Goal: Transaction & Acquisition: Purchase product/service

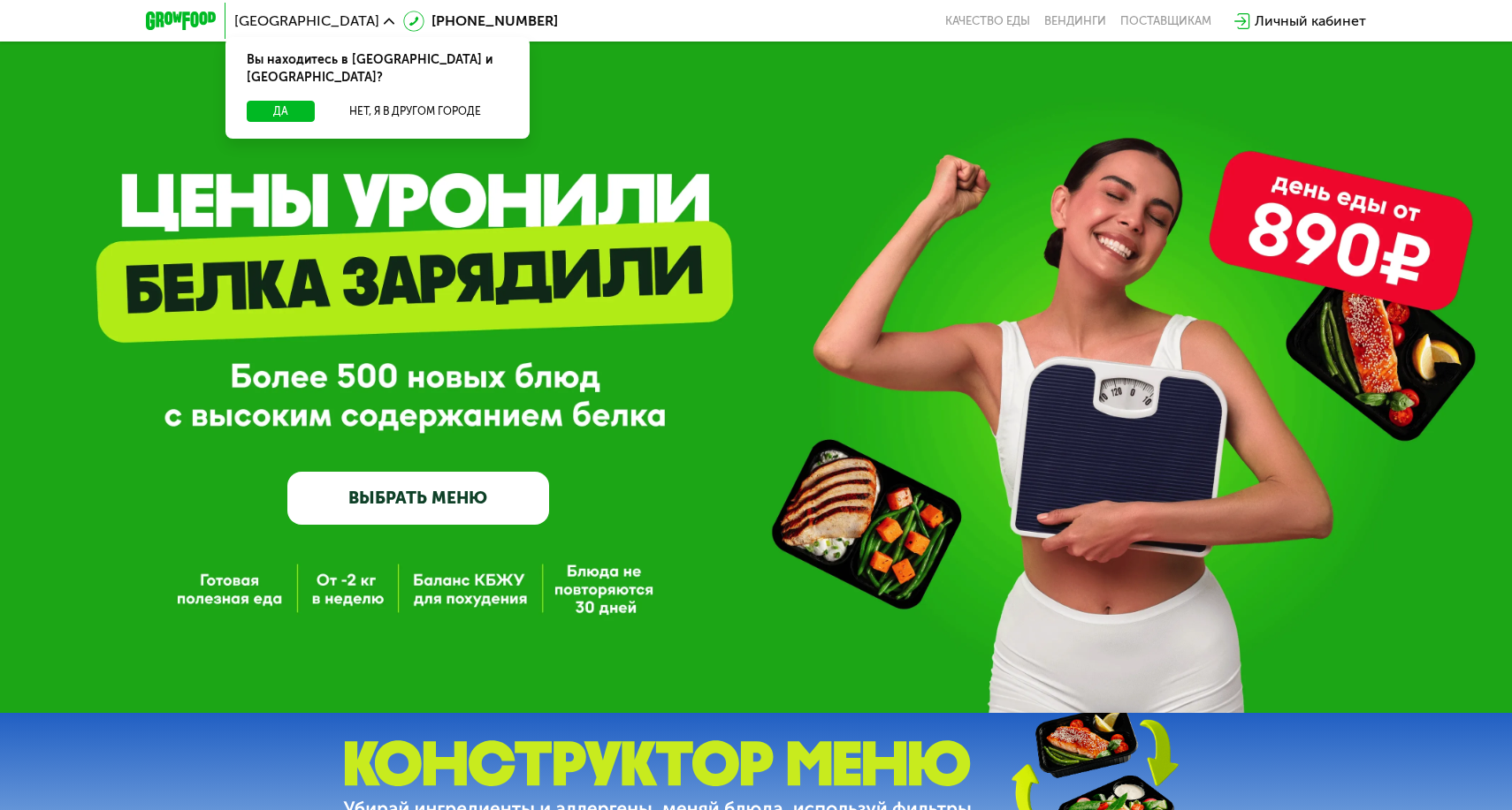
click at [278, 101] on button "Да" at bounding box center [280, 111] width 68 height 21
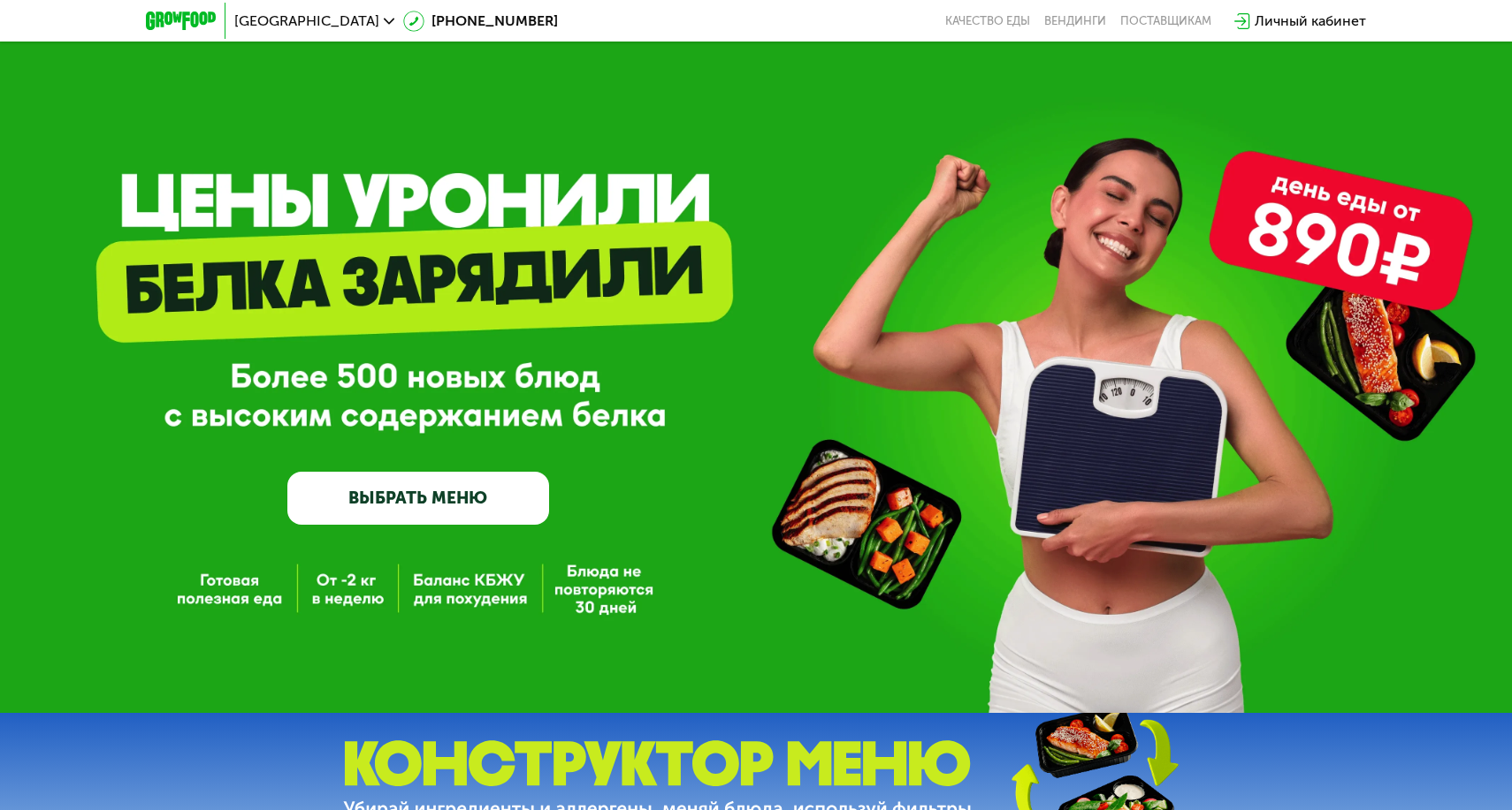
click at [490, 495] on link "ВЫБРАТЬ МЕНЮ" at bounding box center [418, 497] width 261 height 52
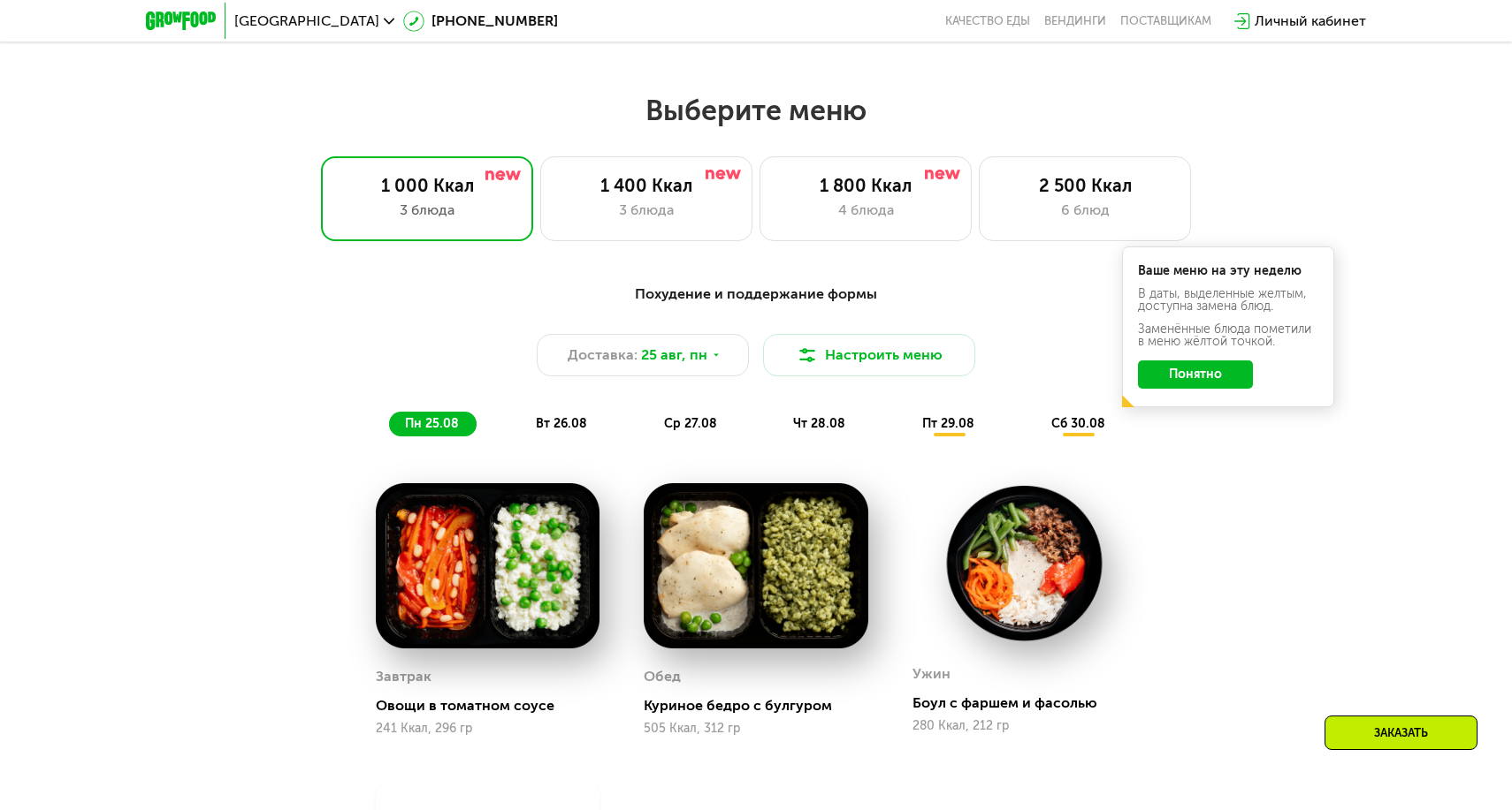
scroll to position [866, 0]
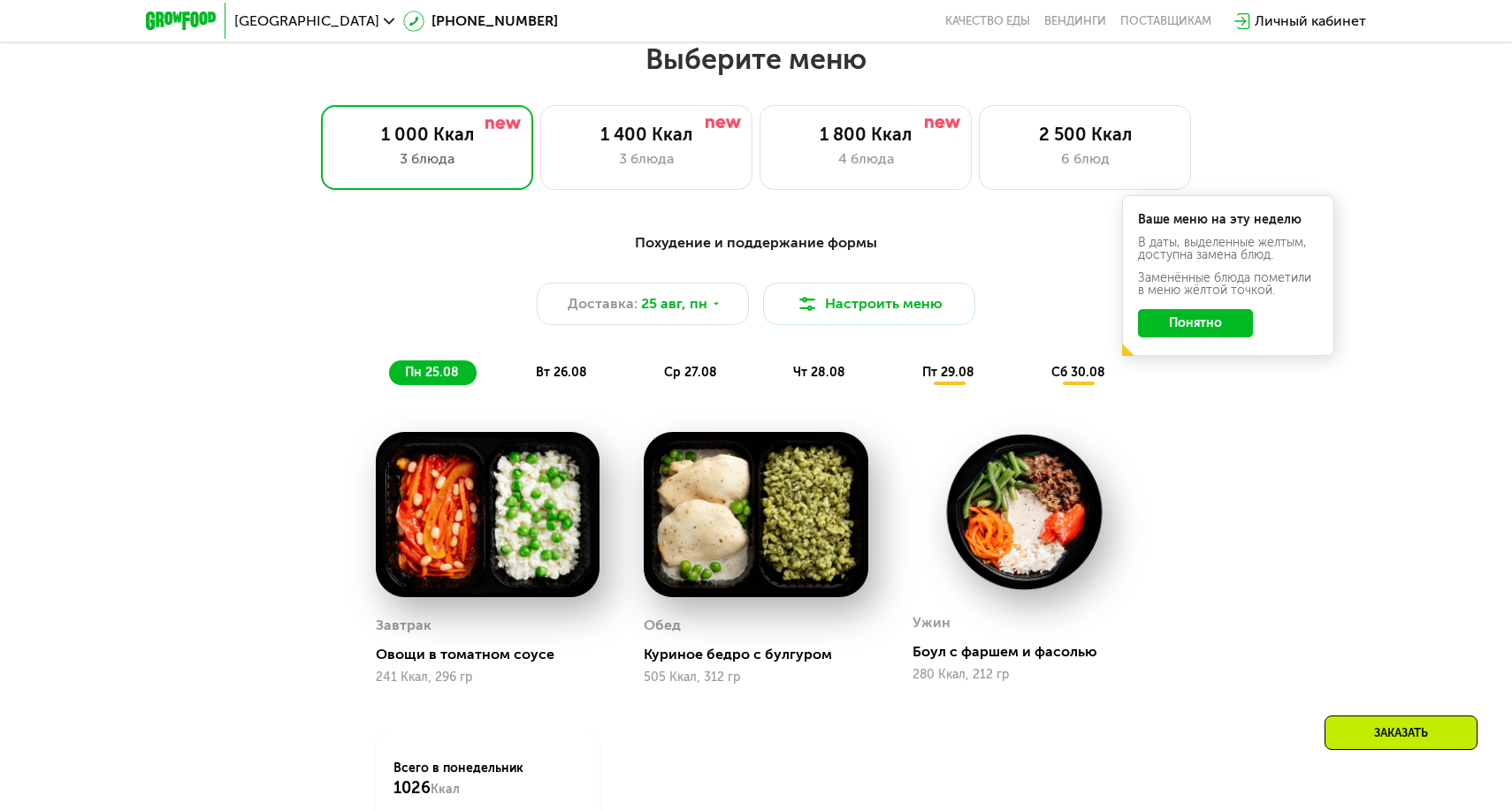
click at [1182, 323] on button "Понятно" at bounding box center [1195, 323] width 115 height 29
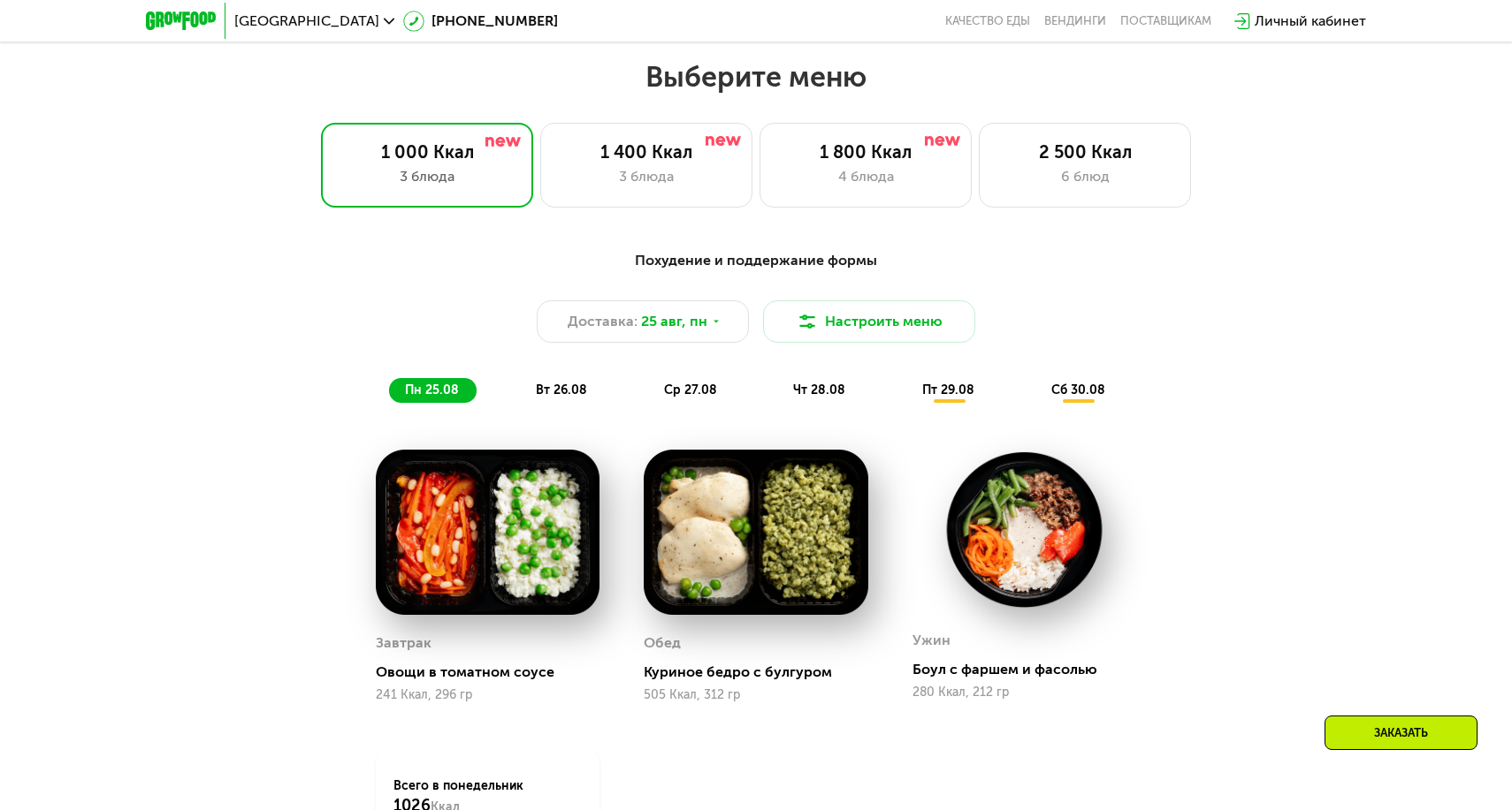
scroll to position [844, 0]
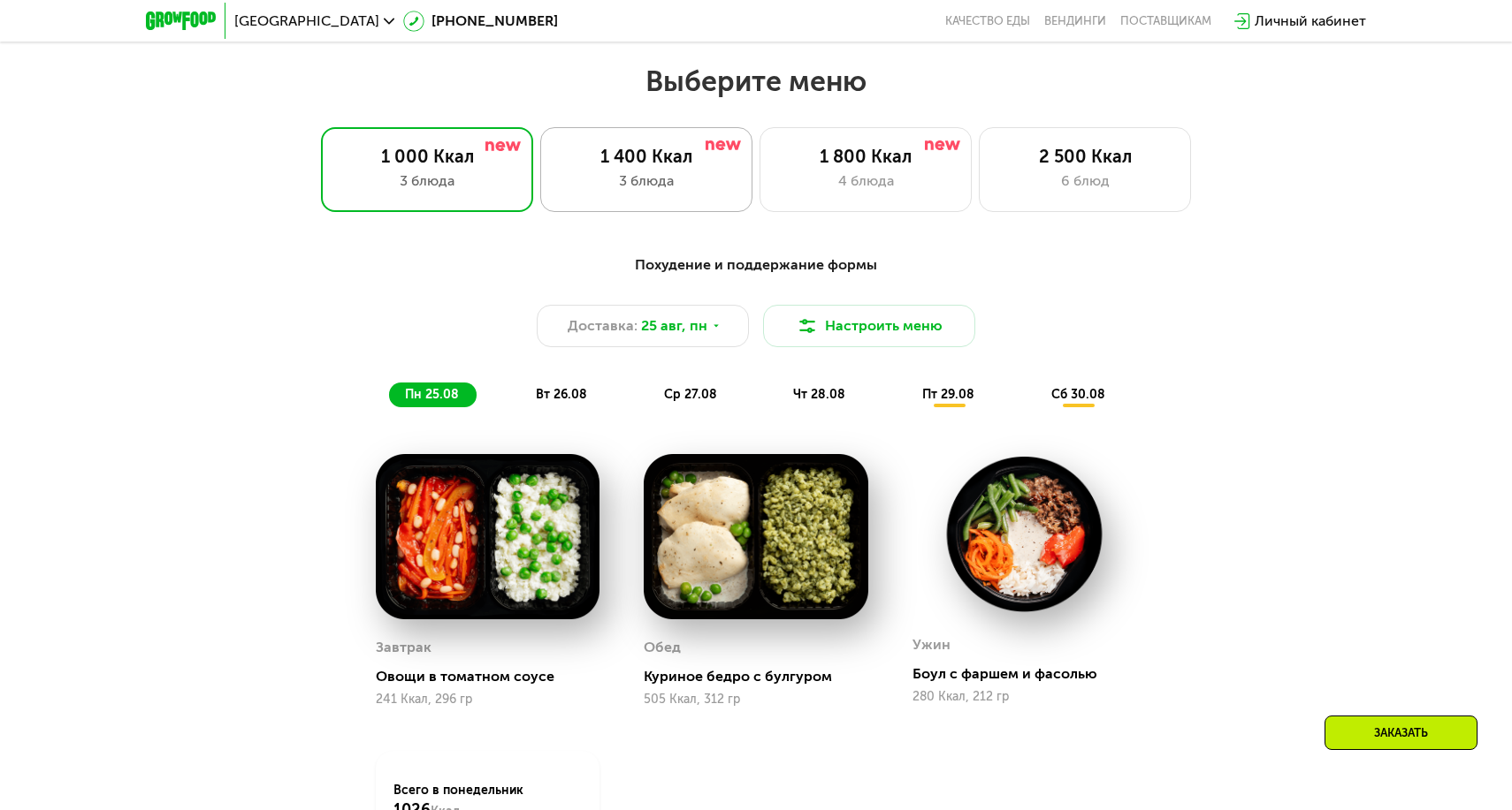
click at [759, 168] on div "1 400 Ккал 3 блюда" at bounding box center [865, 170] width 212 height 85
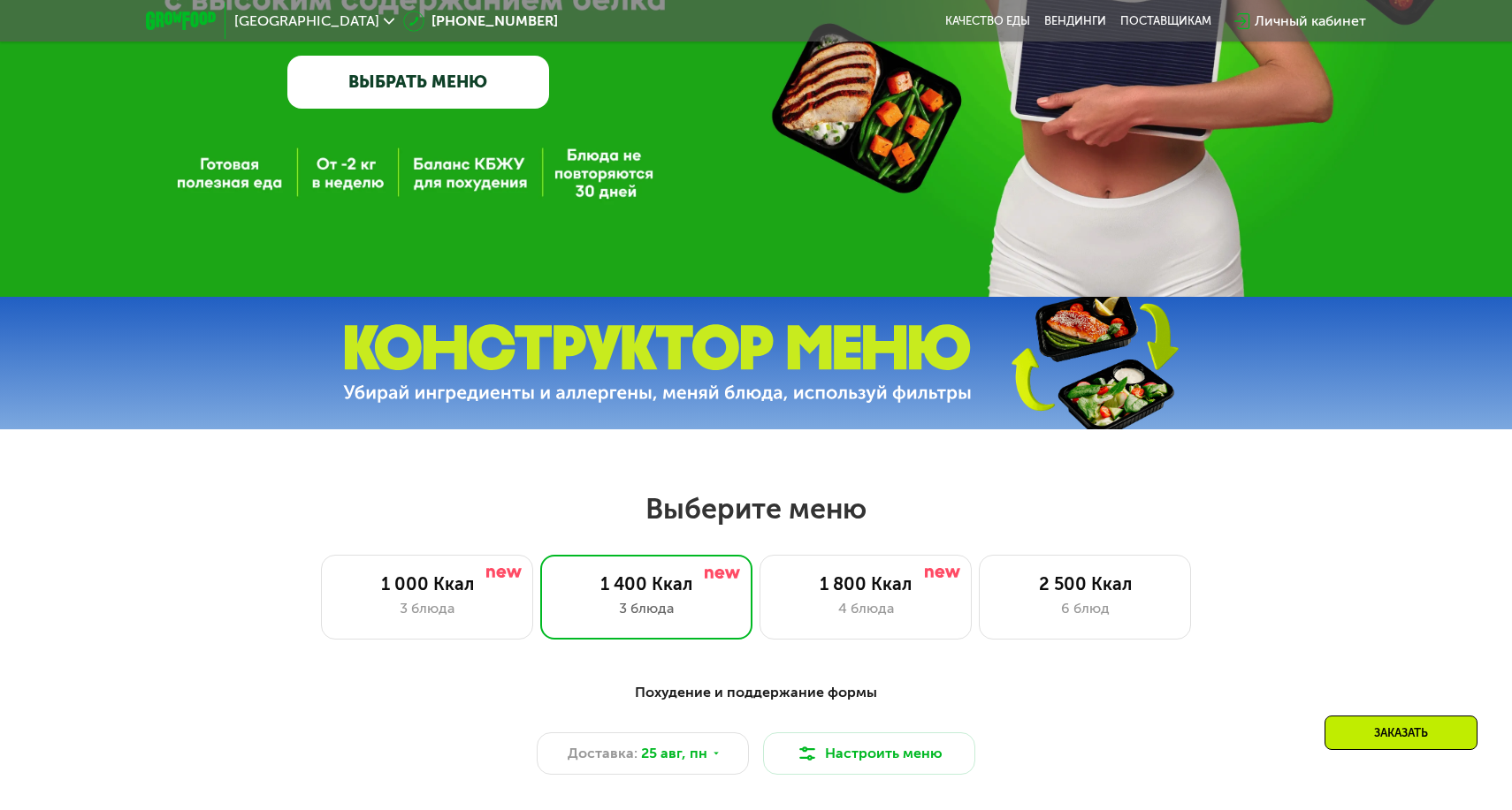
scroll to position [414, 0]
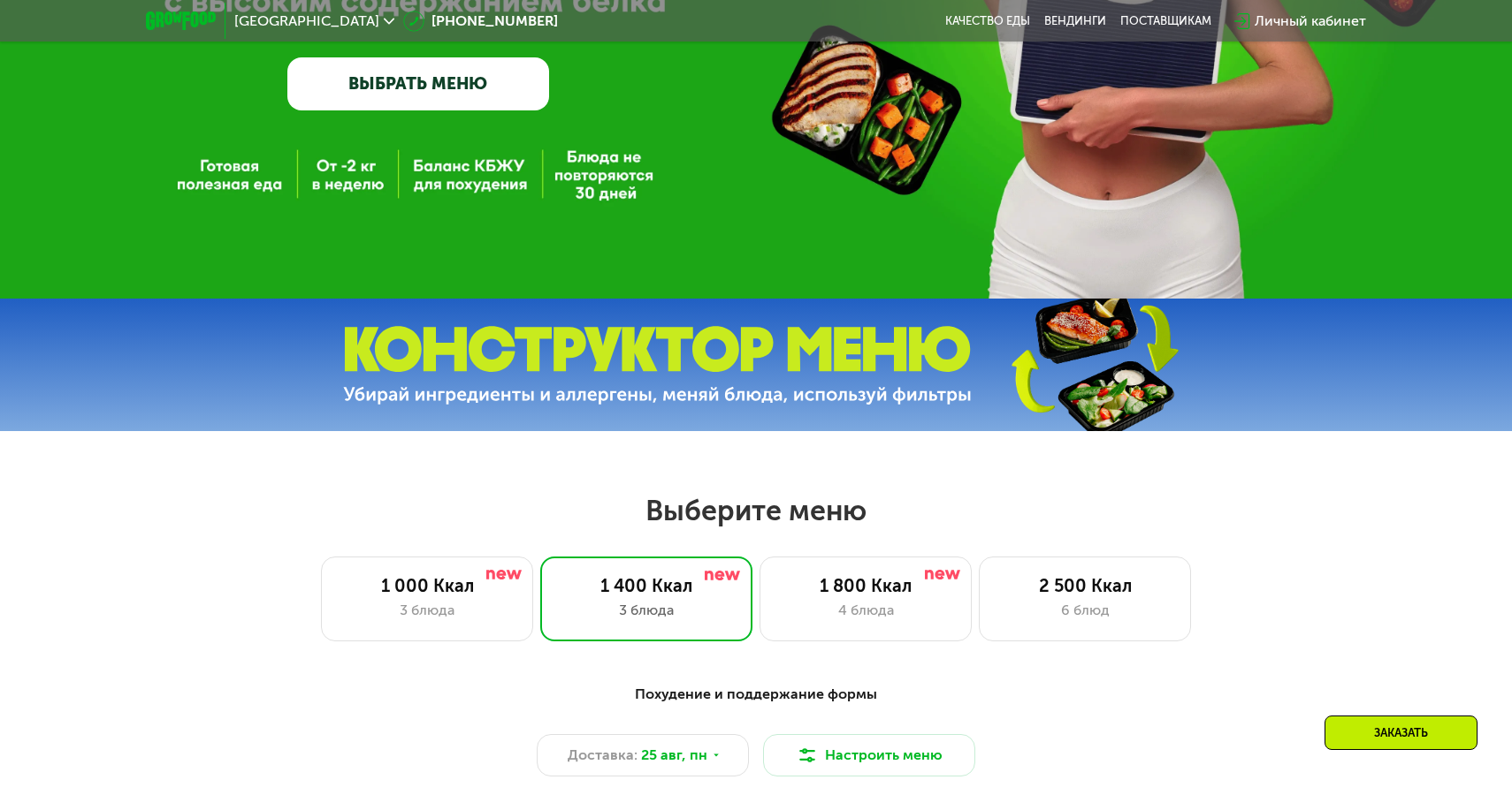
click at [460, 106] on link "ВЫБРАТЬ МЕНЮ" at bounding box center [418, 83] width 261 height 52
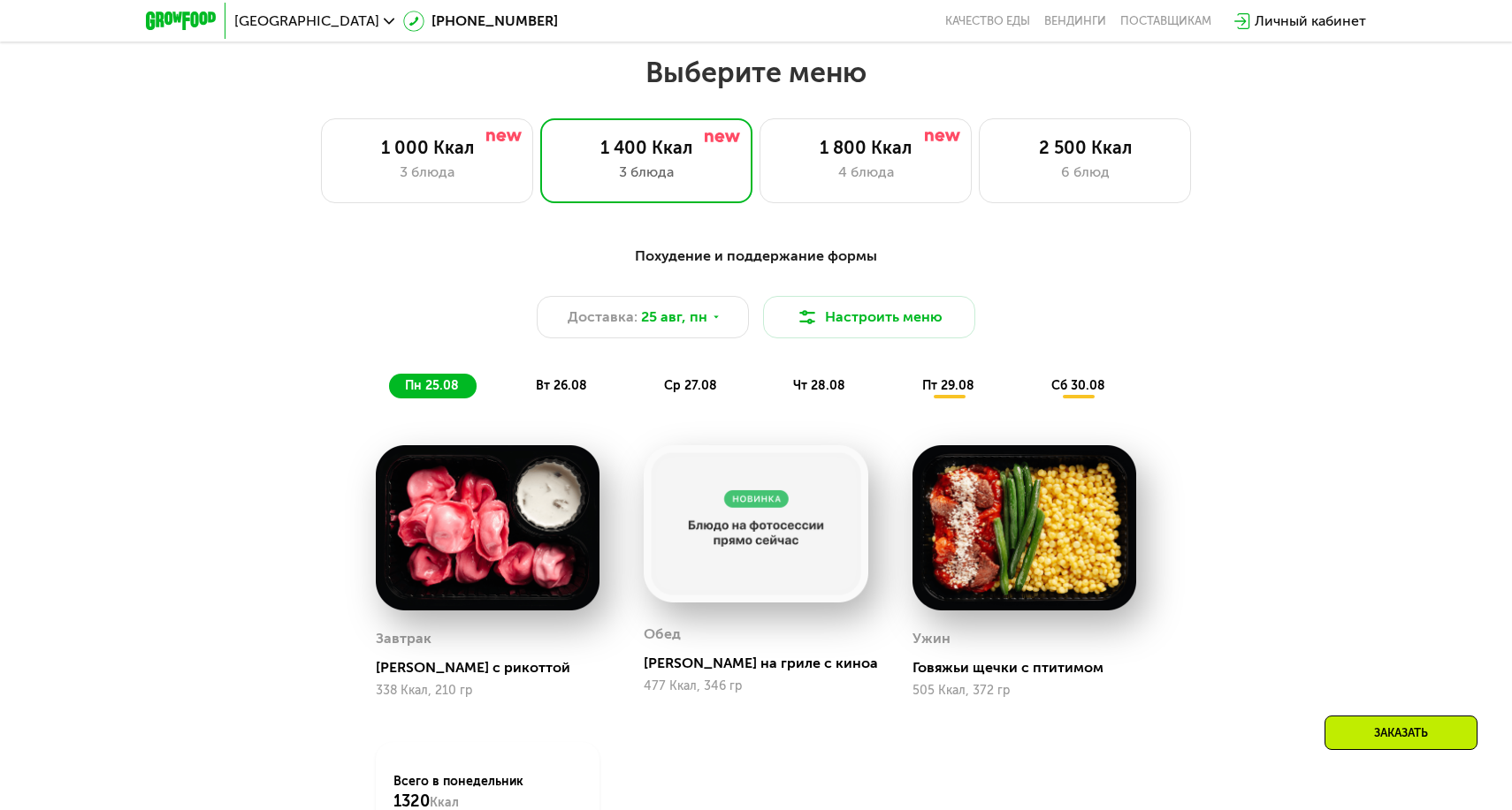
scroll to position [866, 0]
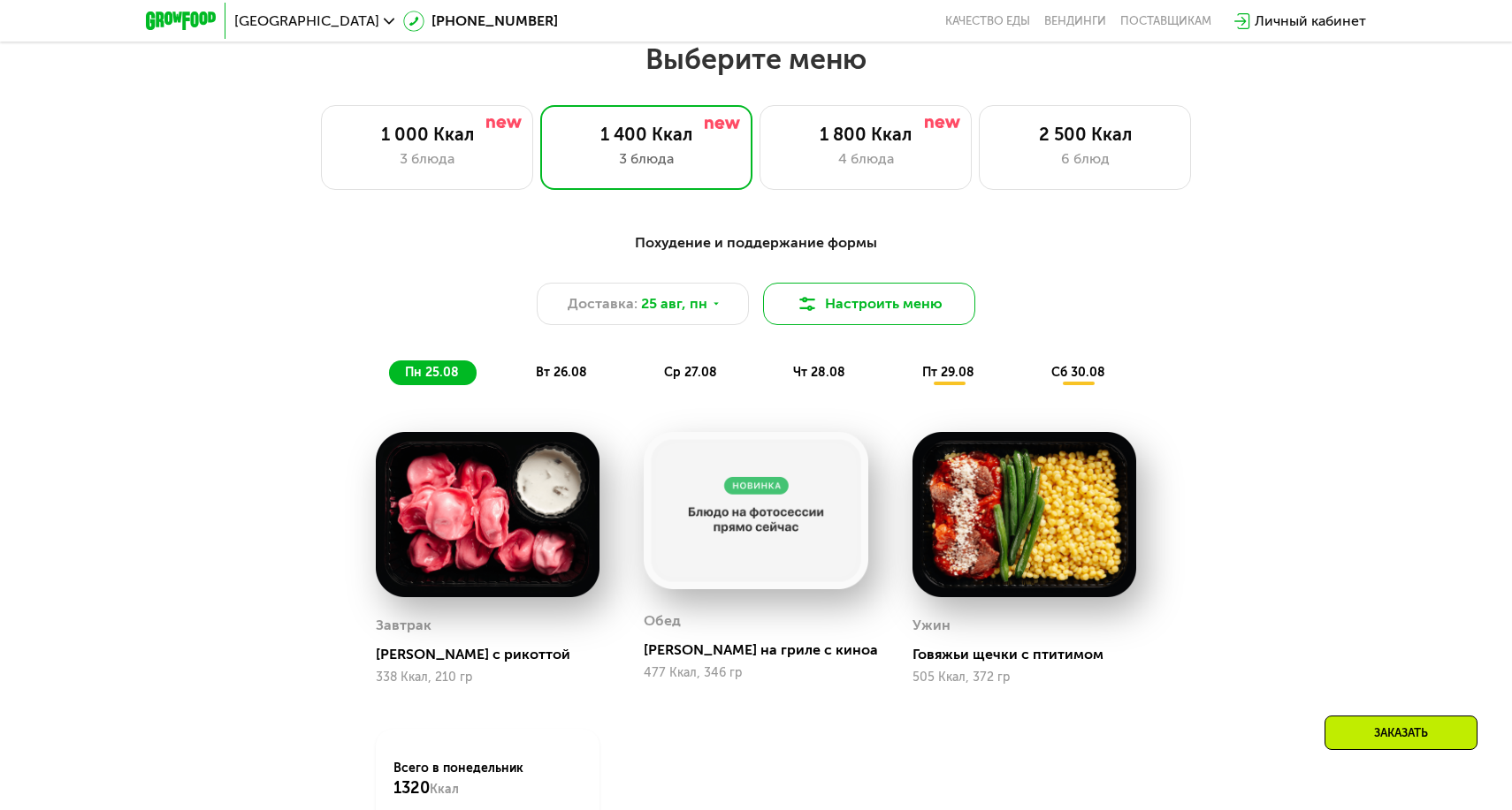
click at [886, 302] on button "Настроить меню" at bounding box center [869, 304] width 212 height 43
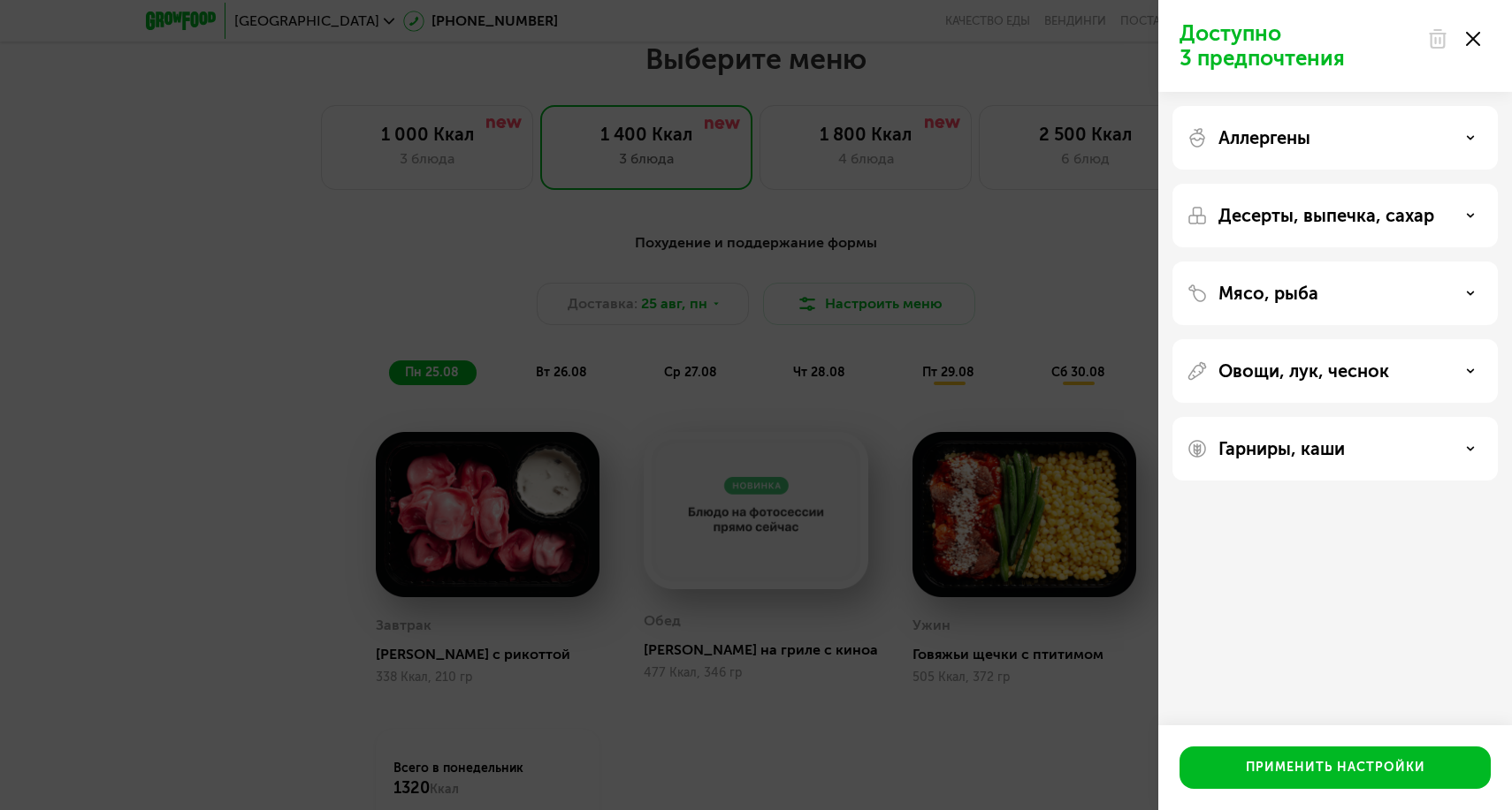
click at [1345, 261] on div "Десерты, выпечка, сахар" at bounding box center [1335, 293] width 326 height 63
click at [1339, 212] on p "Десерты, выпечка, сахар" at bounding box center [1326, 215] width 216 height 21
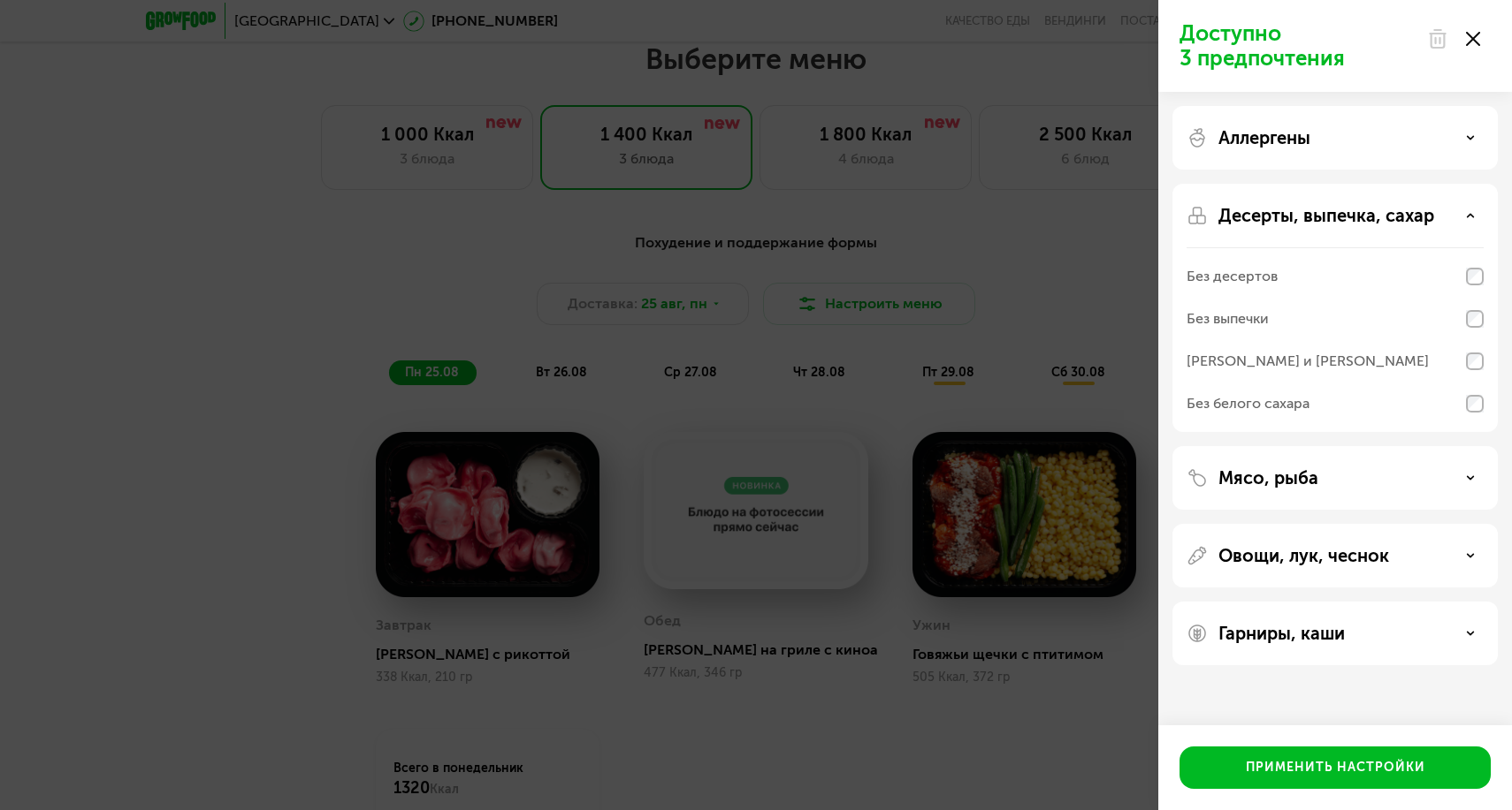
click at [1339, 212] on p "Десерты, выпечка, сахар" at bounding box center [1326, 215] width 216 height 21
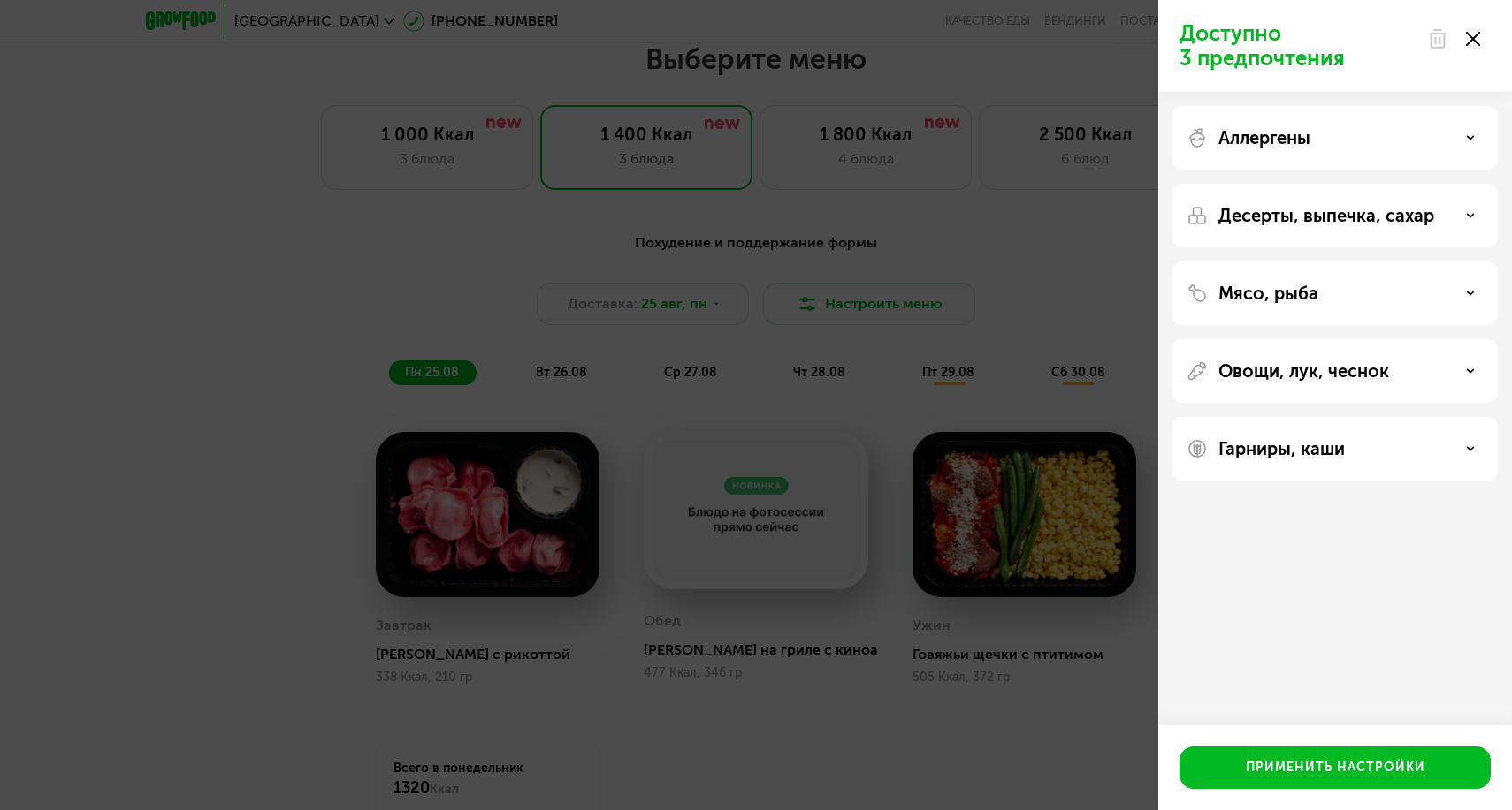
click at [1371, 184] on div "Аллергены" at bounding box center [1335, 216] width 326 height 63
click at [1371, 129] on div "Аллергены" at bounding box center [1335, 137] width 297 height 21
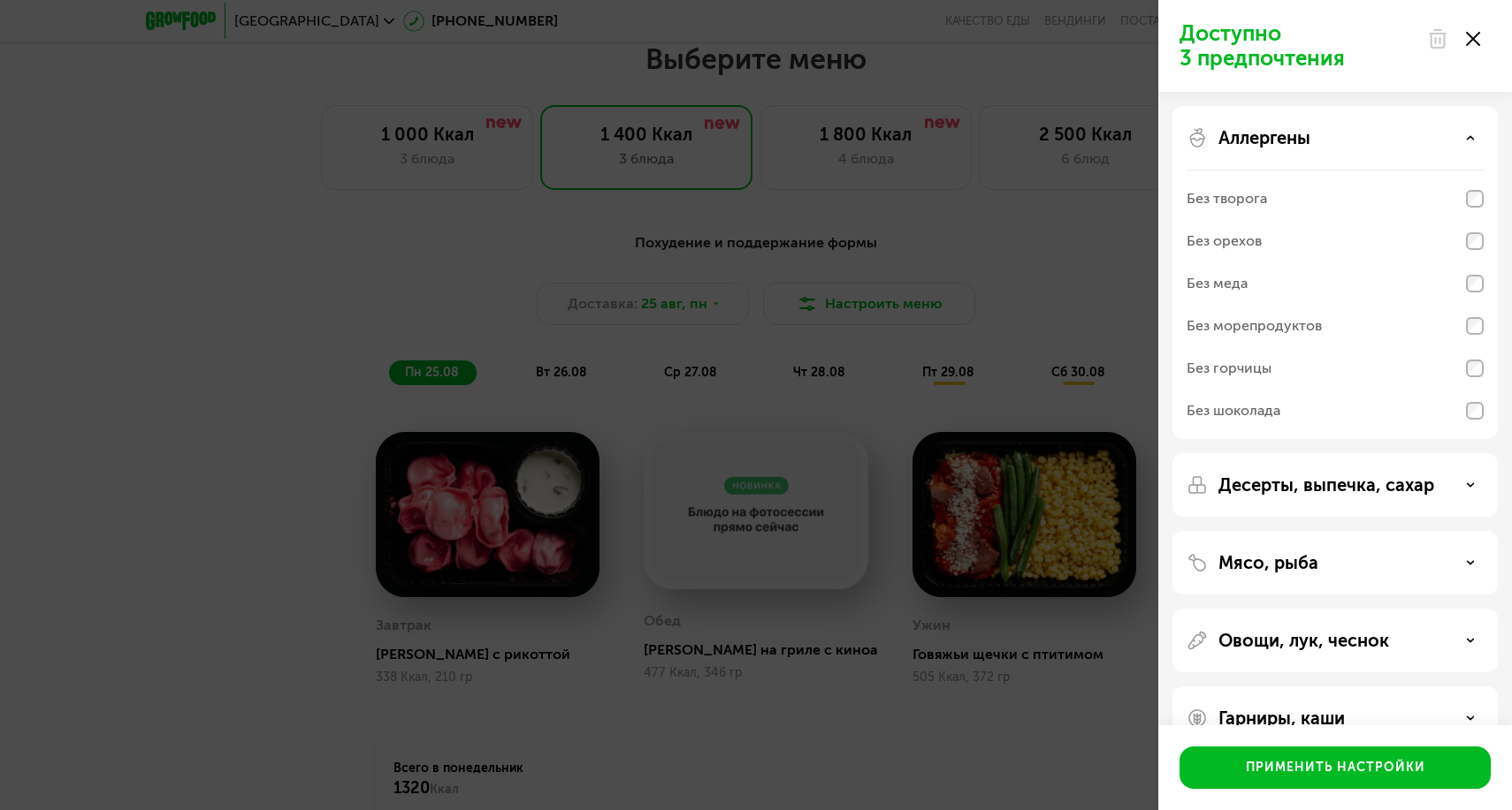
click at [1295, 305] on div "Без меда" at bounding box center [1335, 325] width 297 height 43
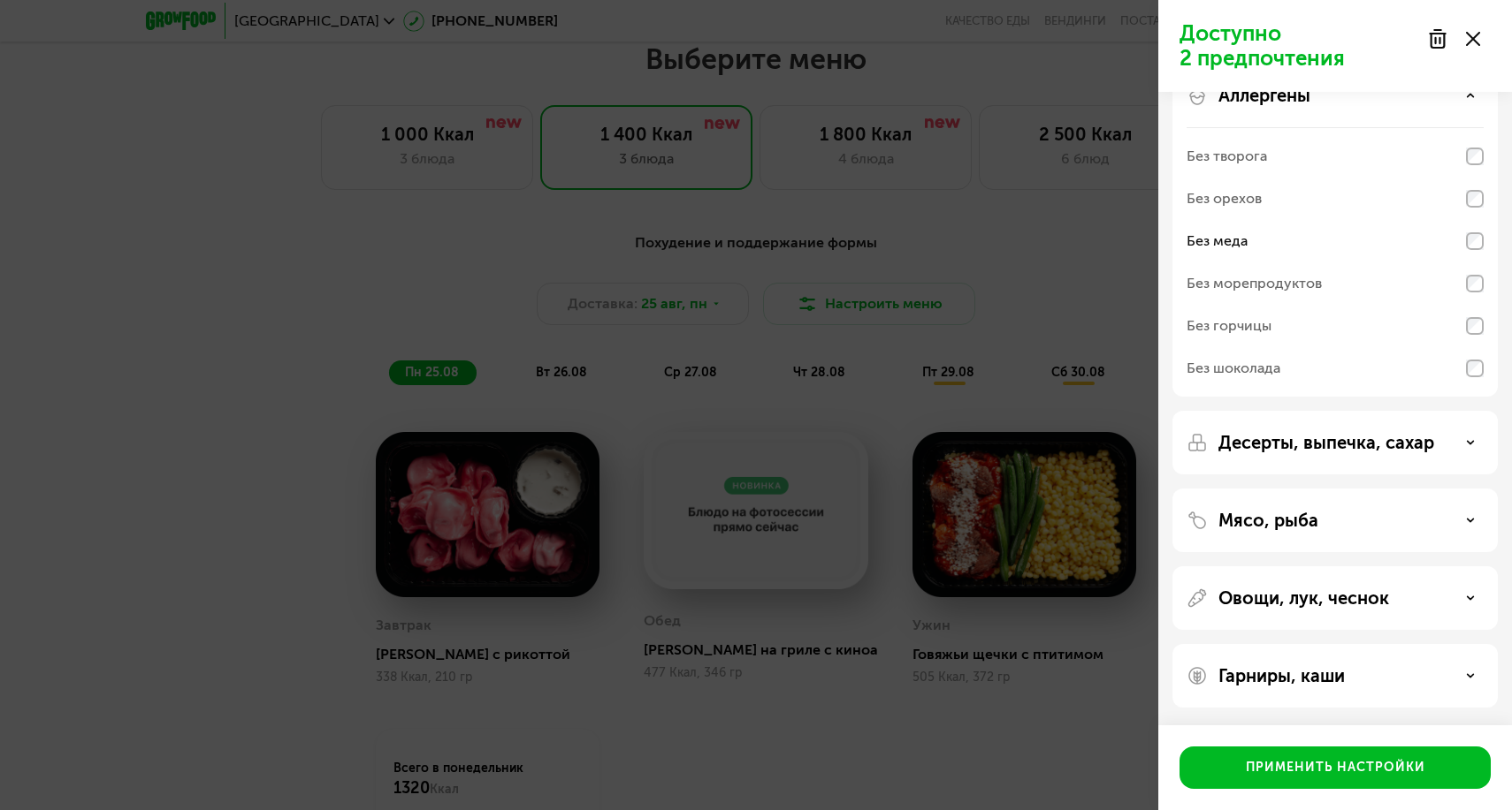
click at [1311, 520] on p "Мясо, рыба" at bounding box center [1268, 520] width 100 height 21
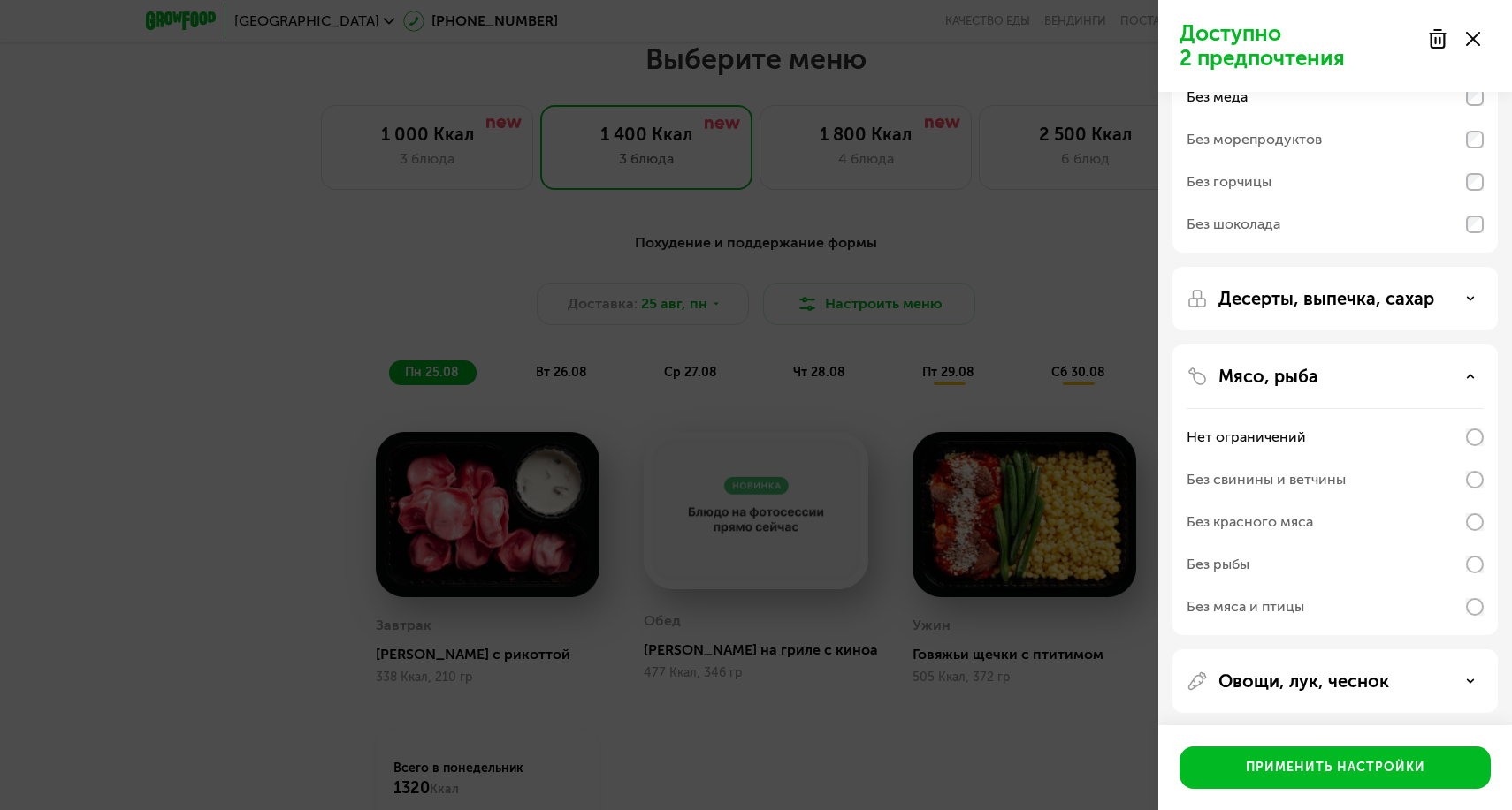
scroll to position [194, 0]
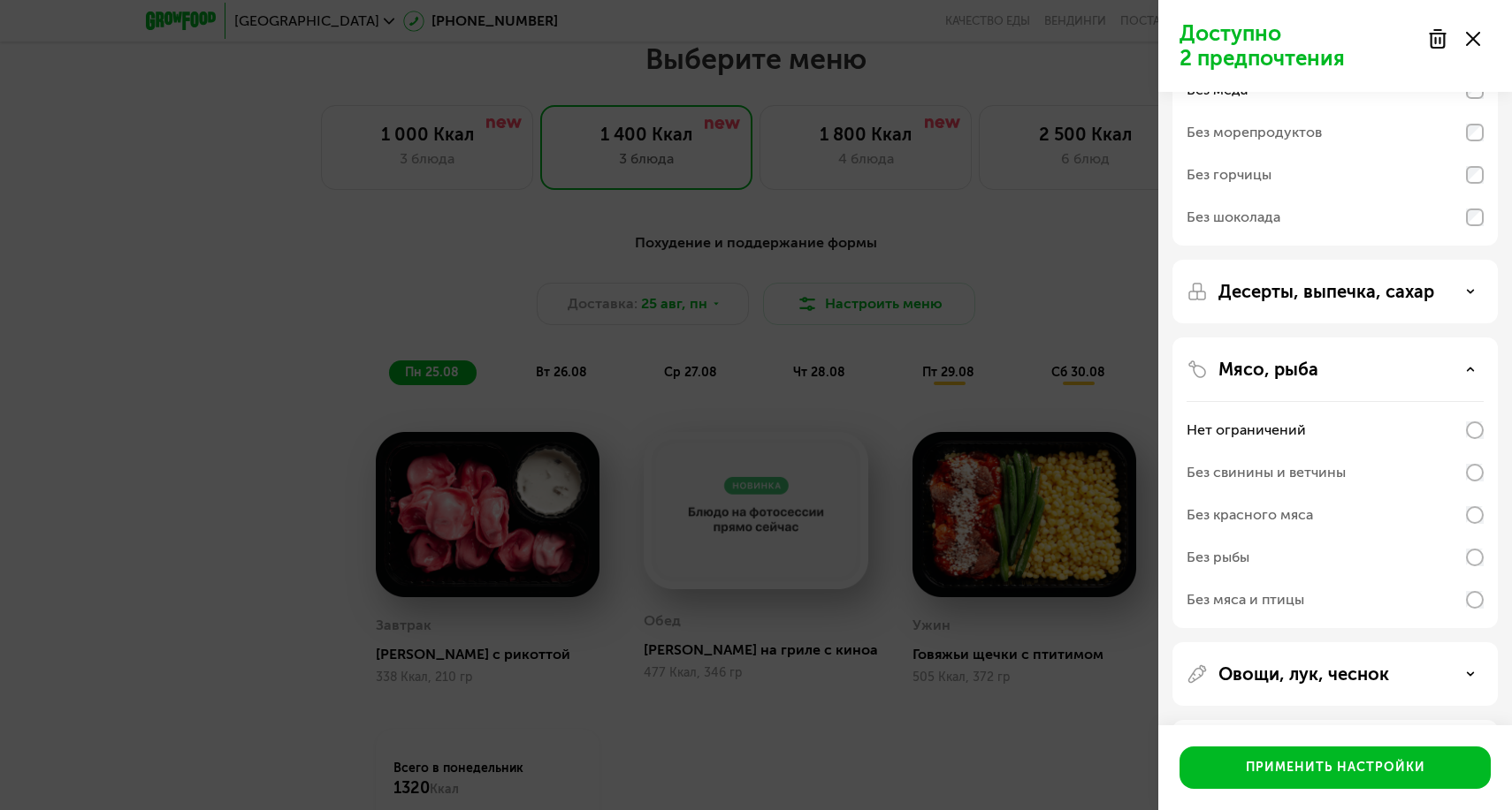
click at [1336, 473] on div "Без свинины и ветчины" at bounding box center [1266, 472] width 159 height 21
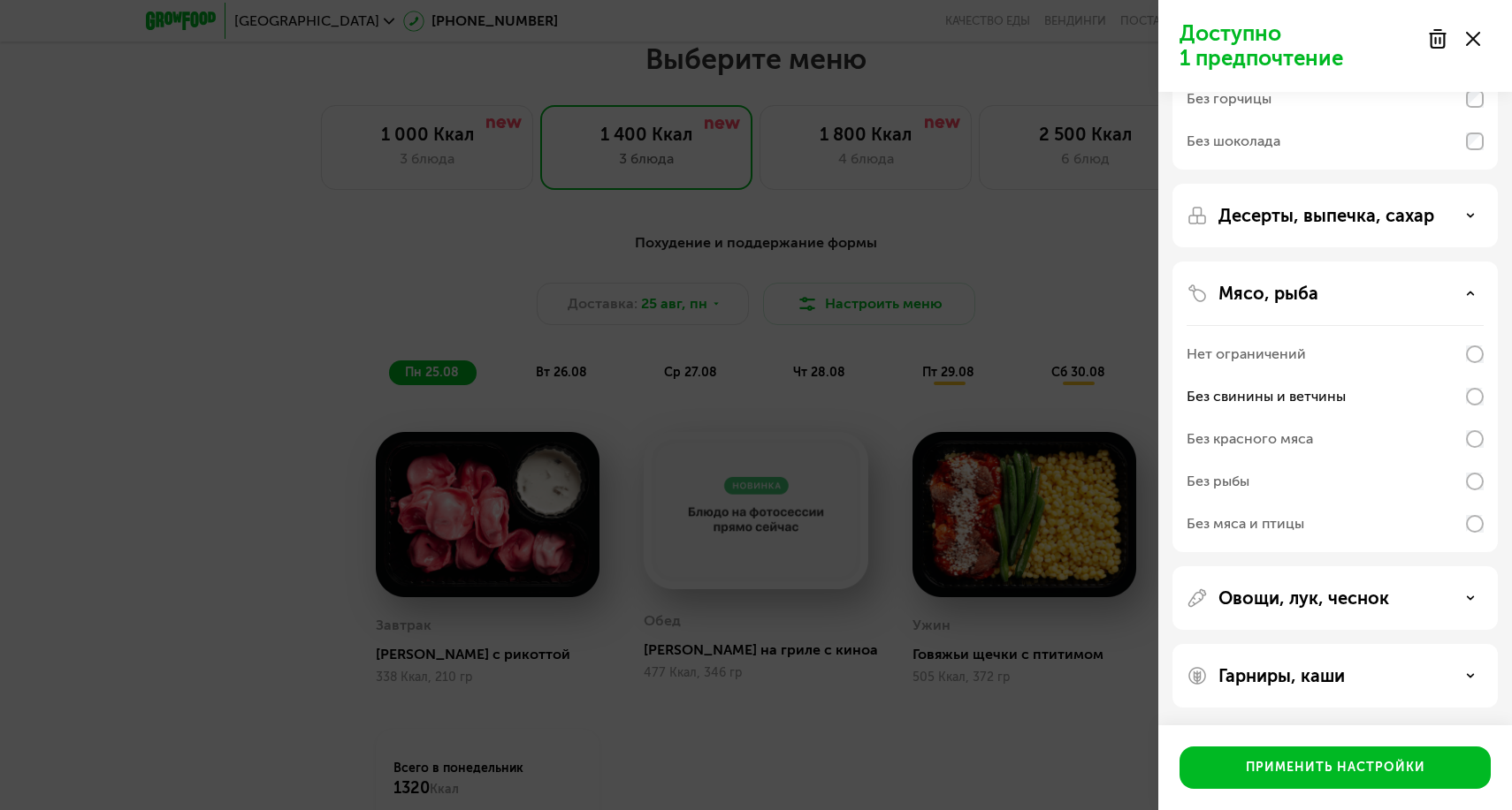
click at [1315, 603] on p "Овощи, лук, чеснок" at bounding box center [1303, 597] width 170 height 21
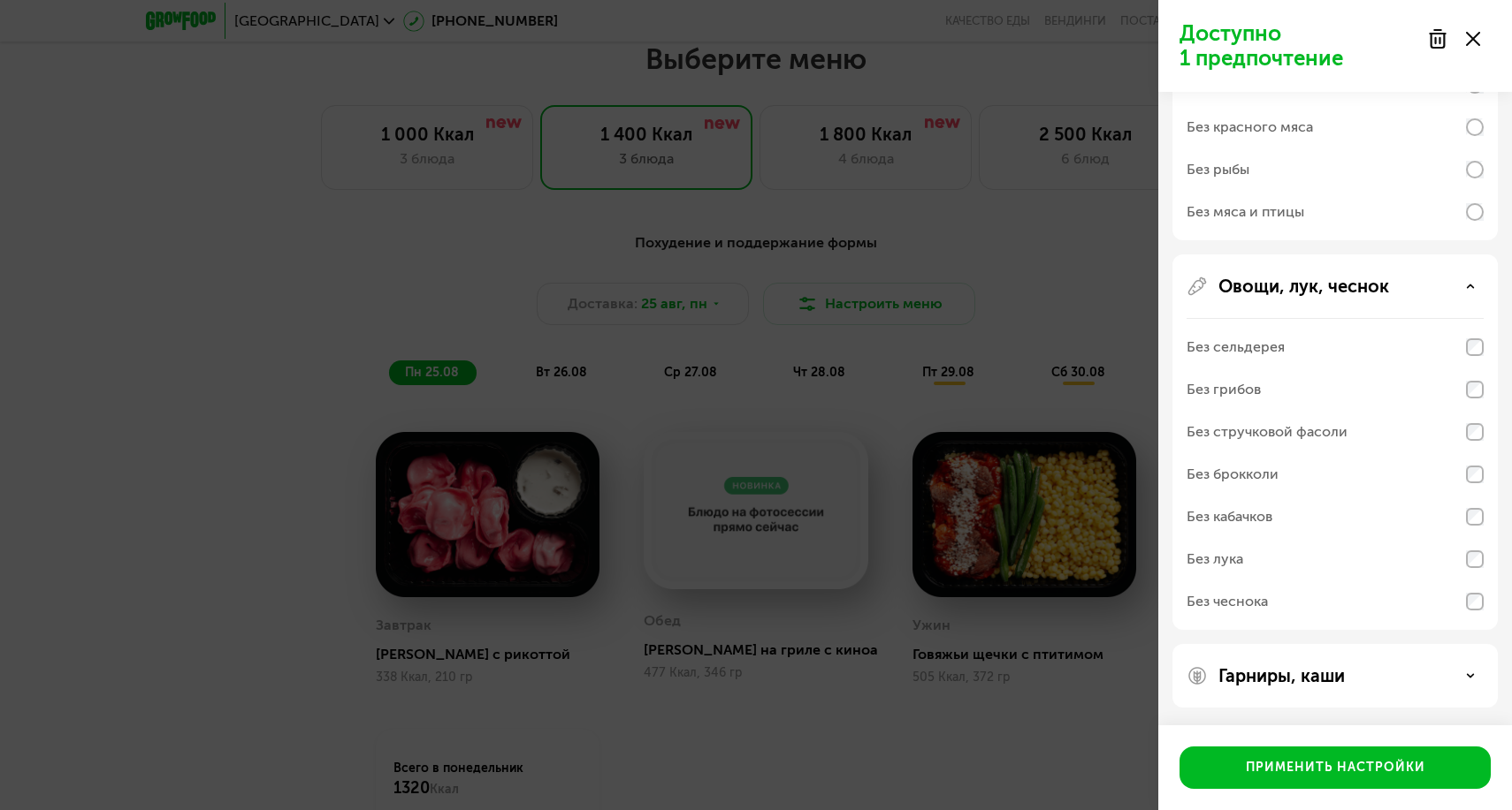
click at [1311, 654] on div "Гарниры, каши" at bounding box center [1335, 675] width 326 height 63
click at [1311, 667] on p "Гарниры, каши" at bounding box center [1281, 675] width 127 height 21
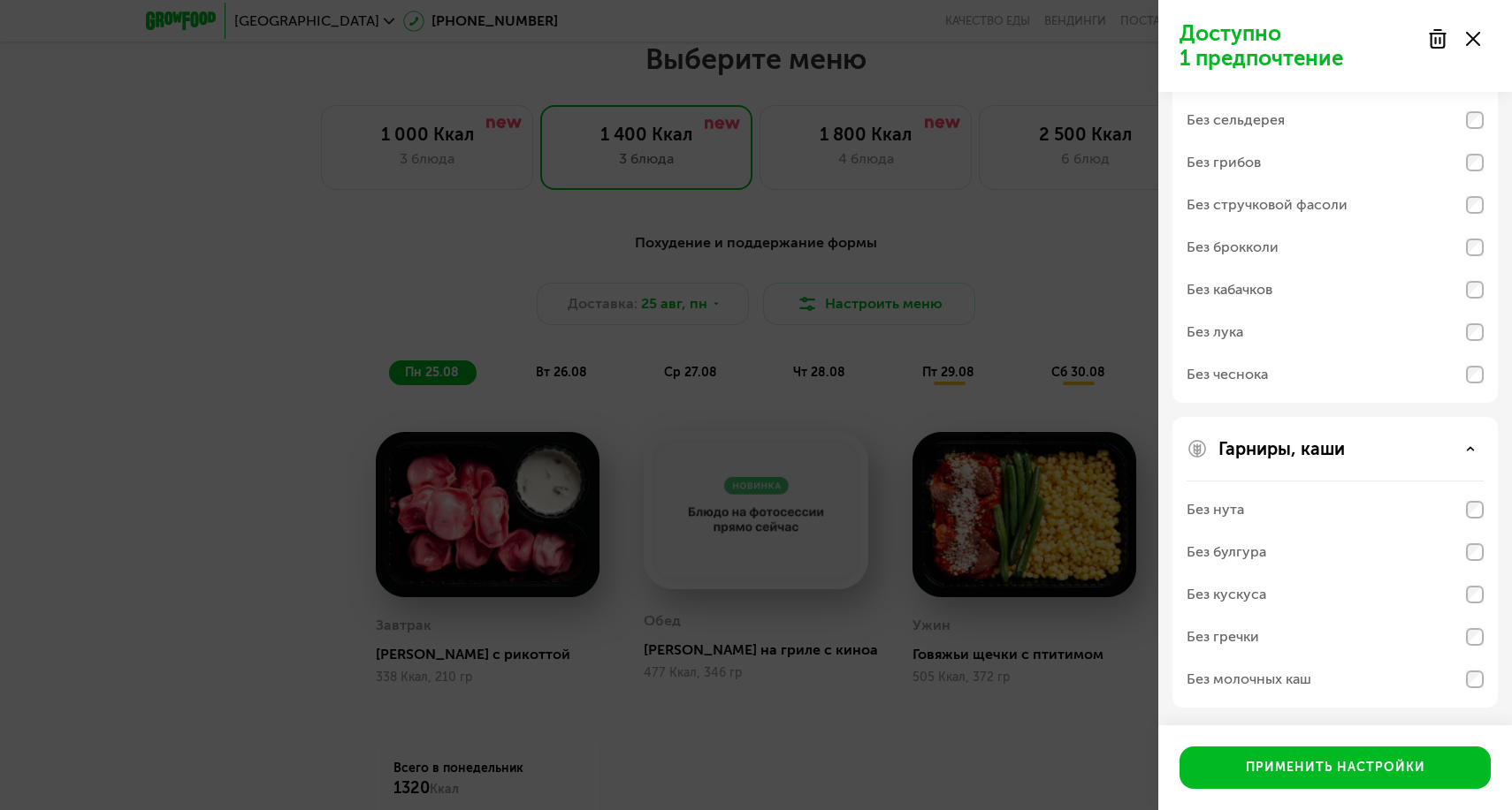
scroll to position [809, 0]
click at [1324, 675] on div "Без молочных каш" at bounding box center [1335, 679] width 297 height 43
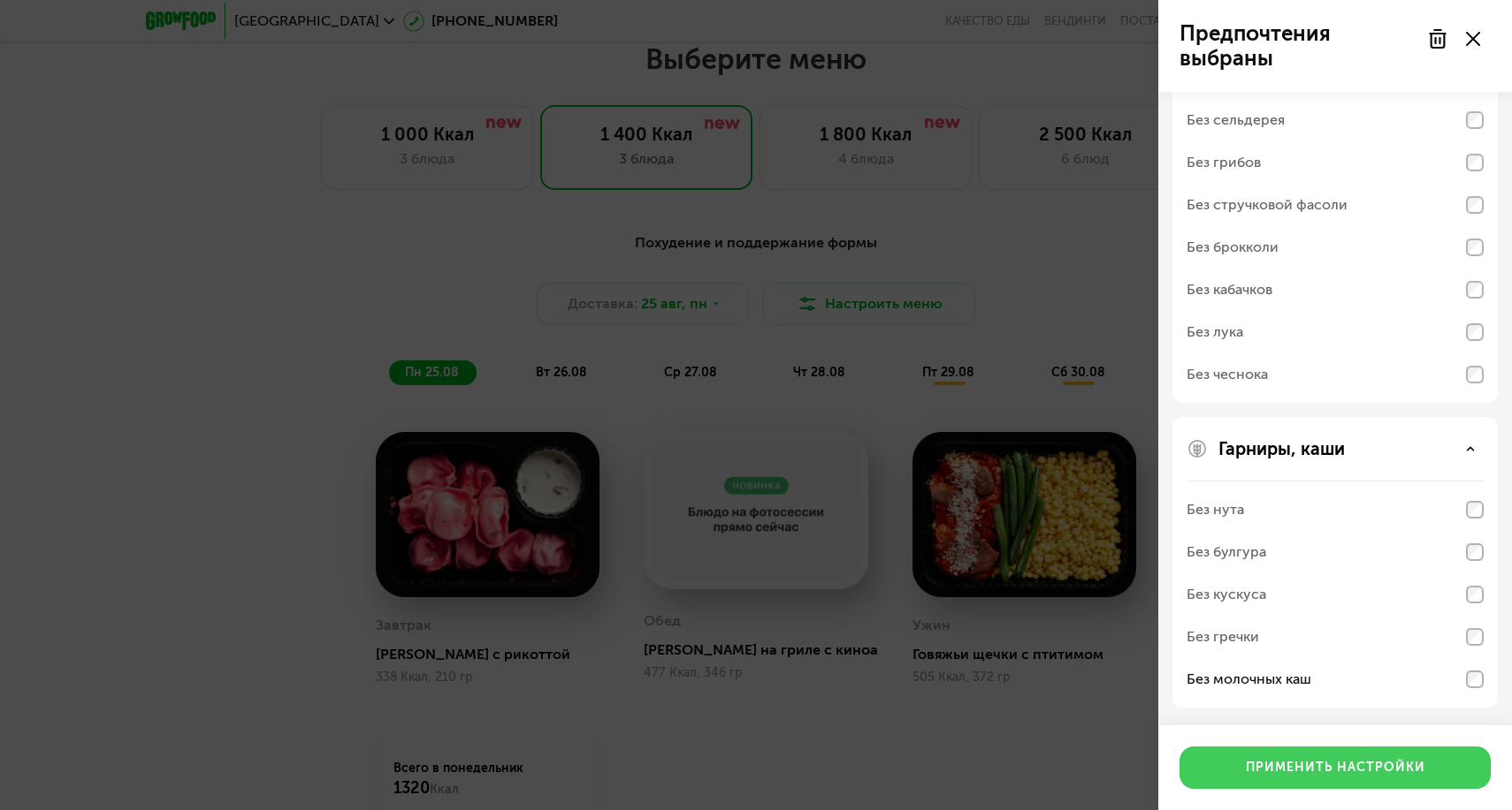
click at [1328, 764] on div "Применить настройки" at bounding box center [1335, 767] width 179 height 18
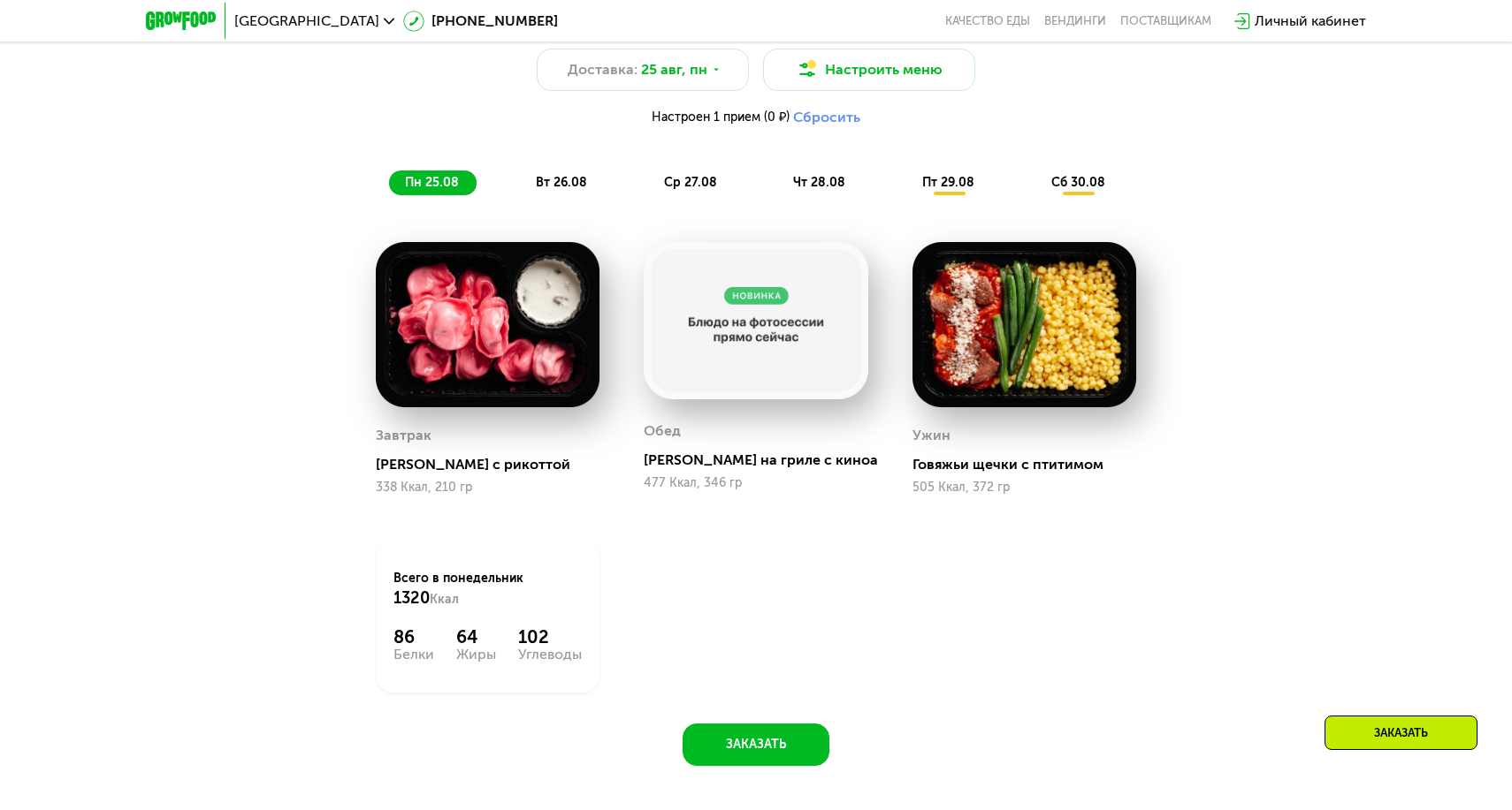
scroll to position [1102, 0]
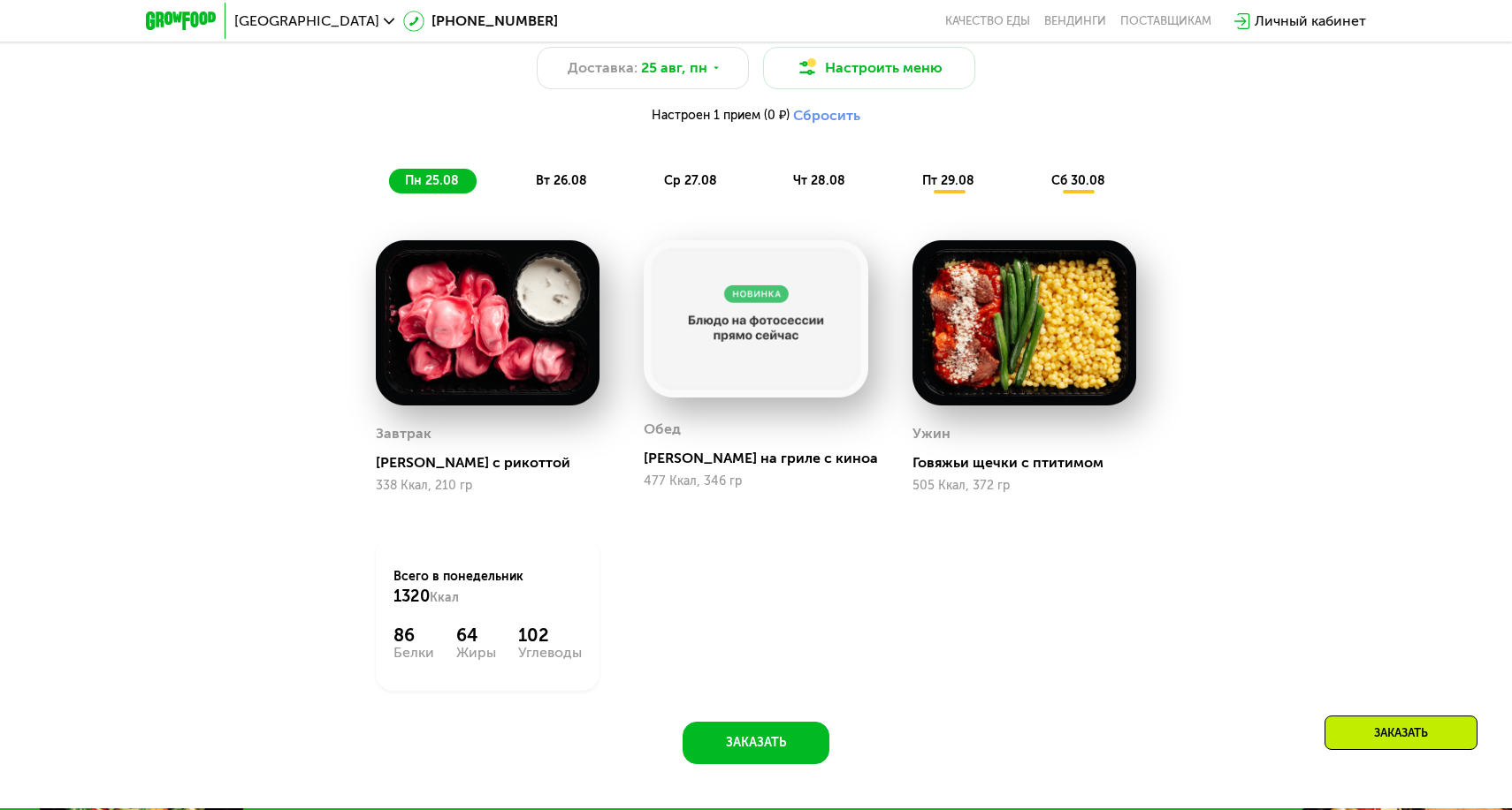
click at [558, 166] on div "Похудение и поддержание формы Доставка: 25 авг, пн Настроить меню Настроен 1 пр…" at bounding box center [756, 94] width 1047 height 197
click at [558, 178] on span "вт 26.08" at bounding box center [561, 180] width 51 height 15
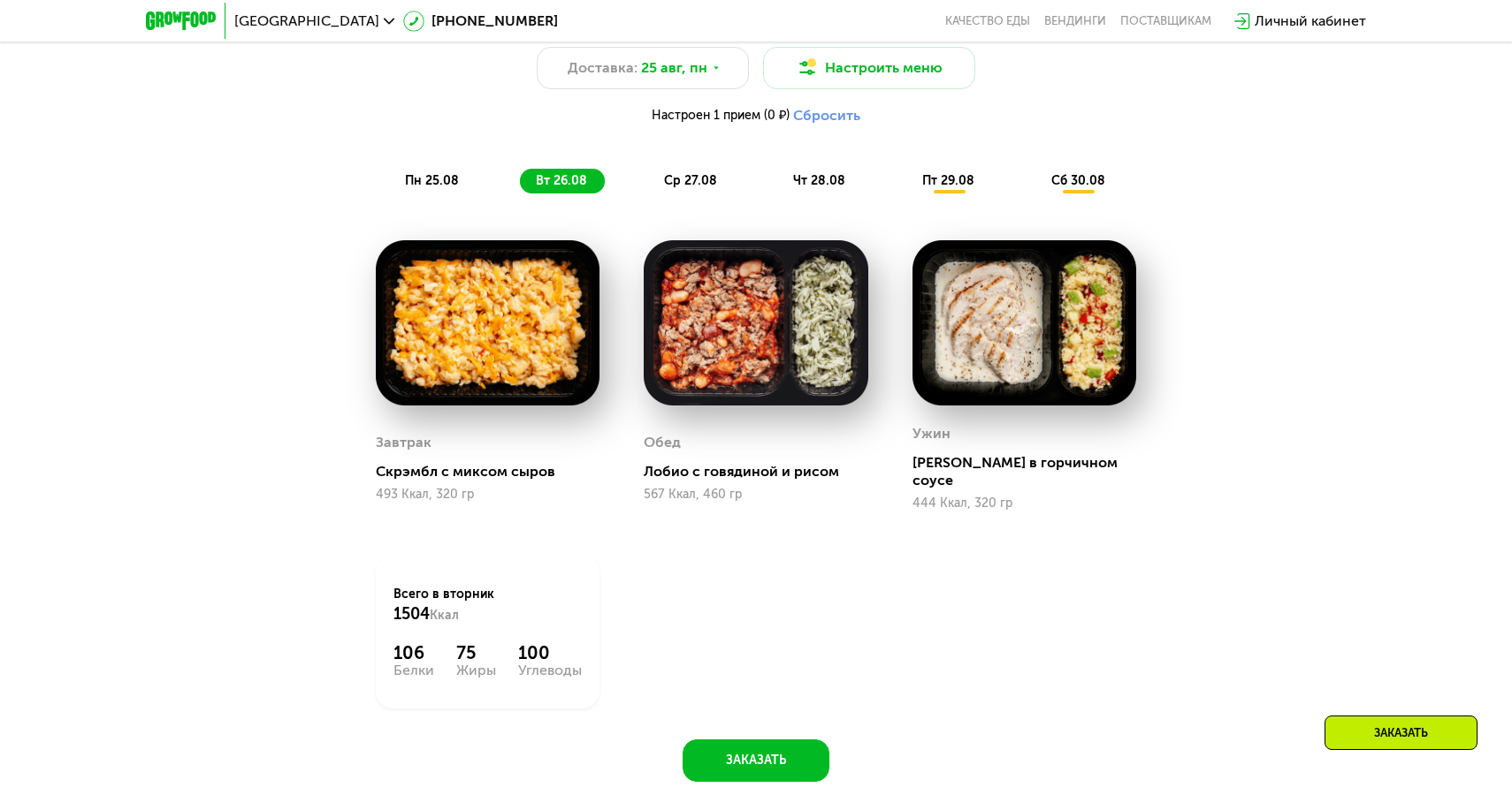
click at [777, 189] on div "ср 27.08" at bounding box center [819, 181] width 86 height 25
click at [569, 196] on div "Похудение и поддержание формы Доставка: 25 авг, пн Настроить меню Настроен 1 пр…" at bounding box center [755, 95] width 1068 height 219
click at [648, 192] on div "вт 26.08" at bounding box center [692, 181] width 87 height 25
click at [777, 190] on div "ср 27.08" at bounding box center [819, 181] width 86 height 25
click at [809, 175] on span "чт 28.08" at bounding box center [818, 180] width 52 height 15
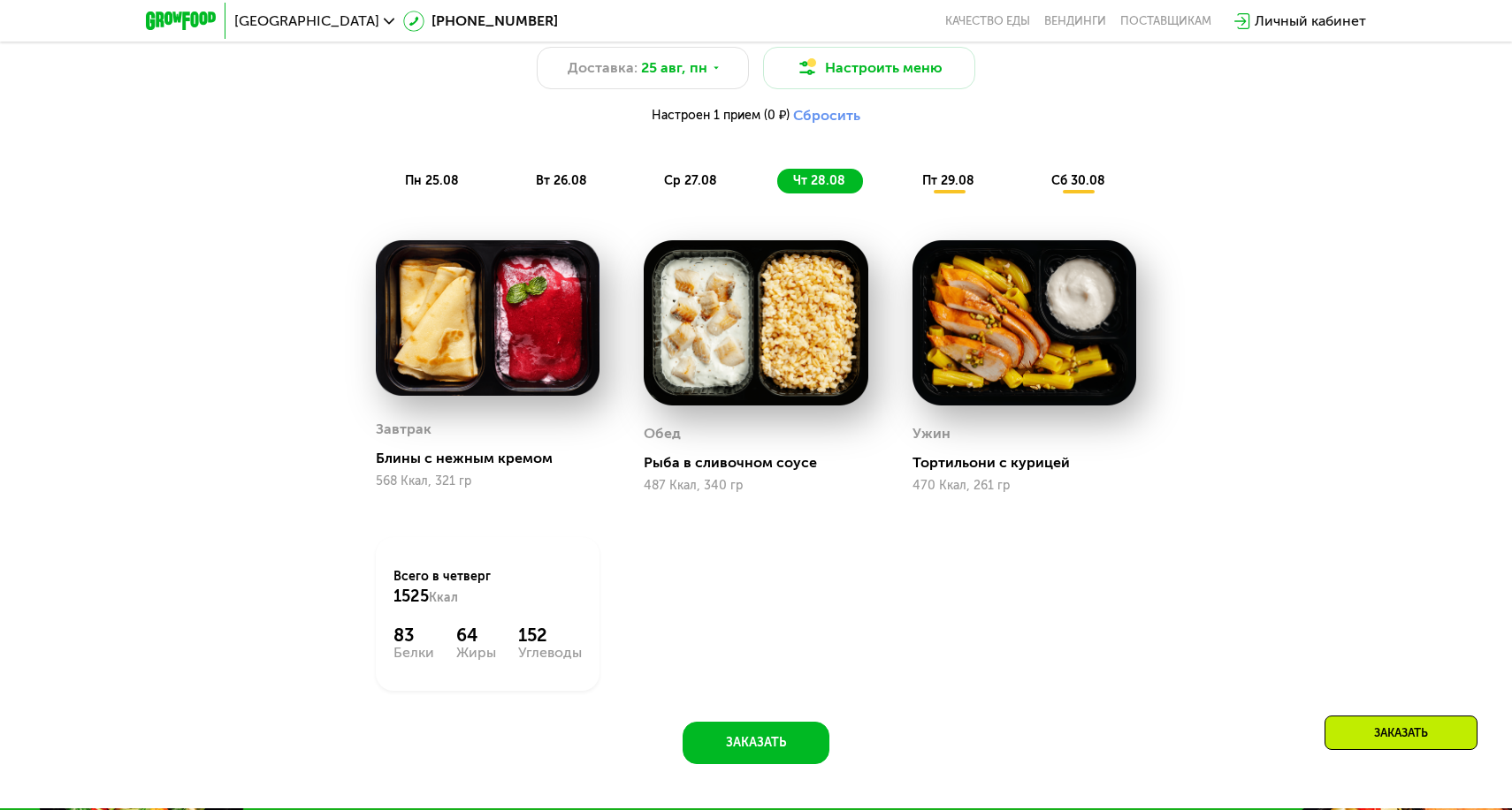
click at [955, 185] on span "пт 29.08" at bounding box center [948, 180] width 52 height 15
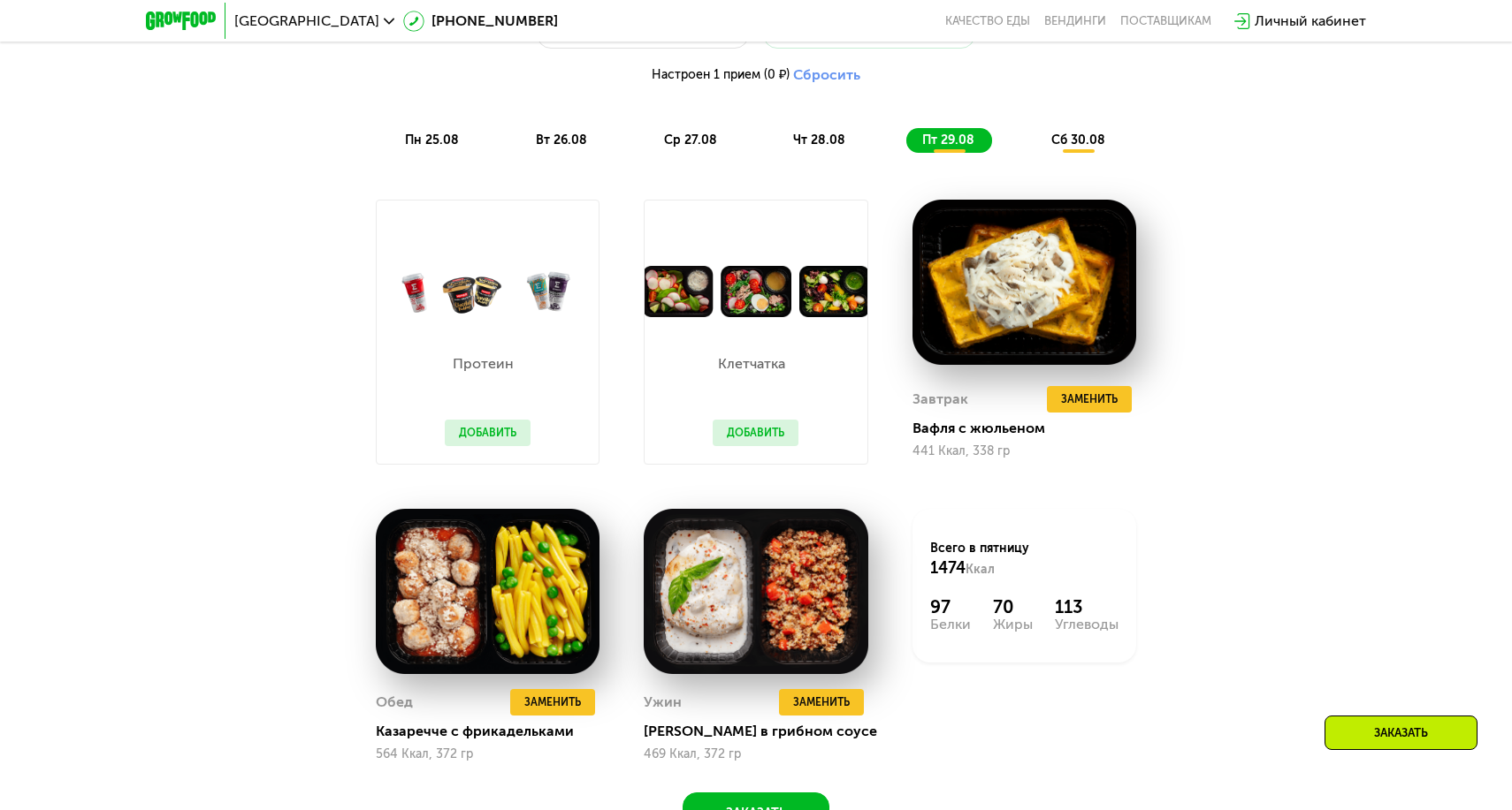
scroll to position [1146, 0]
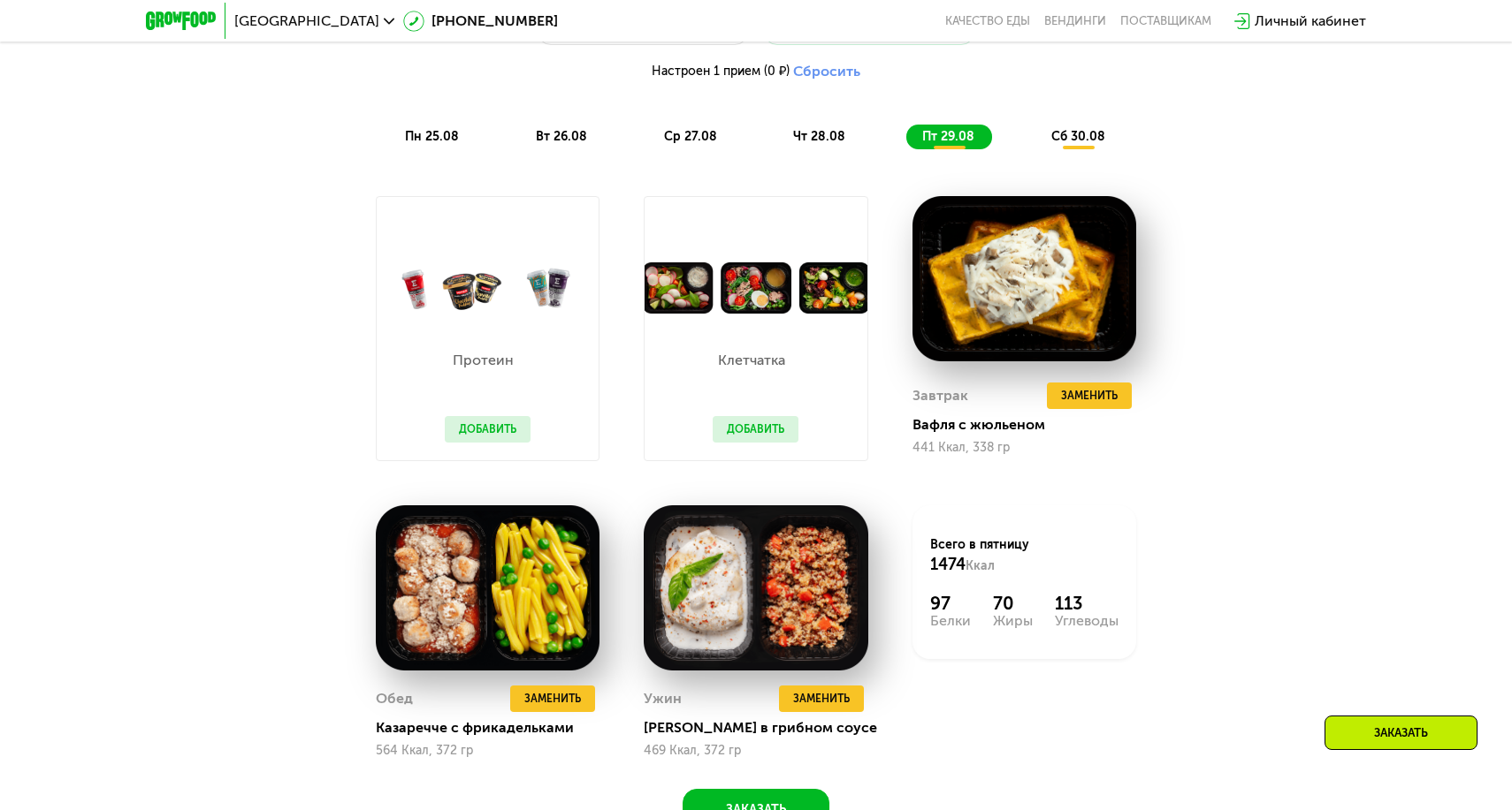
click at [769, 428] on button "Добавить" at bounding box center [755, 429] width 86 height 27
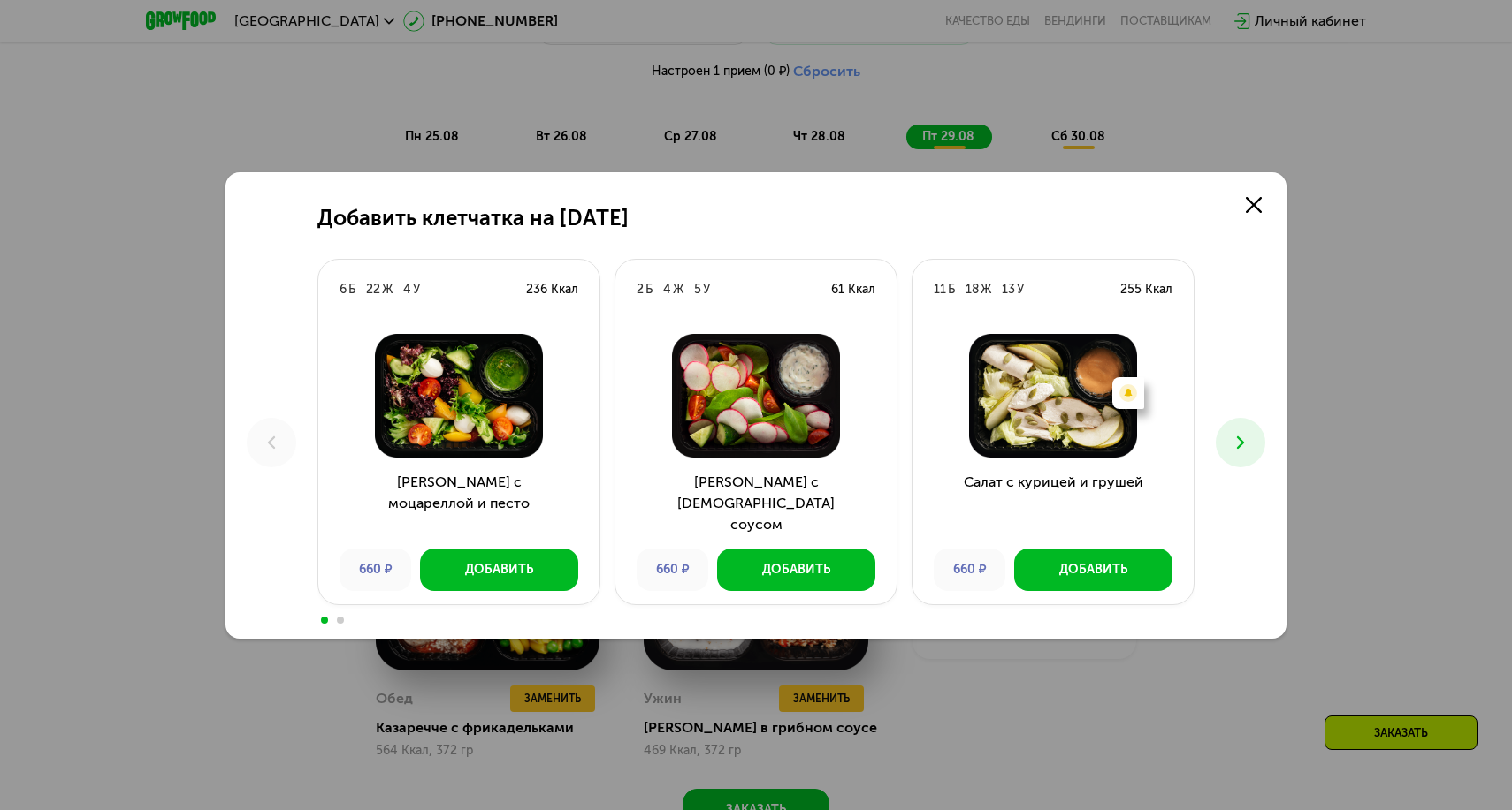
scroll to position [1149, 0]
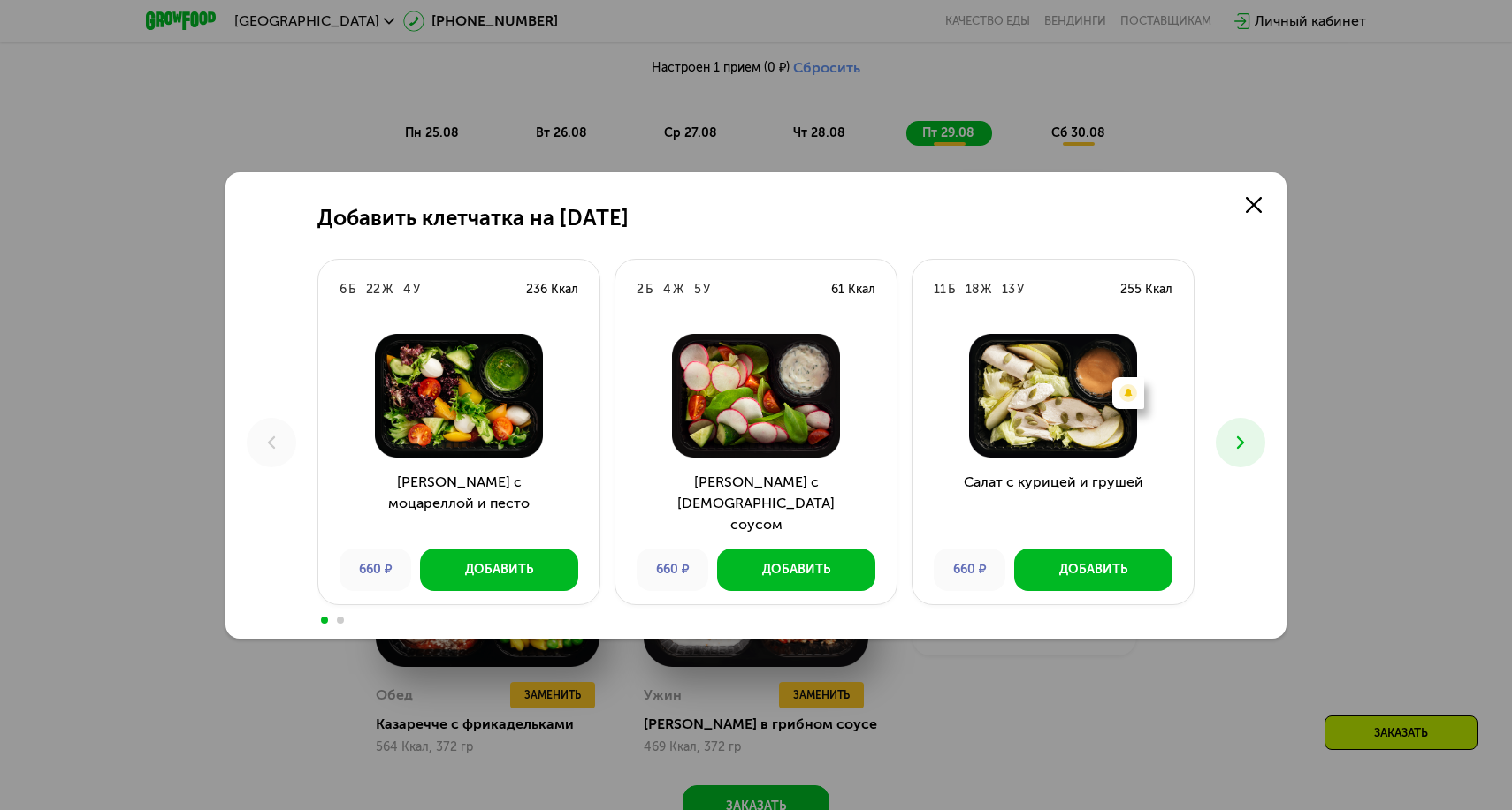
click at [992, 80] on div "Добавить клетчатка на 29 августа 6 Б 22 Ж 4 У 236 Ккал Салат с моцареллой и пес…" at bounding box center [756, 405] width 1512 height 810
click at [1281, 209] on div "Добавить клетчатка на 29 августа 6 Б 22 Ж 4 У 236 Ккал Салат с моцареллой и пес…" at bounding box center [756, 405] width 1061 height 467
click at [1264, 220] on link at bounding box center [1254, 205] width 36 height 36
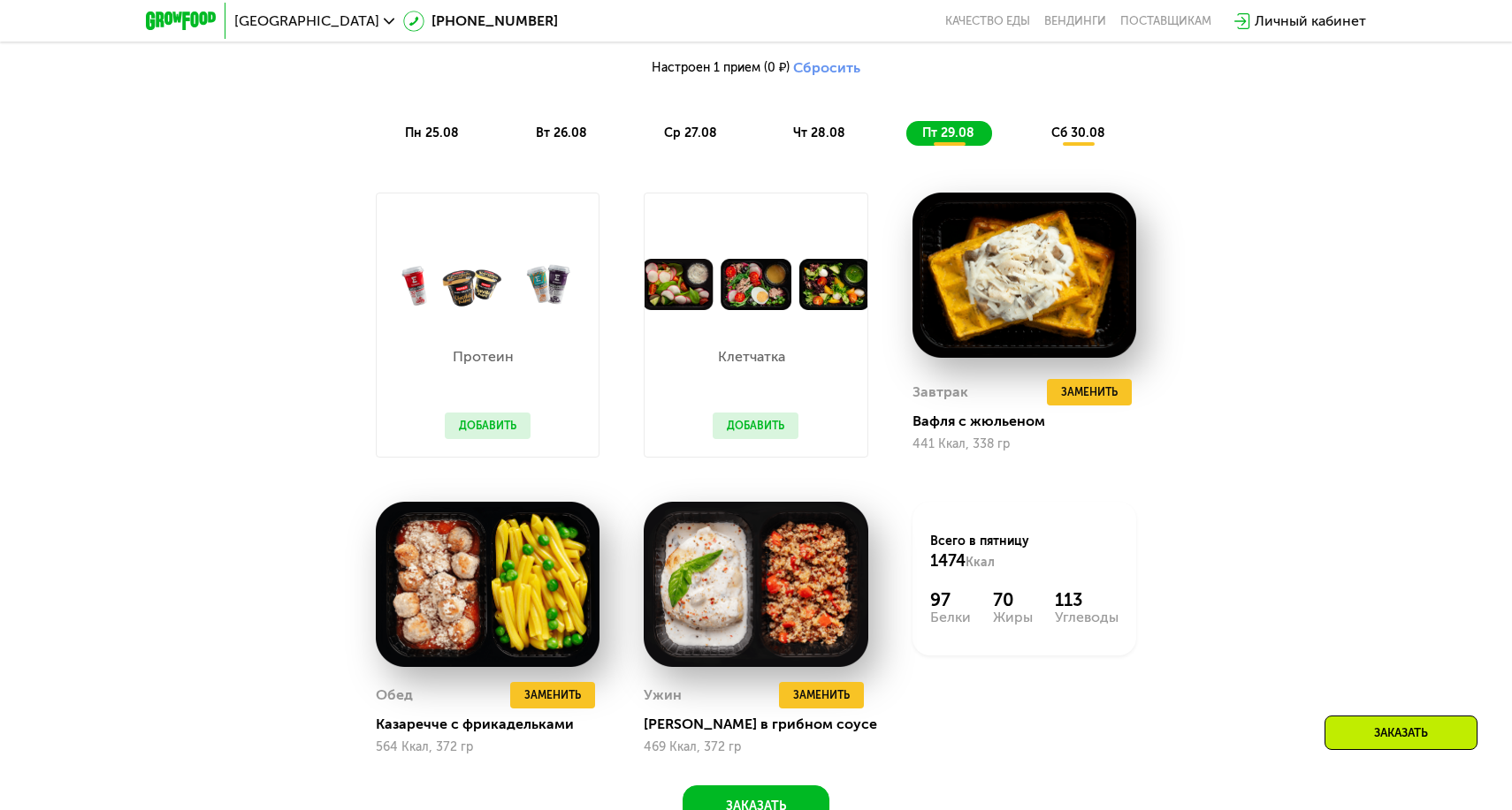
click at [1056, 137] on span "сб 30.08" at bounding box center [1078, 133] width 54 height 15
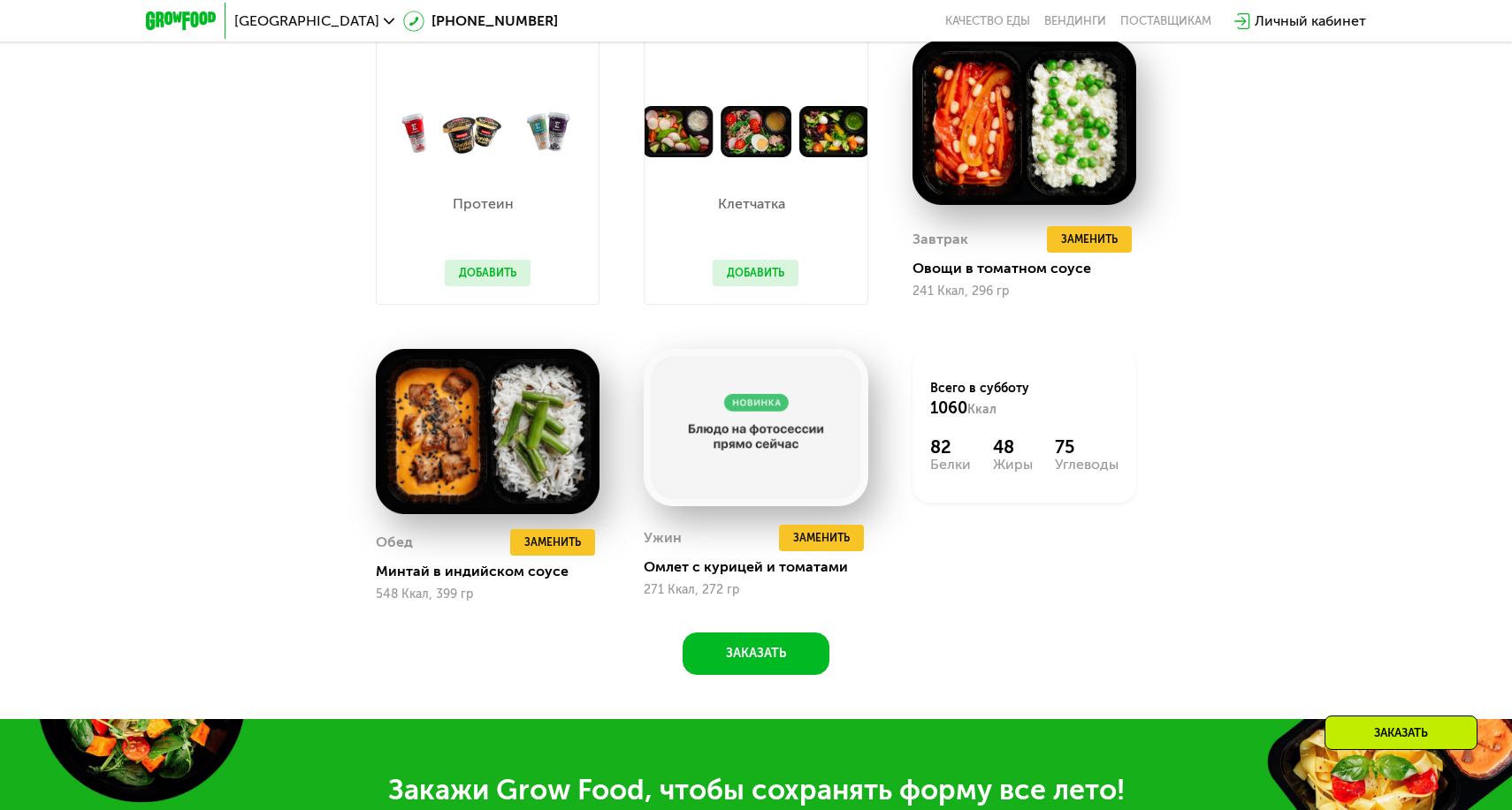
scroll to position [1305, 0]
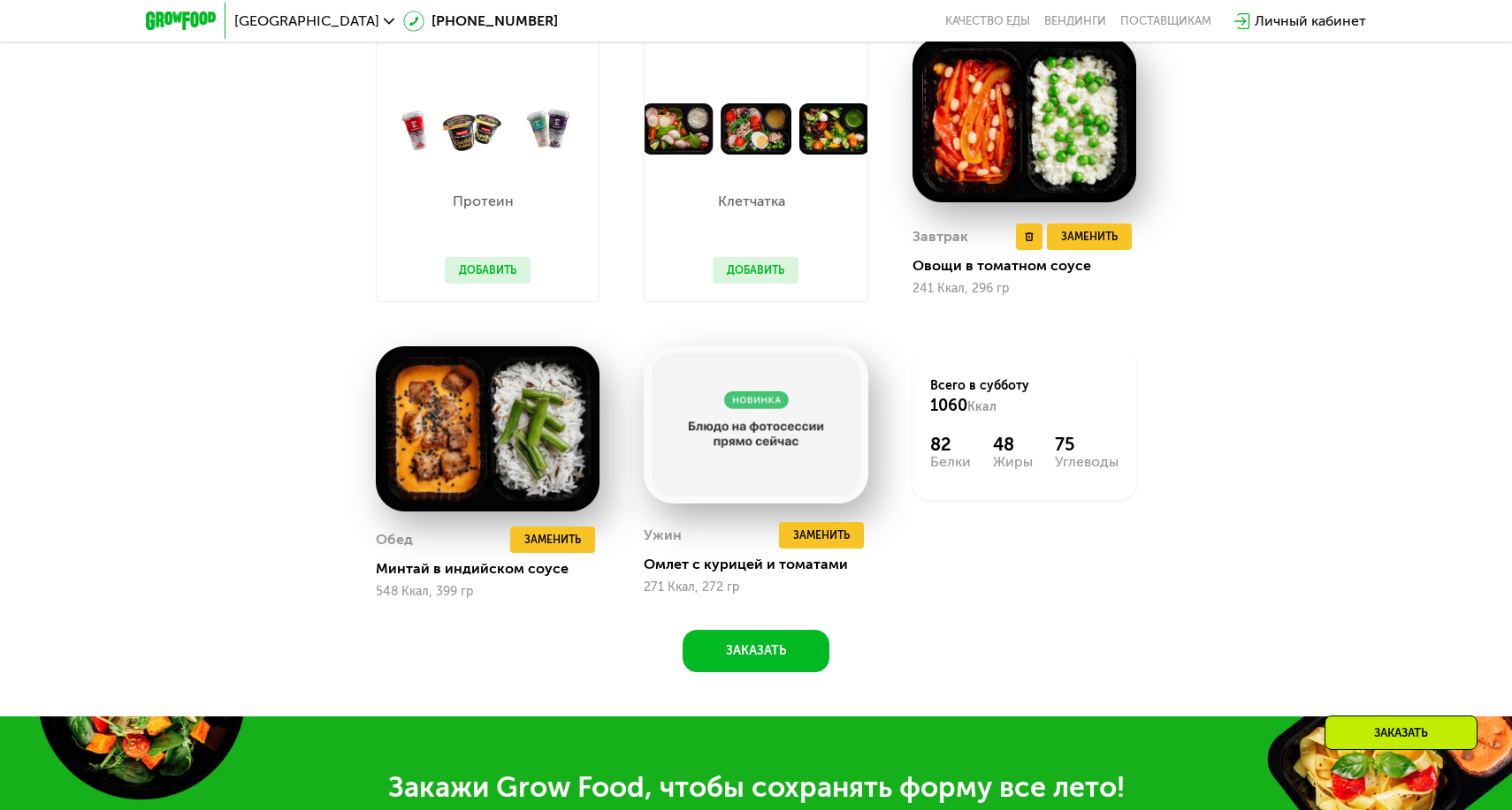
click at [1024, 169] on img at bounding box center [1024, 120] width 224 height 165
click at [1084, 82] on img at bounding box center [1024, 120] width 224 height 165
click at [1079, 244] on span "Заменить" at bounding box center [1088, 237] width 56 height 18
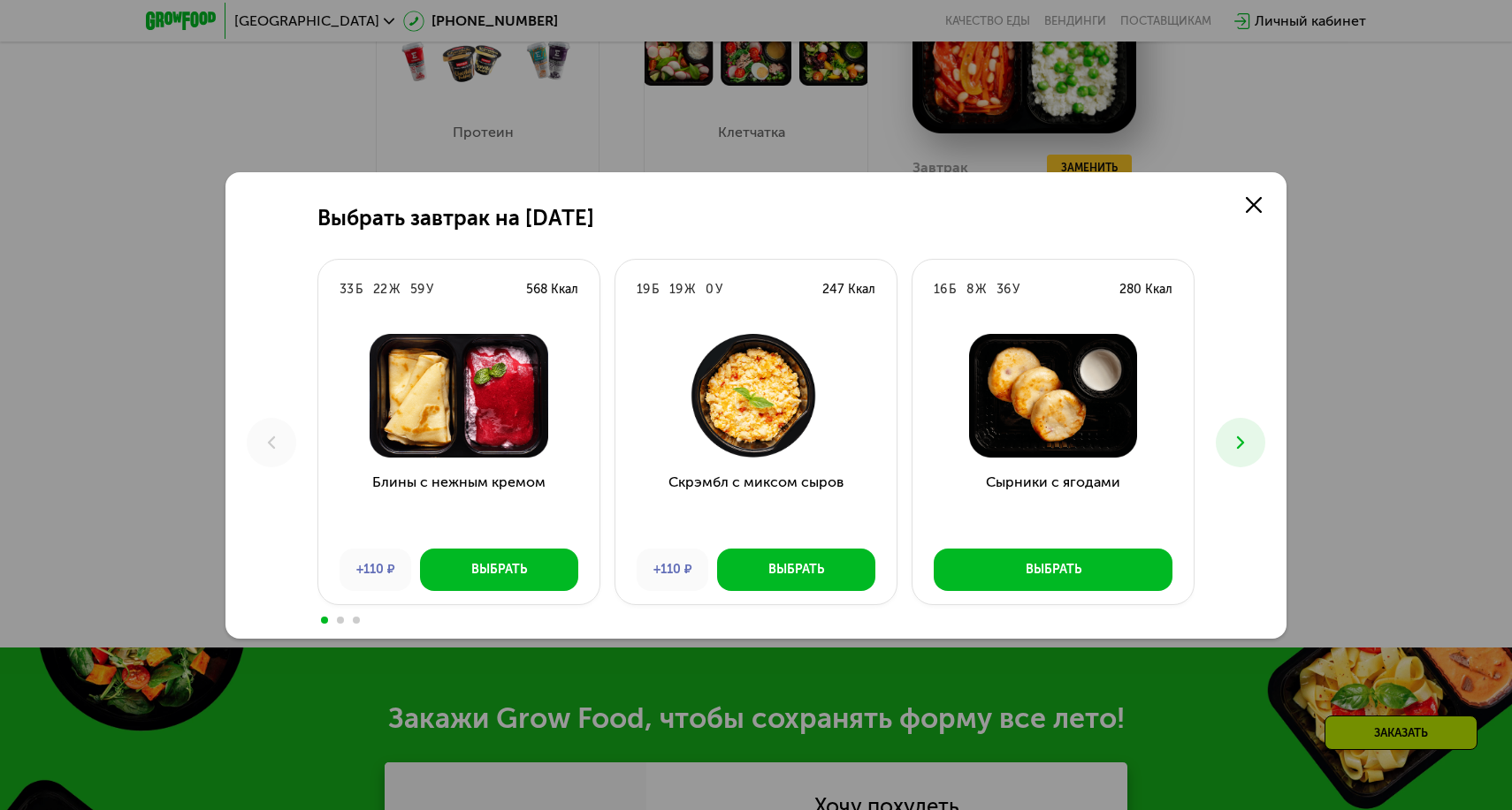
scroll to position [1381, 0]
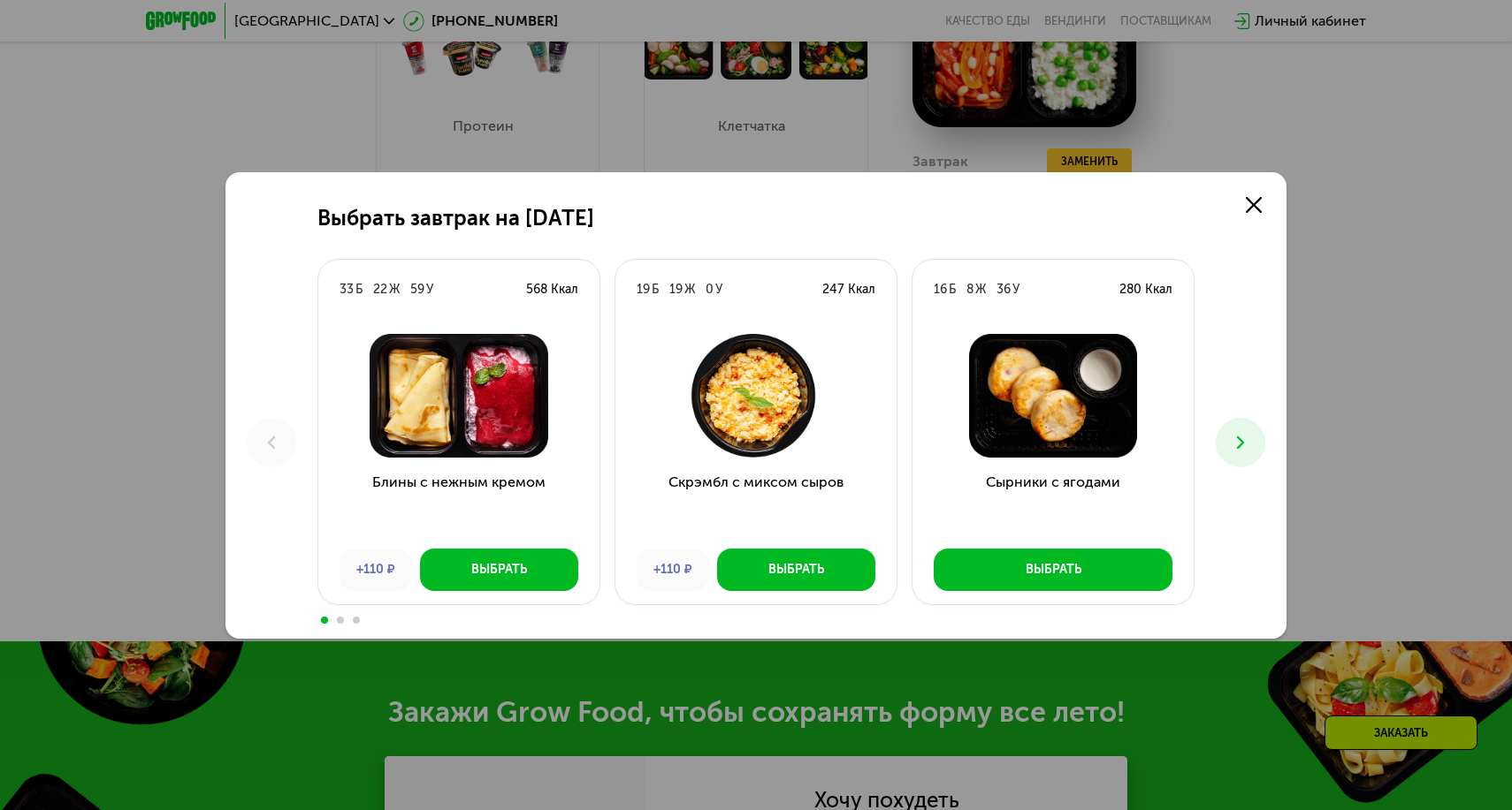
click at [1258, 448] on button at bounding box center [1241, 443] width 49 height 49
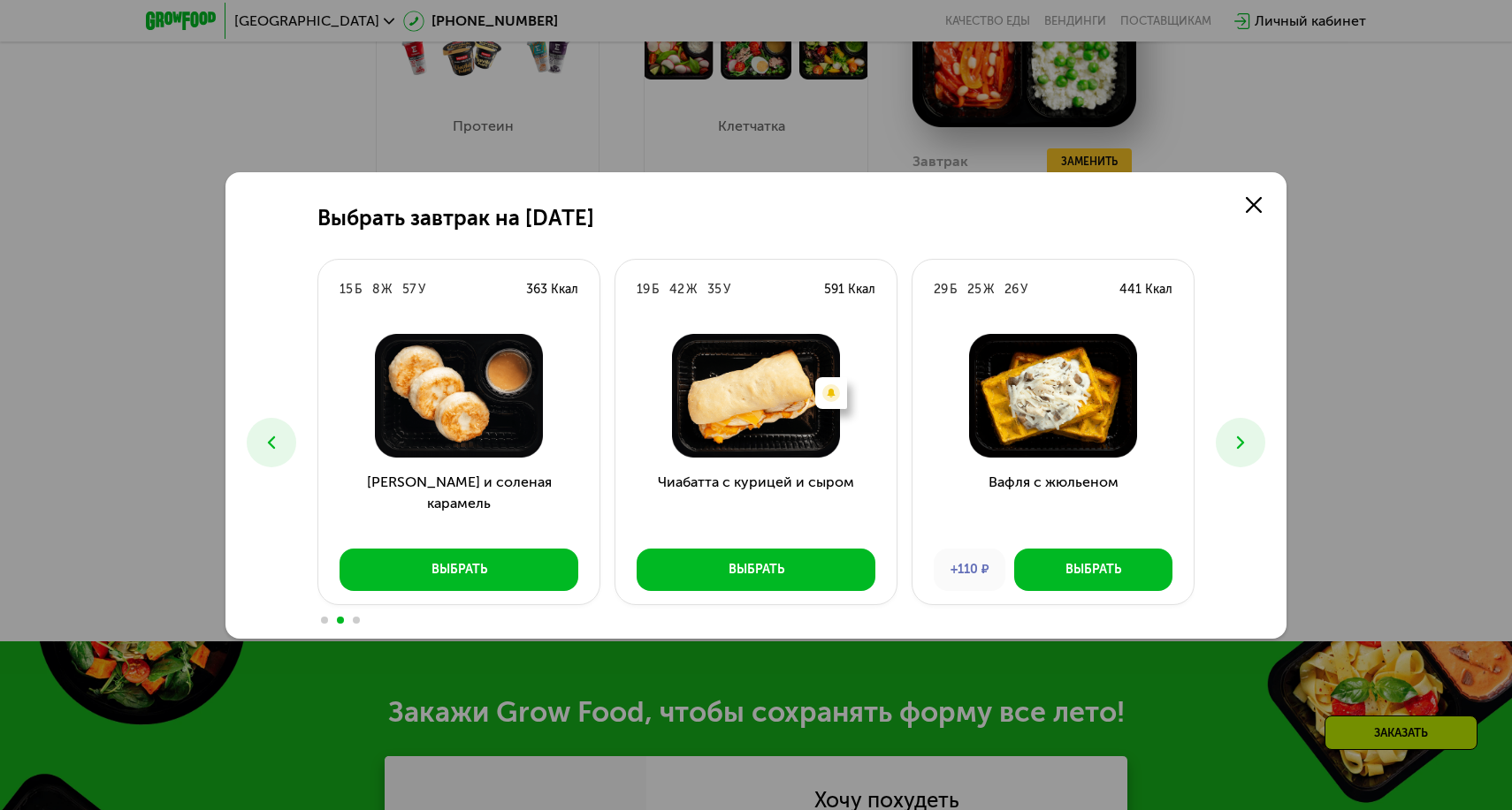
click at [261, 444] on icon at bounding box center [271, 442] width 21 height 21
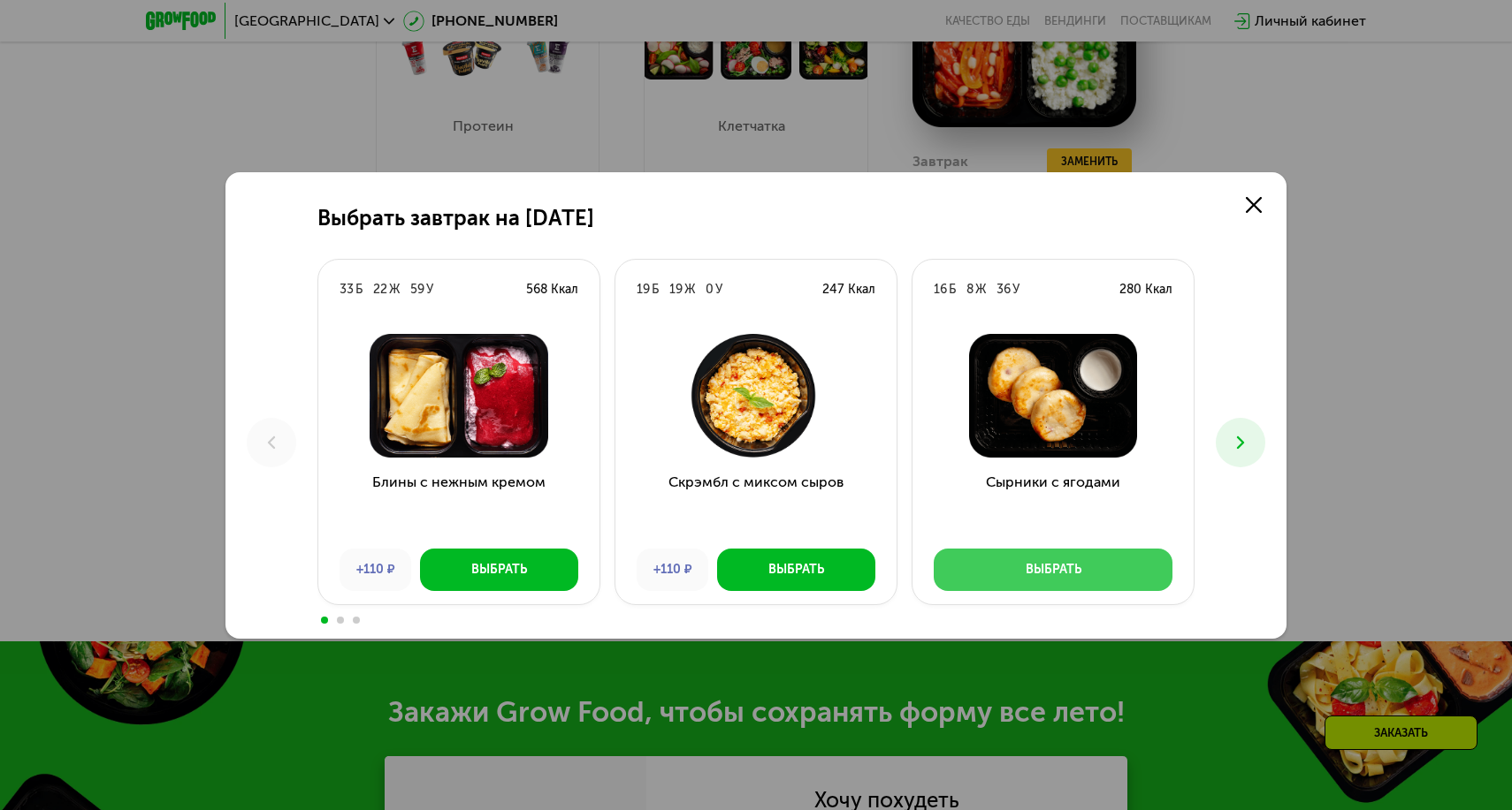
click at [1028, 571] on div "Выбрать" at bounding box center [1053, 570] width 55 height 18
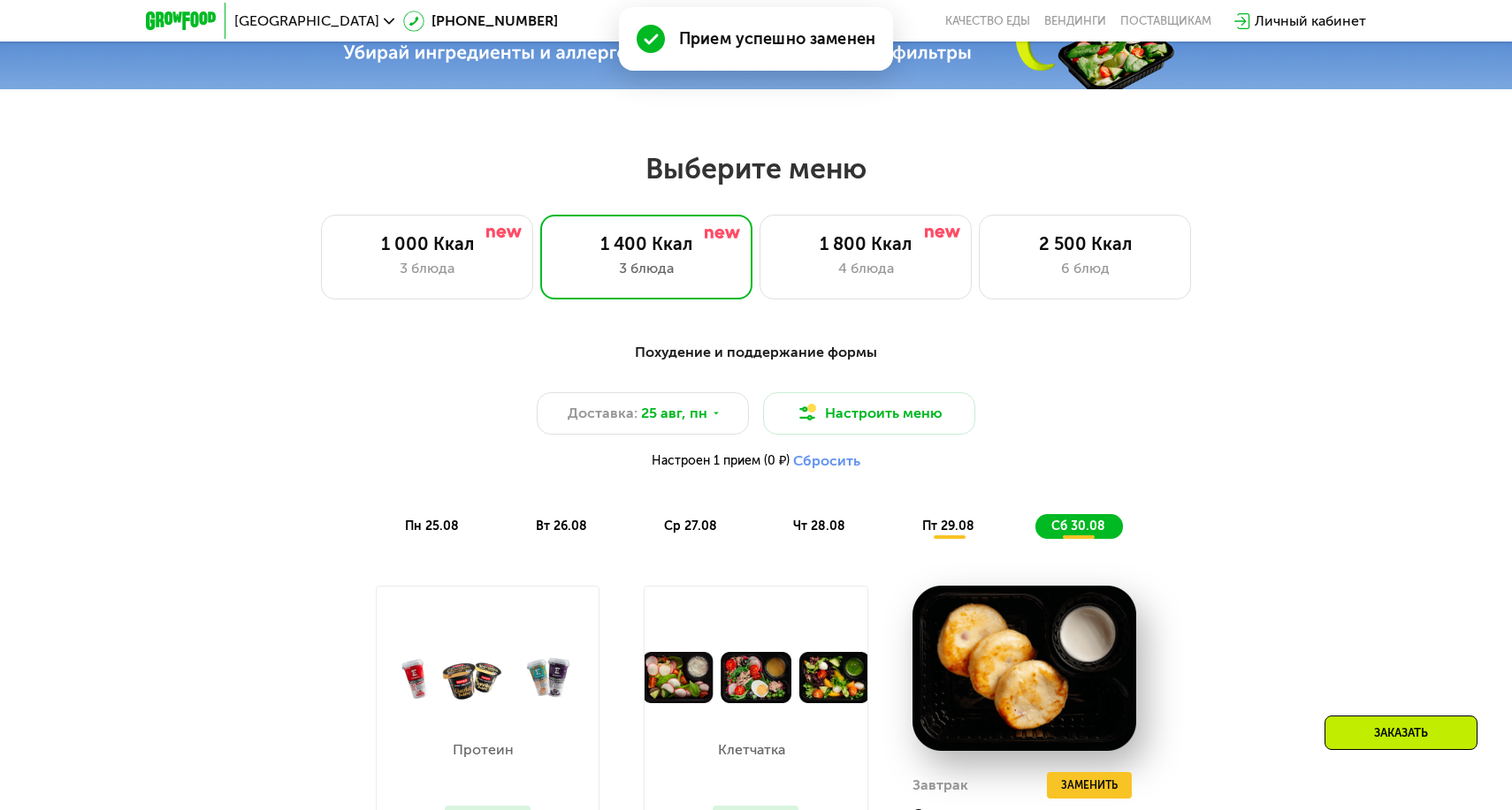
scroll to position [666, 0]
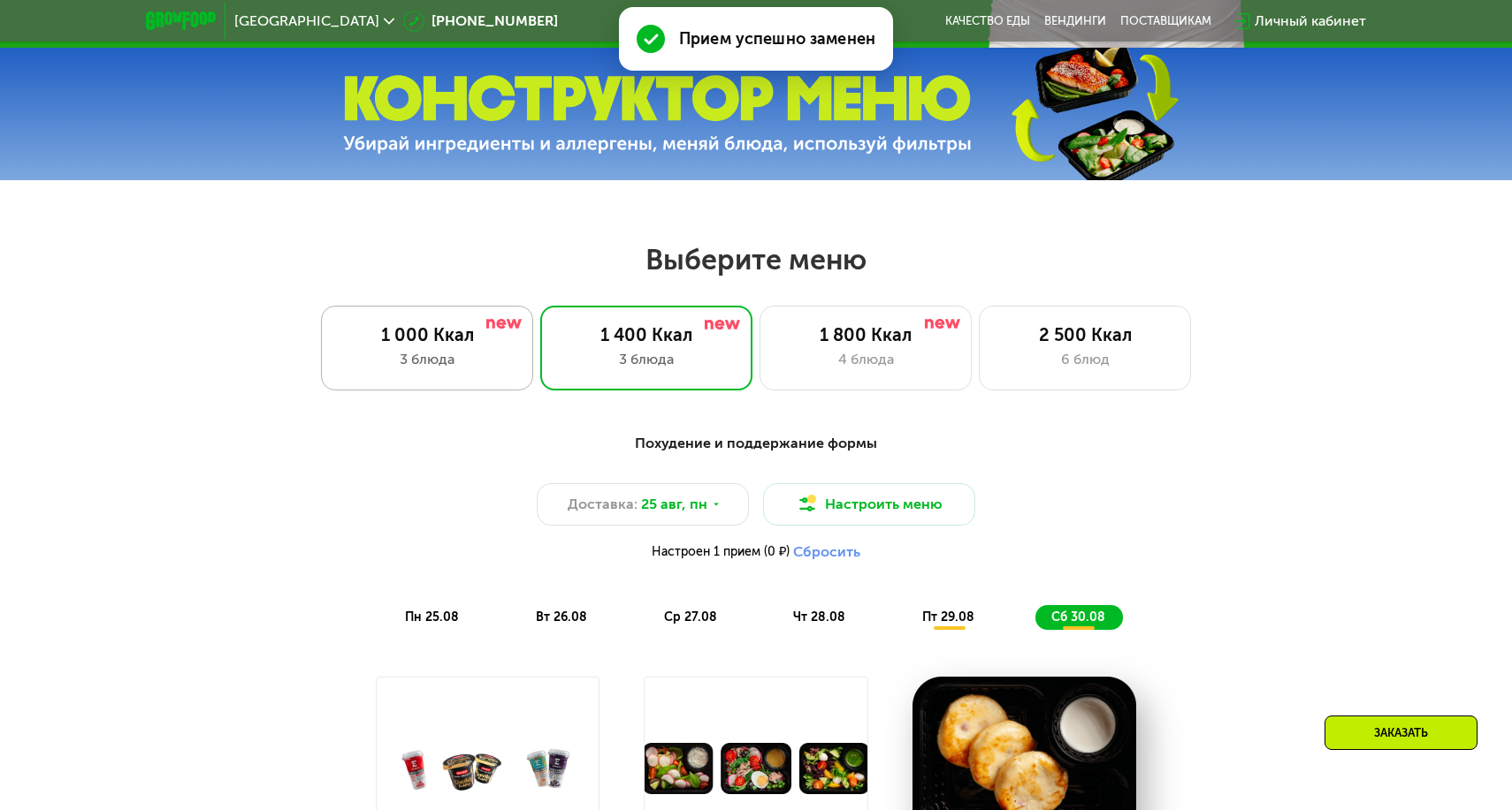
click at [511, 321] on img at bounding box center [504, 324] width 36 height 10
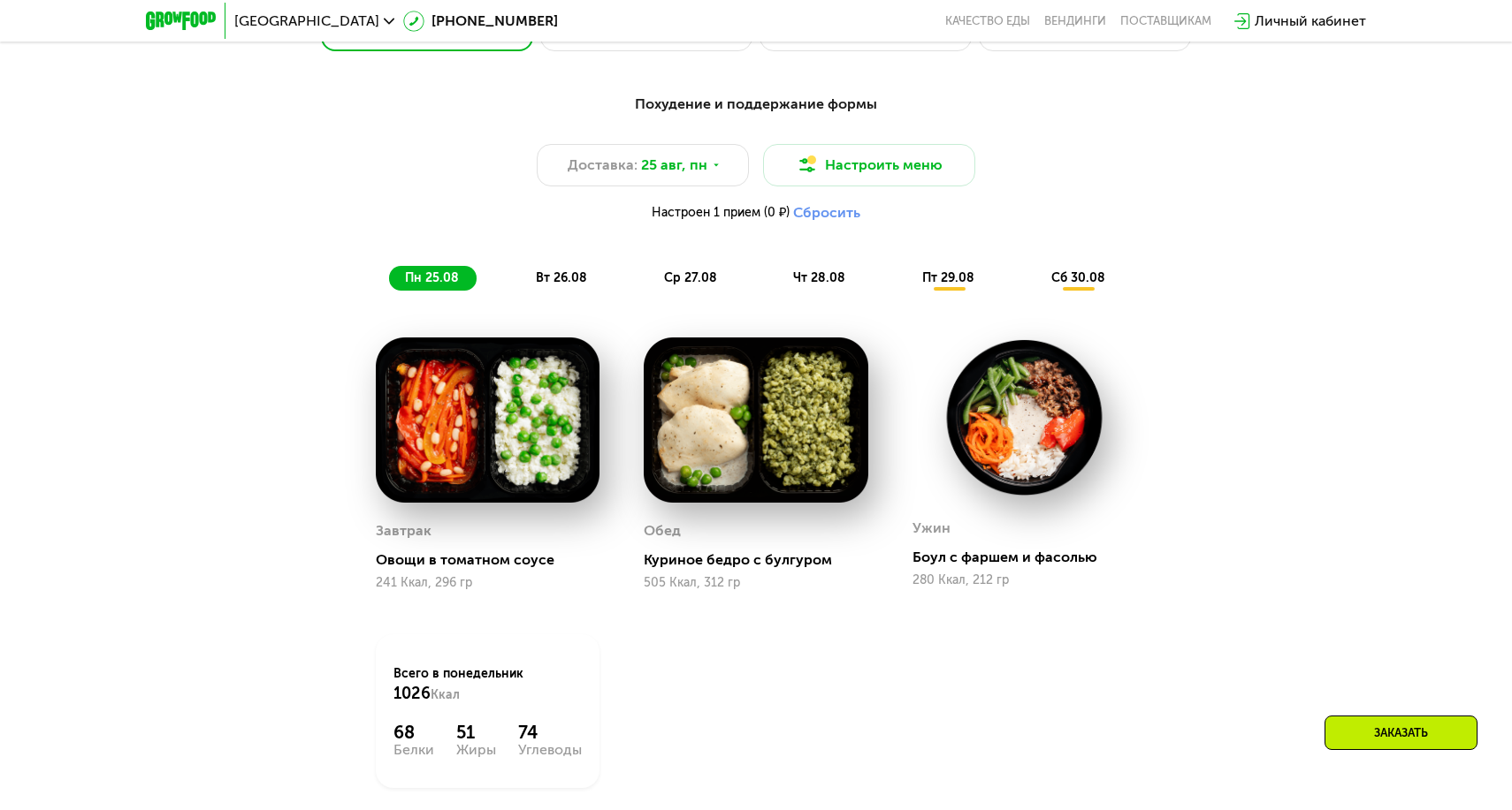
scroll to position [1010, 0]
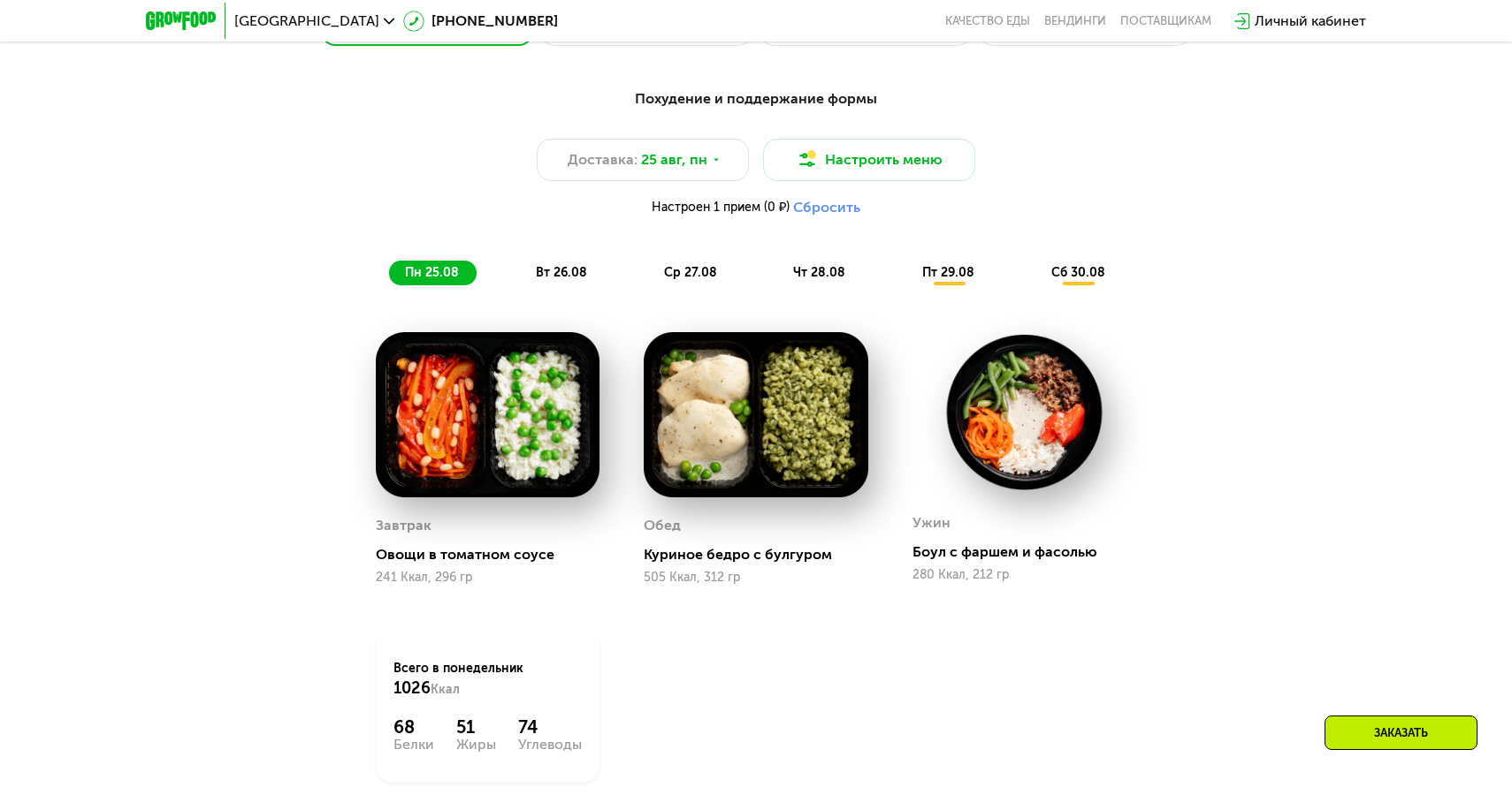
click at [558, 256] on div "Похудение и поддержание формы Доставка: 25 авг, пн Настроить меню Настроен 1 пр…" at bounding box center [756, 186] width 1047 height 197
click at [558, 270] on span "вт 26.08" at bounding box center [561, 272] width 51 height 15
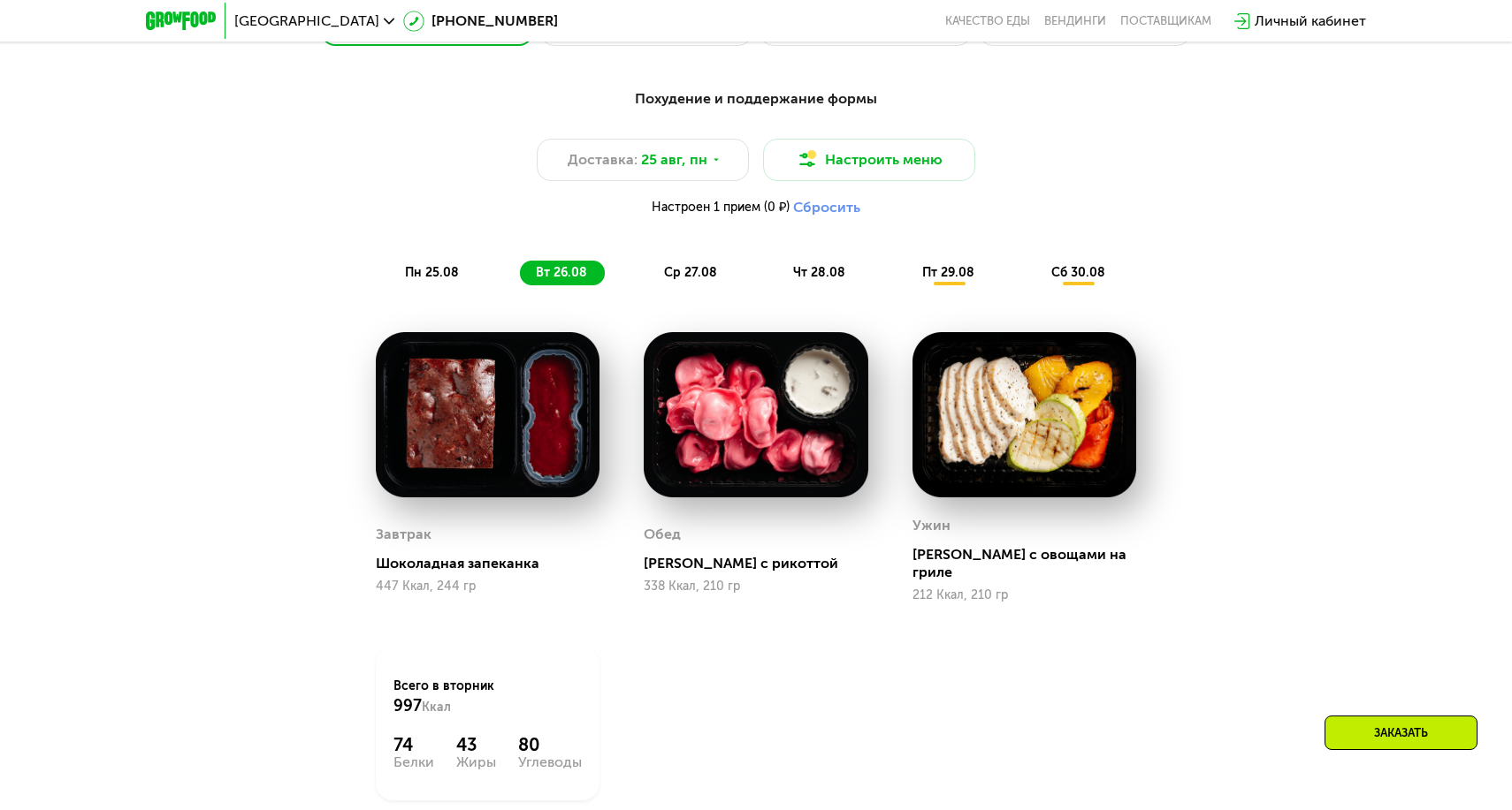
click at [673, 270] on span "ср 27.08" at bounding box center [691, 272] width 53 height 15
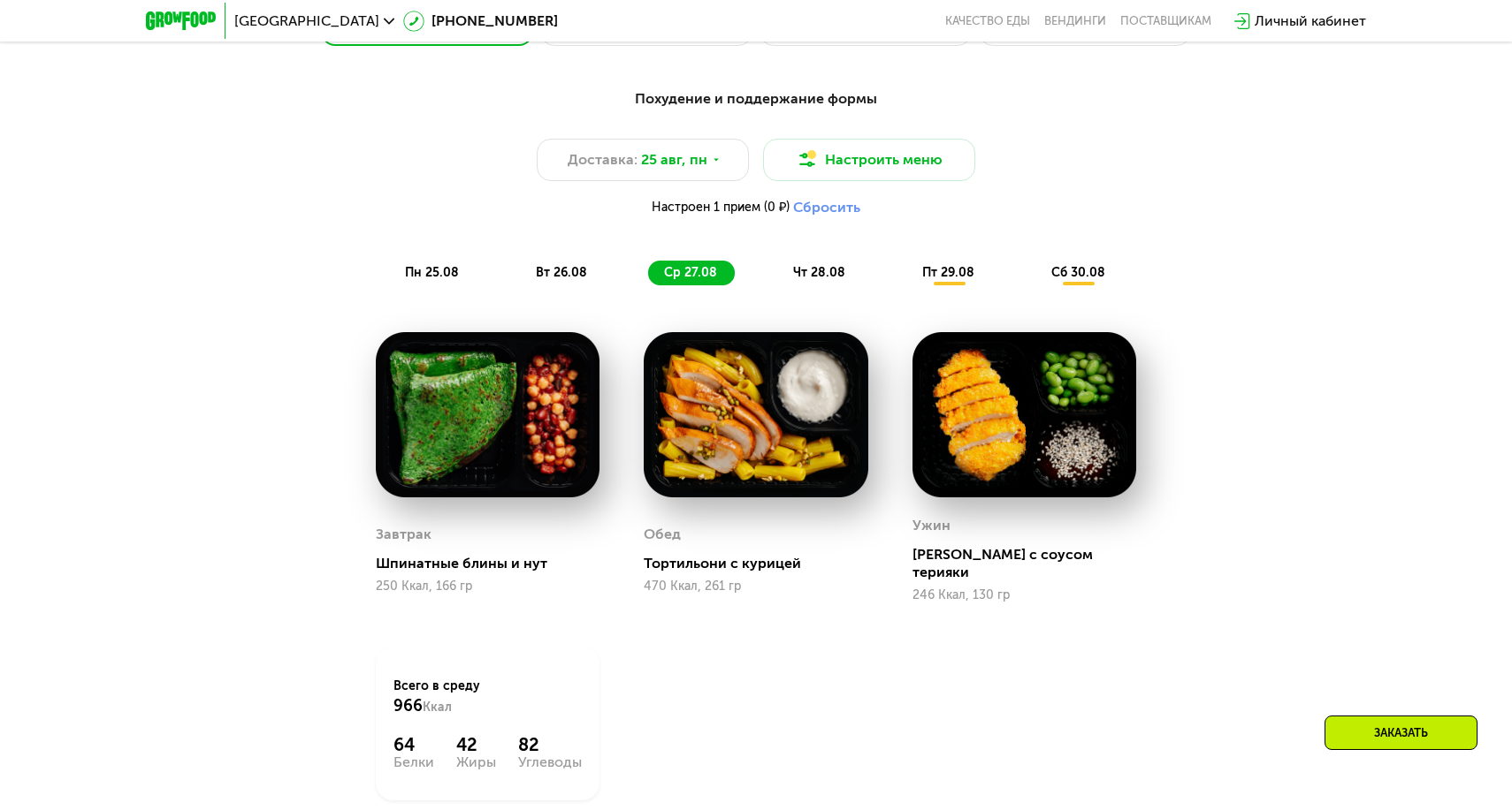
click at [795, 265] on span "чт 28.08" at bounding box center [818, 272] width 52 height 15
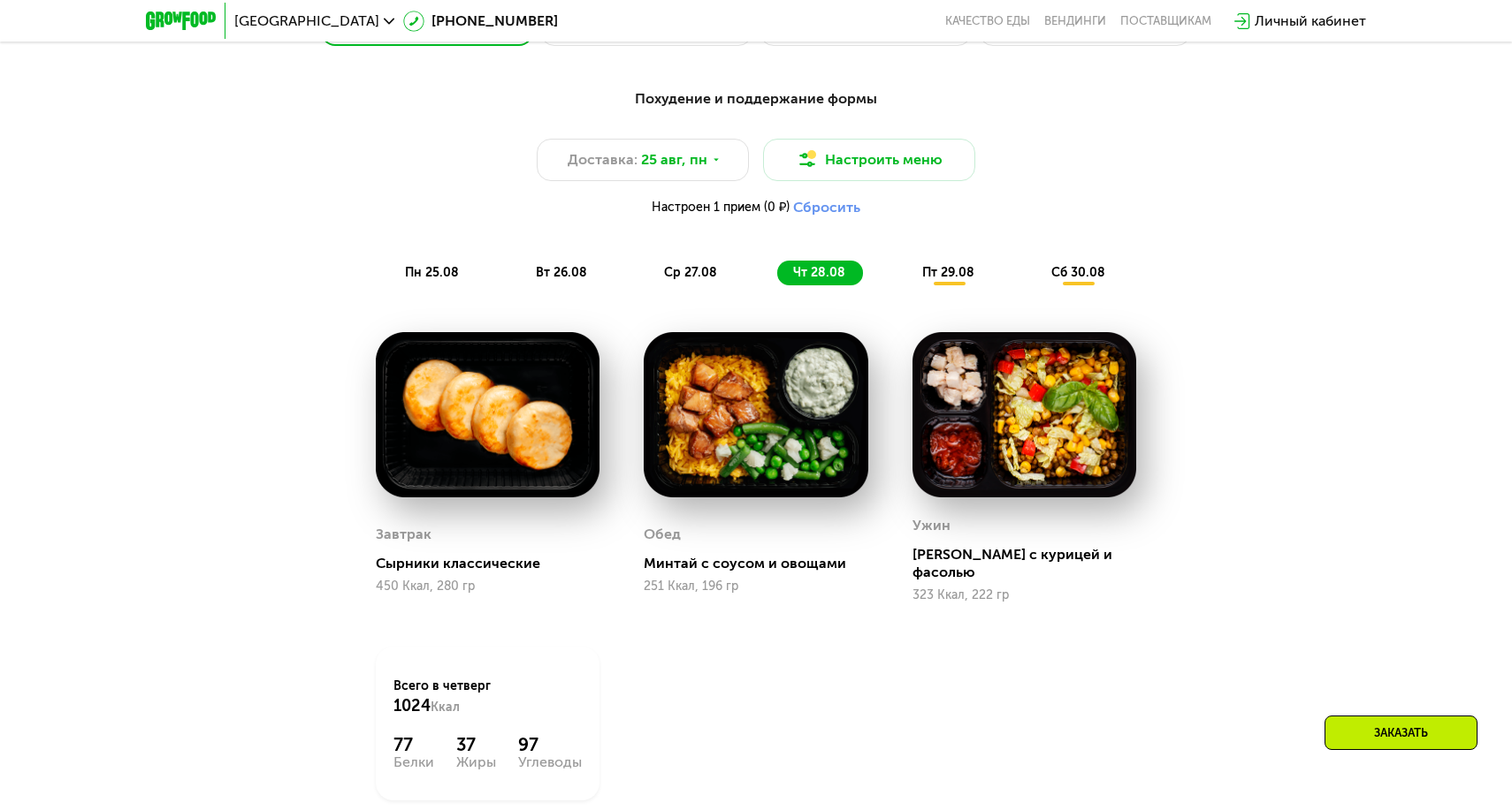
click at [543, 403] on img at bounding box center [488, 414] width 224 height 165
click at [949, 269] on span "пт 29.08" at bounding box center [948, 272] width 52 height 15
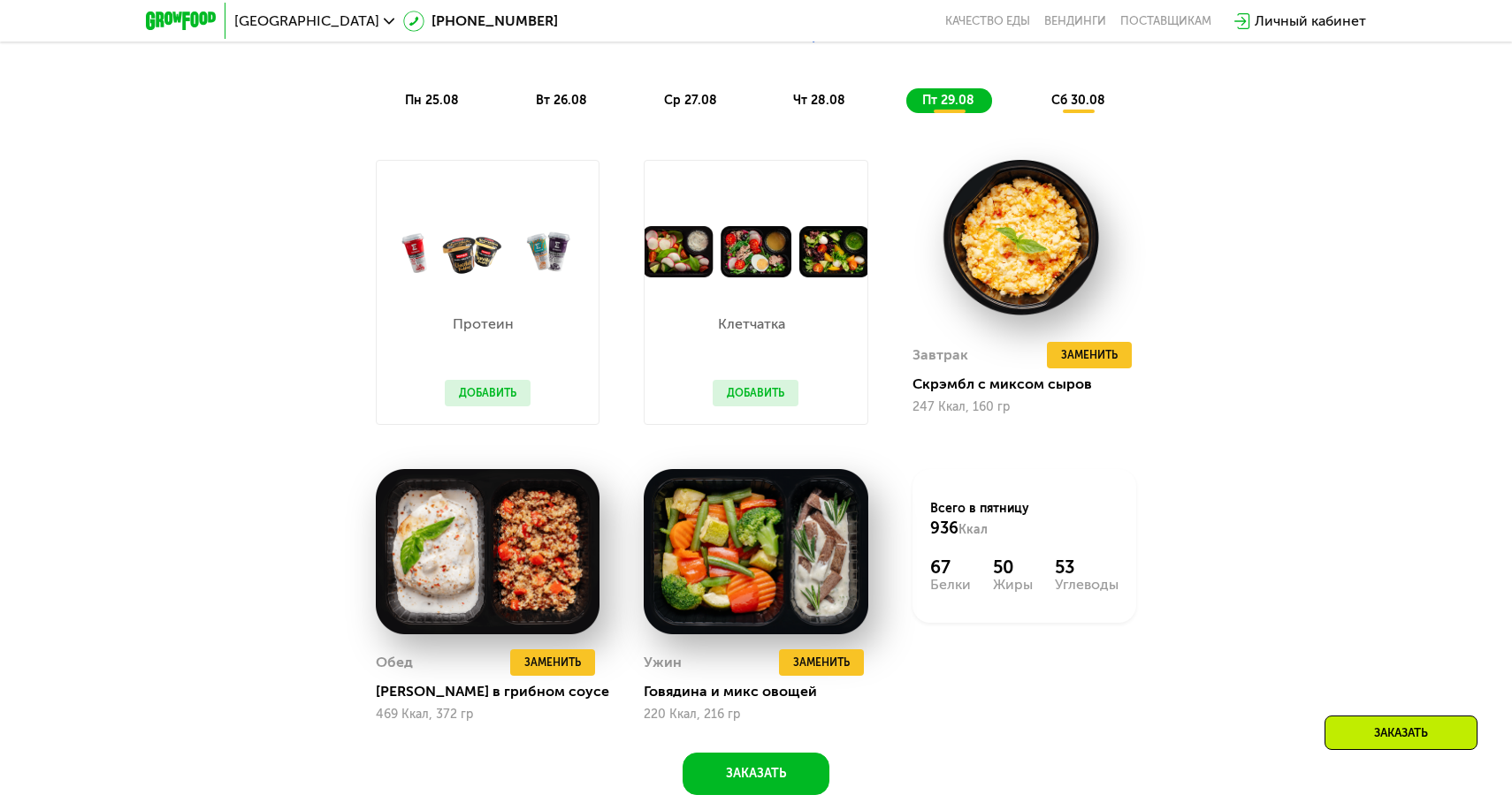
scroll to position [1196, 0]
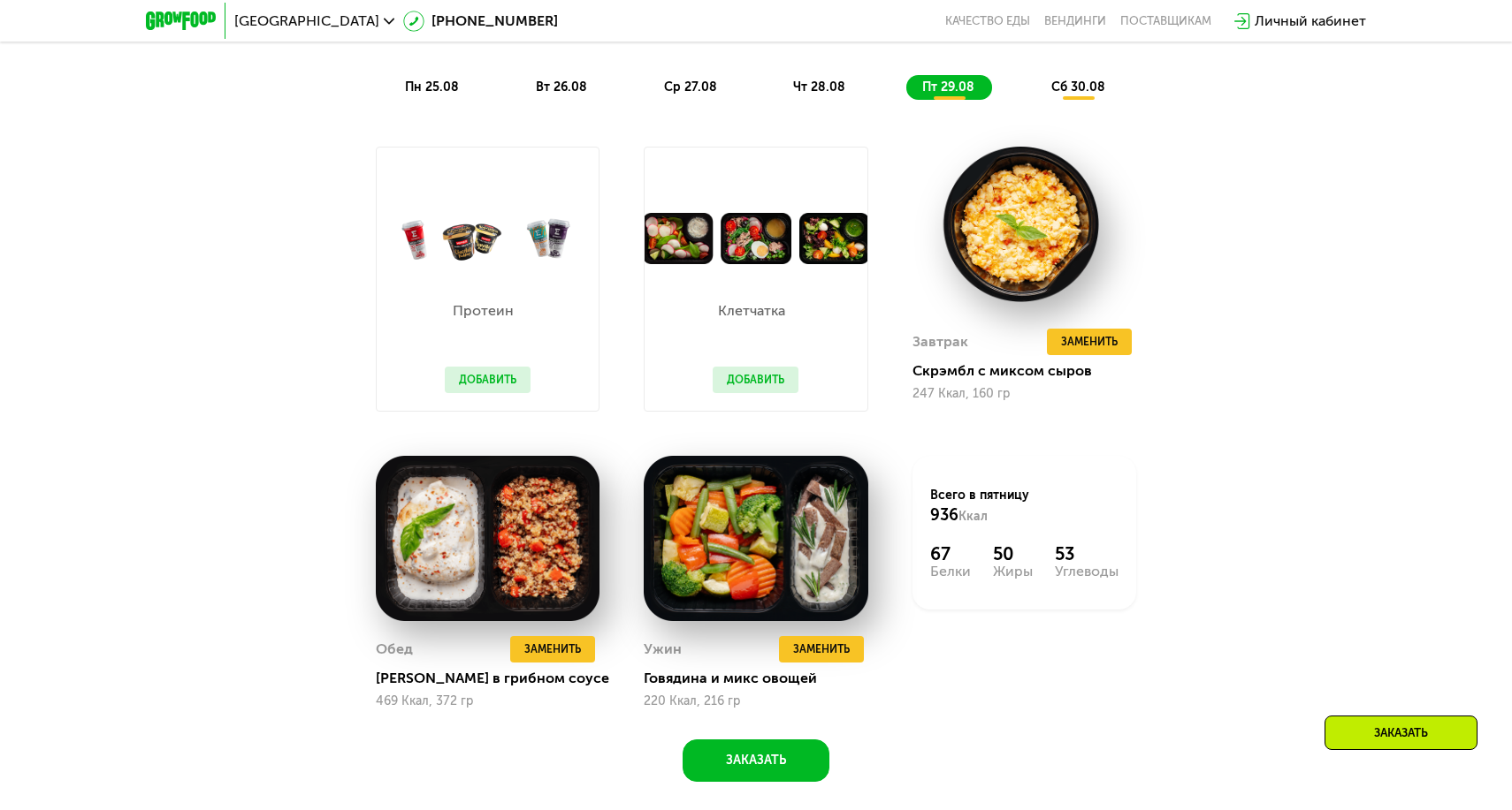
click at [478, 389] on button "Добавить" at bounding box center [487, 380] width 86 height 27
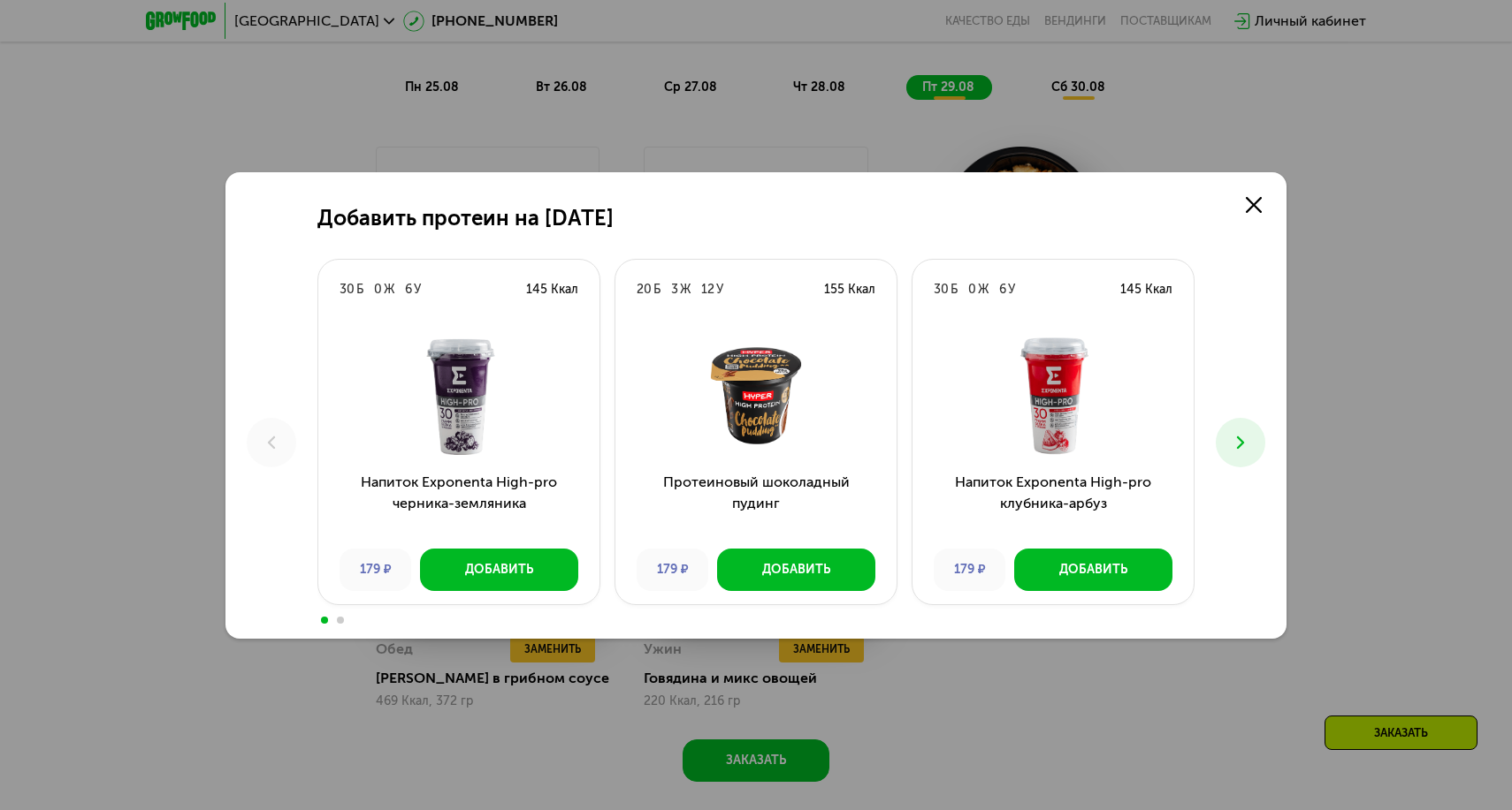
click at [1254, 447] on button at bounding box center [1241, 443] width 49 height 49
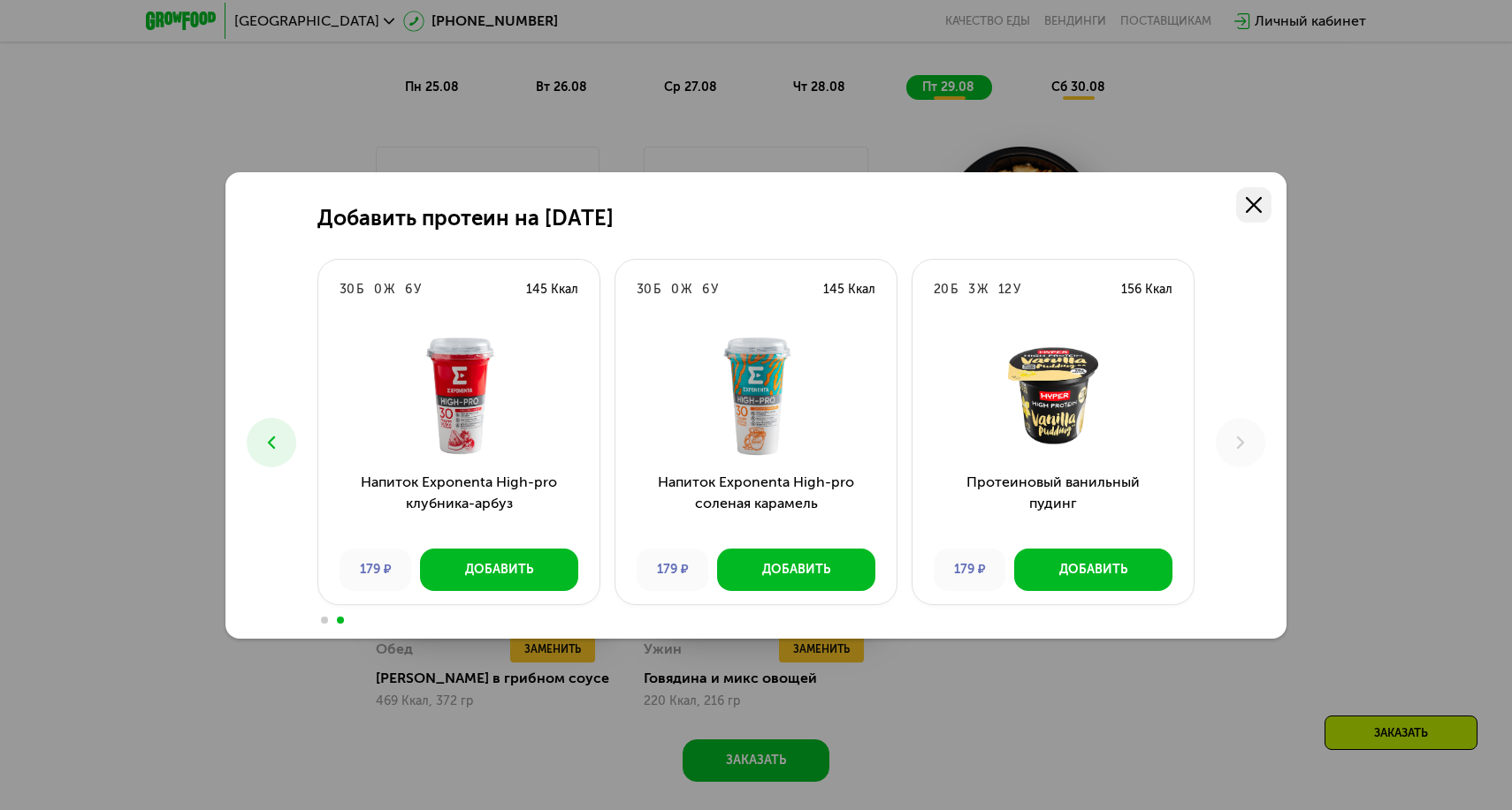
click at [1251, 211] on icon at bounding box center [1254, 205] width 16 height 16
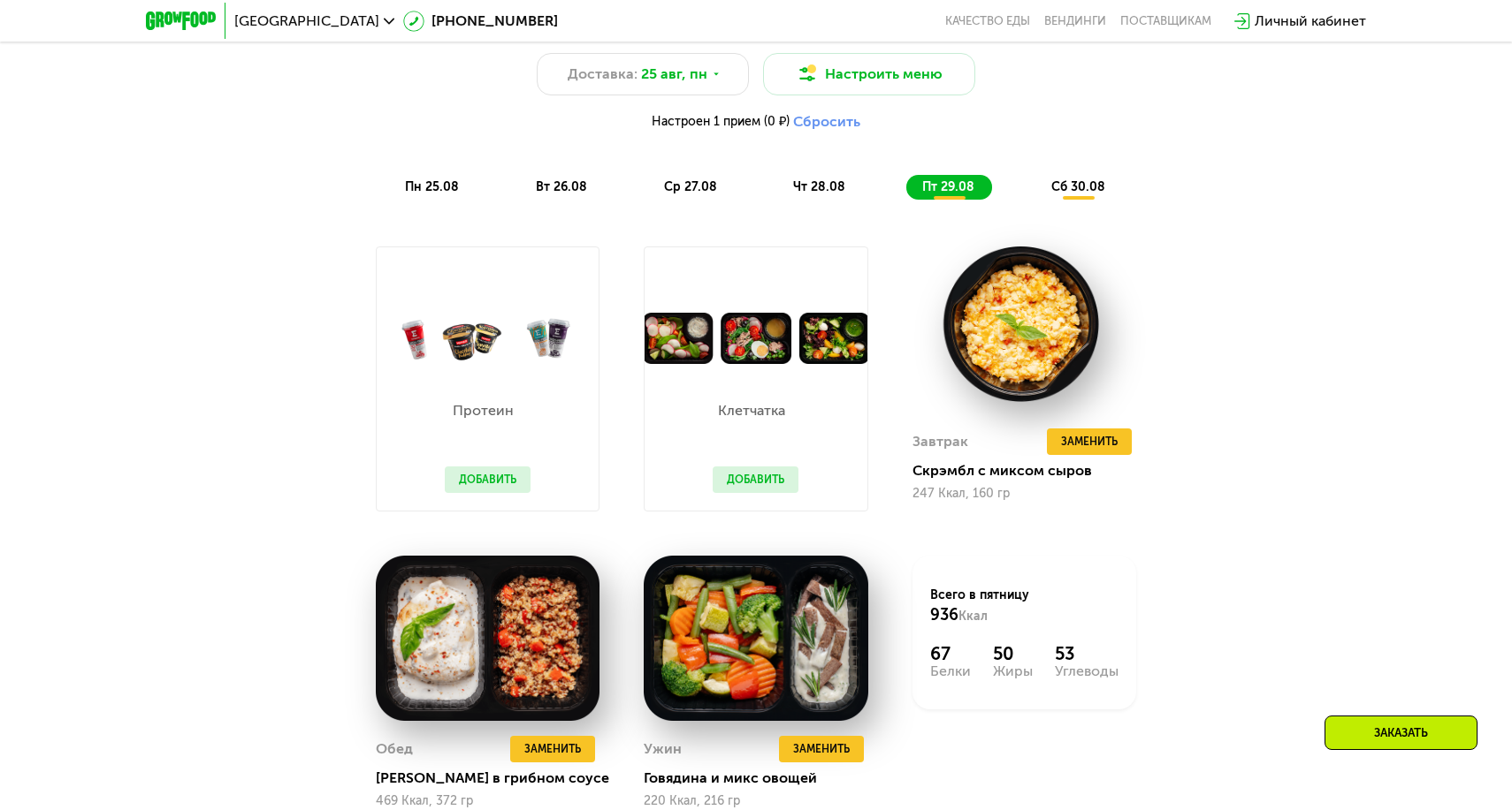
scroll to position [1093, 0]
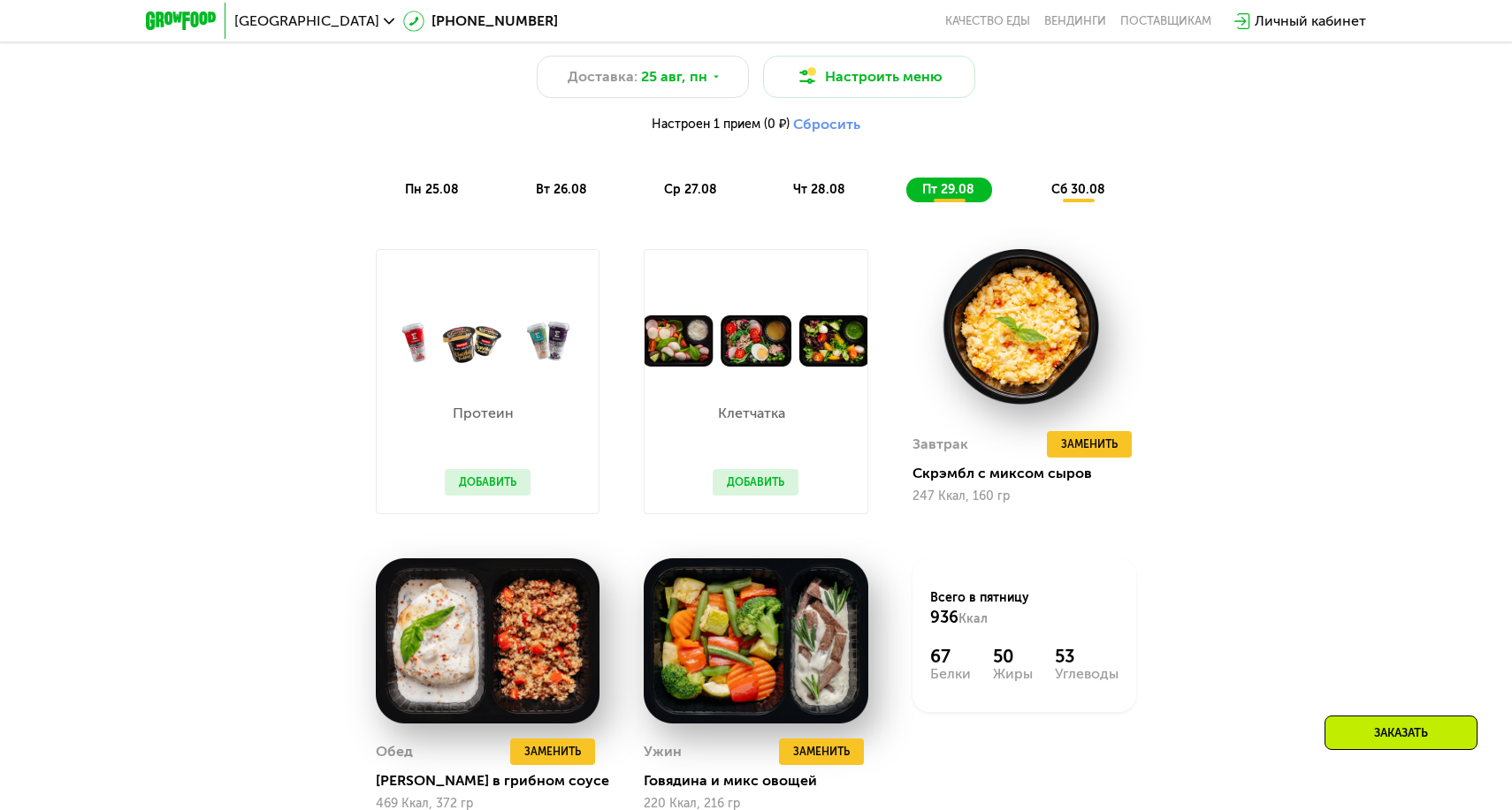
click at [1055, 178] on div "сб 30.08" at bounding box center [1079, 190] width 87 height 25
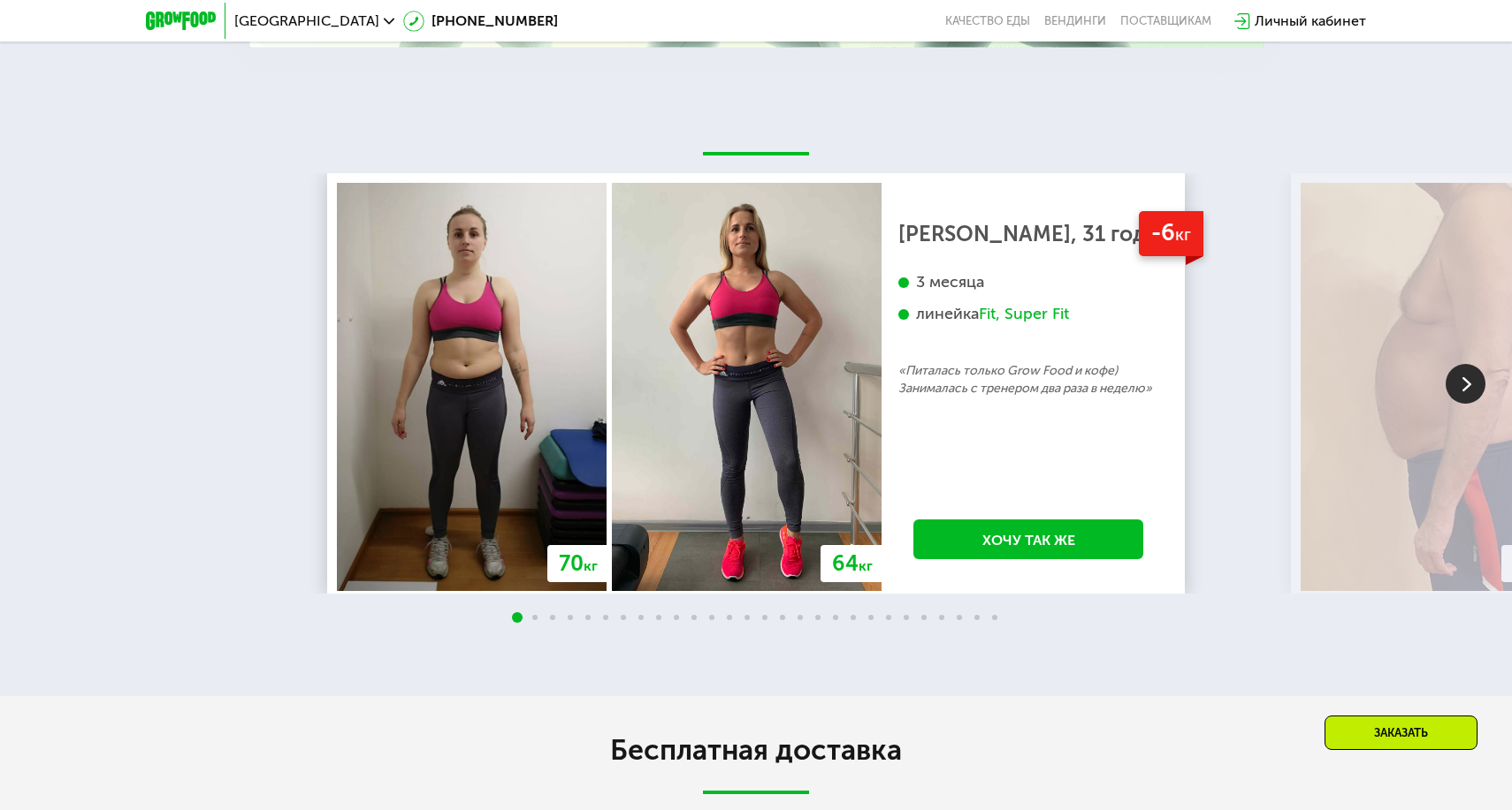
scroll to position [3291, 0]
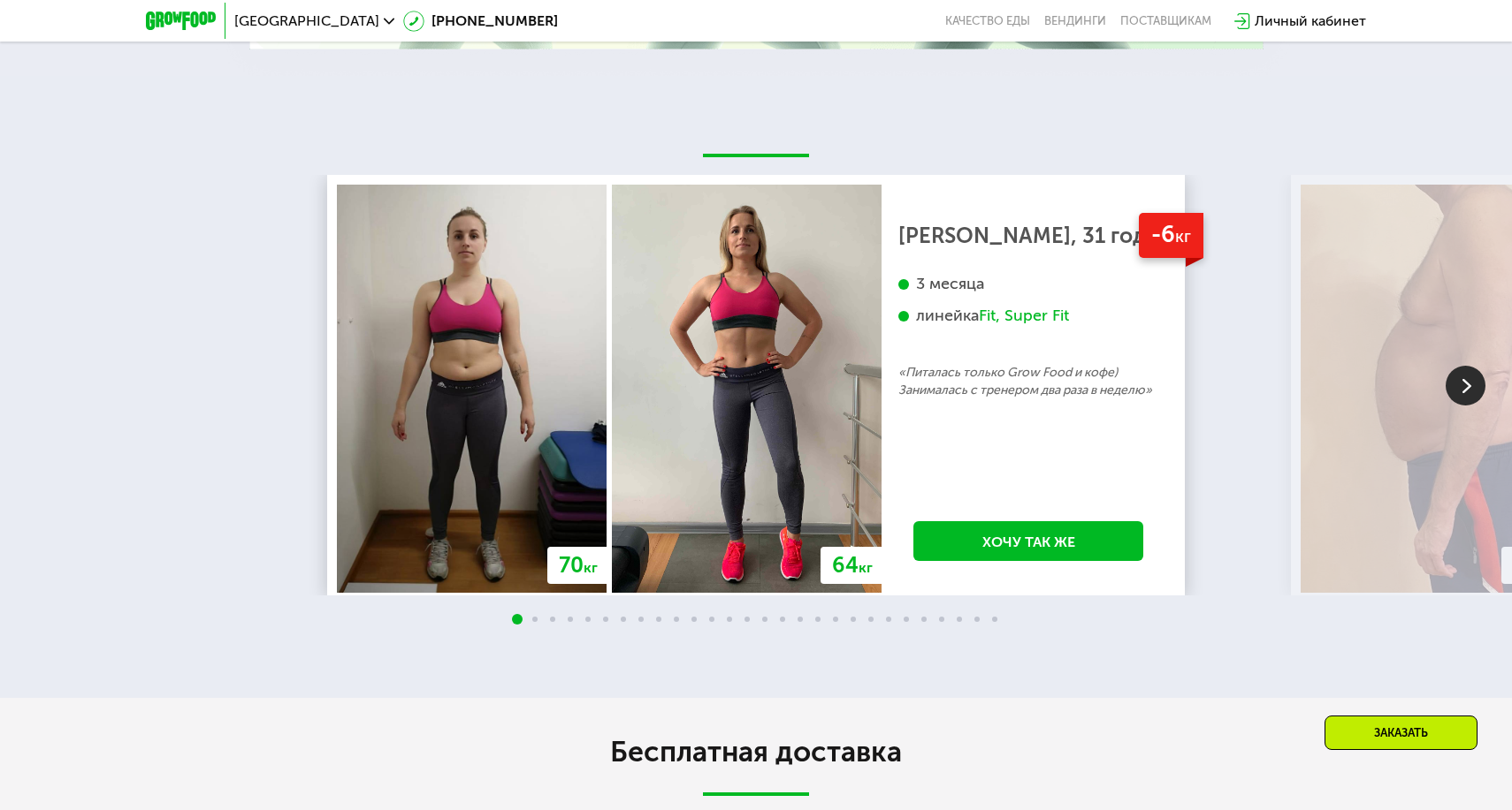
click at [1472, 390] on img at bounding box center [1465, 386] width 40 height 40
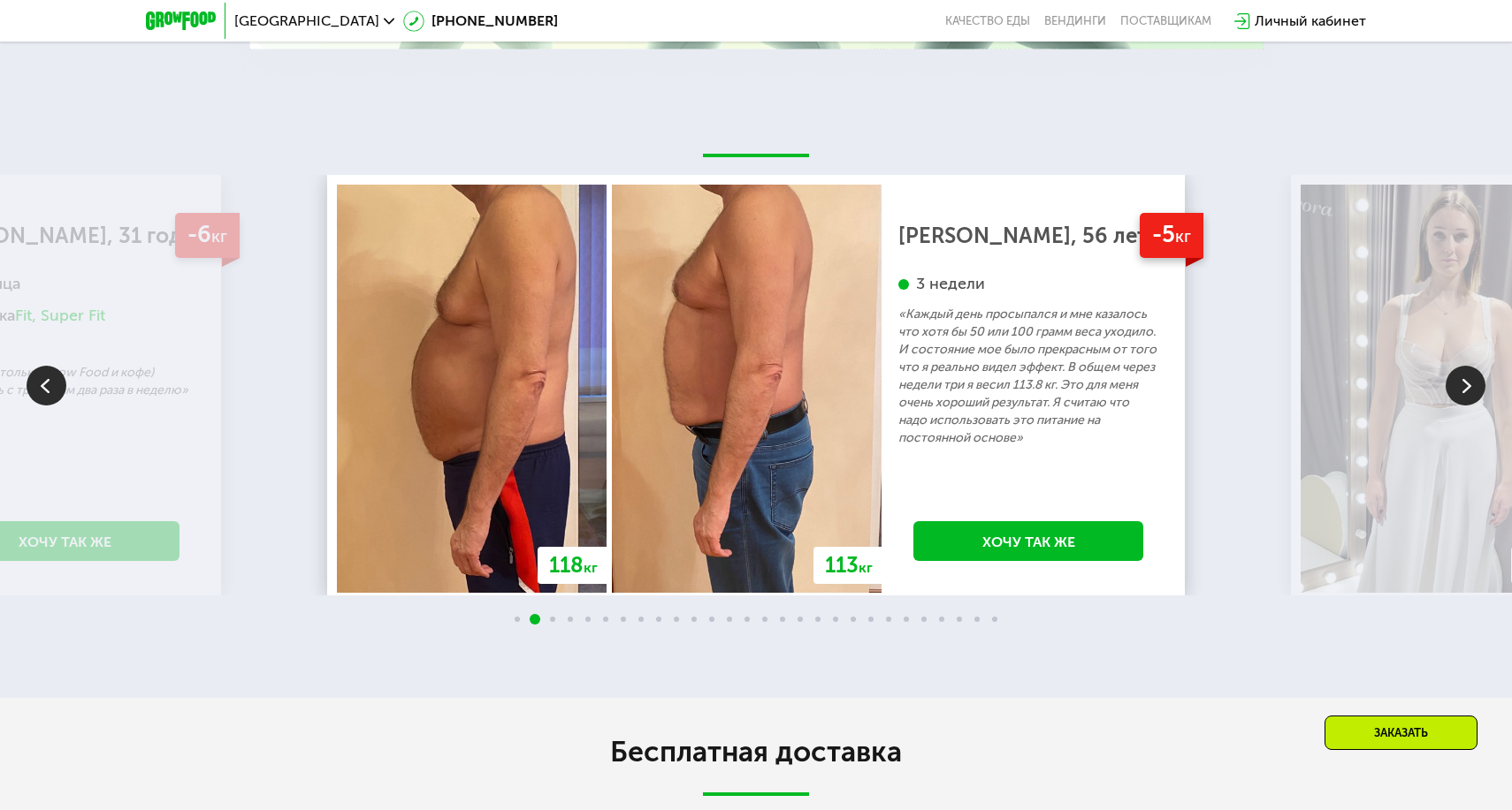
click at [1472, 390] on img at bounding box center [1465, 386] width 40 height 40
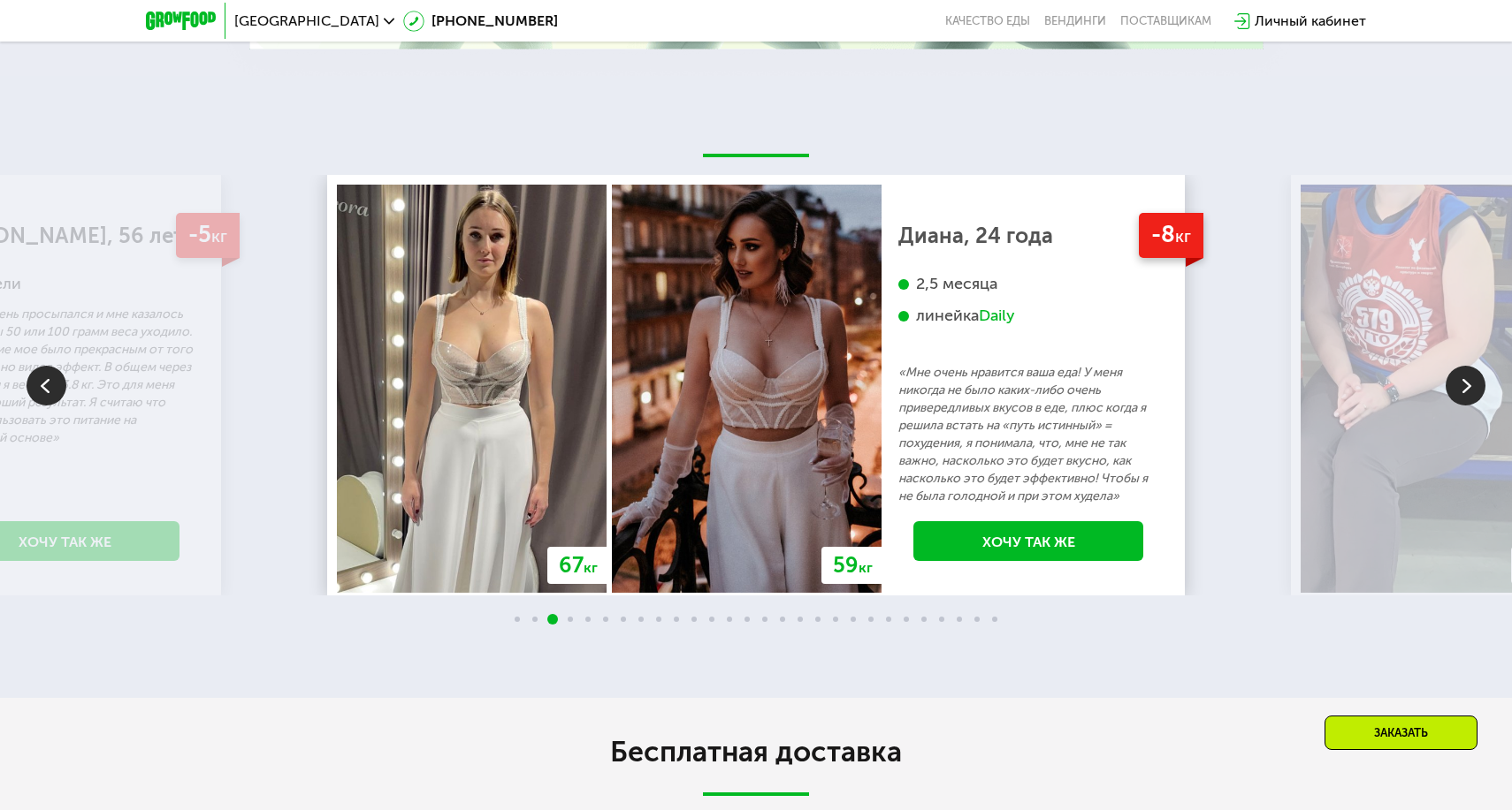
click at [1472, 390] on img at bounding box center [1465, 386] width 40 height 40
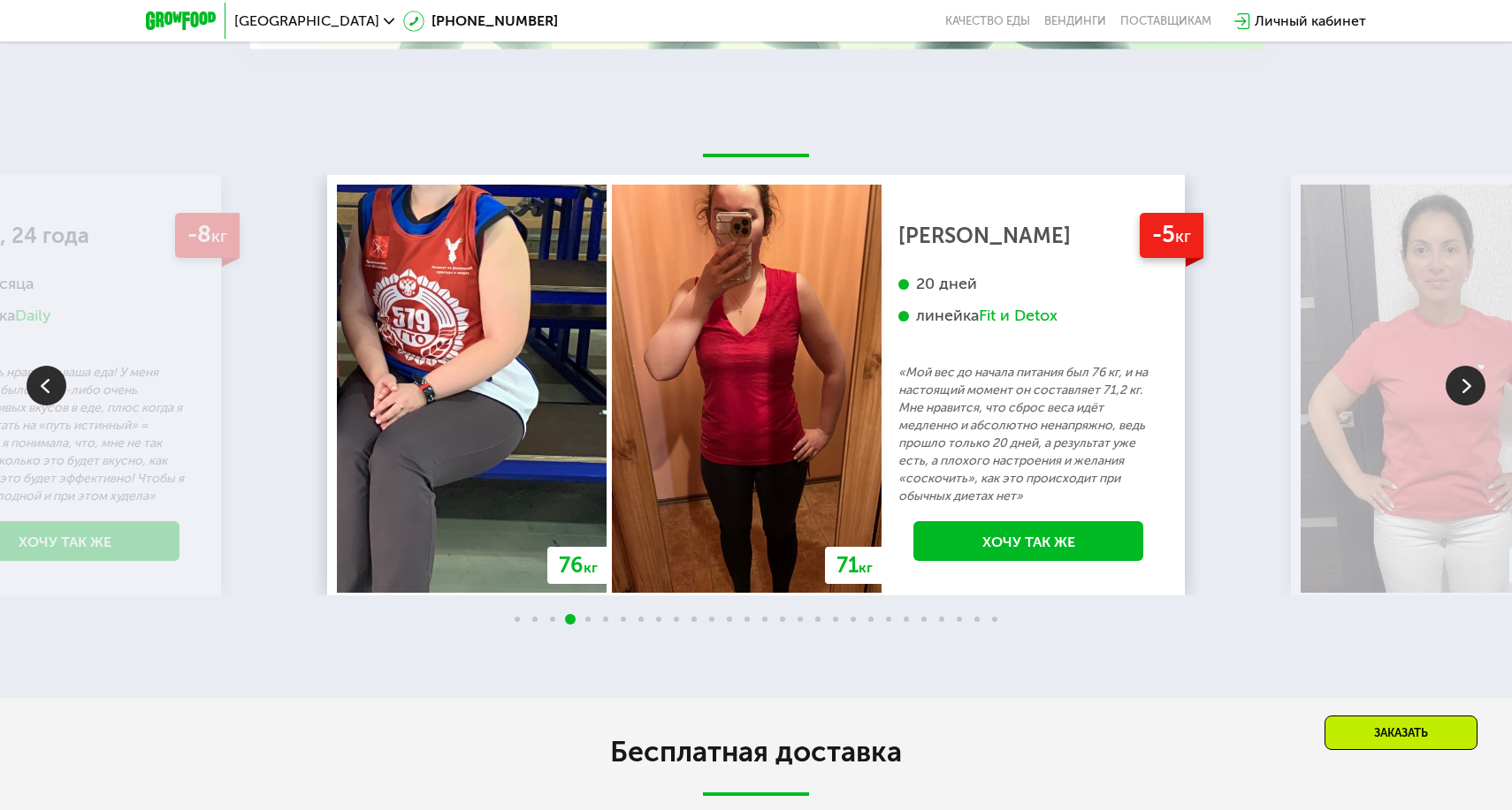
click at [1472, 390] on img at bounding box center [1465, 386] width 40 height 40
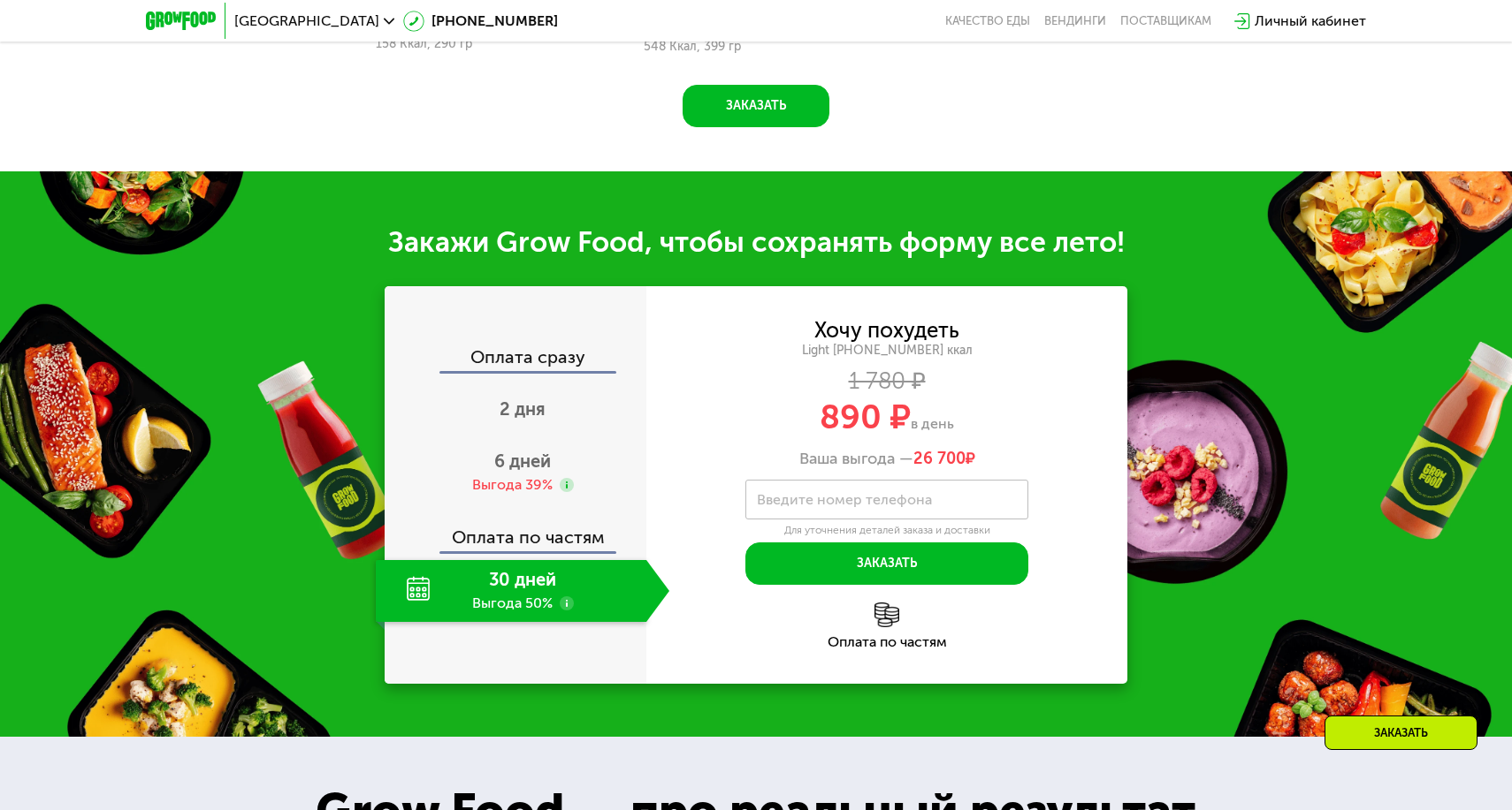
scroll to position [1852, 0]
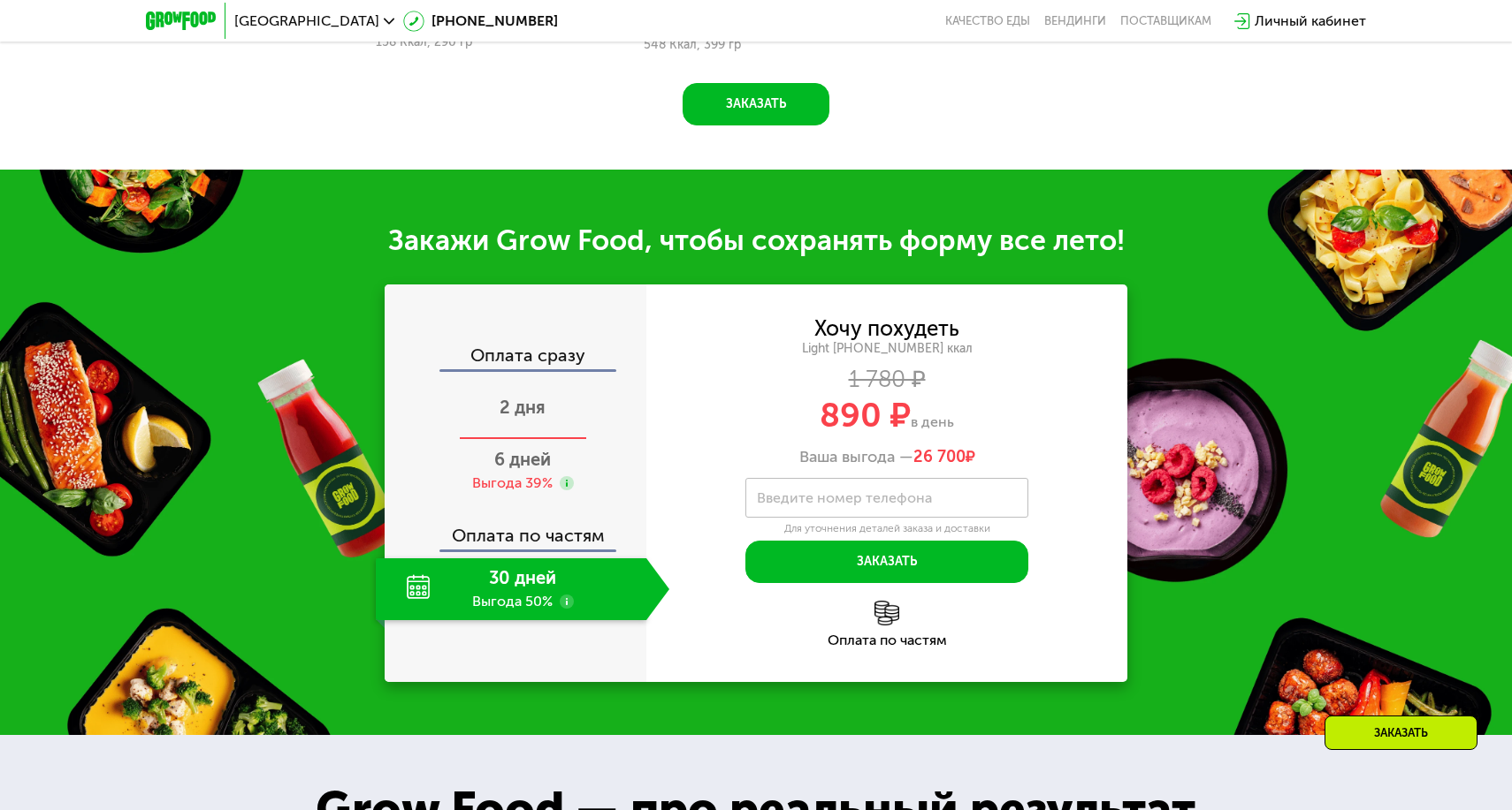
click at [536, 408] on span "2 дня" at bounding box center [522, 406] width 46 height 21
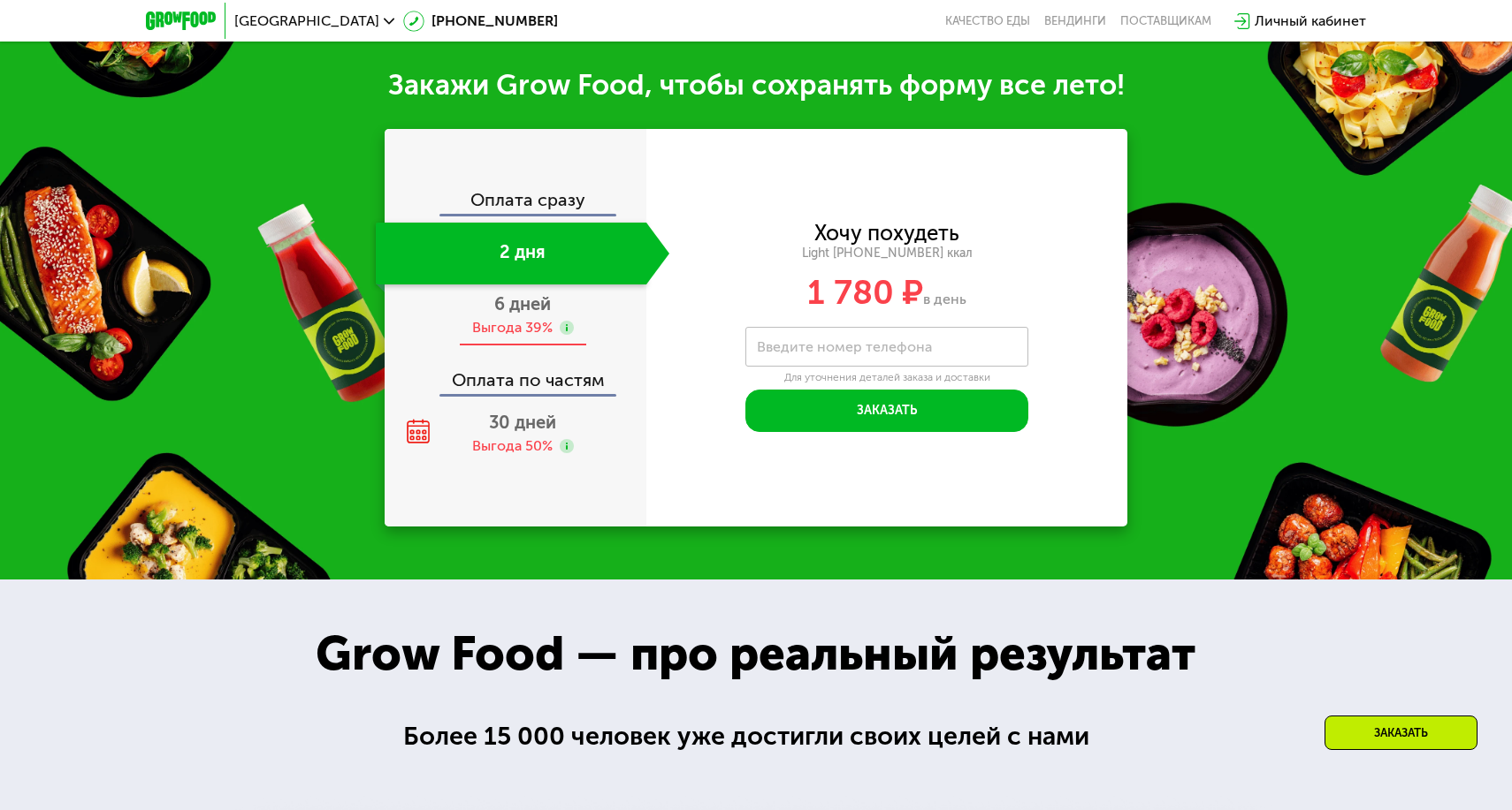
click at [544, 314] on span "6 дней" at bounding box center [521, 304] width 56 height 21
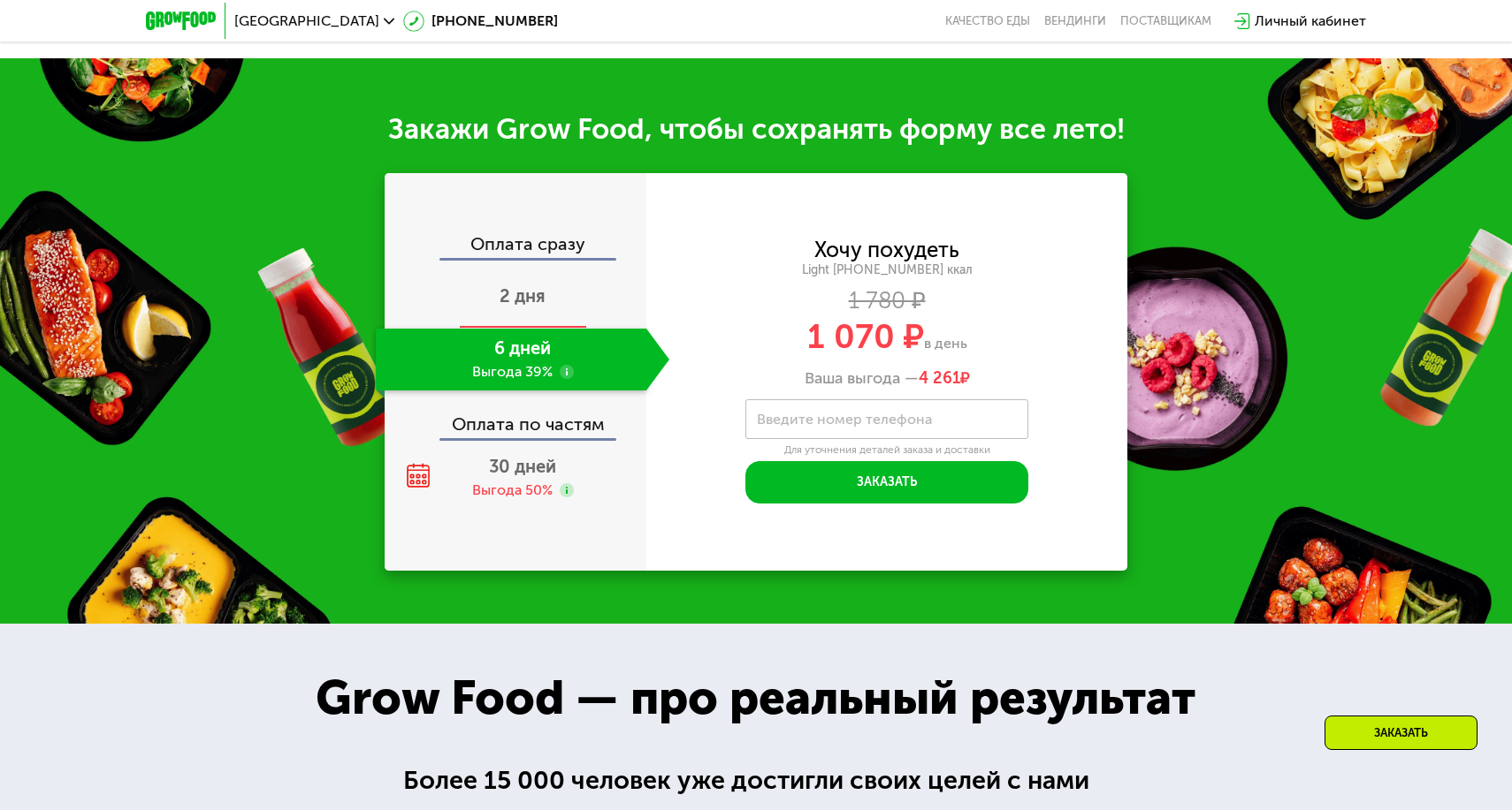
click at [521, 290] on span "2 дня" at bounding box center [522, 296] width 46 height 21
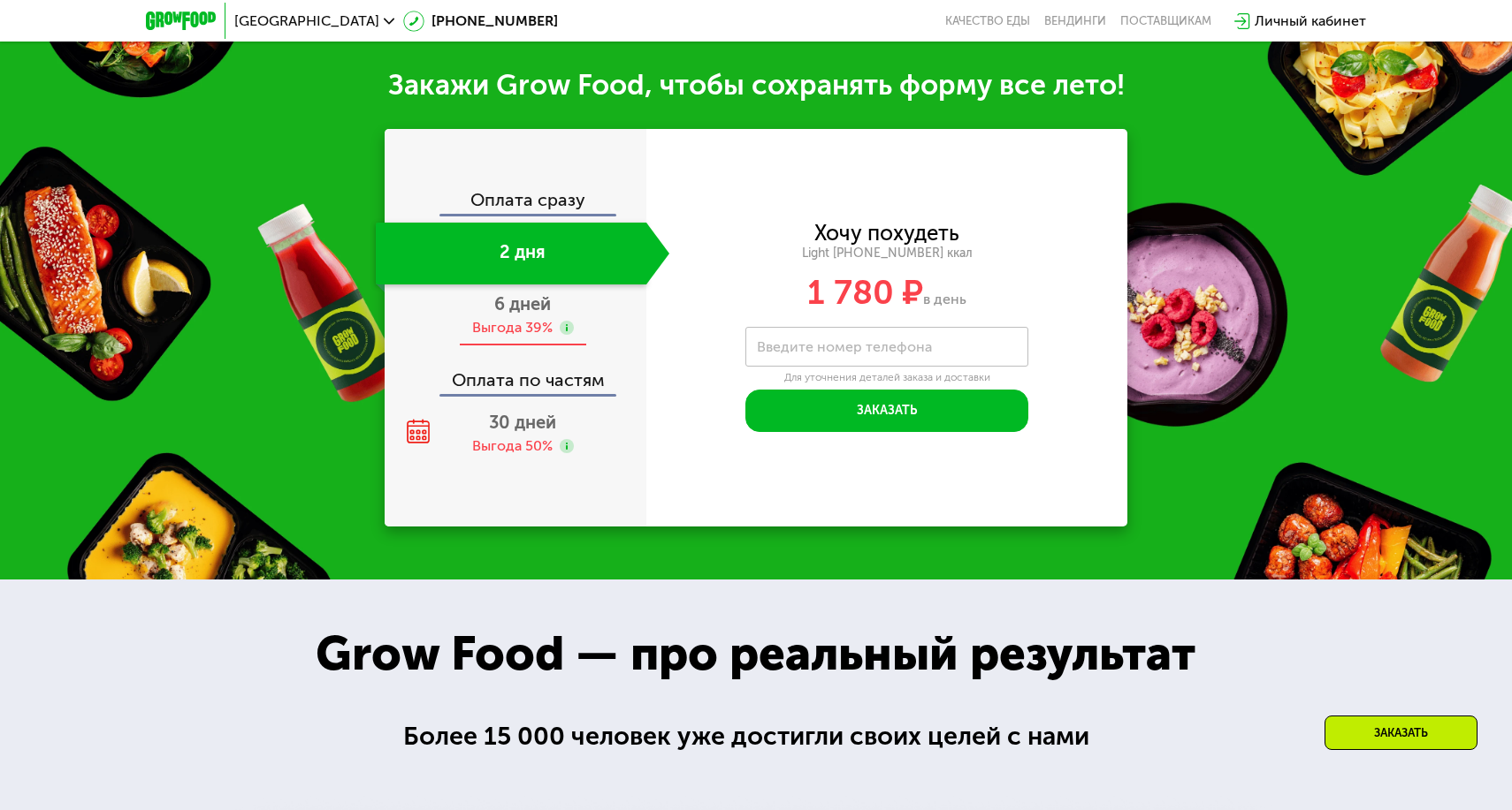
click at [527, 322] on div "Выгода 39%" at bounding box center [512, 328] width 80 height 20
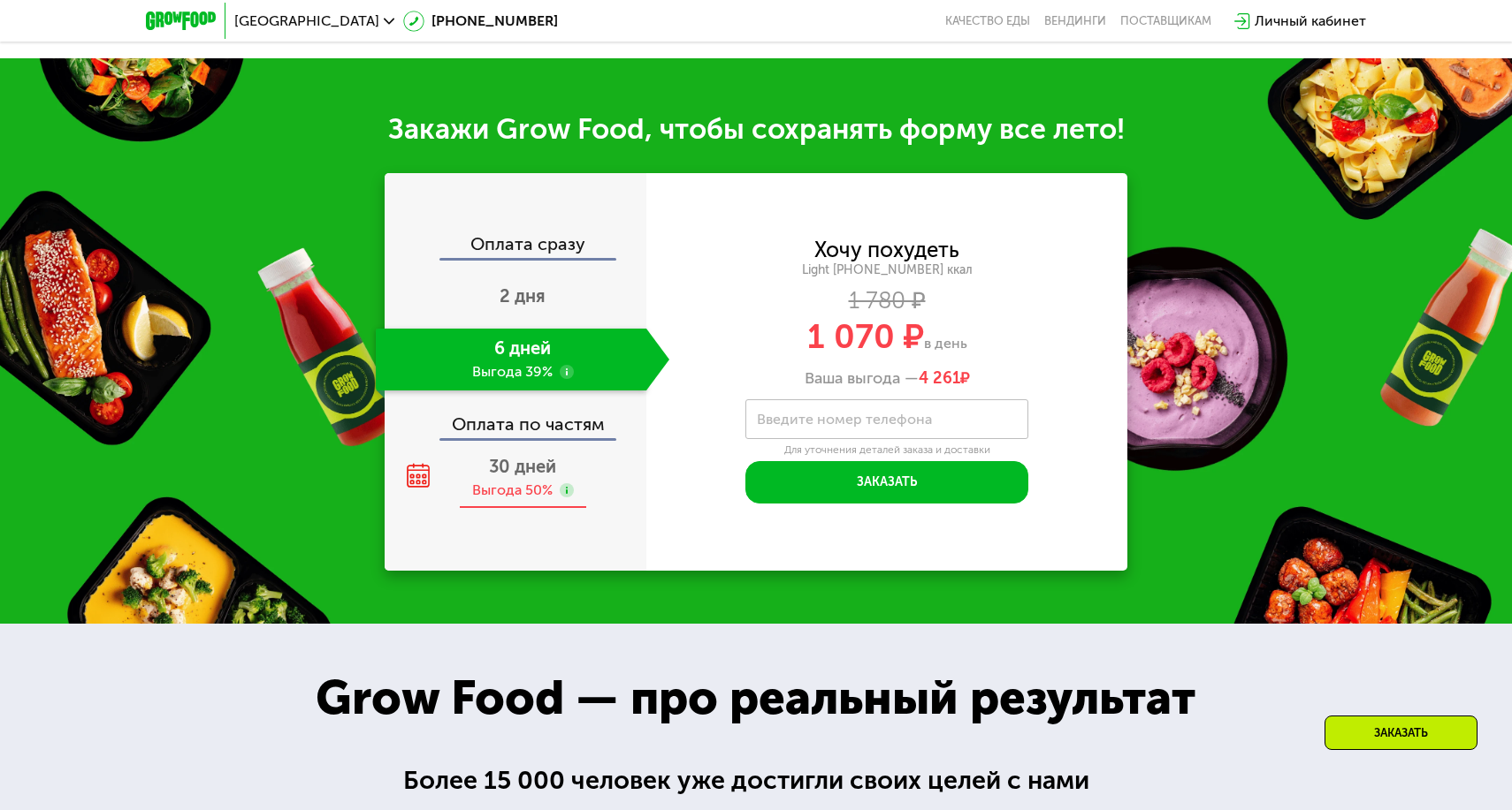
click at [521, 487] on div "Выгода 50%" at bounding box center [512, 491] width 80 height 20
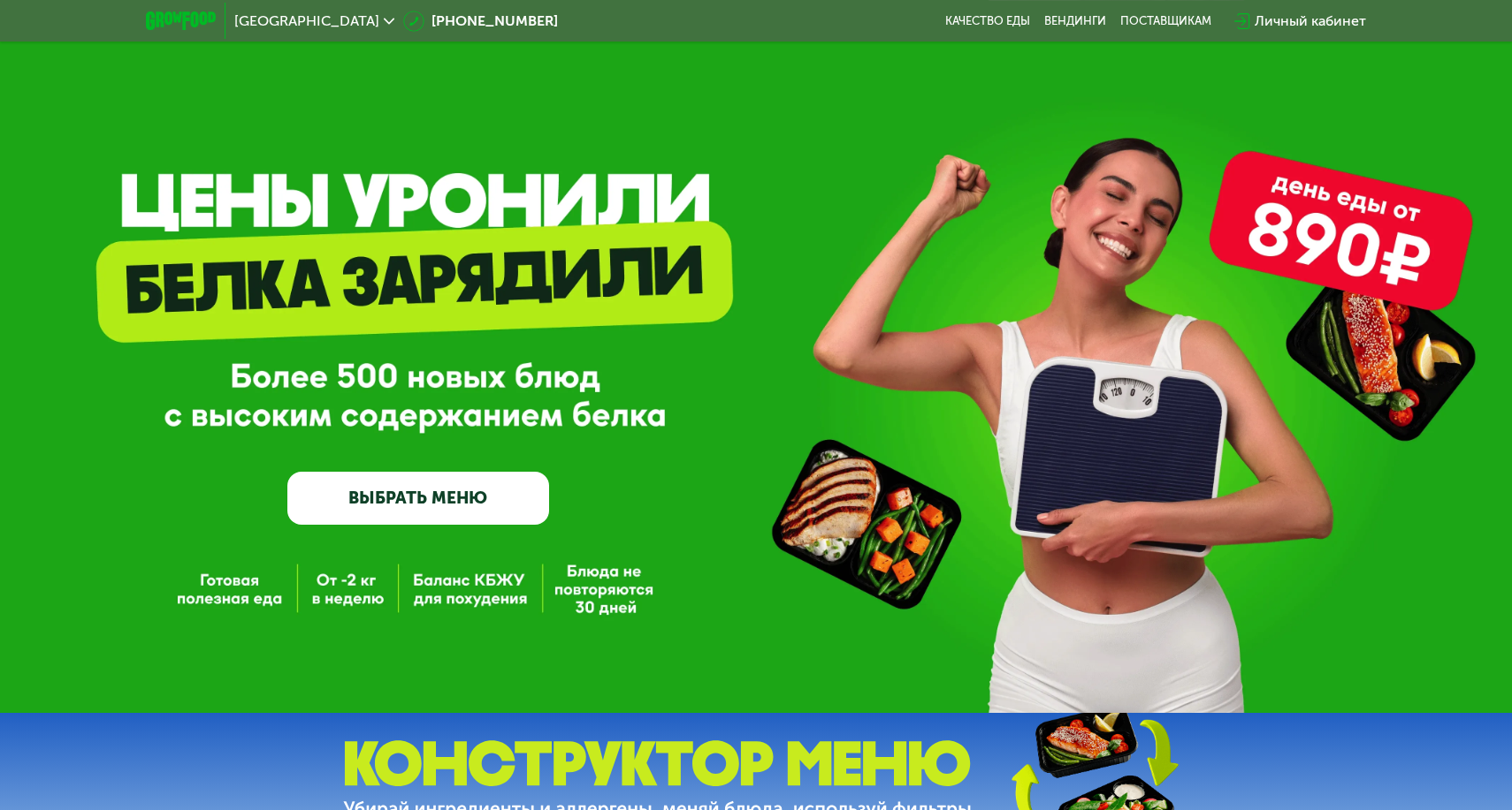
scroll to position [0, 0]
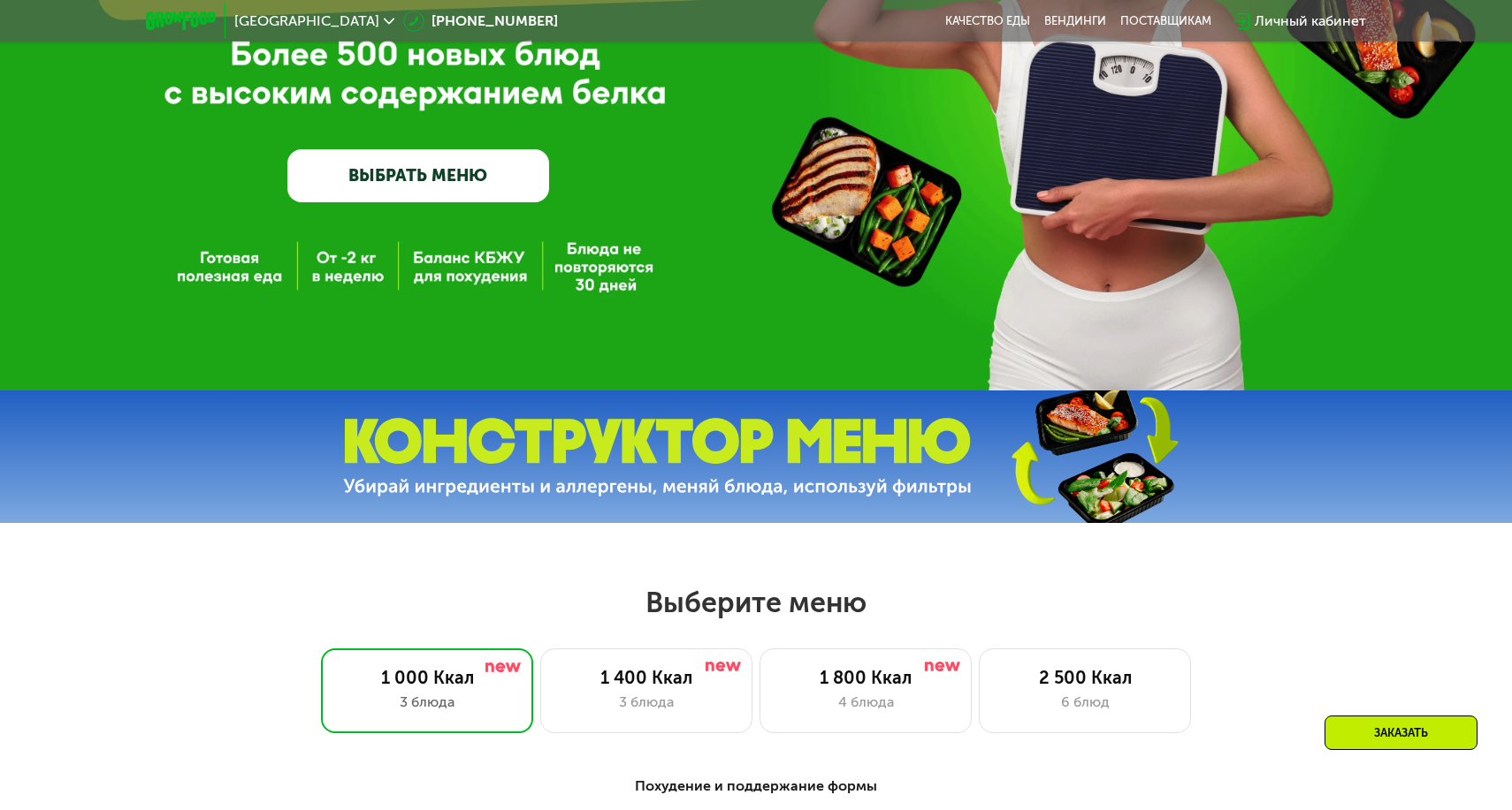
click at [610, 459] on img at bounding box center [657, 458] width 628 height 79
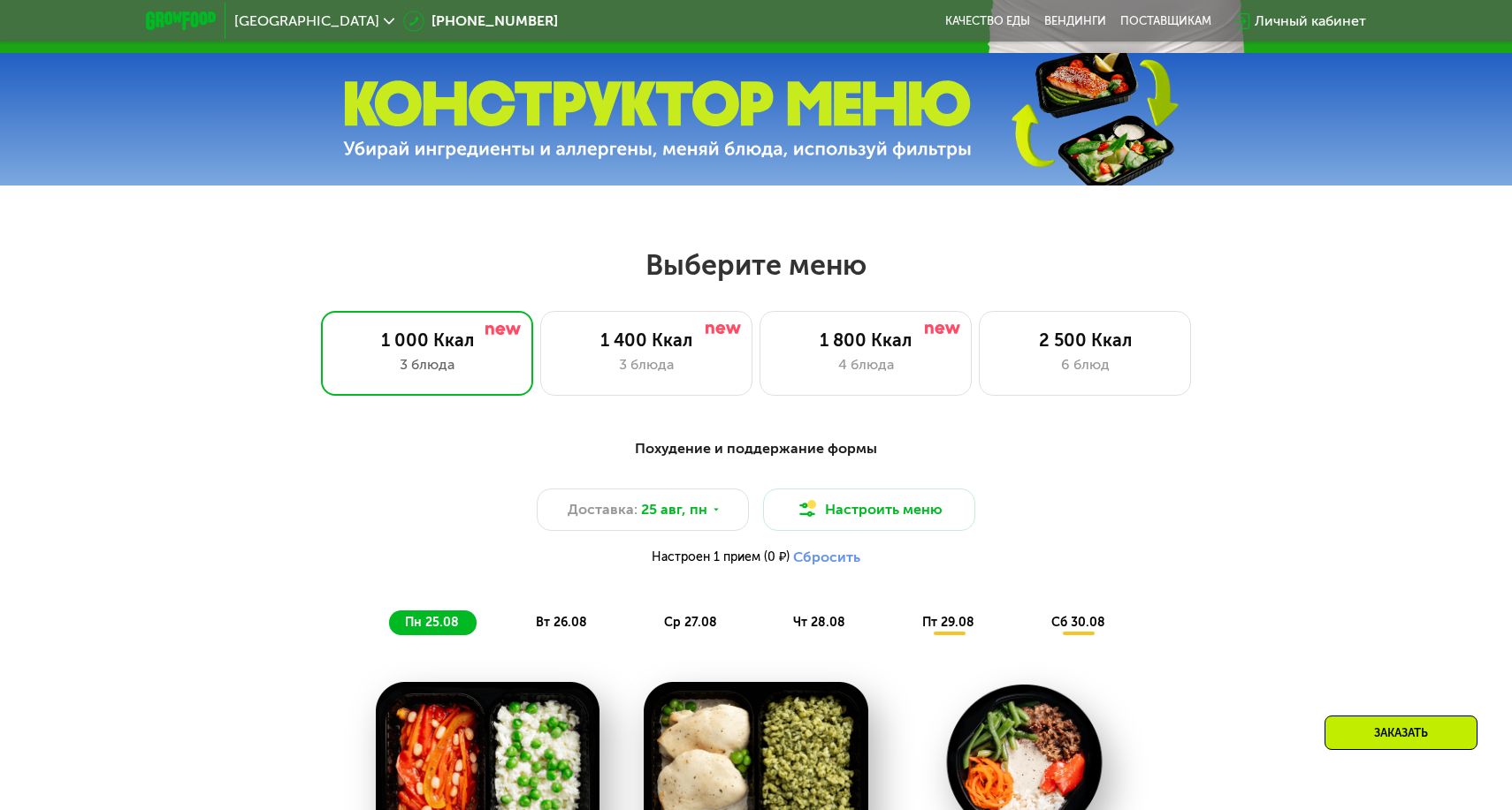
scroll to position [1029, 0]
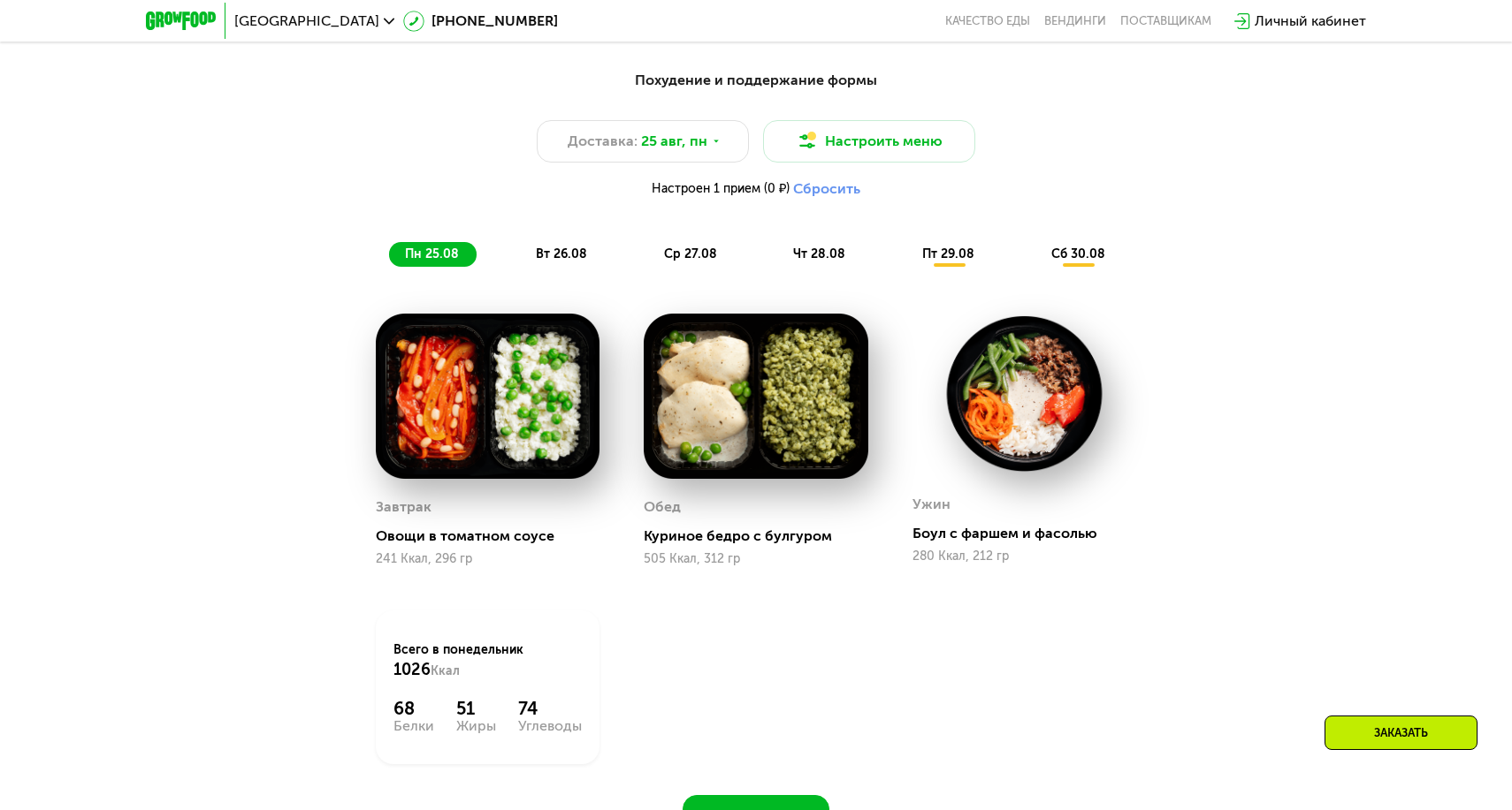
click at [1340, 738] on div "Заказать" at bounding box center [1400, 733] width 153 height 35
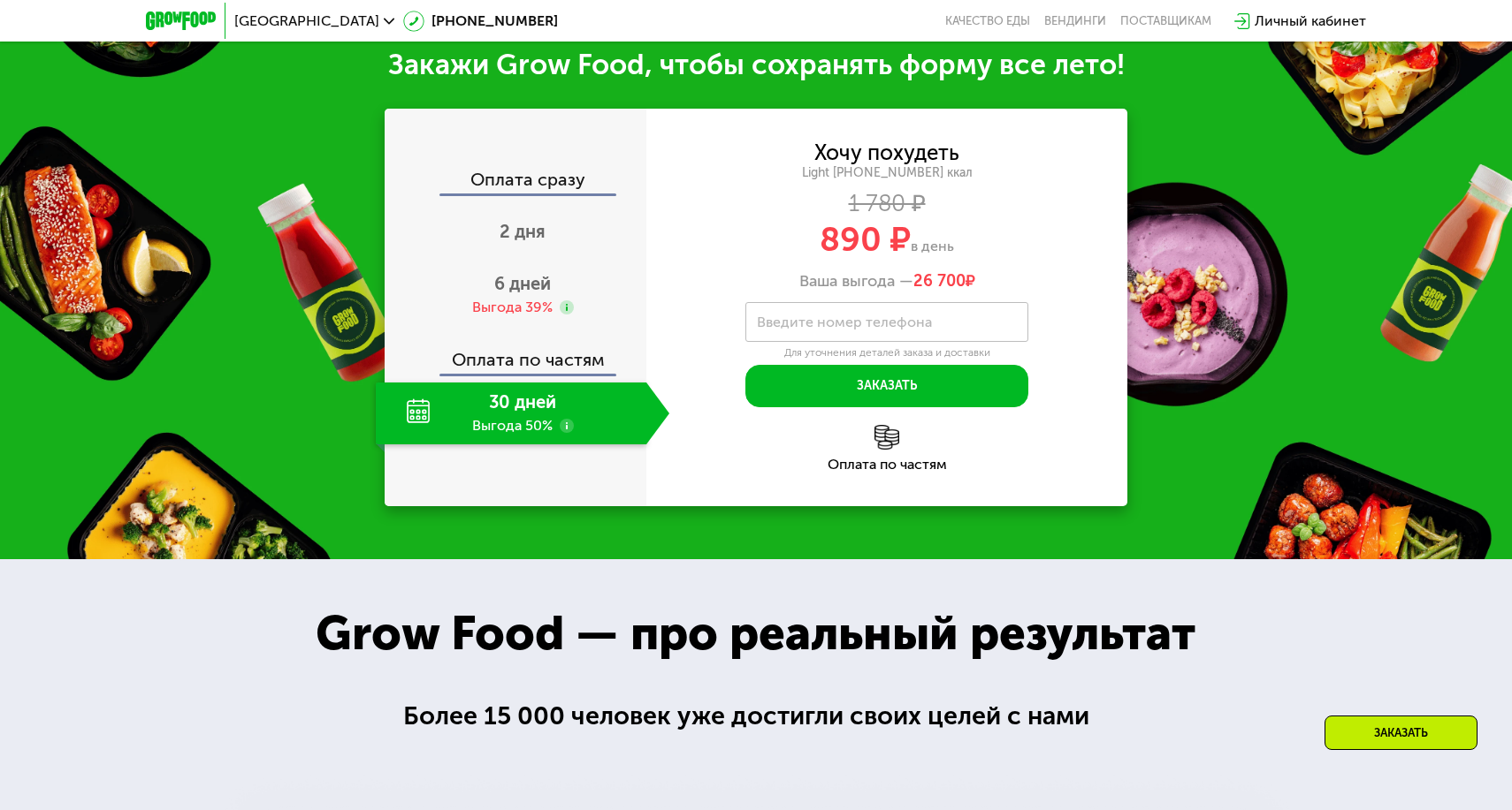
scroll to position [1918, 0]
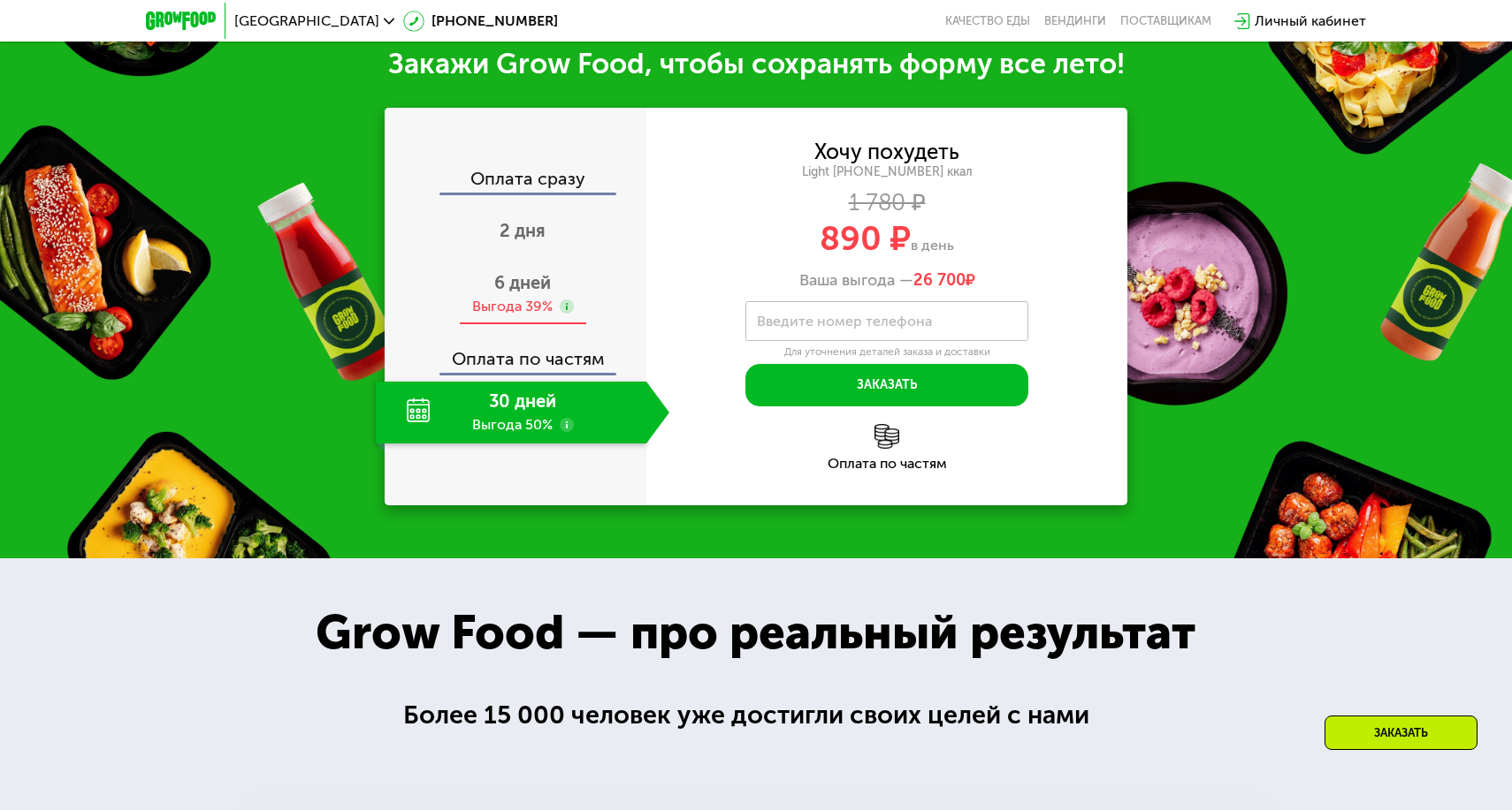
click at [594, 308] on div "6 дней Выгода 39%" at bounding box center [522, 294] width 294 height 62
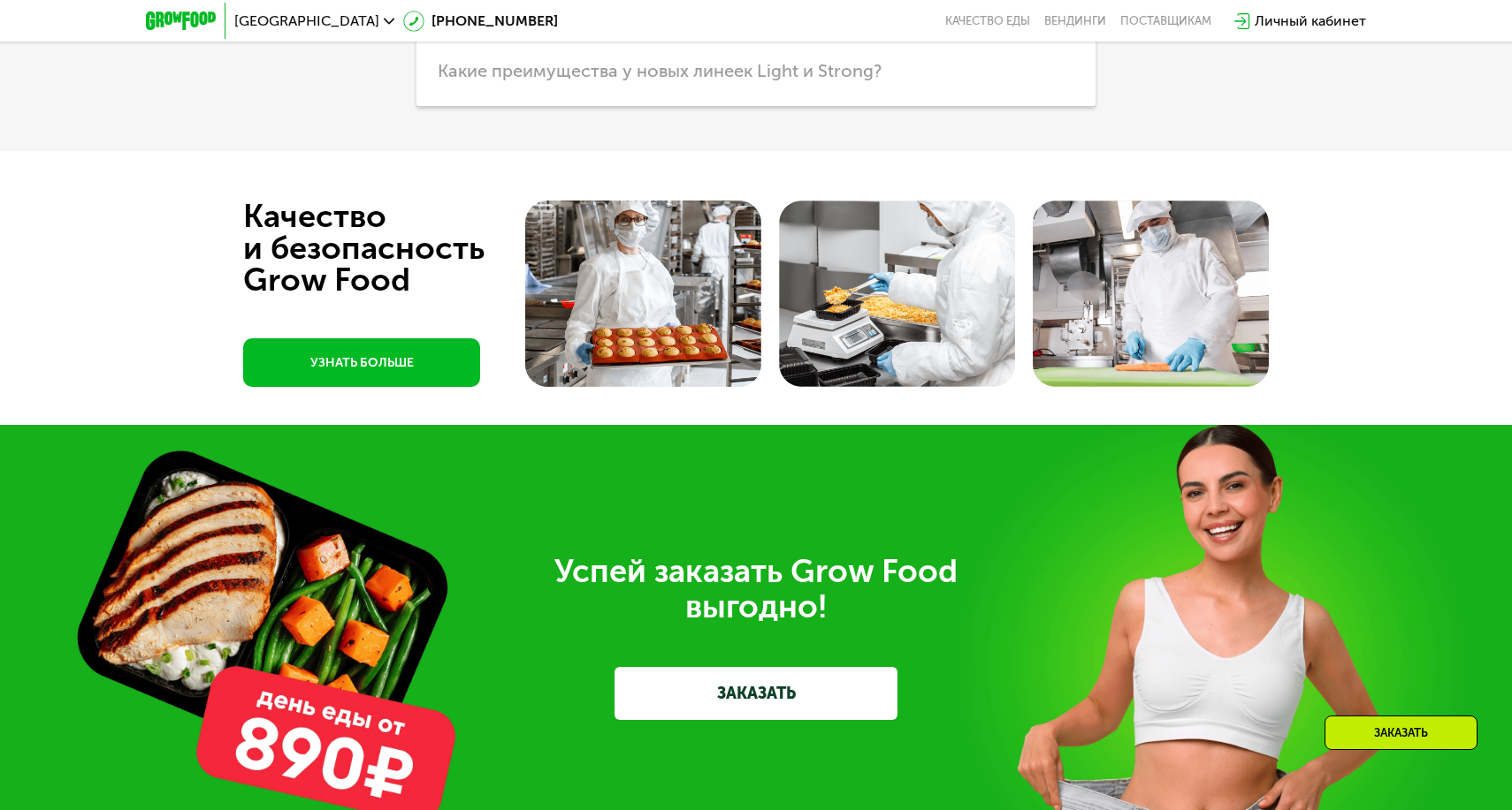
scroll to position [4348, 0]
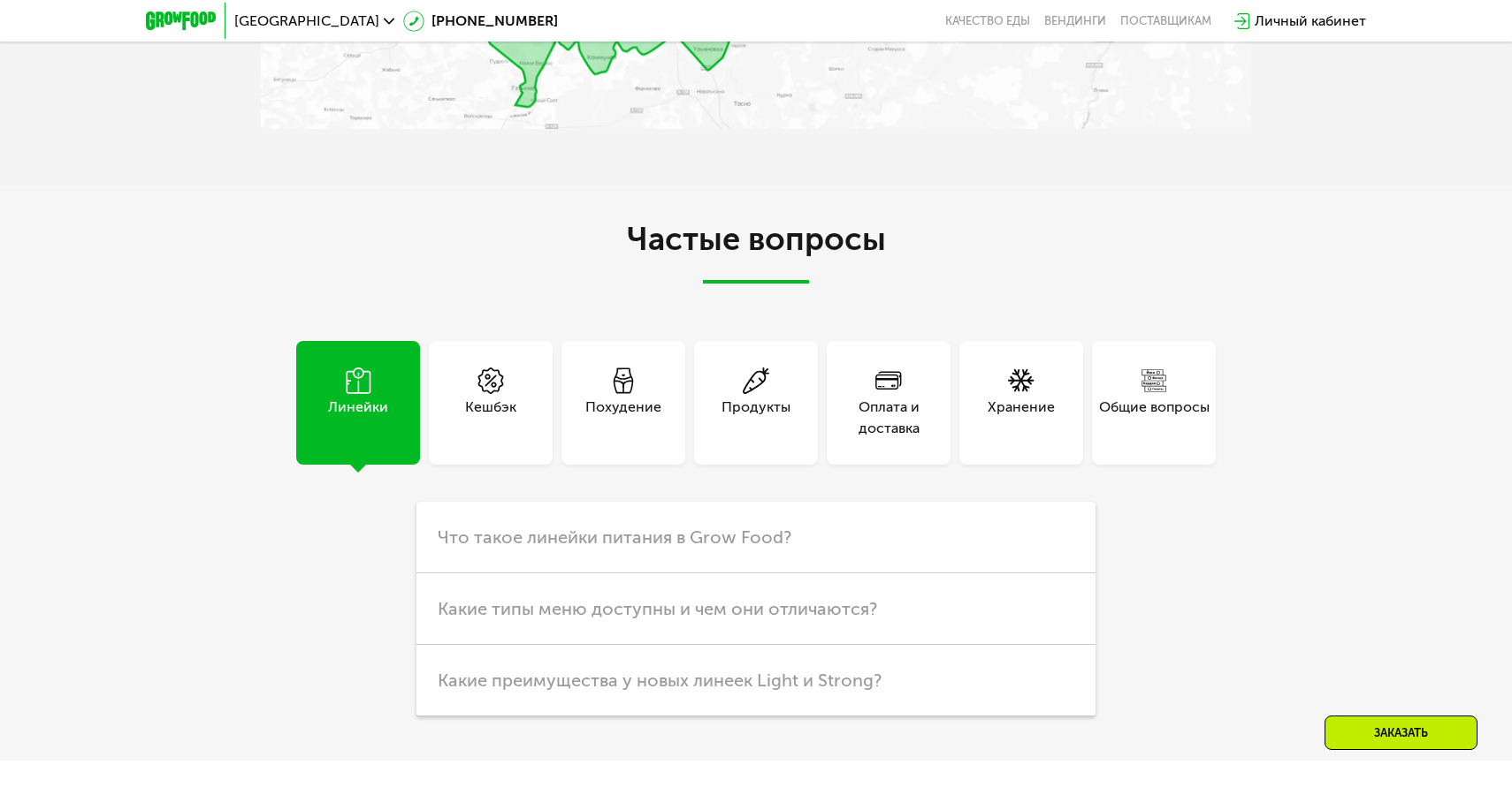
click at [476, 399] on div "Кешбэк" at bounding box center [491, 417] width 51 height 43
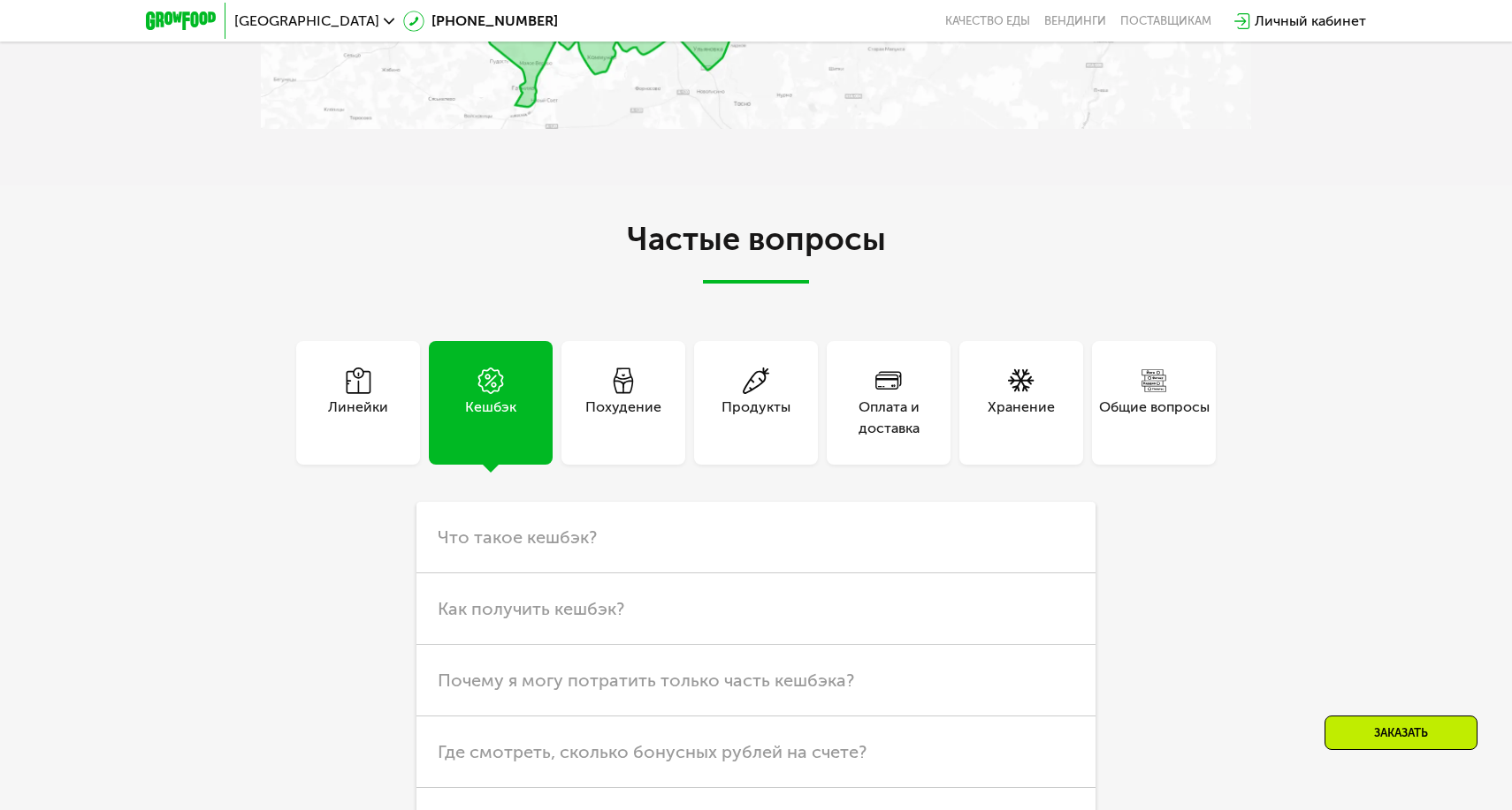
click at [616, 405] on div "Похудение" at bounding box center [622, 417] width 76 height 43
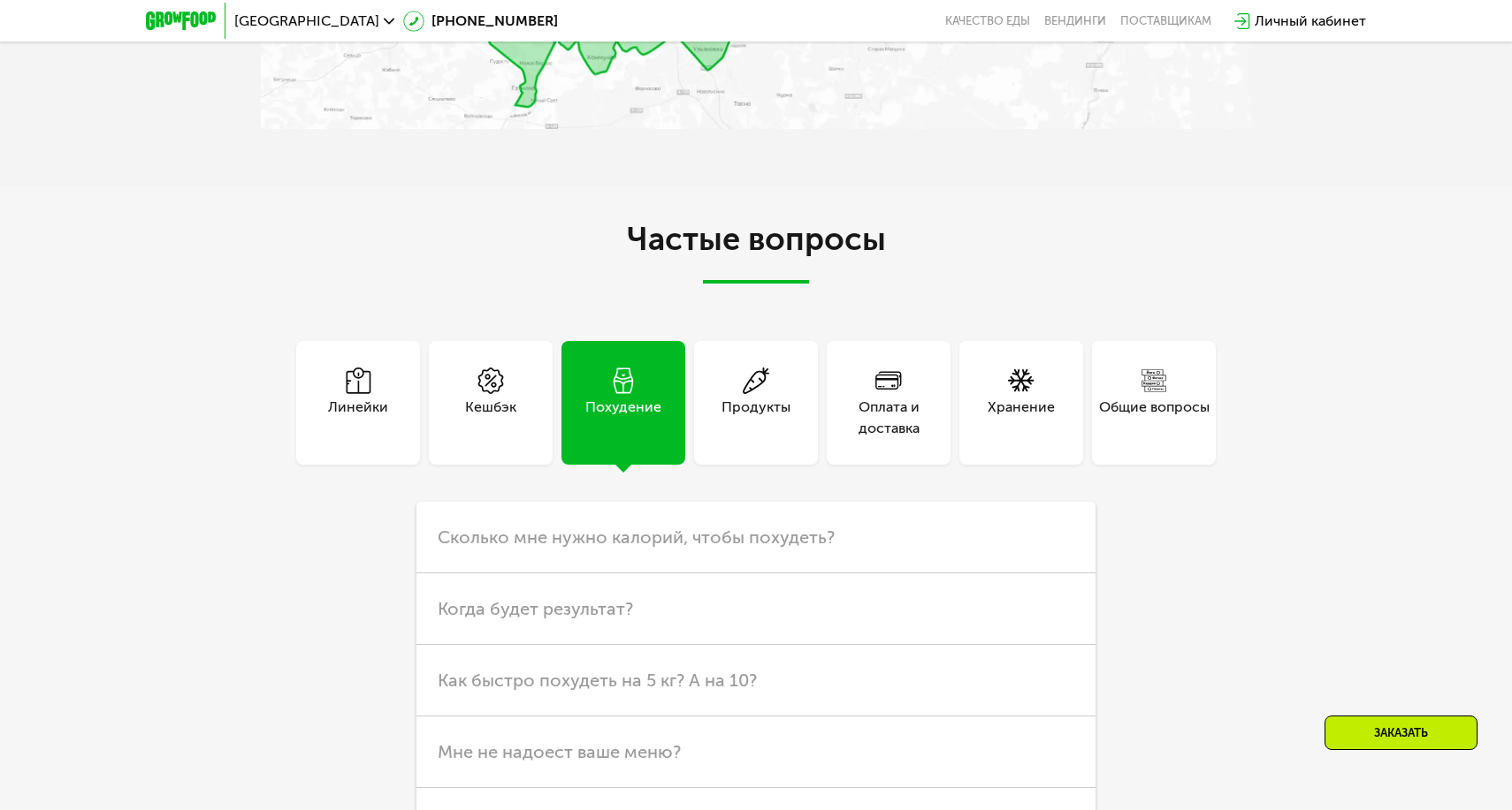
click at [774, 424] on div "Продукты" at bounding box center [756, 417] width 69 height 43
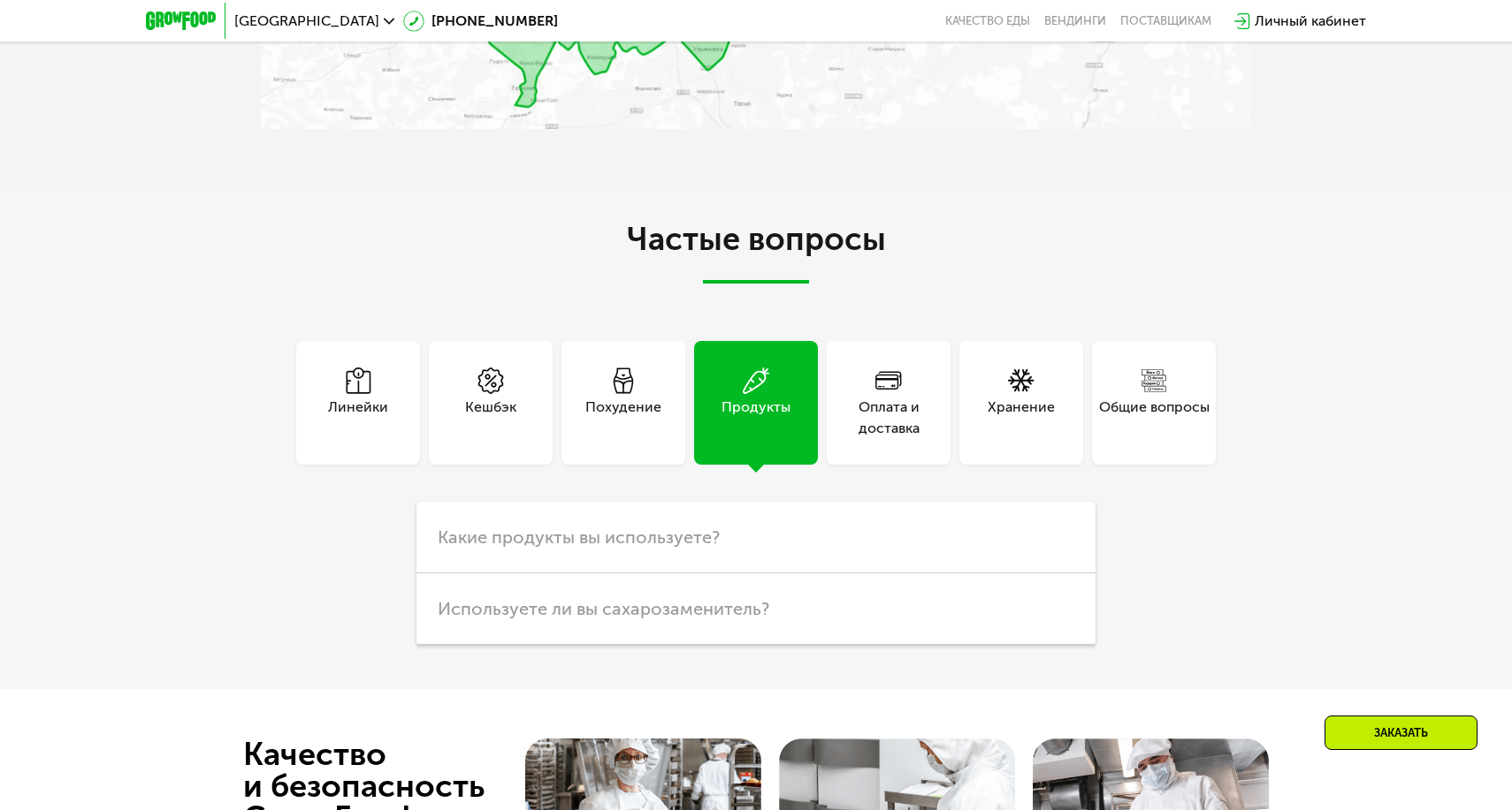
click at [882, 407] on div "Оплата и доставка" at bounding box center [888, 417] width 124 height 43
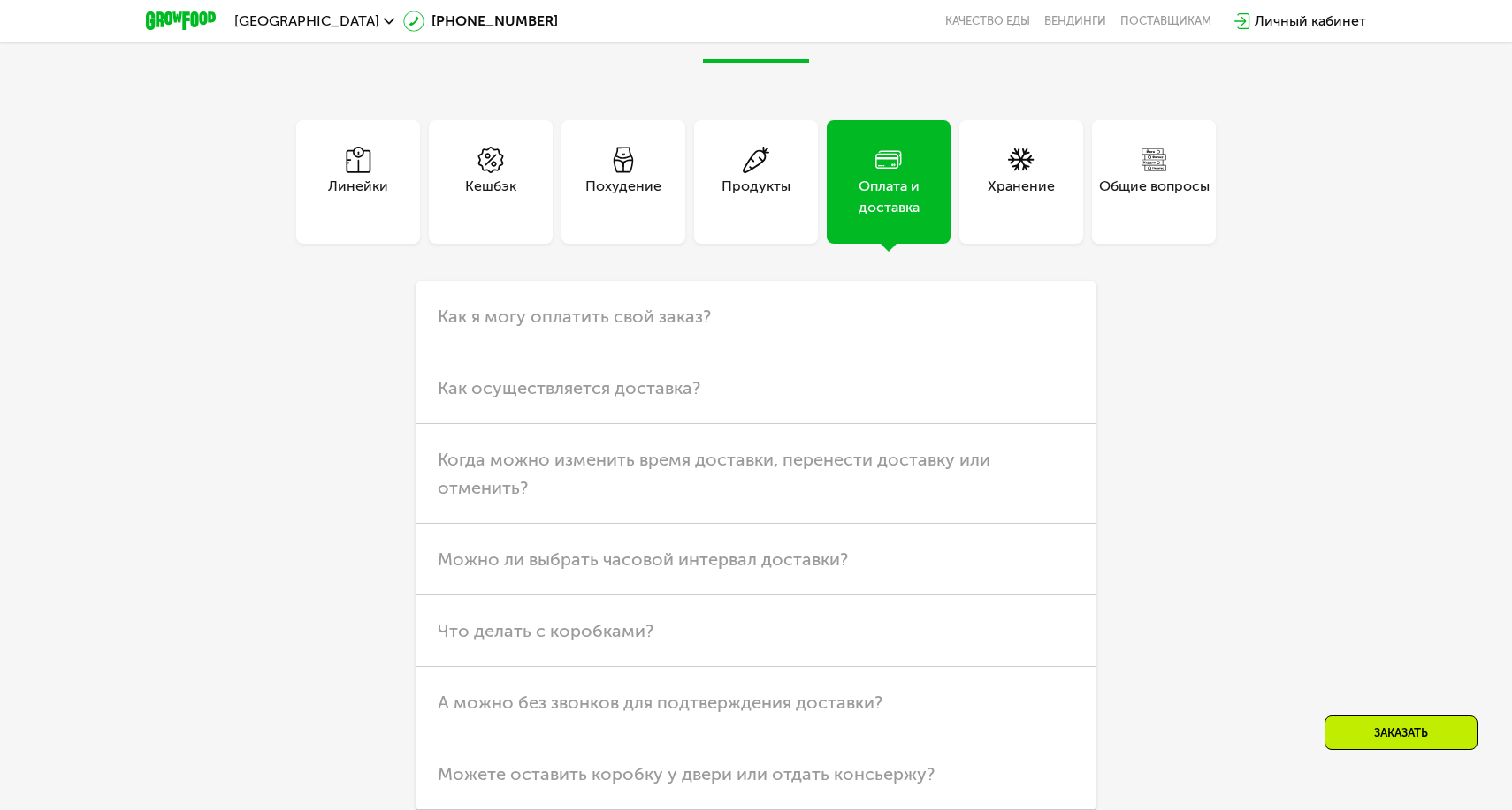
scroll to position [4576, 0]
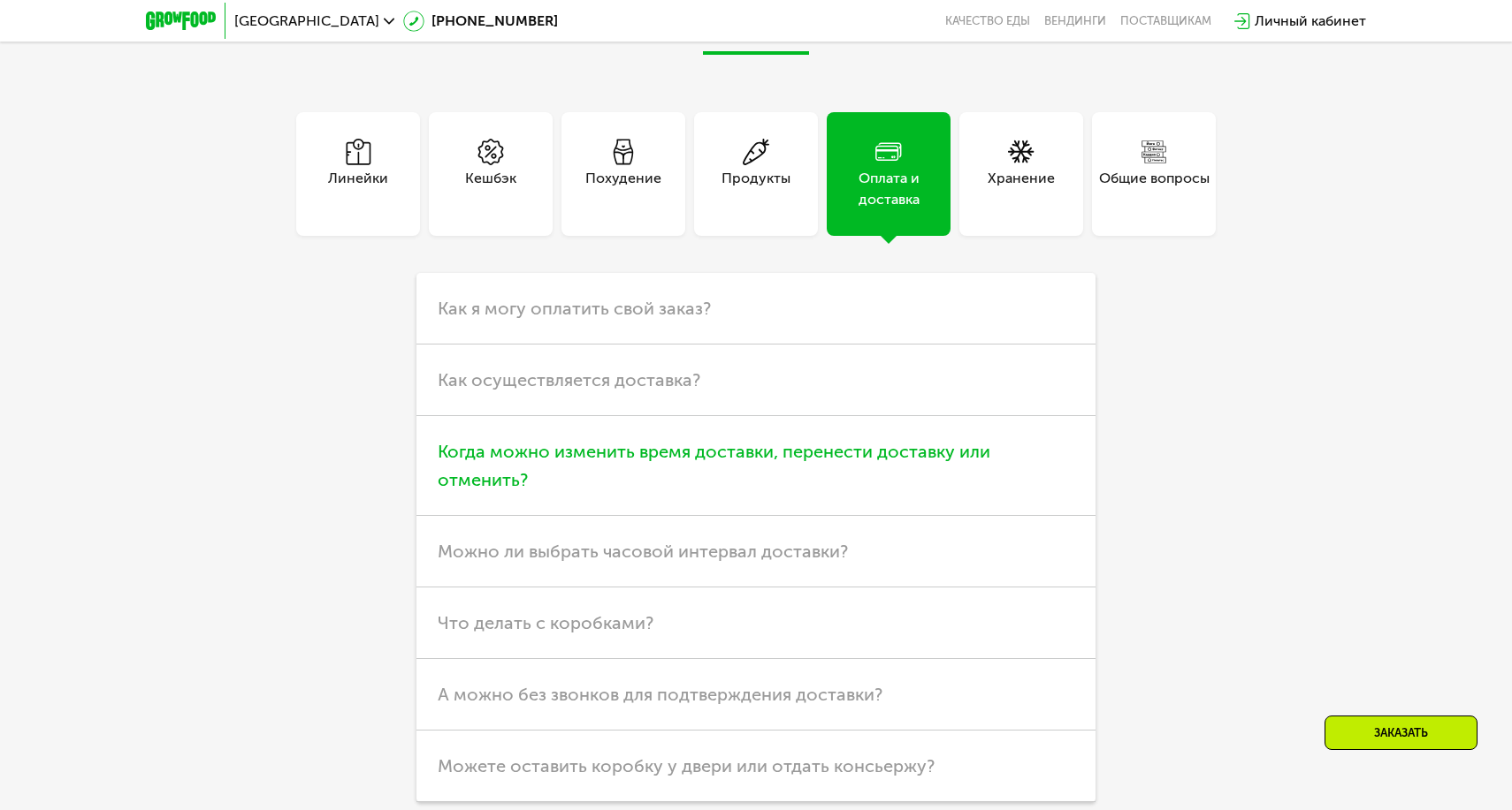
click at [836, 437] on h3 "Когда можно изменить время доставки, перенести доставку или отменить?" at bounding box center [756, 466] width 679 height 100
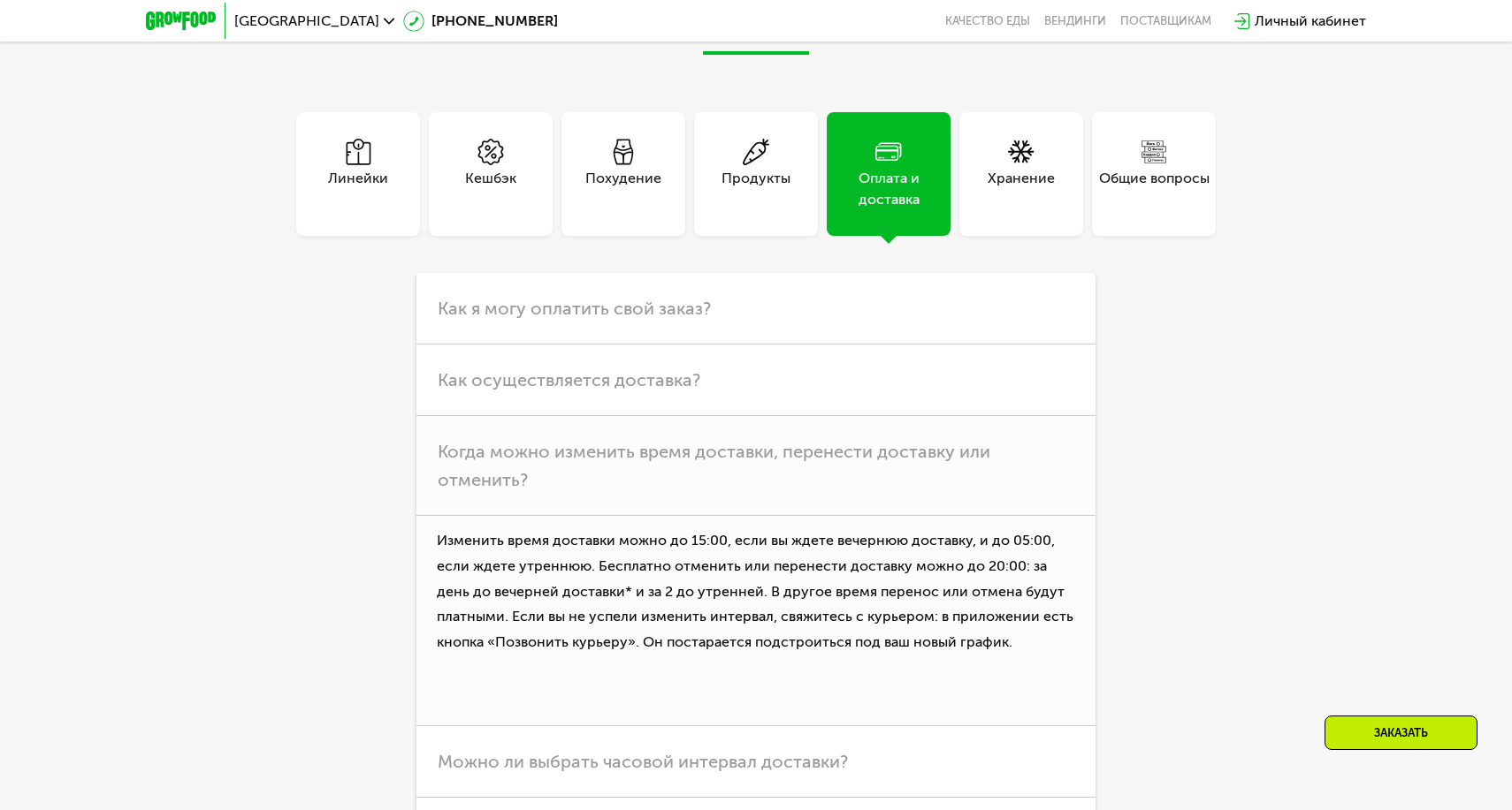
click at [1141, 171] on div "Общие вопросы" at bounding box center [1155, 189] width 111 height 43
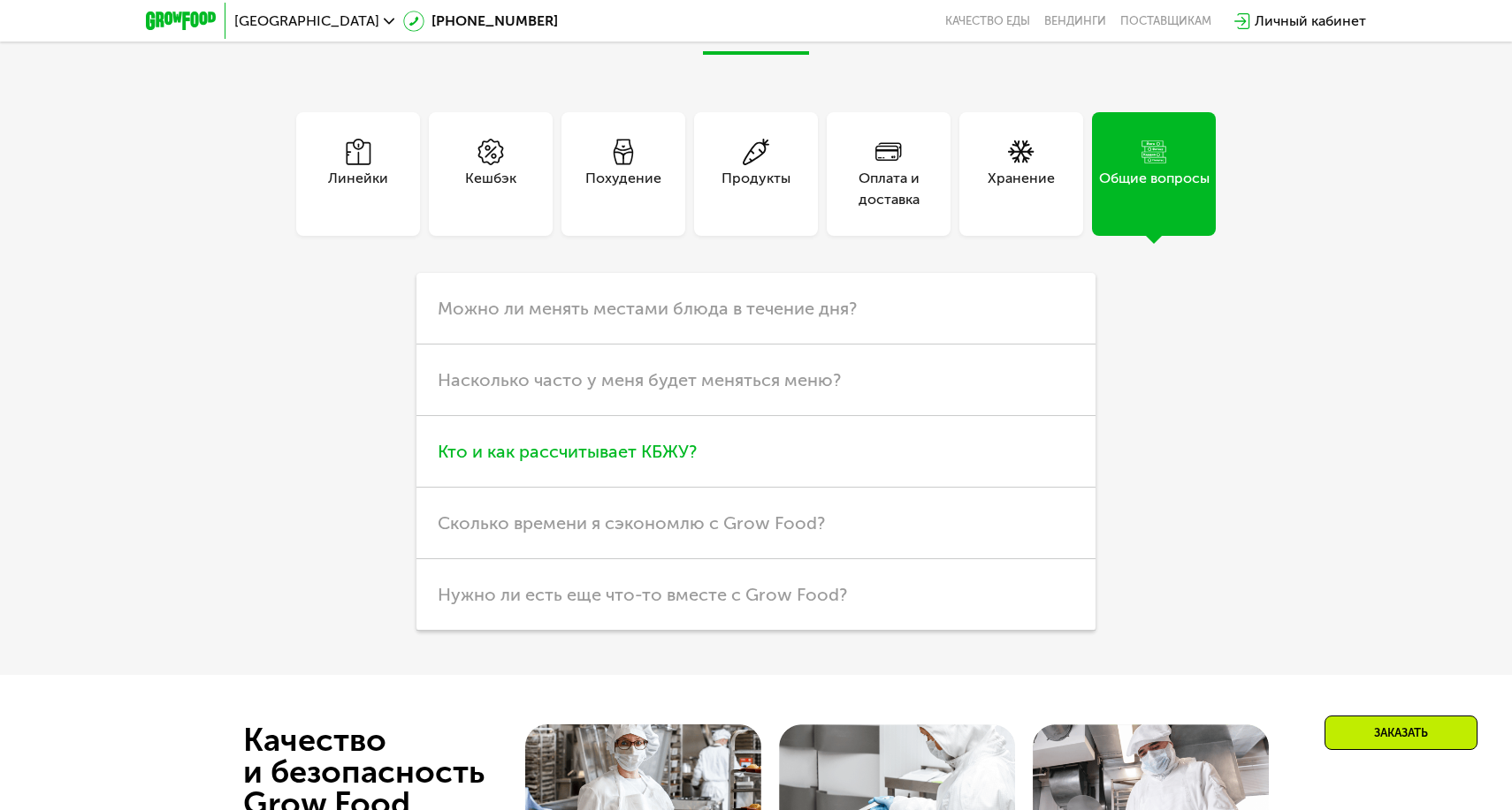
click at [774, 480] on h3 "Кто и как рассчитывает КБЖУ?" at bounding box center [756, 452] width 679 height 71
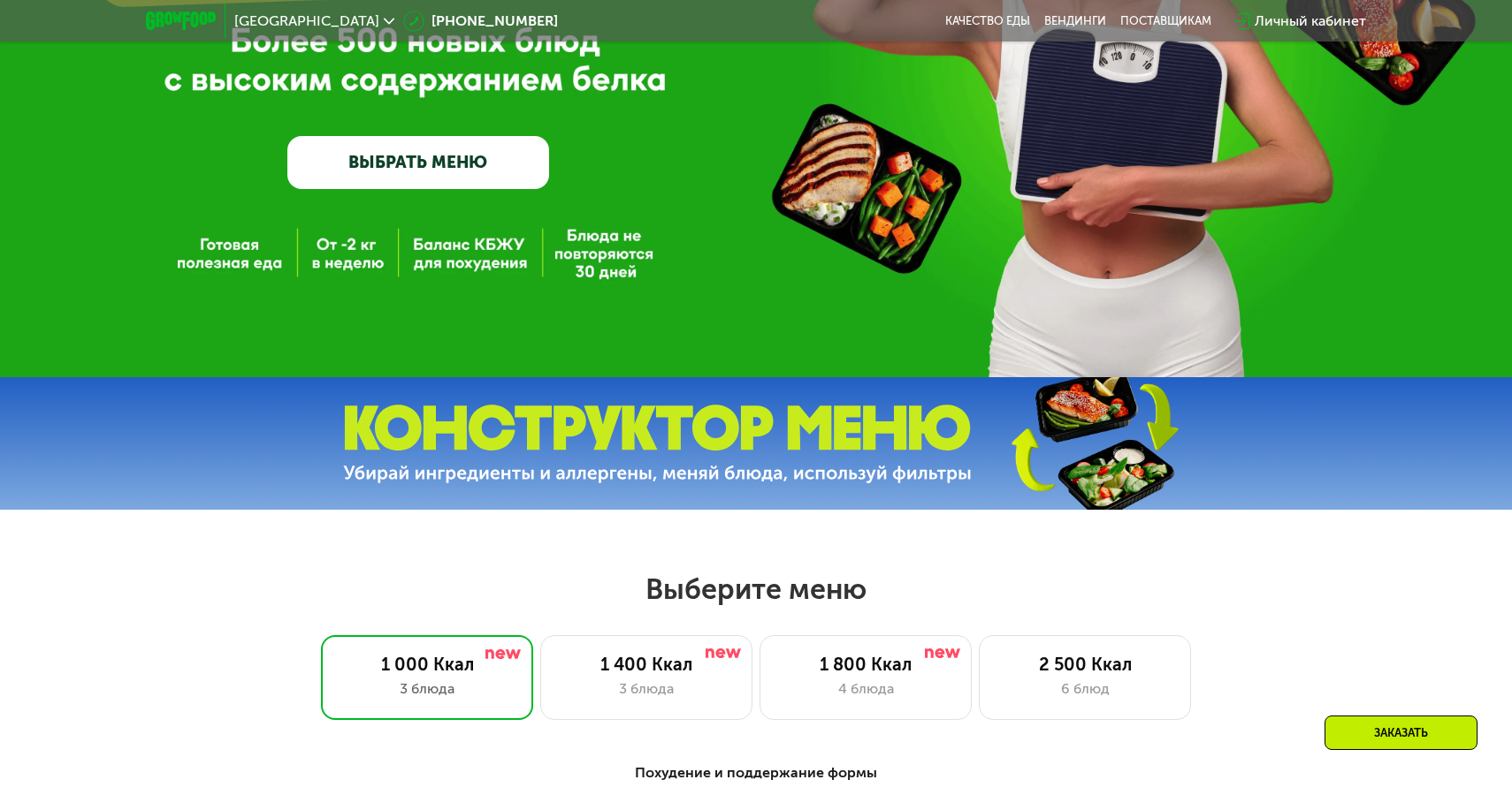
scroll to position [484, 0]
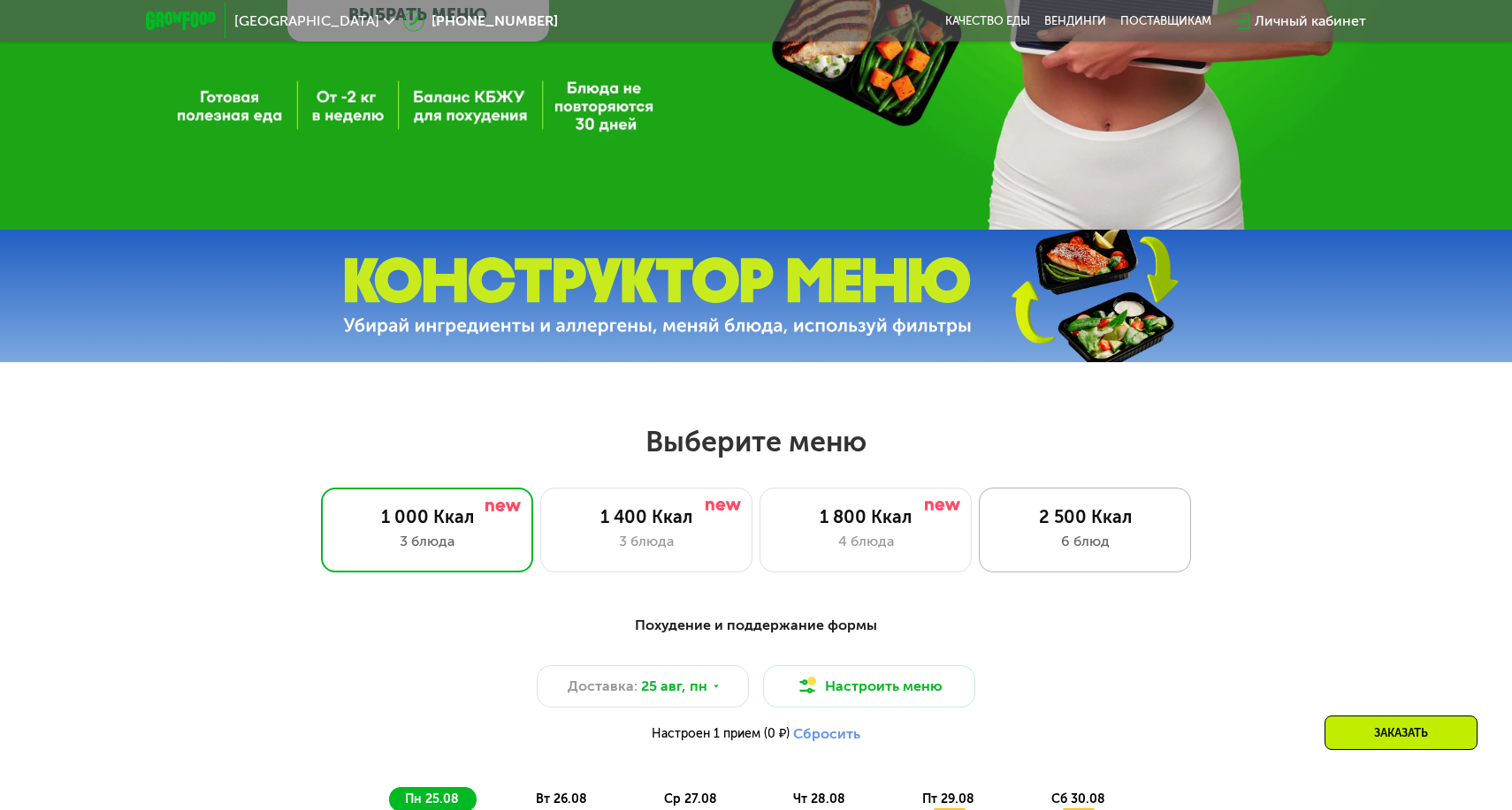
click at [1099, 541] on div "6 блюд" at bounding box center [1085, 541] width 175 height 21
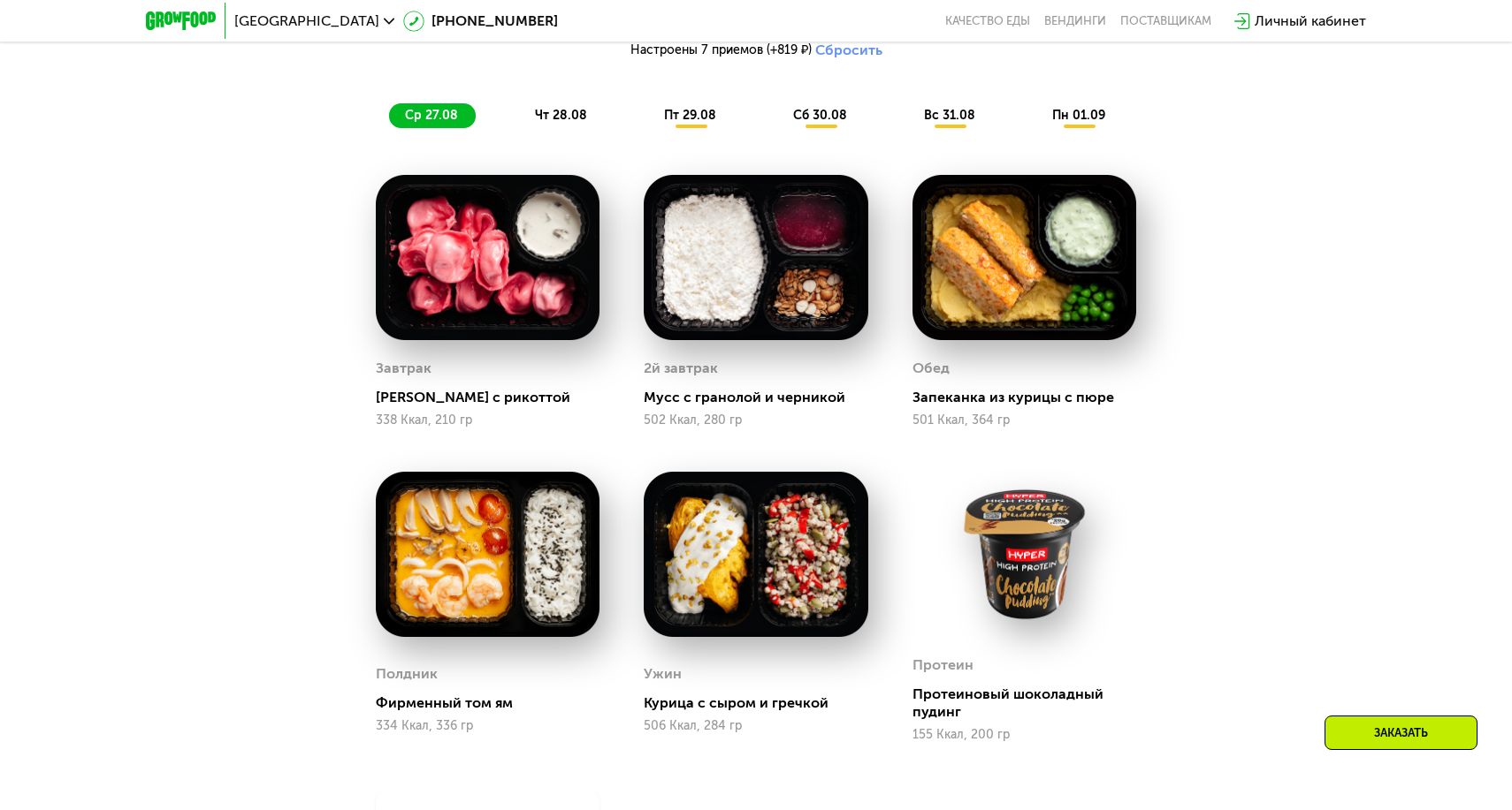
scroll to position [1167, 0]
click at [689, 121] on span "пт 29.08" at bounding box center [690, 115] width 52 height 15
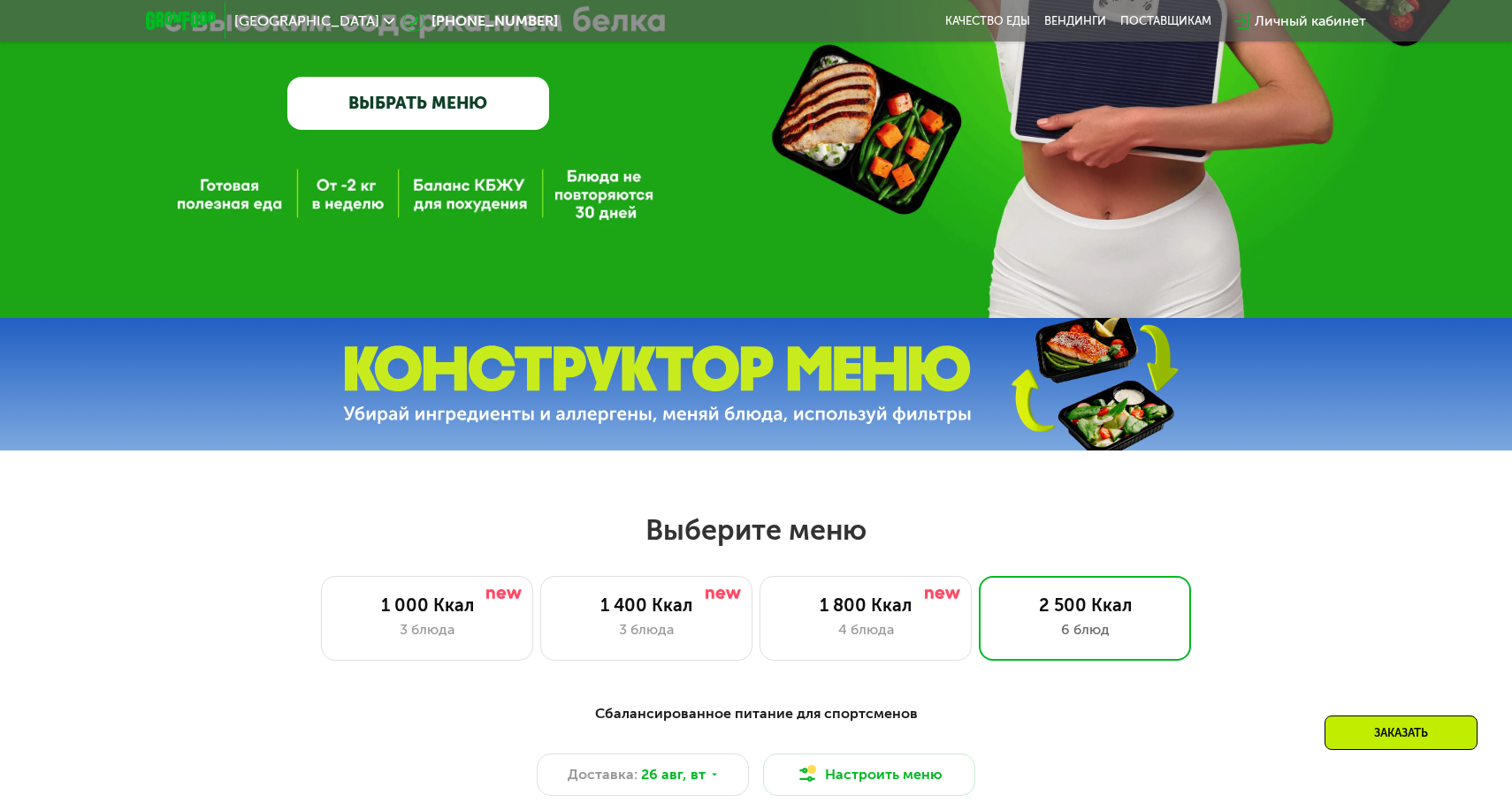
scroll to position [402, 0]
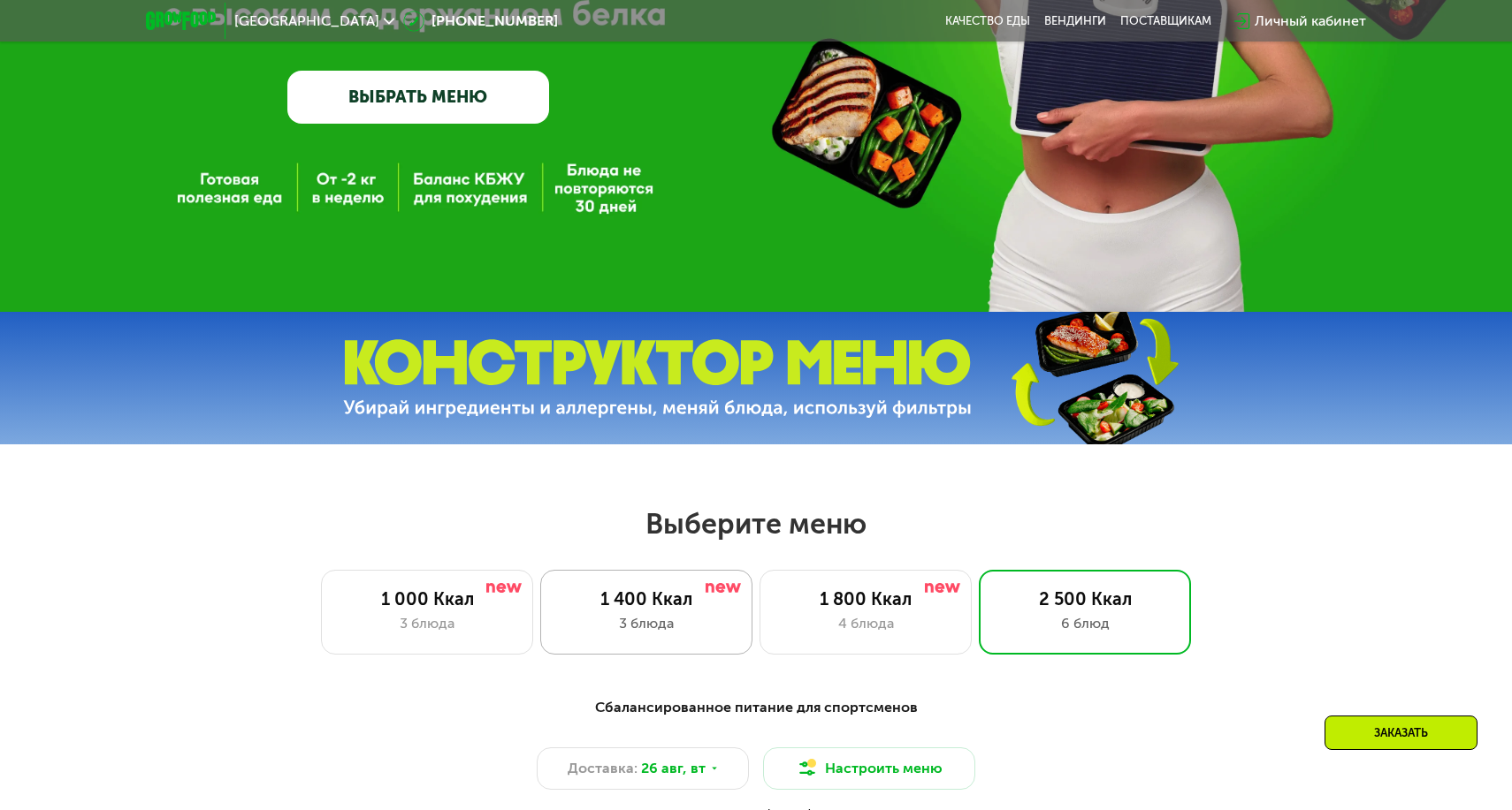
click at [667, 603] on div "1 400 Ккал" at bounding box center [646, 598] width 175 height 21
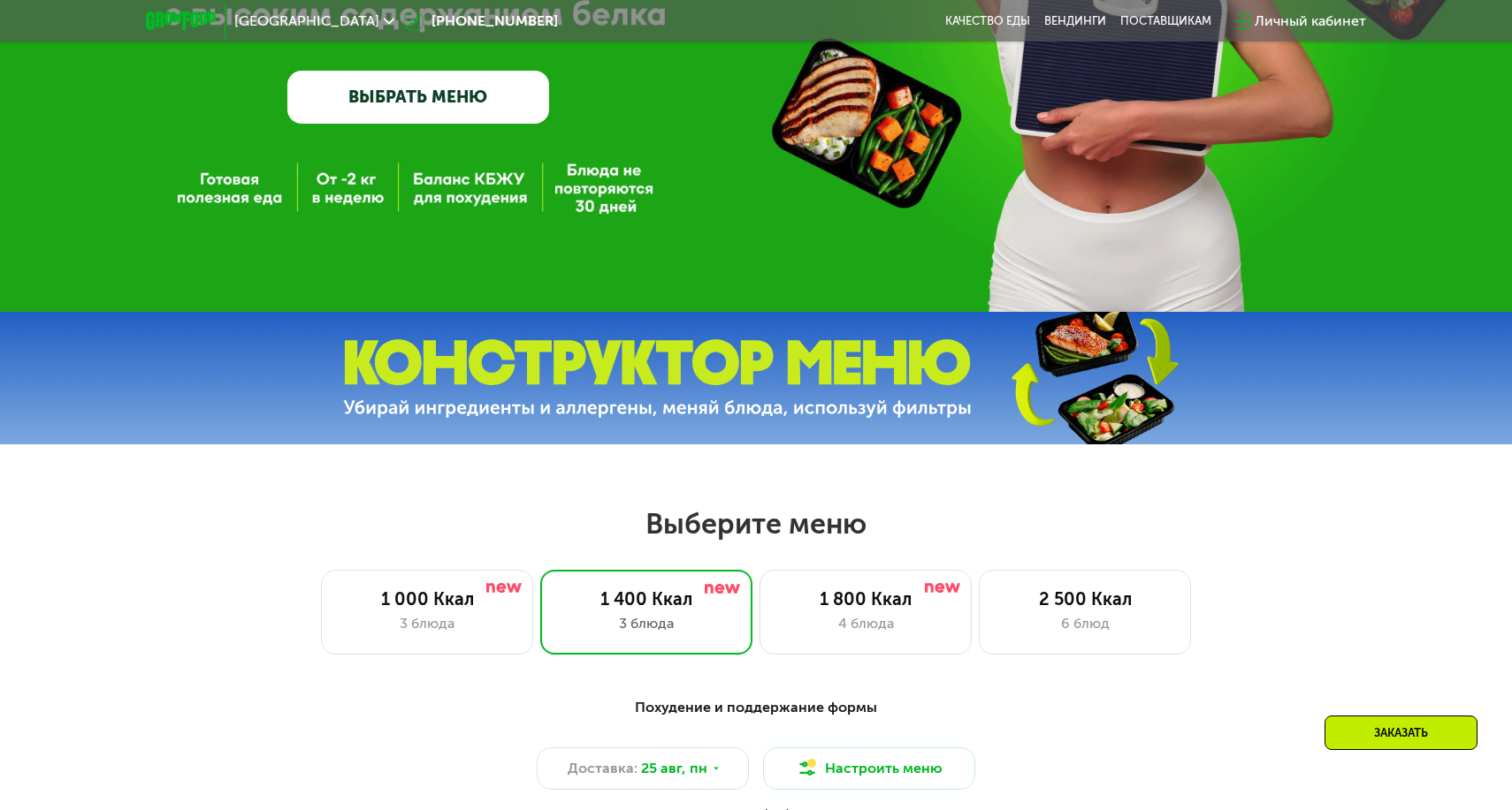
click at [1314, 25] on div "Личный кабинет" at bounding box center [1310, 21] width 112 height 21
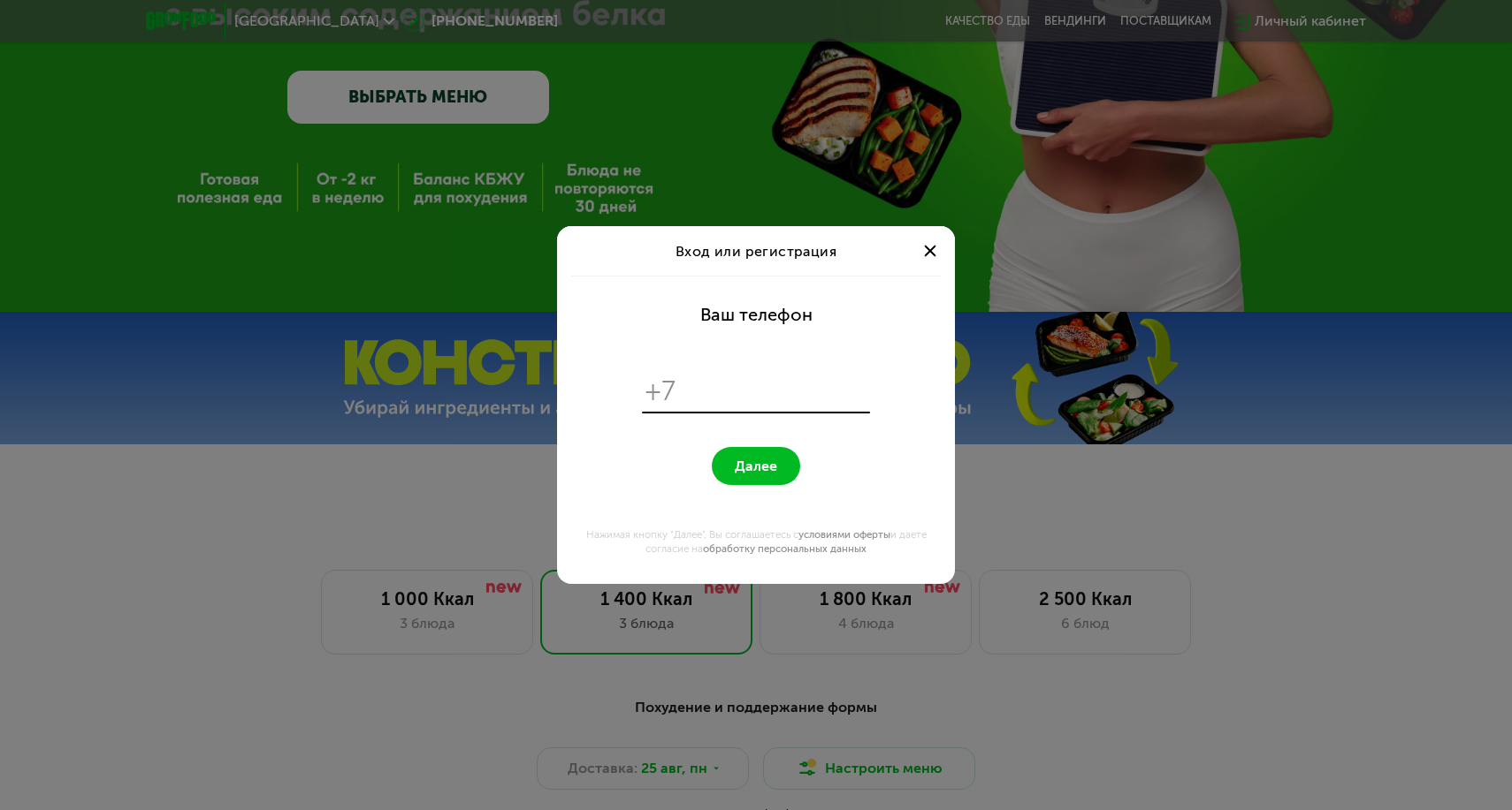
scroll to position [0, 0]
type input "**********"
click at [755, 466] on button "Далее" at bounding box center [755, 466] width 88 height 38
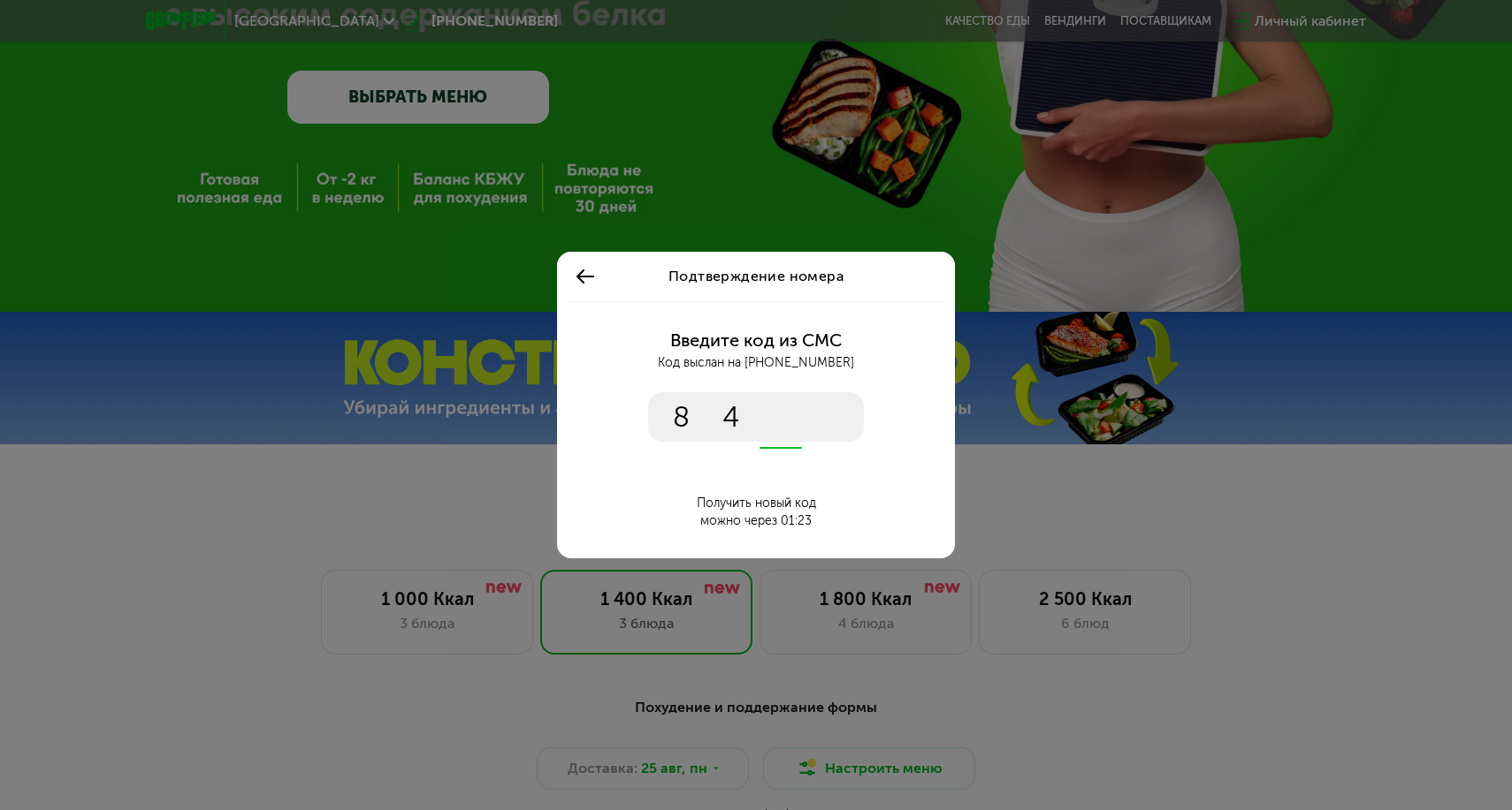
type input "****"
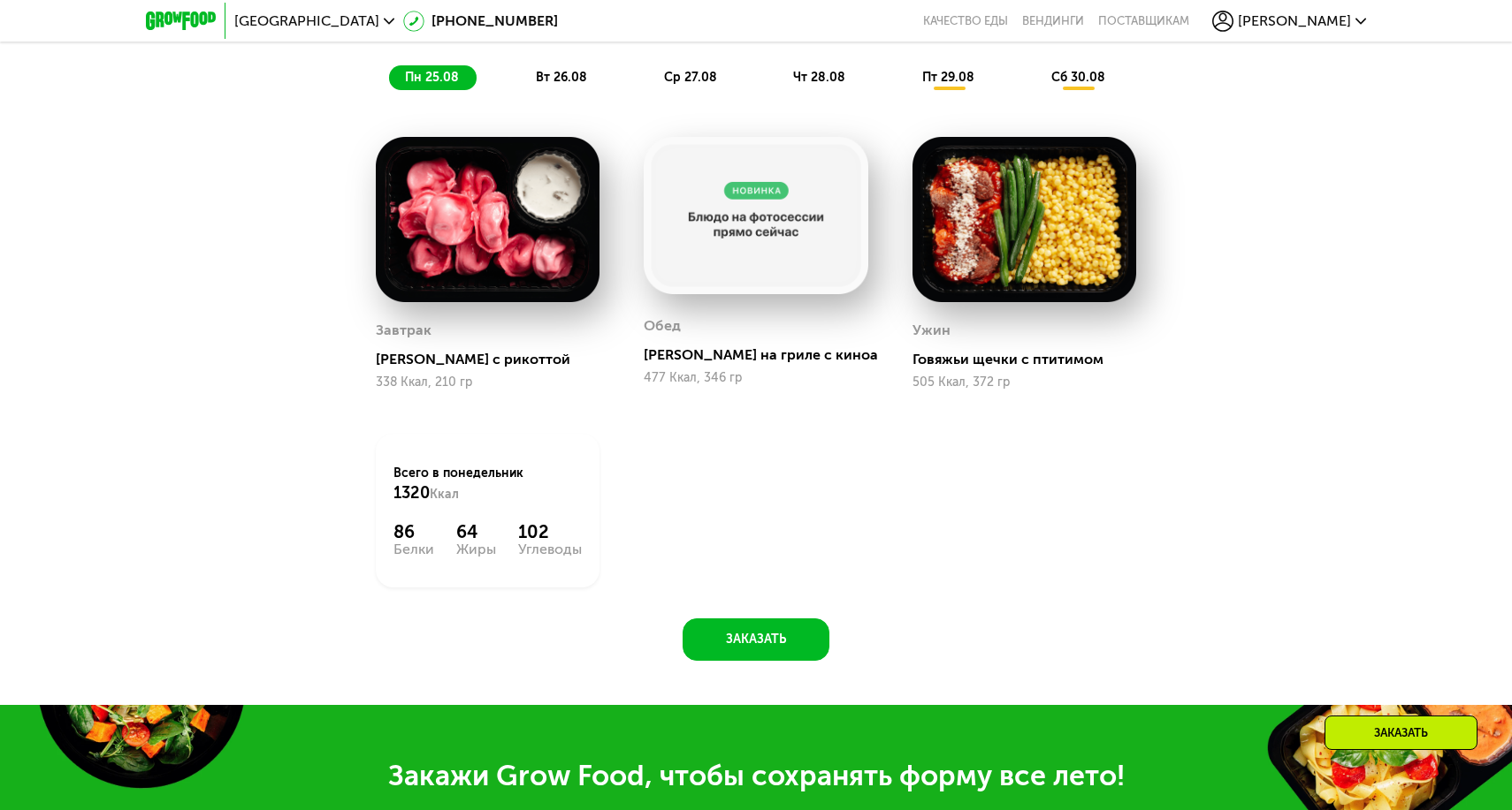
scroll to position [1209, 0]
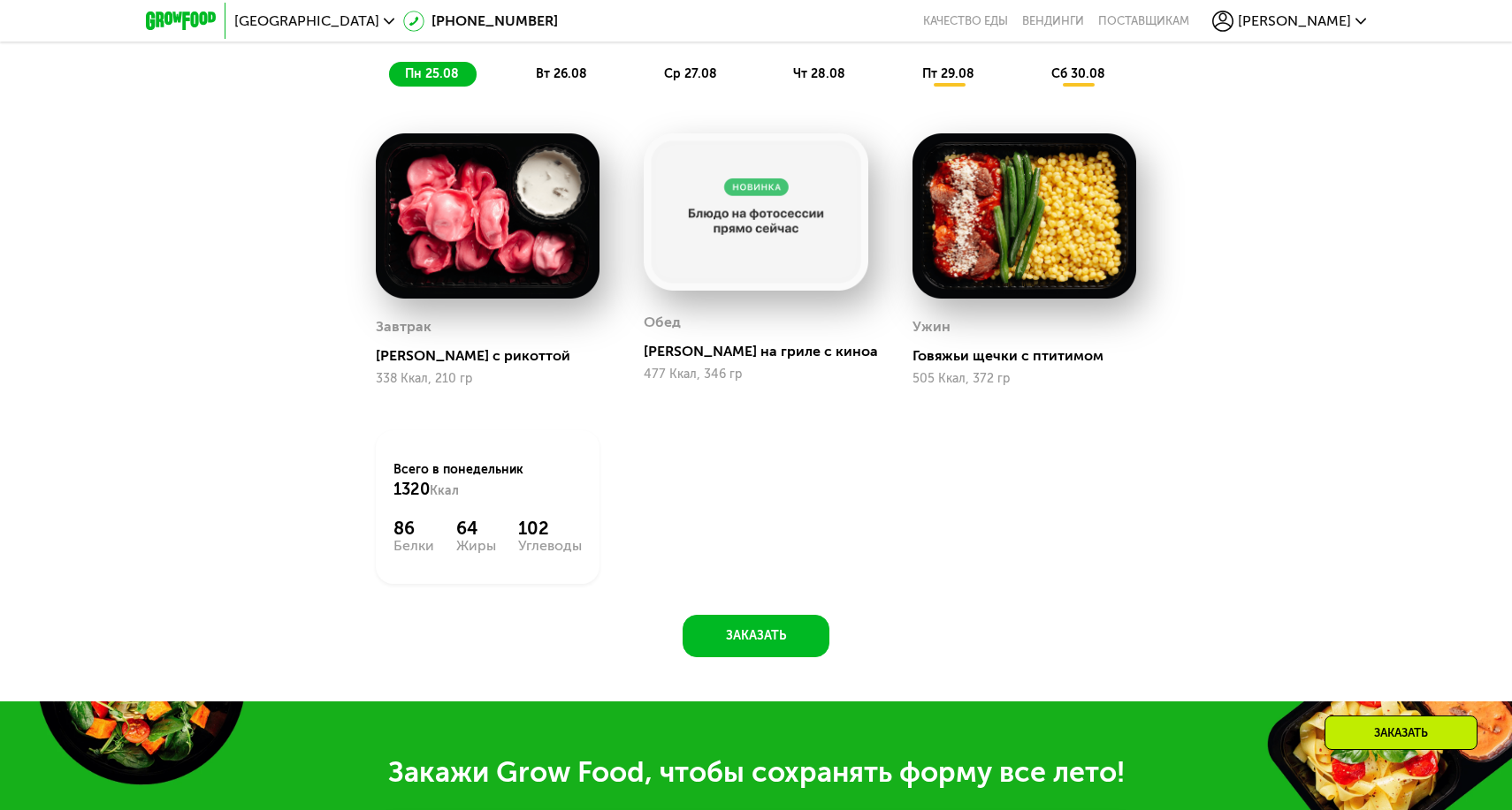
click at [1296, 23] on span "[PERSON_NAME]" at bounding box center [1294, 21] width 113 height 14
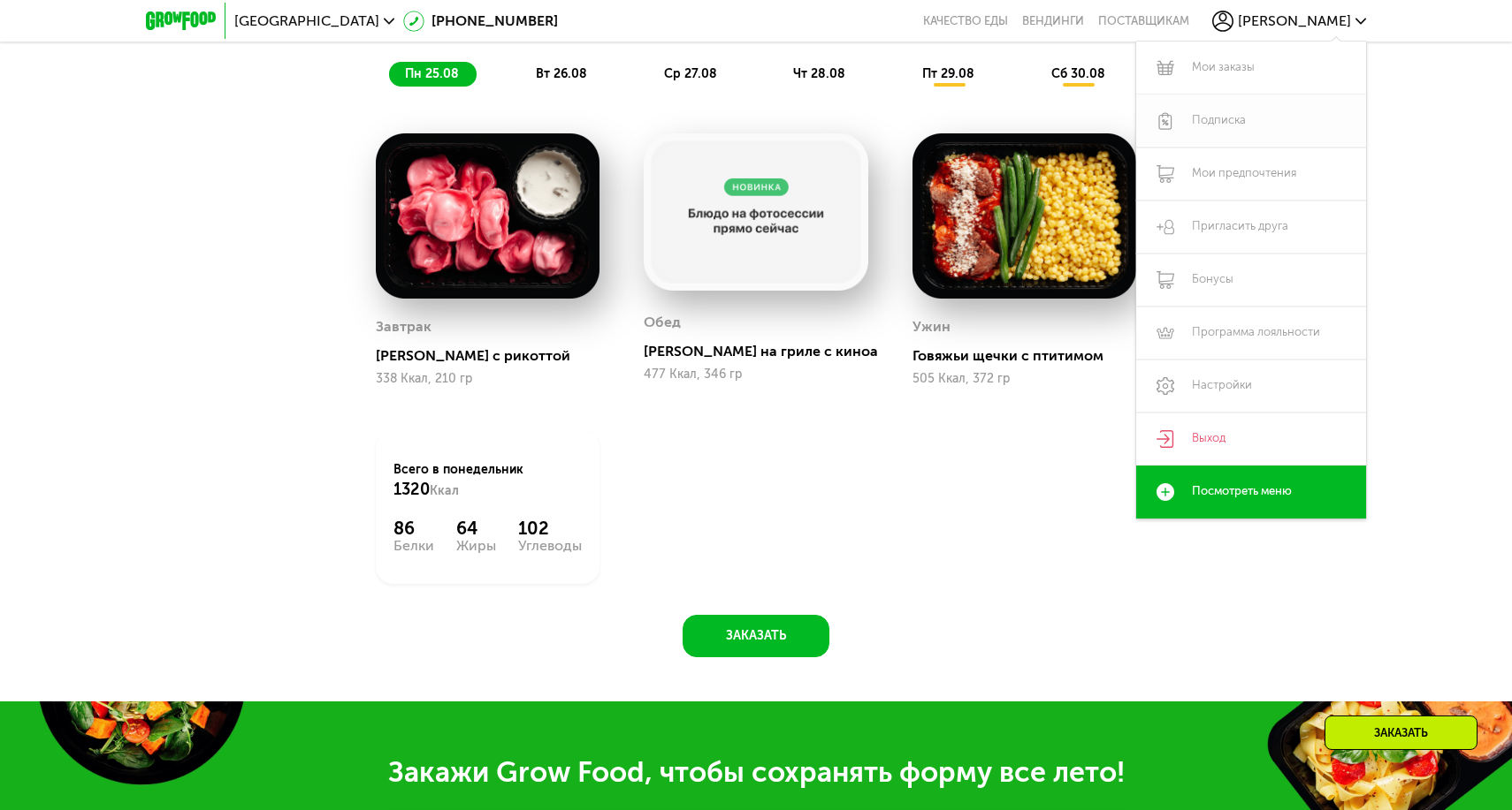
click at [1228, 115] on link "Подписка" at bounding box center [1251, 122] width 230 height 53
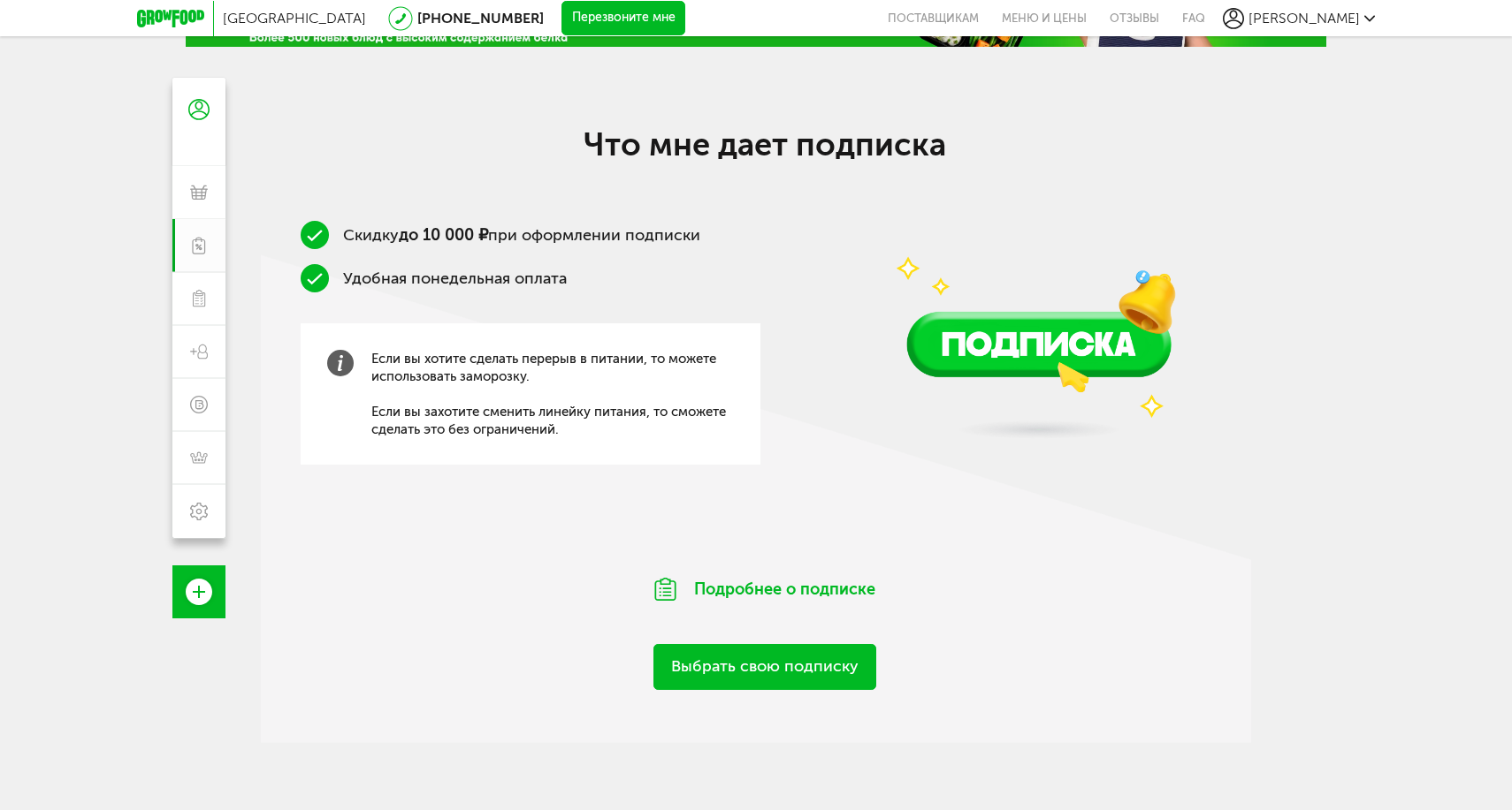
scroll to position [139, 0]
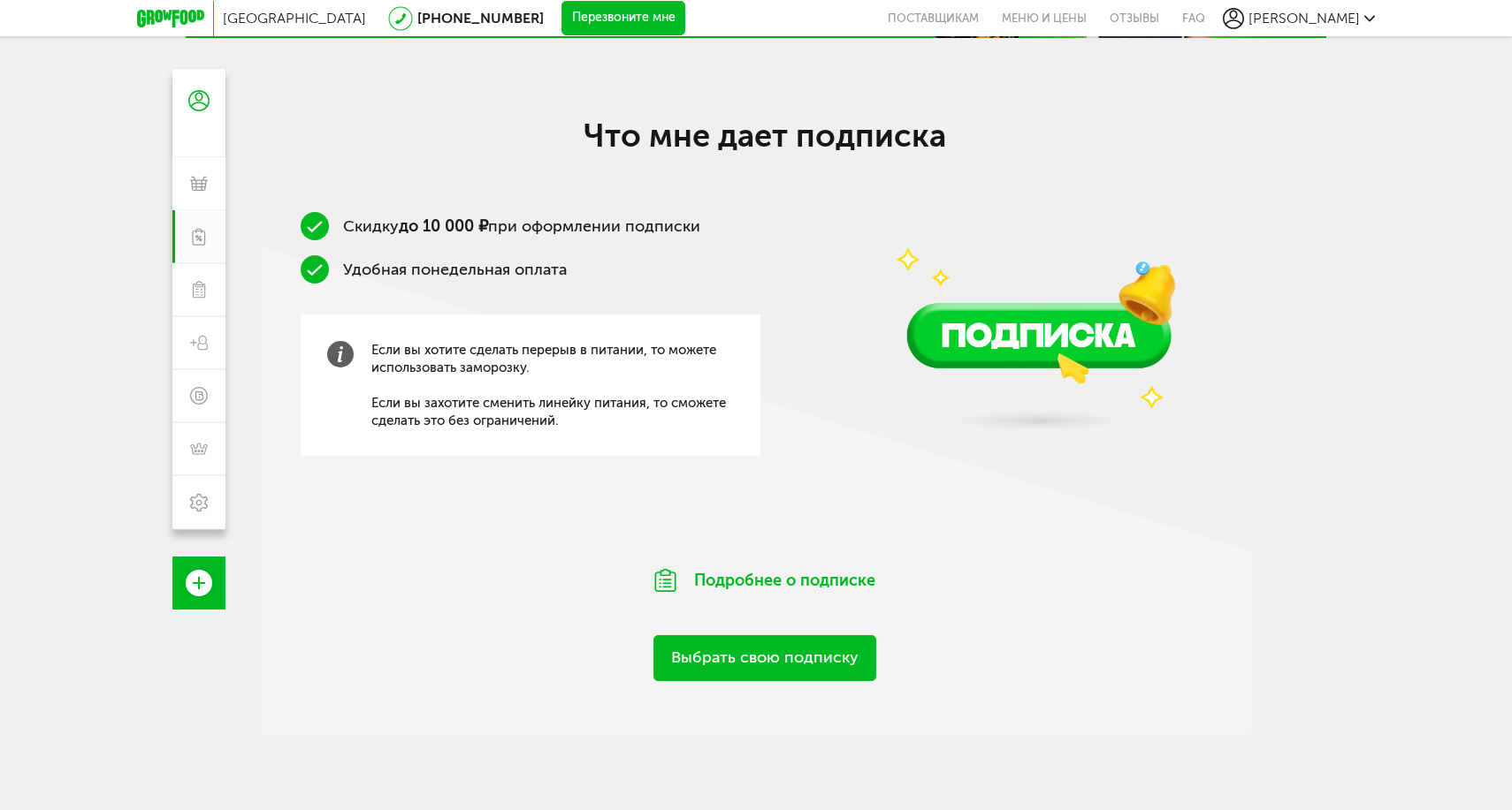
click at [704, 669] on link "Выбрать свою подписку" at bounding box center [764, 658] width 223 height 45
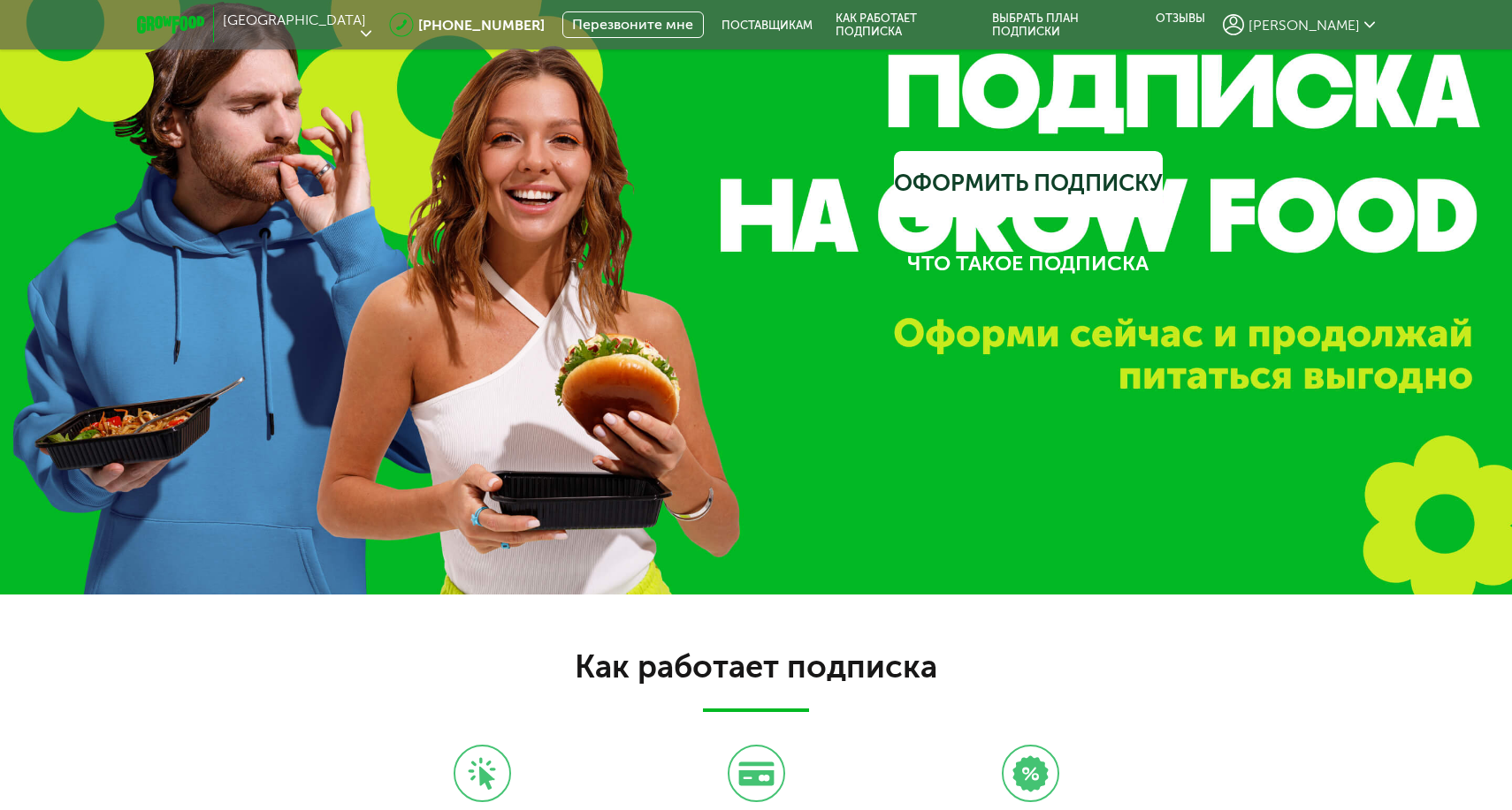
click at [160, 18] on icon at bounding box center [170, 25] width 67 height 18
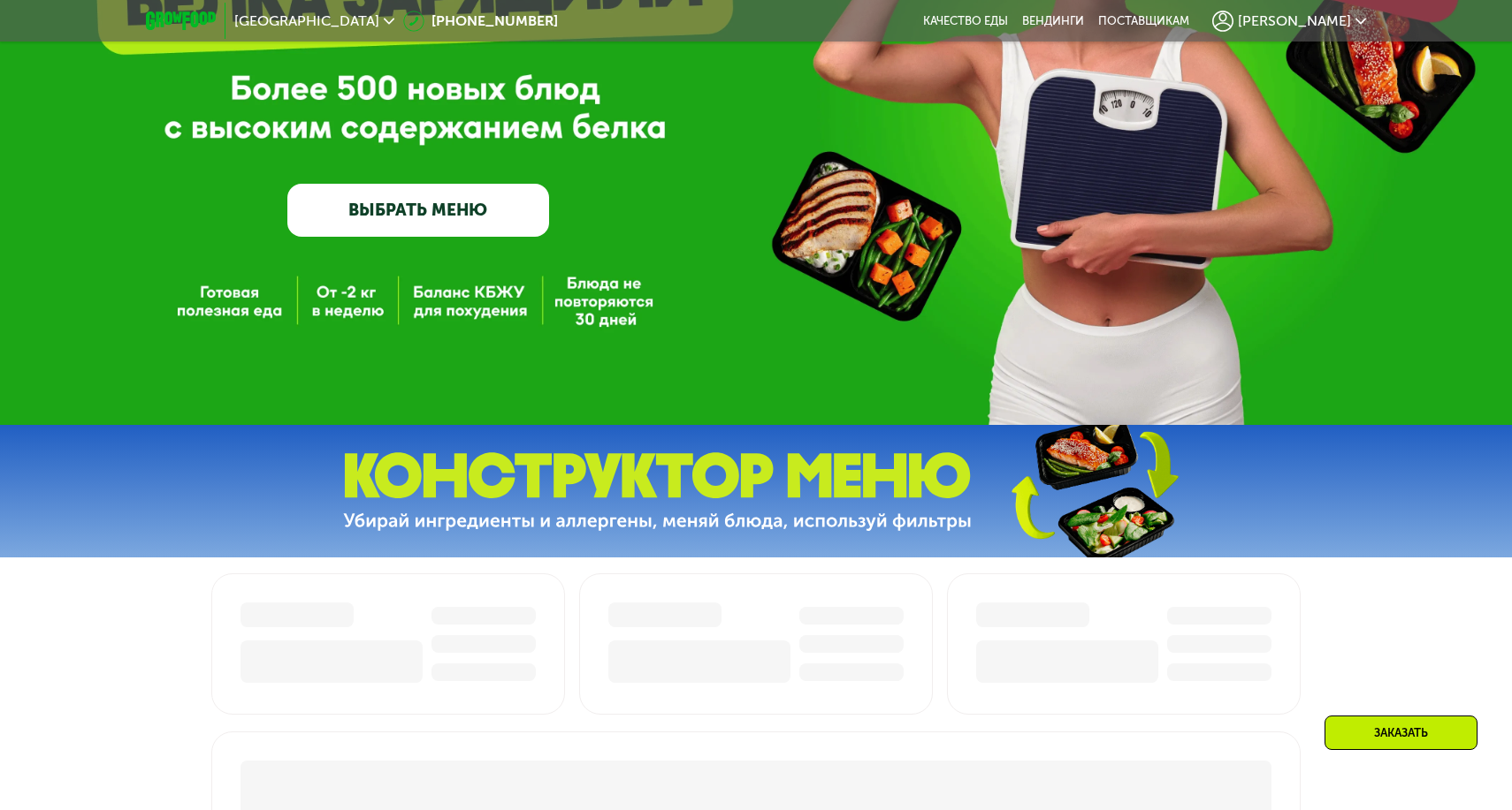
scroll to position [286, 0]
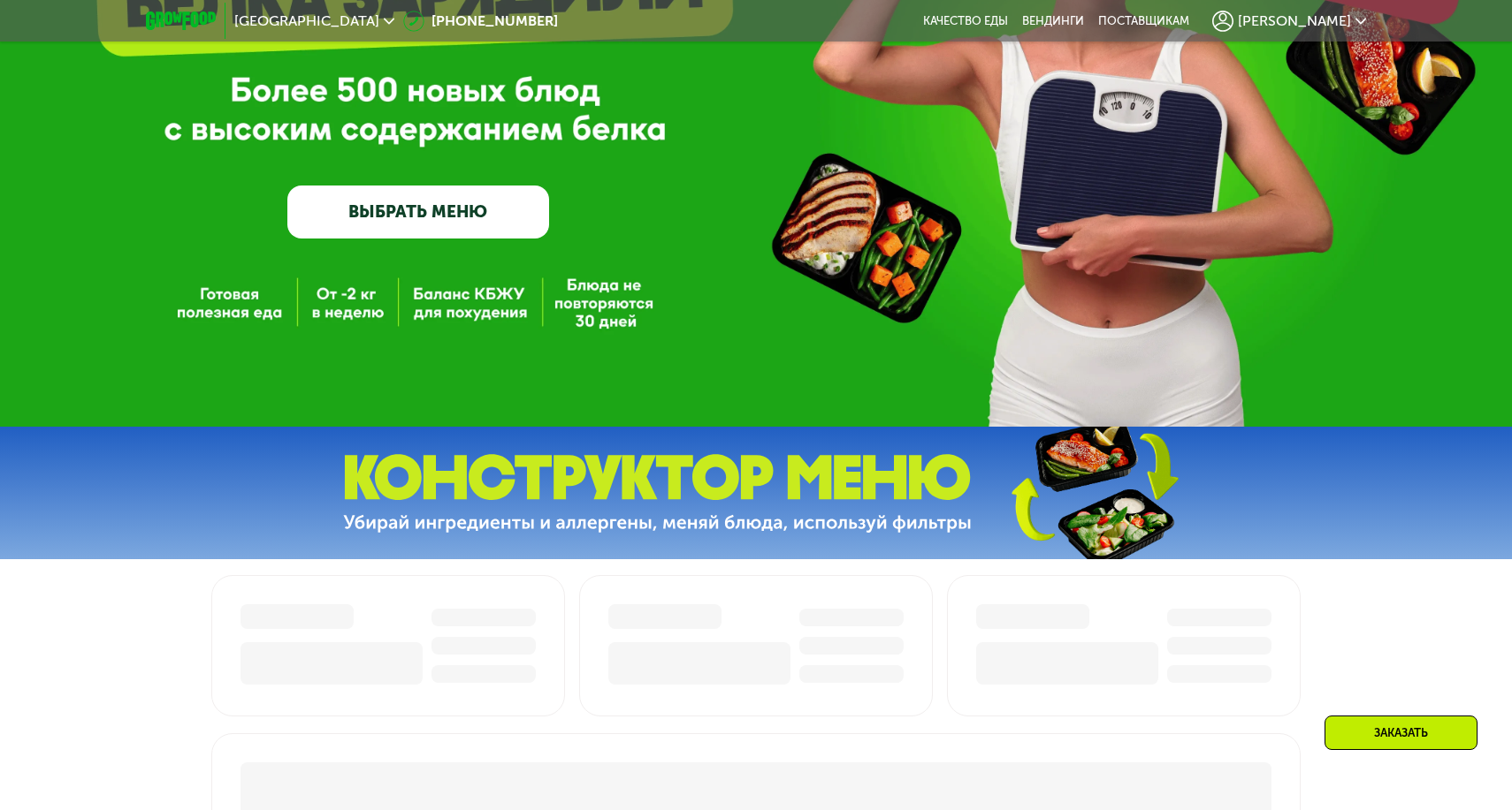
click at [449, 218] on link "ВЫБРАТЬ МЕНЮ" at bounding box center [418, 212] width 261 height 52
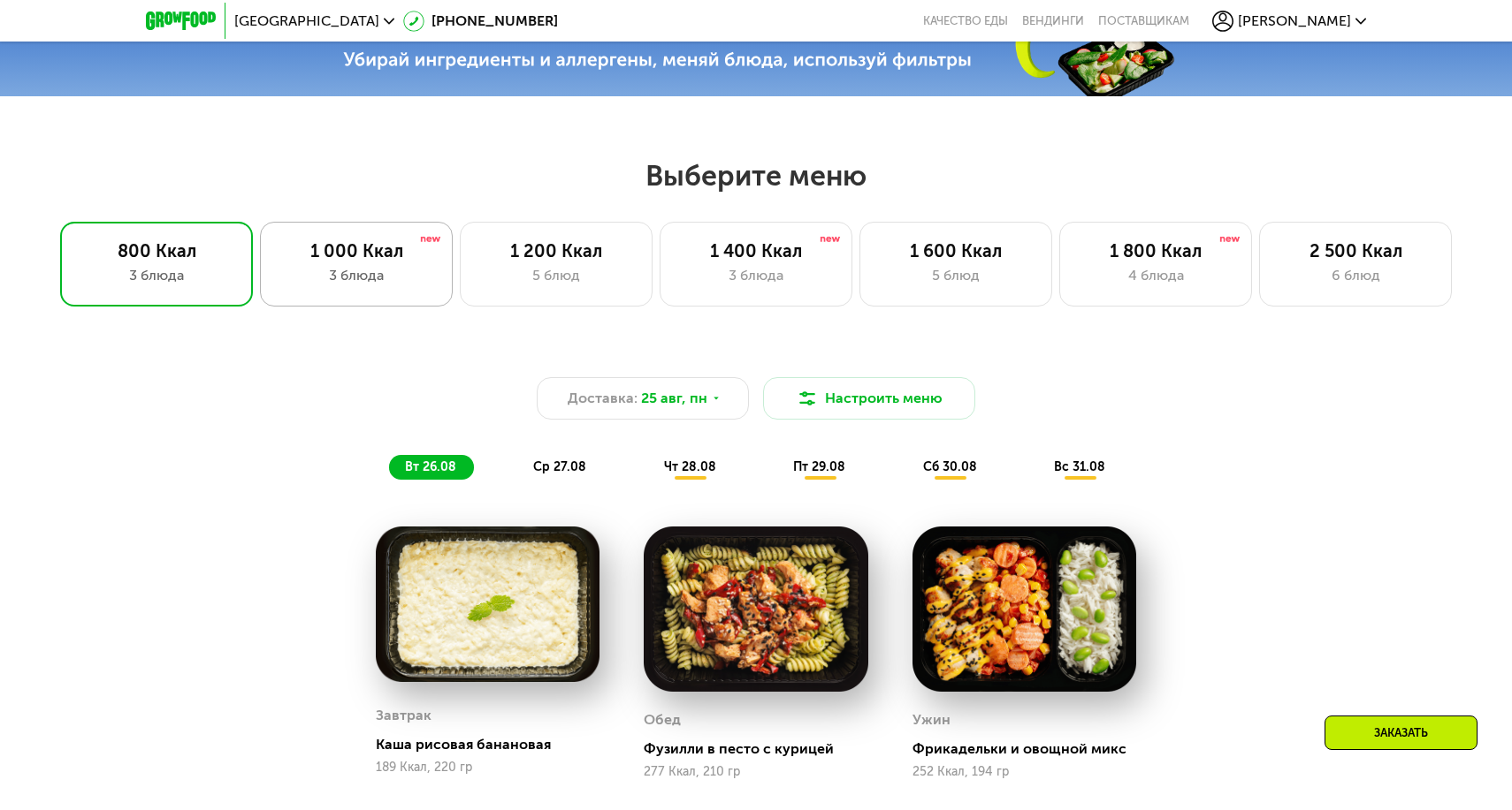
scroll to position [756, 0]
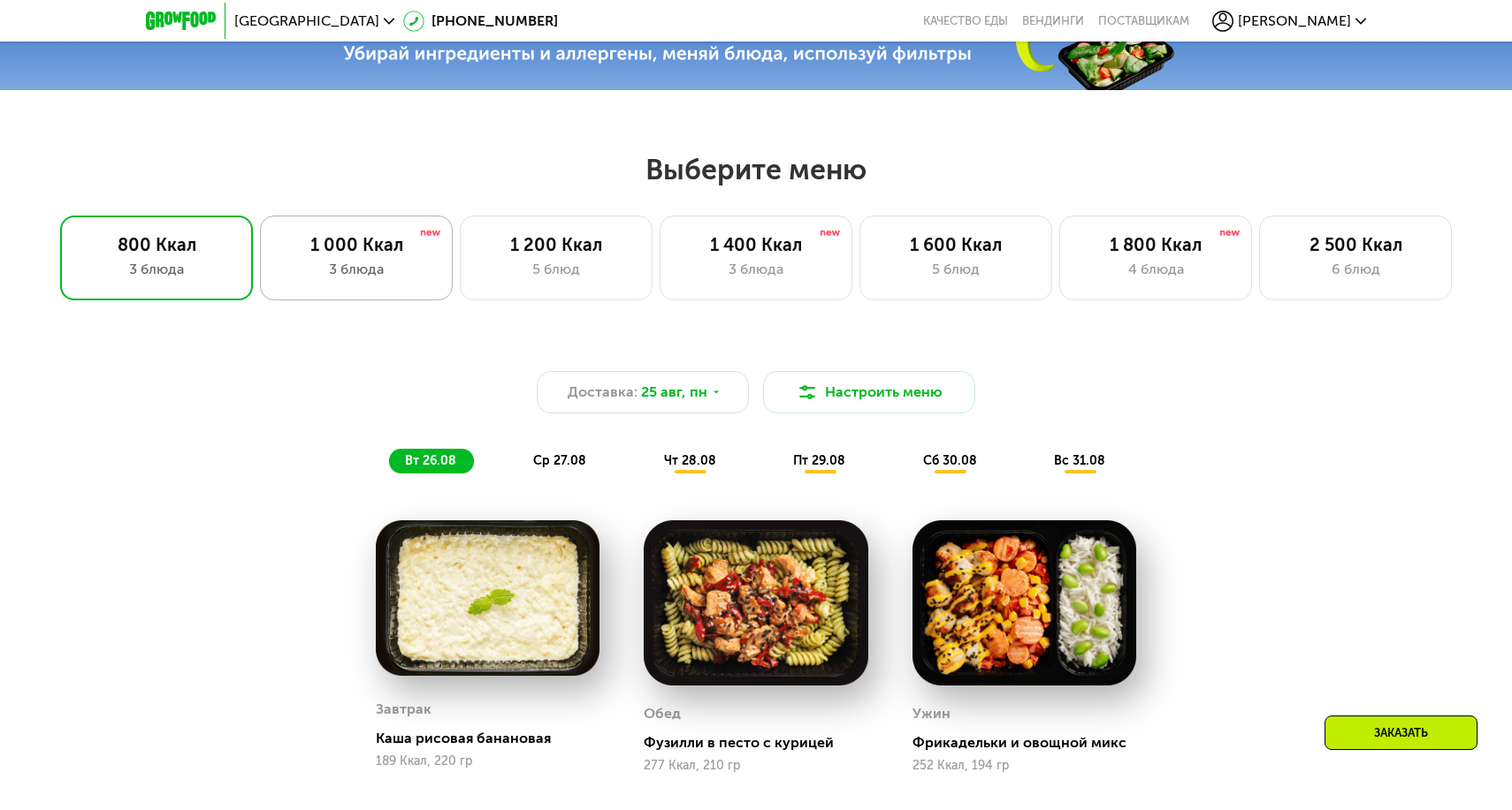
click at [421, 267] on div "3 блюда" at bounding box center [355, 269] width 155 height 21
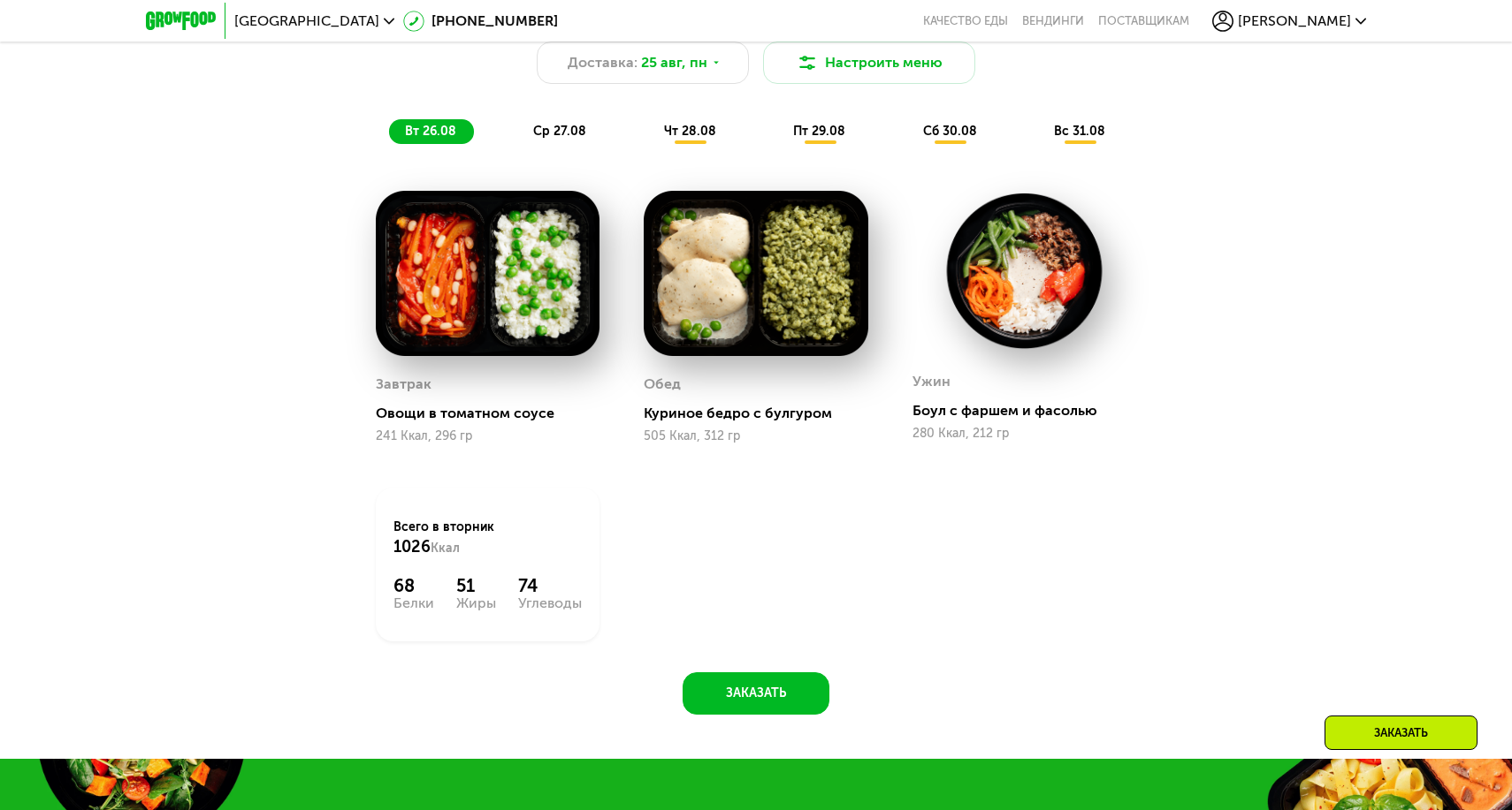
scroll to position [1111, 0]
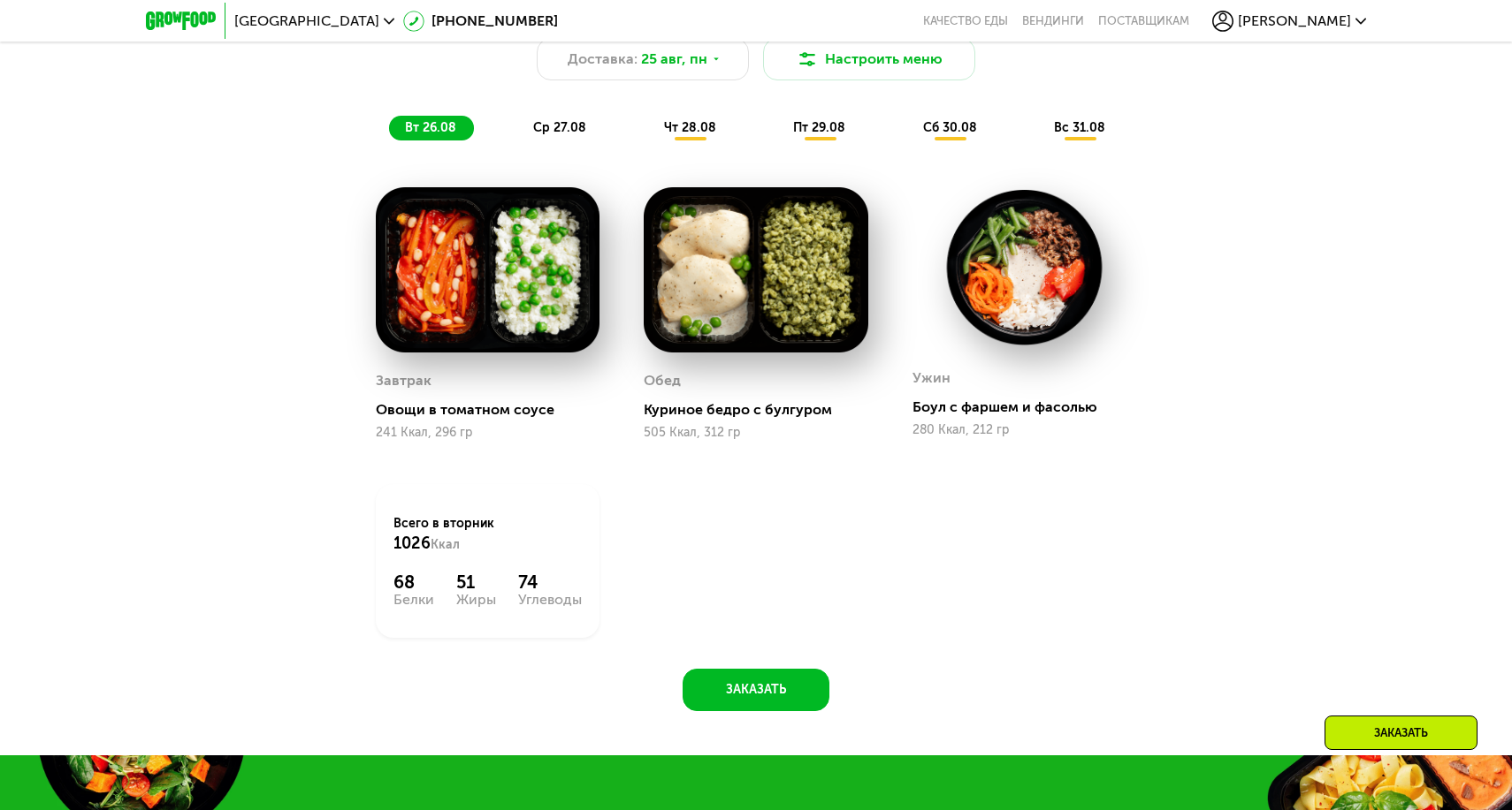
click at [523, 278] on img at bounding box center [488, 269] width 224 height 165
click at [544, 143] on div "Похудение и поддержание формы Доставка: [DATE] Настроить меню вт 26.08 ср 27.08…" at bounding box center [755, 64] width 1068 height 174
click at [549, 127] on span "ср 27.08" at bounding box center [560, 128] width 53 height 15
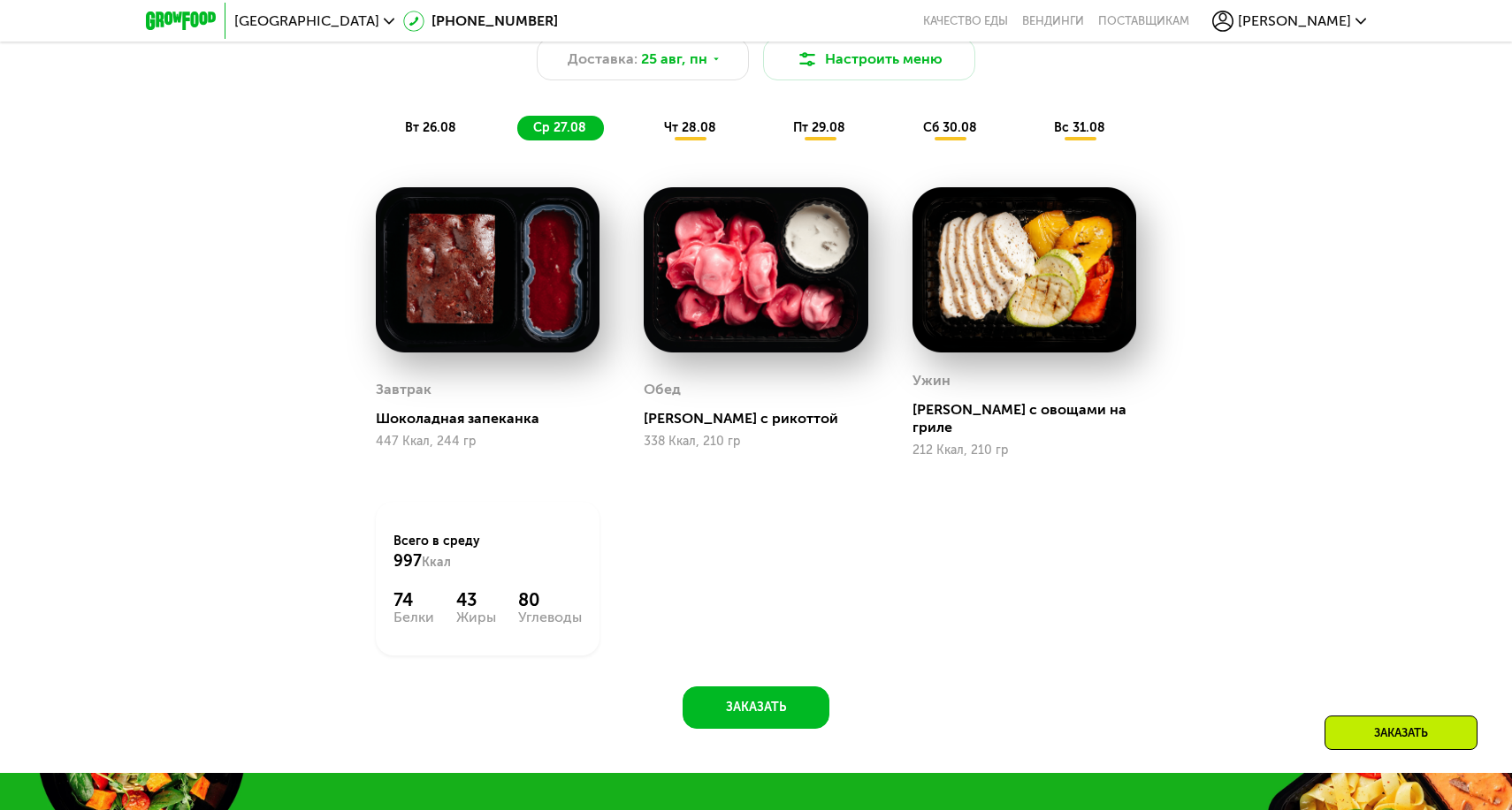
click at [777, 118] on div "чт 28.08" at bounding box center [819, 128] width 86 height 25
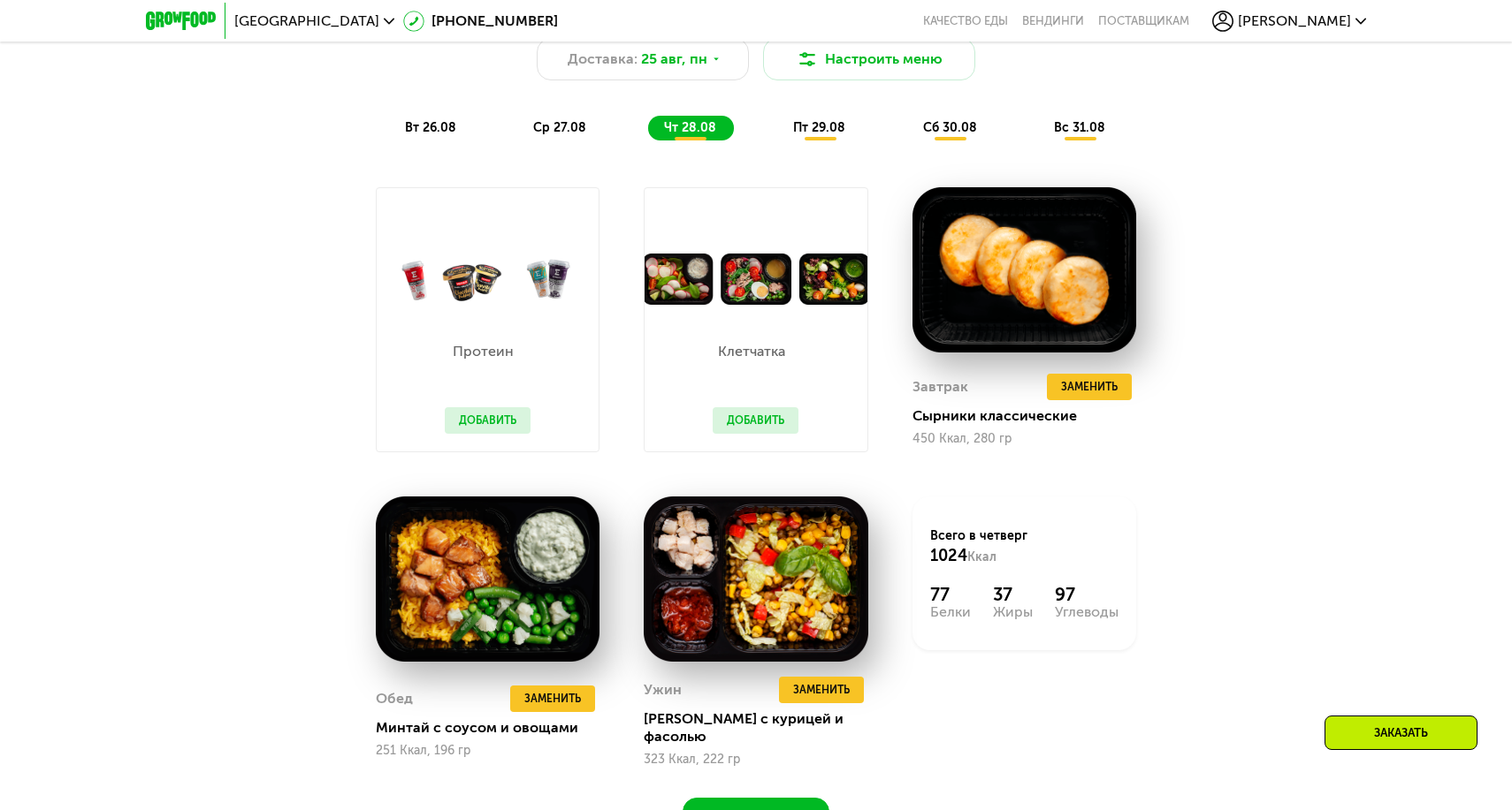
click at [907, 136] on div "пт 29.08" at bounding box center [951, 128] width 87 height 25
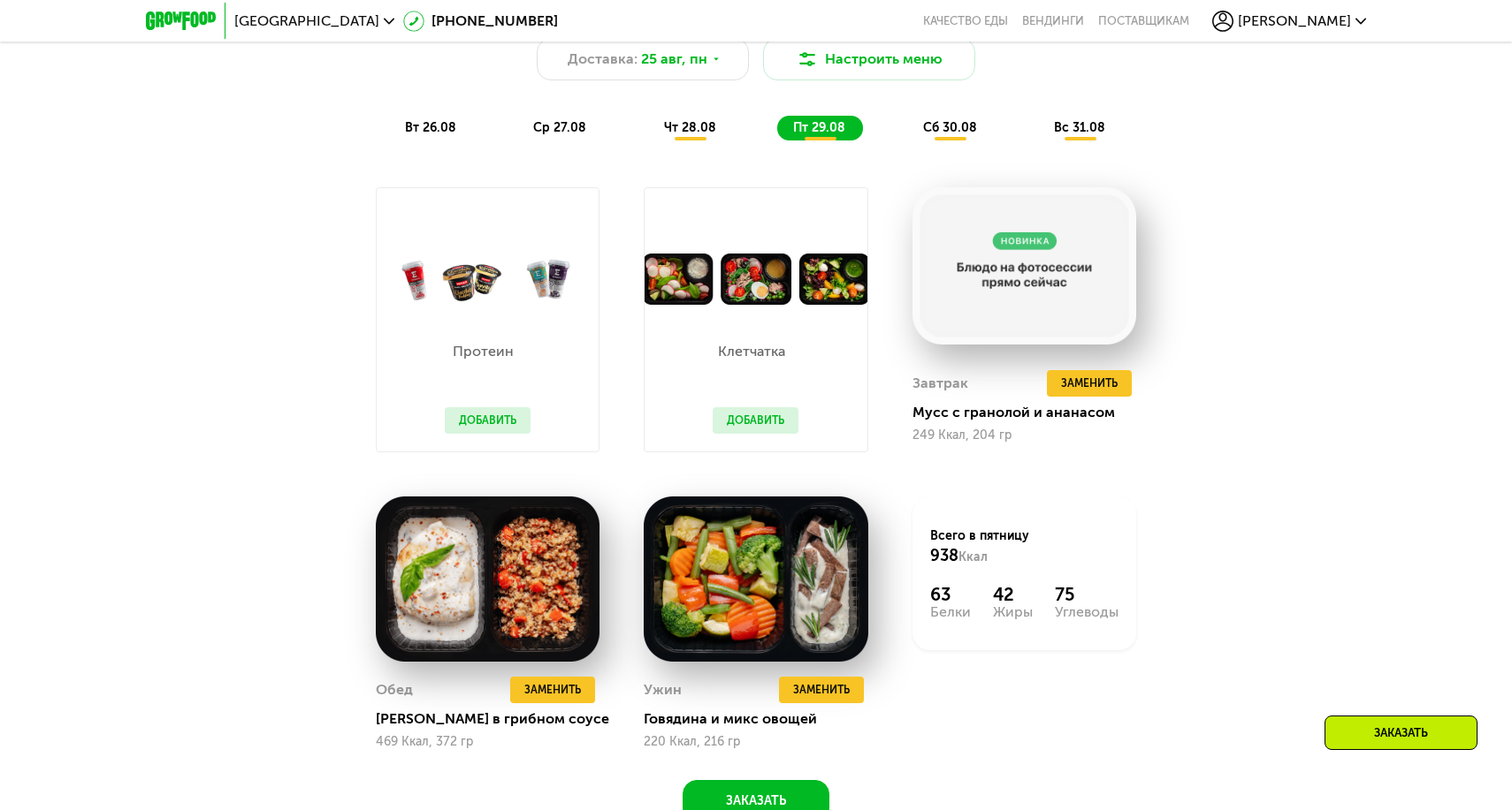
click at [950, 111] on div "Похудение и поддержание формы Доставка: [DATE] Настроить меню вт 26.08 ср 27.08…" at bounding box center [756, 63] width 1047 height 153
click at [950, 123] on span "сб 30.08" at bounding box center [950, 128] width 54 height 15
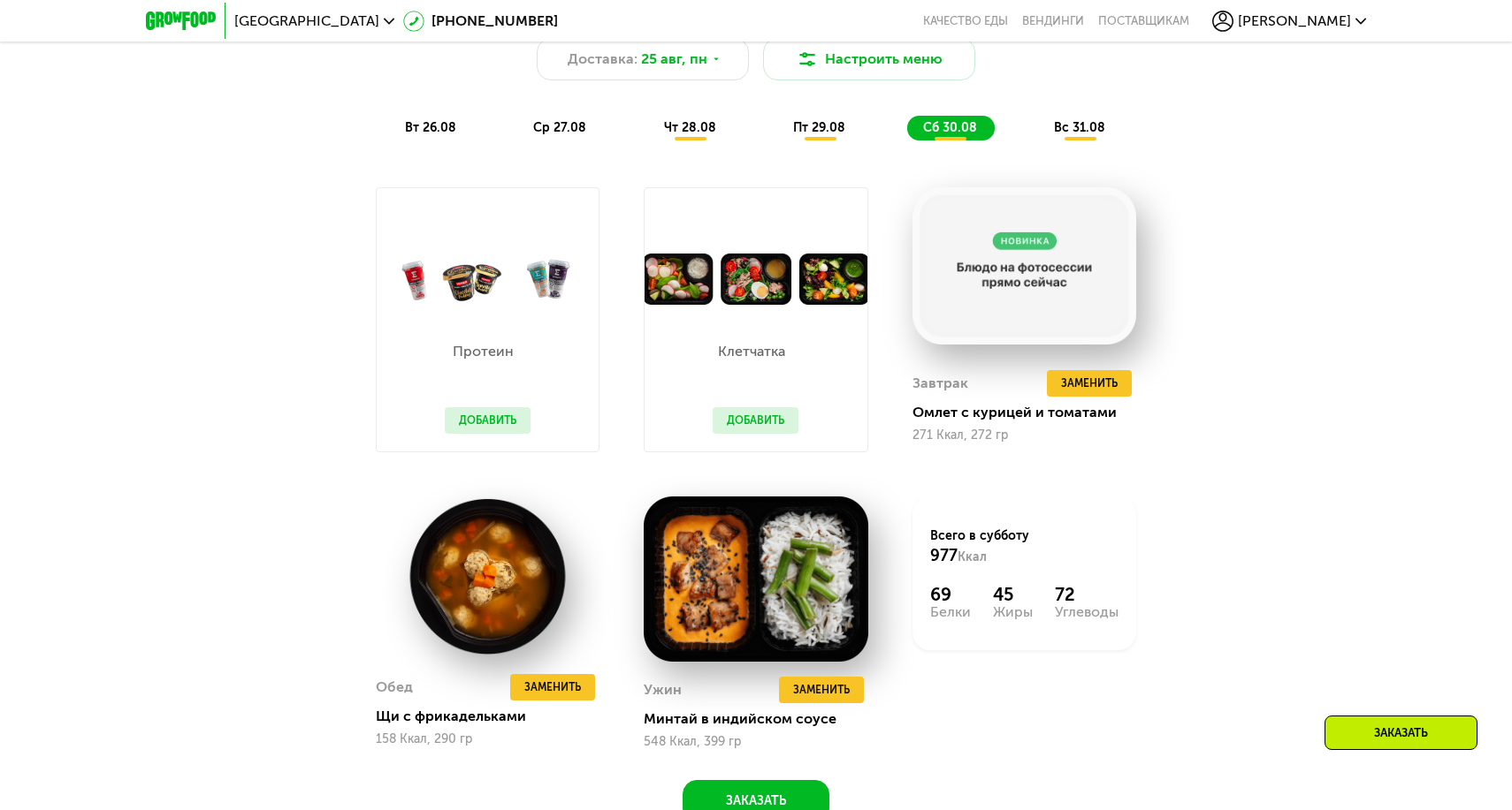
click at [1075, 127] on span "вс 31.08" at bounding box center [1080, 128] width 51 height 15
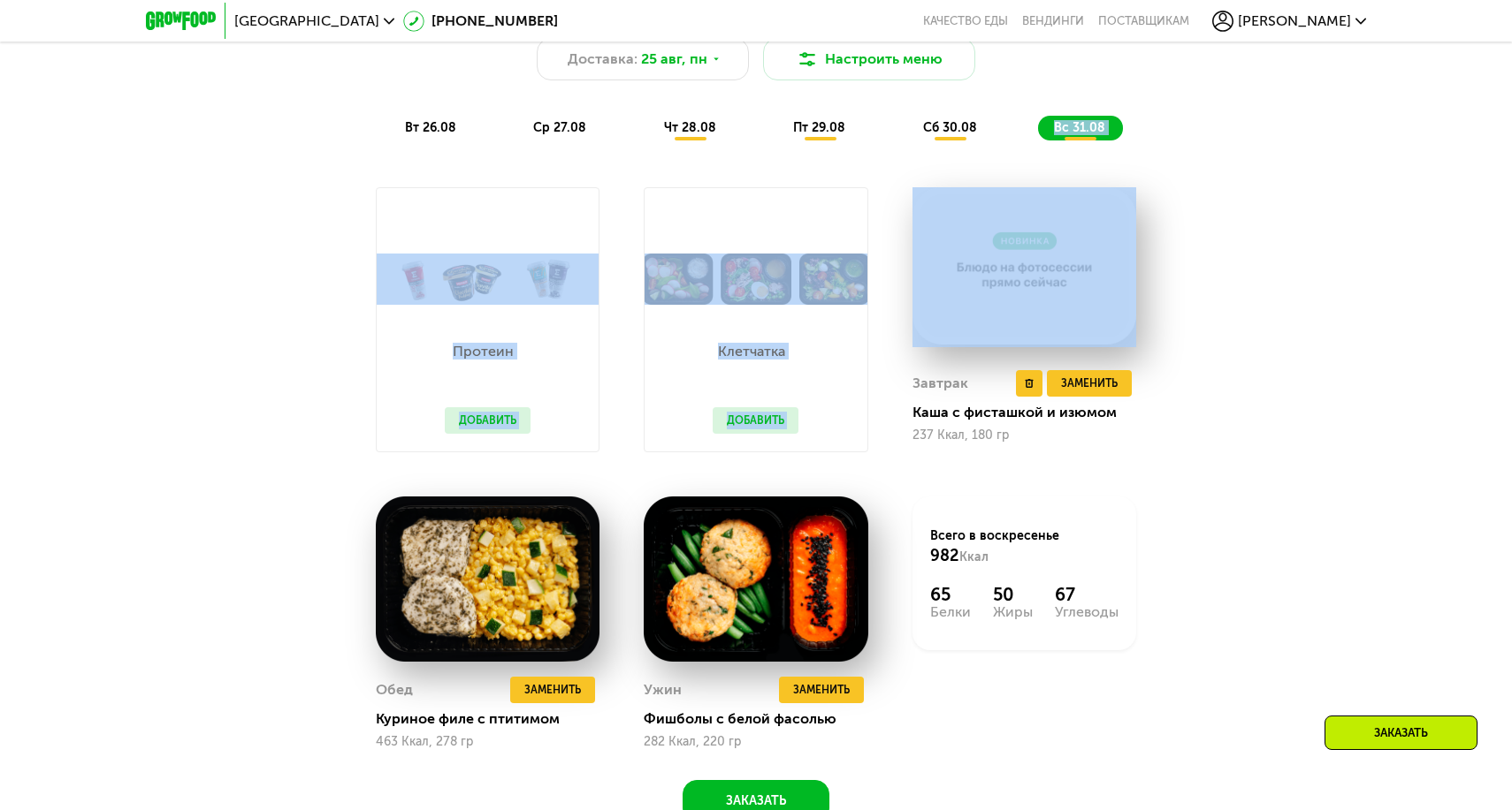
drag, startPoint x: 994, startPoint y: 123, endPoint x: 1041, endPoint y: 266, distance: 150.5
click at [1040, 265] on div "Похудение и поддержание формы Доставка: [DATE] Настроить меню вт 26.08 ср 27.08…" at bounding box center [756, 400] width 1089 height 846
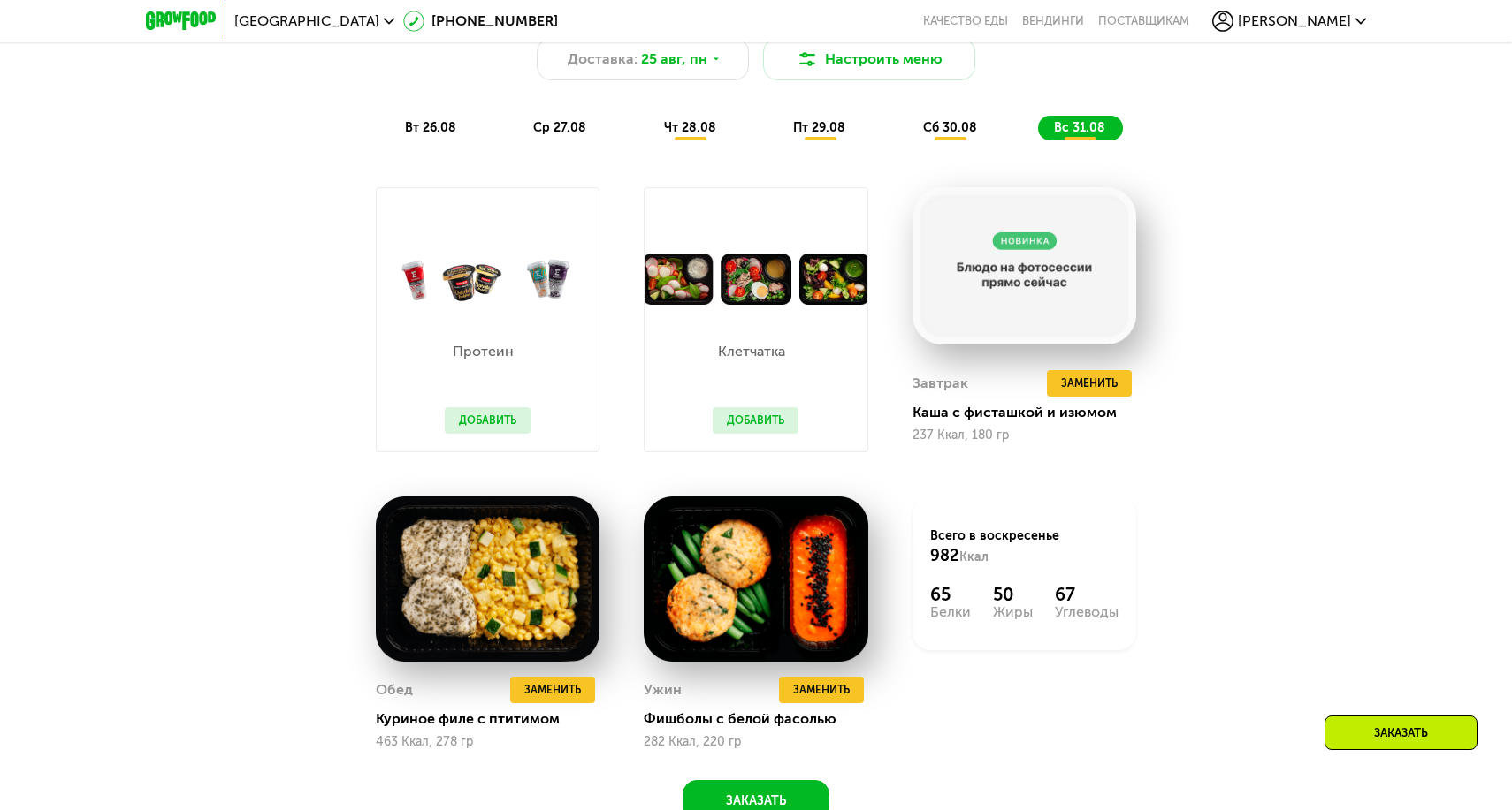
click at [1232, 312] on div "Похудение и поддержание формы Доставка: [DATE] Настроить меню вт 26.08 ср 27.08…" at bounding box center [756, 400] width 1089 height 846
click at [1100, 380] on span "Заменить" at bounding box center [1088, 384] width 56 height 18
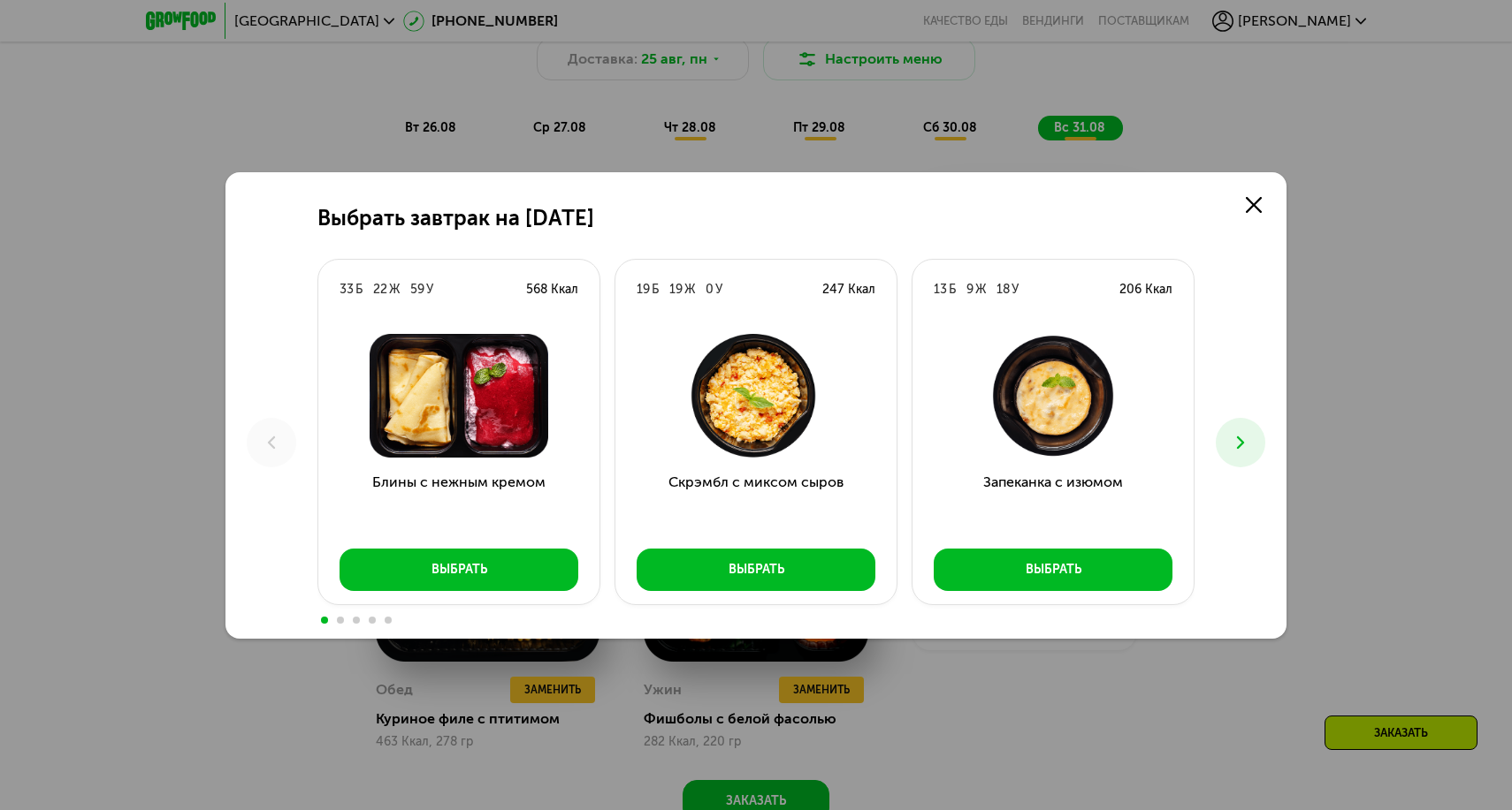
click at [1375, 200] on div "Выбрать завтрак на [DATE] Б 22 Ж 59 У 568 Ккал Блины с нежным кремом Выбрать 19…" at bounding box center [756, 405] width 1512 height 810
click at [1252, 207] on use at bounding box center [1254, 205] width 16 height 16
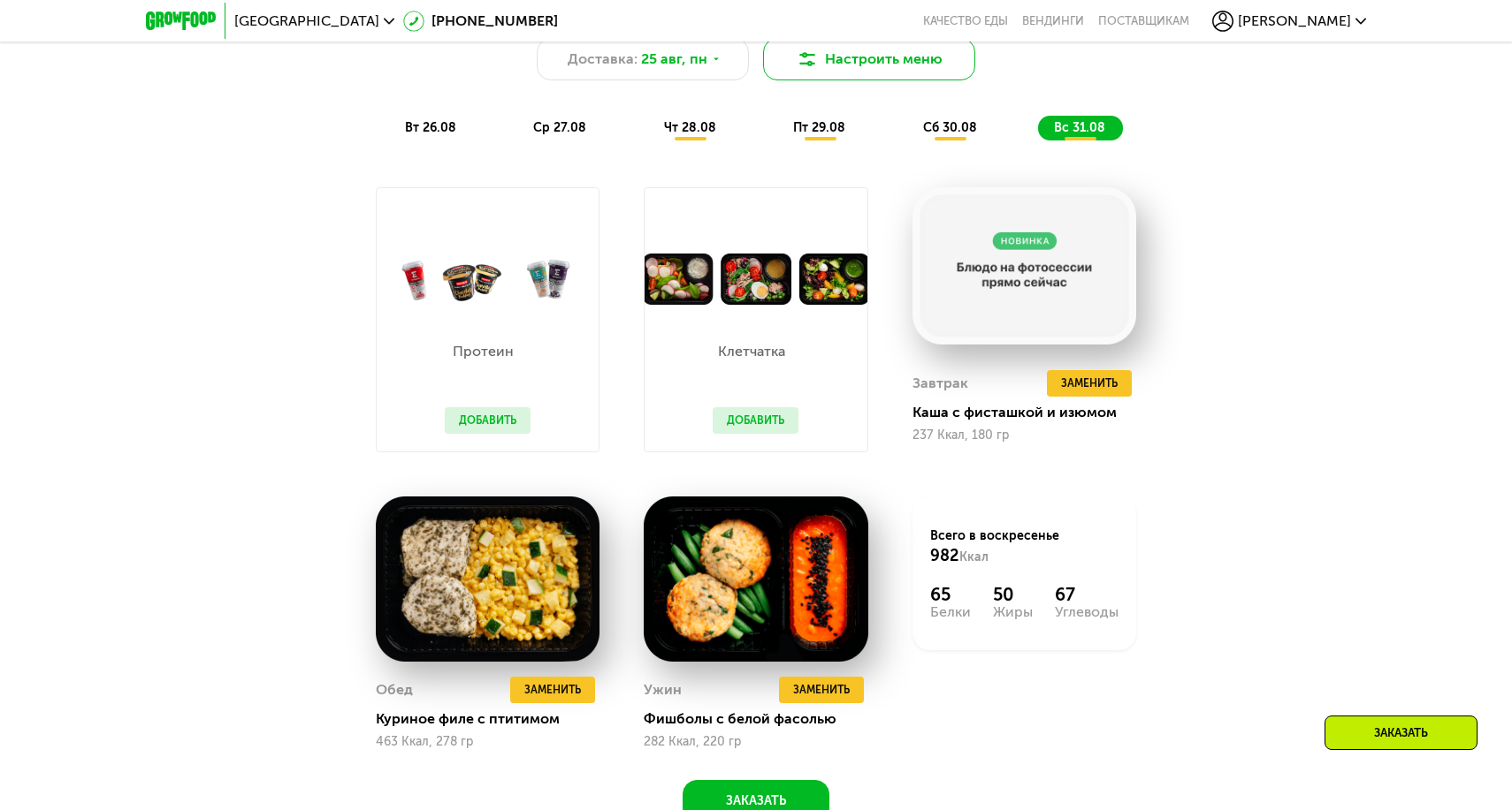
click at [830, 52] on button "Настроить меню" at bounding box center [869, 58] width 212 height 43
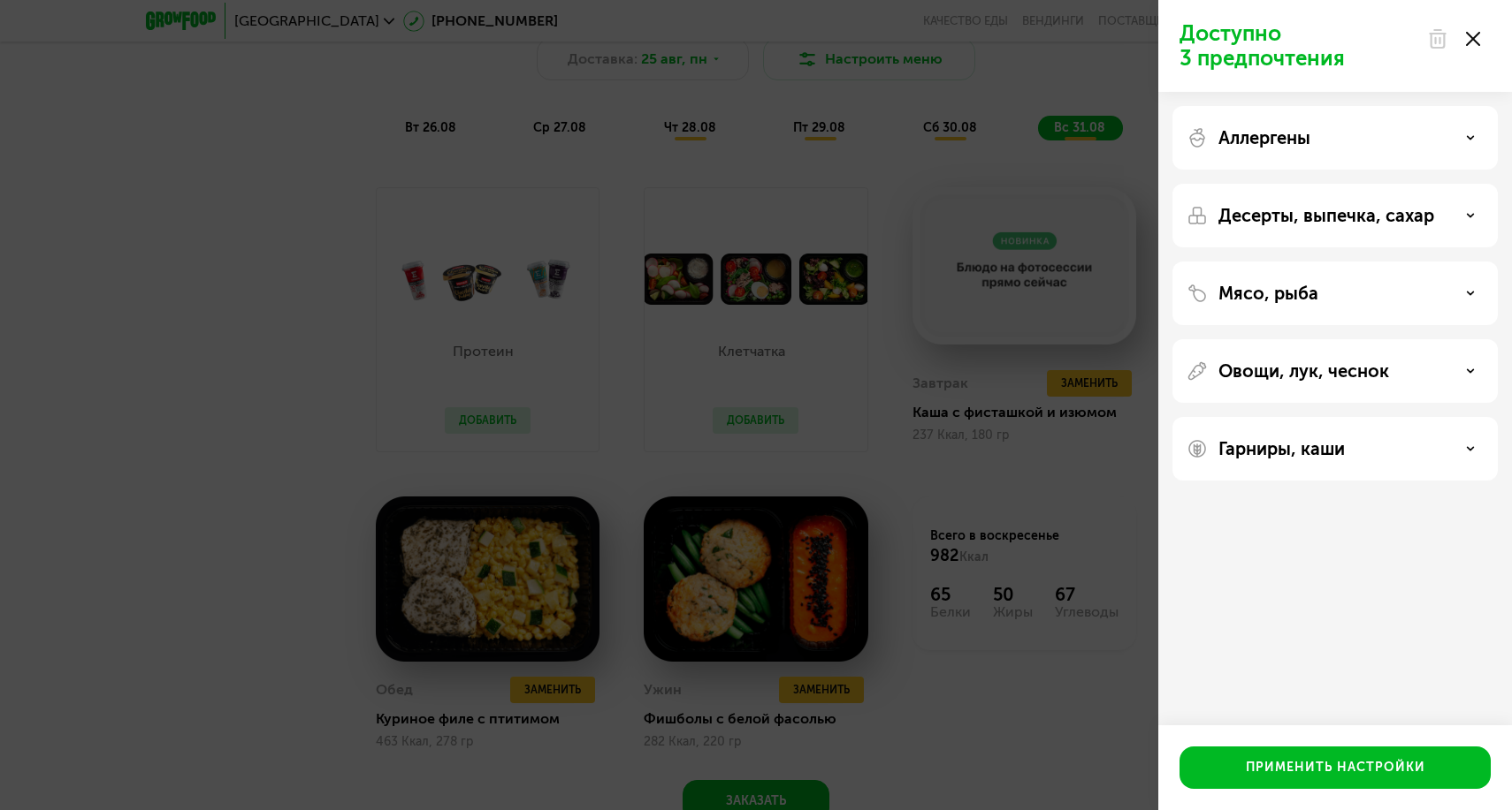
click at [1318, 135] on div "Аллергены" at bounding box center [1335, 137] width 297 height 21
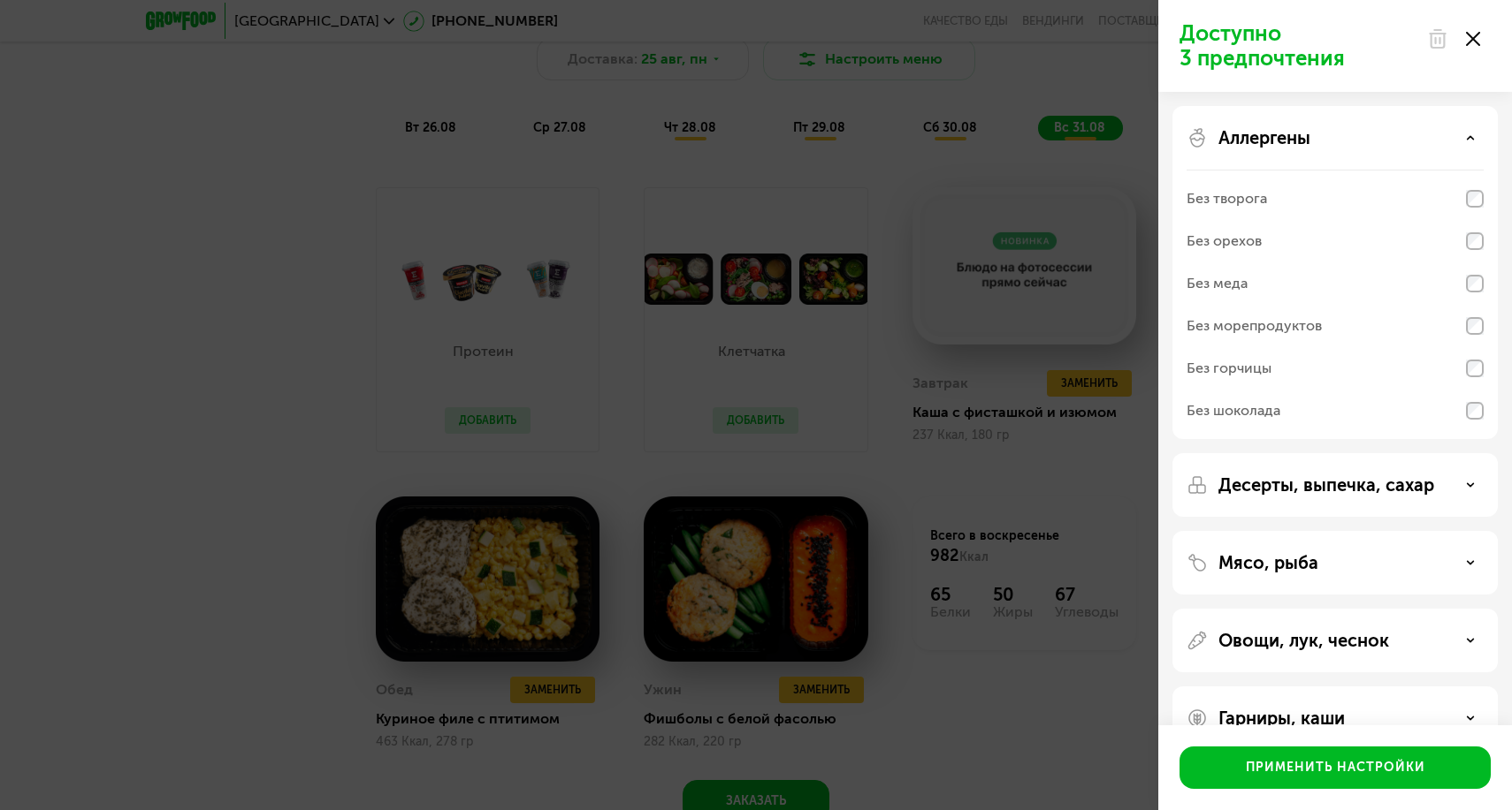
click at [1279, 305] on div "Без меда" at bounding box center [1335, 325] width 297 height 43
click at [1294, 481] on p "Десерты, выпечка, сахар" at bounding box center [1326, 485] width 216 height 21
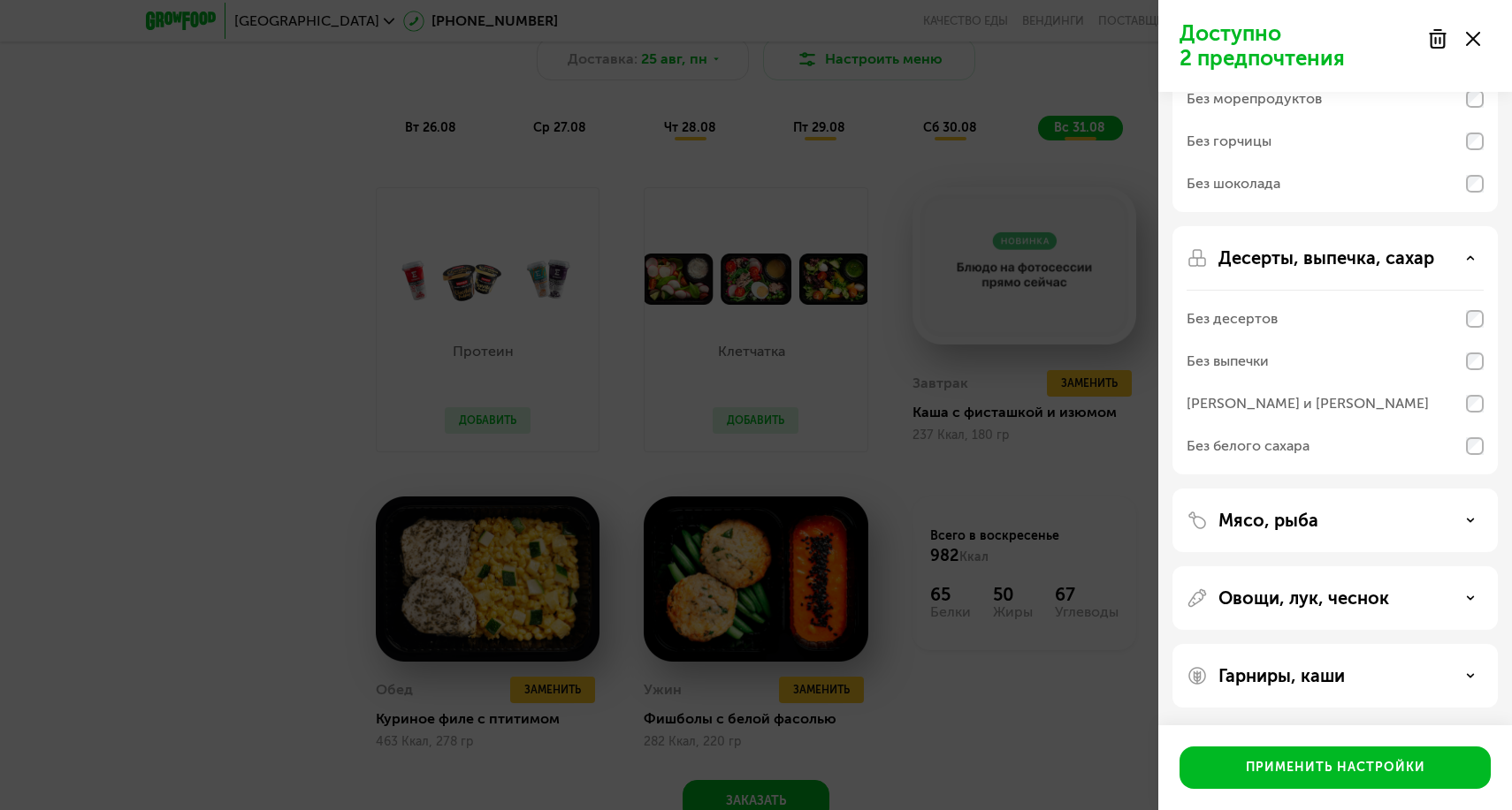
scroll to position [227, 0]
click at [1288, 527] on p "Мясо, рыба" at bounding box center [1268, 520] width 100 height 21
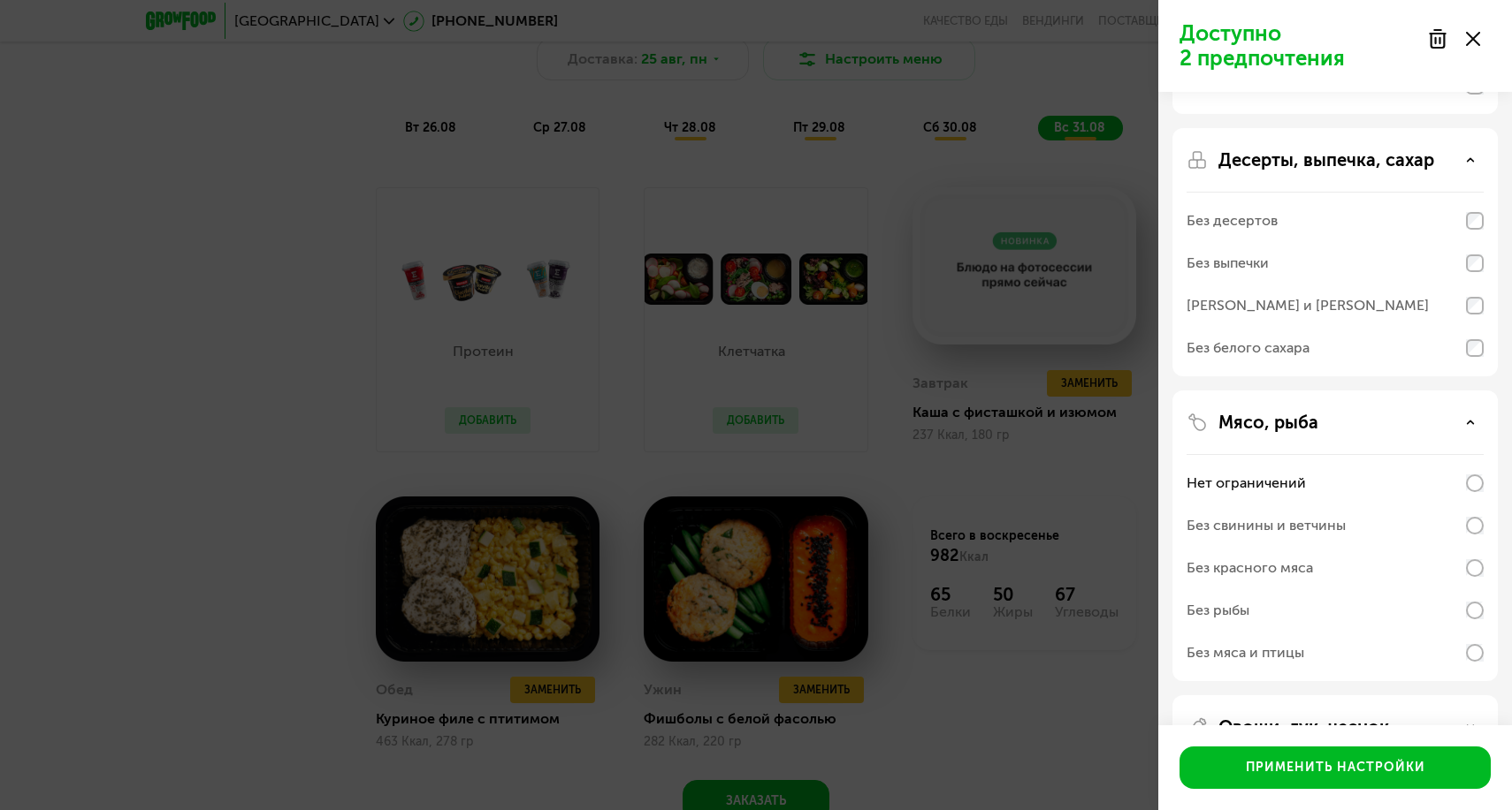
scroll to position [381, 0]
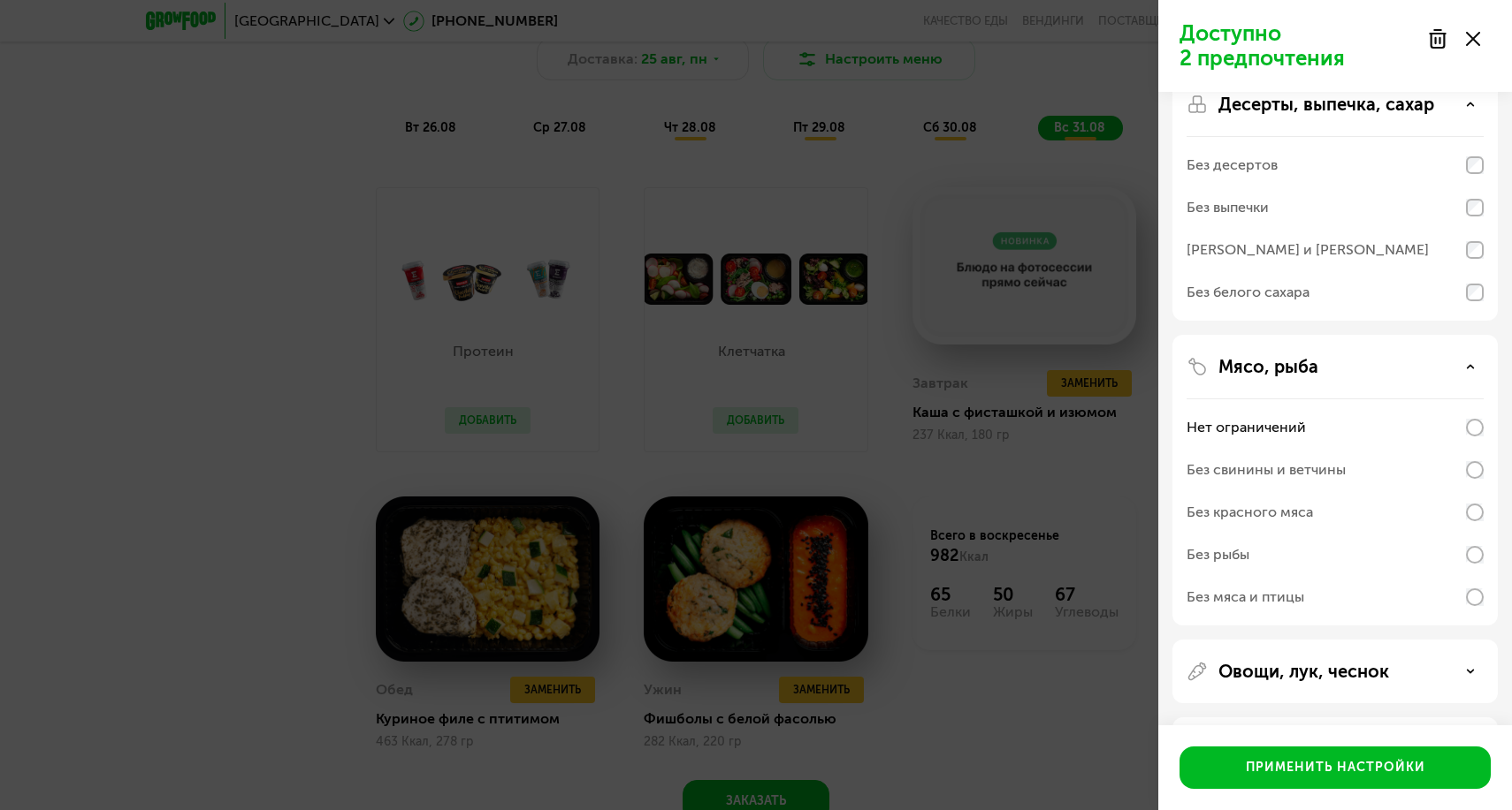
click at [1307, 471] on div "Без свинины и ветчины" at bounding box center [1266, 470] width 159 height 21
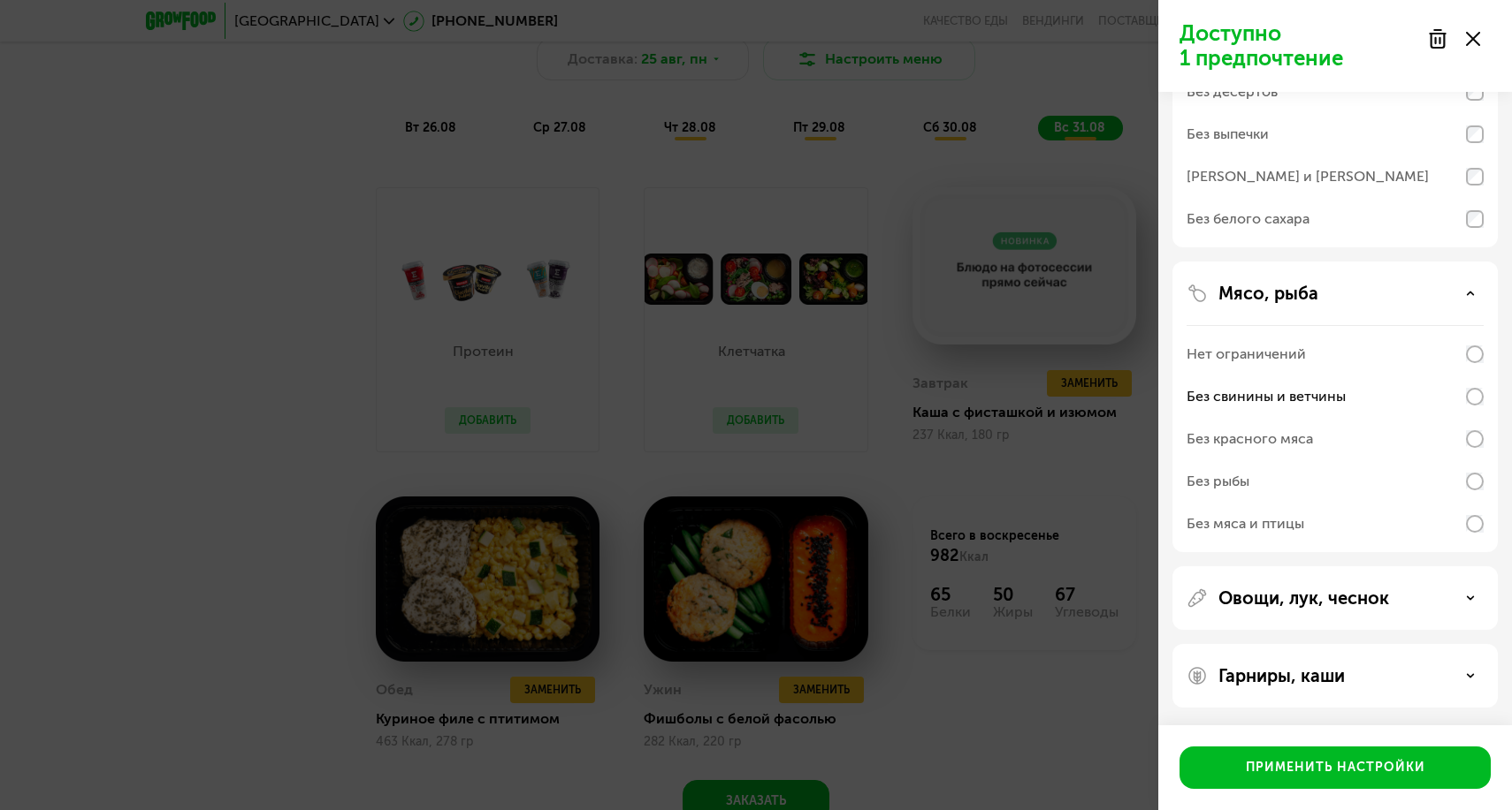
scroll to position [454, 0]
click at [1326, 688] on div "Гарниры, каши" at bounding box center [1335, 675] width 326 height 63
click at [1318, 679] on p "Гарниры, каши" at bounding box center [1281, 675] width 127 height 21
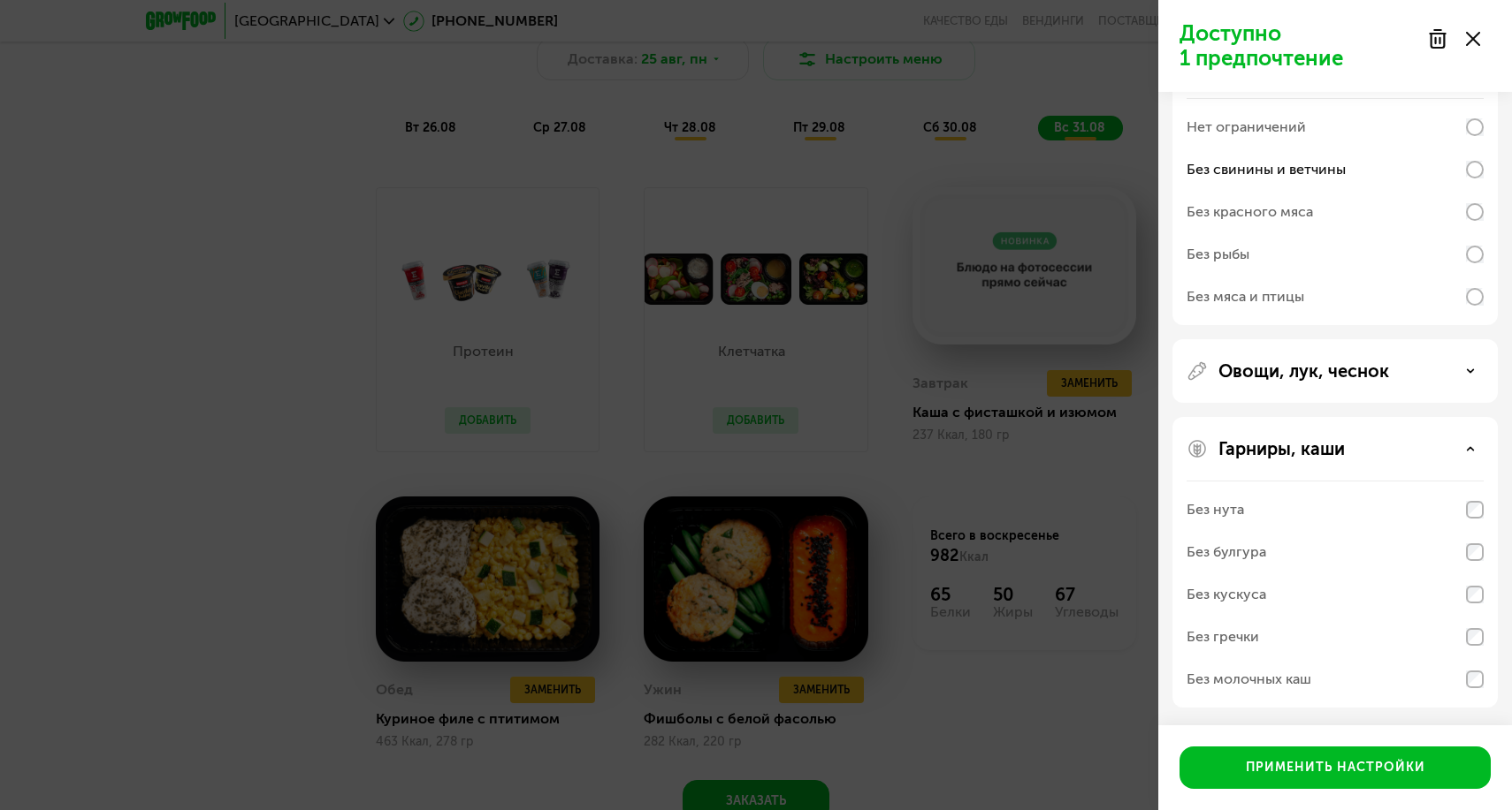
scroll to position [681, 0]
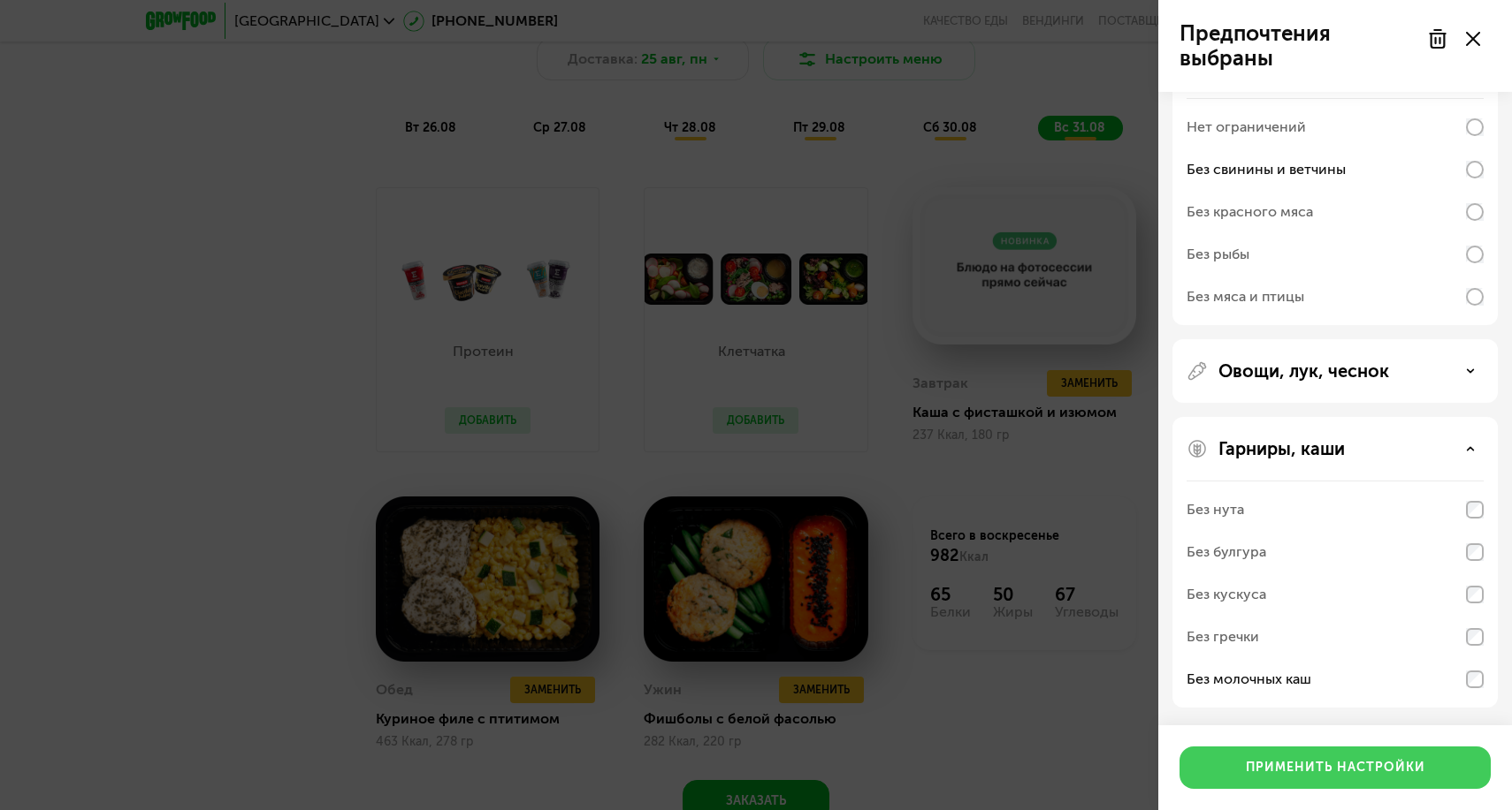
click at [1285, 765] on div "Применить настройки" at bounding box center [1335, 767] width 179 height 18
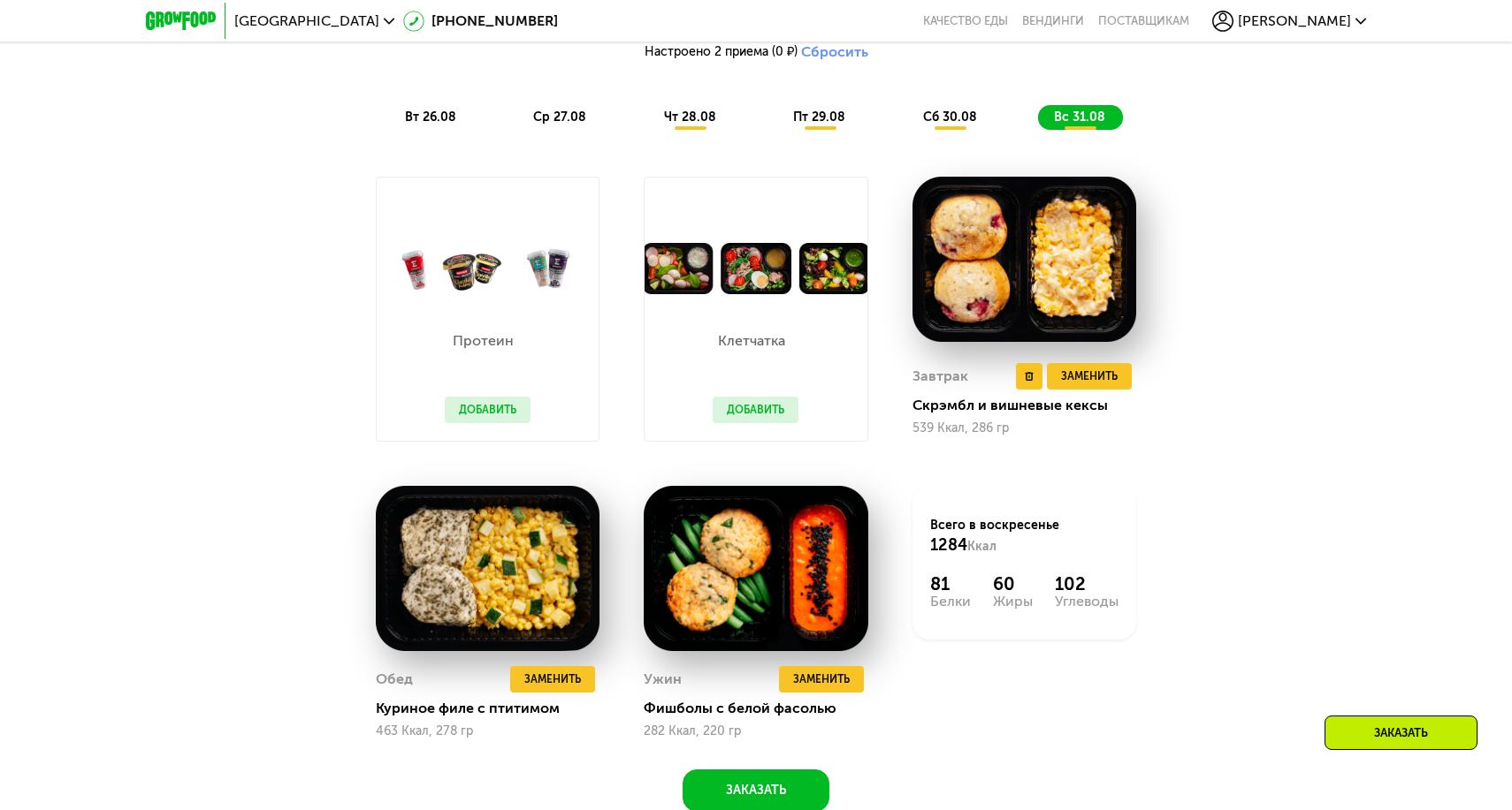
scroll to position [1131, 0]
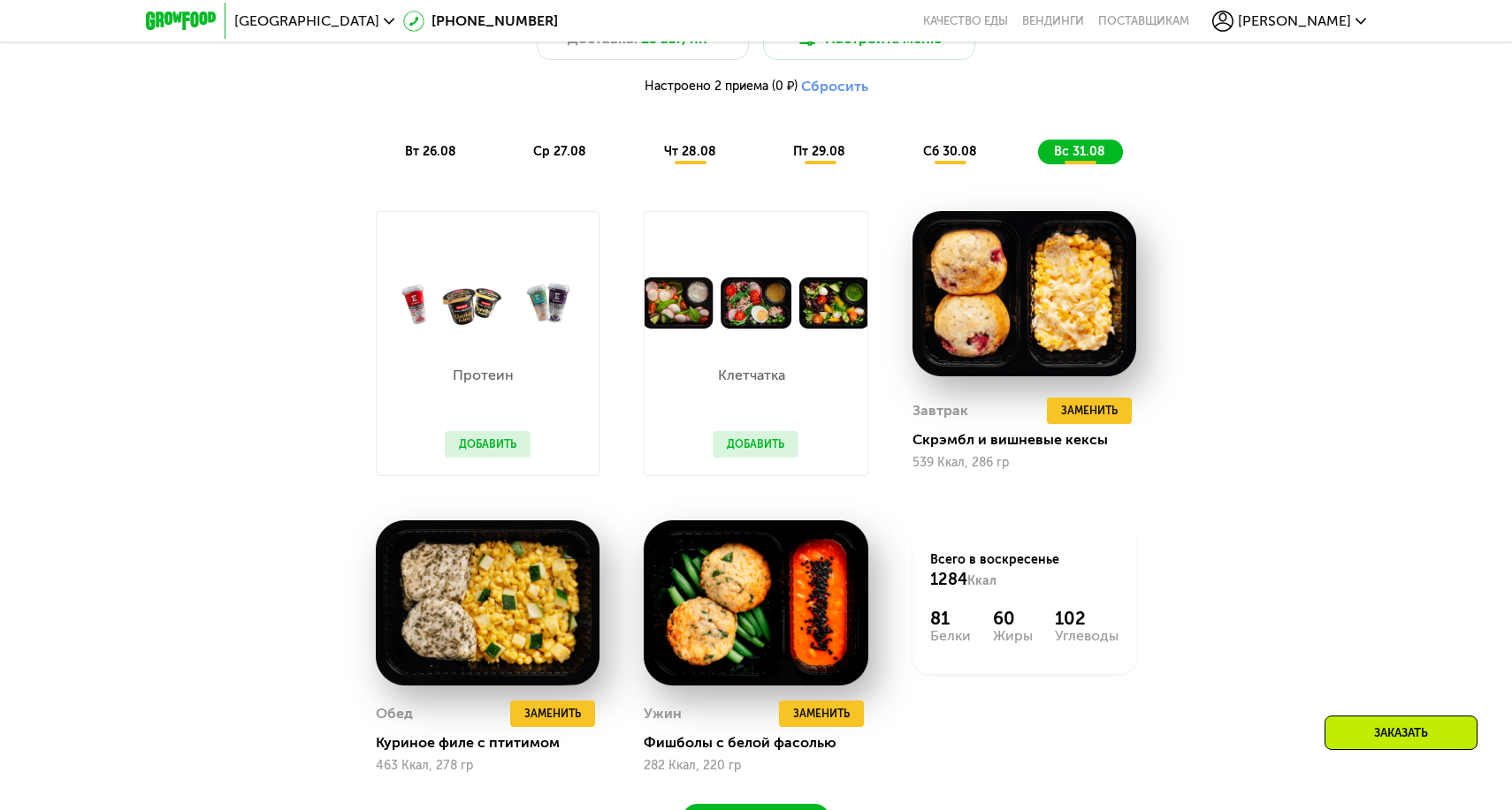
click at [669, 147] on span "чт 28.08" at bounding box center [690, 151] width 52 height 15
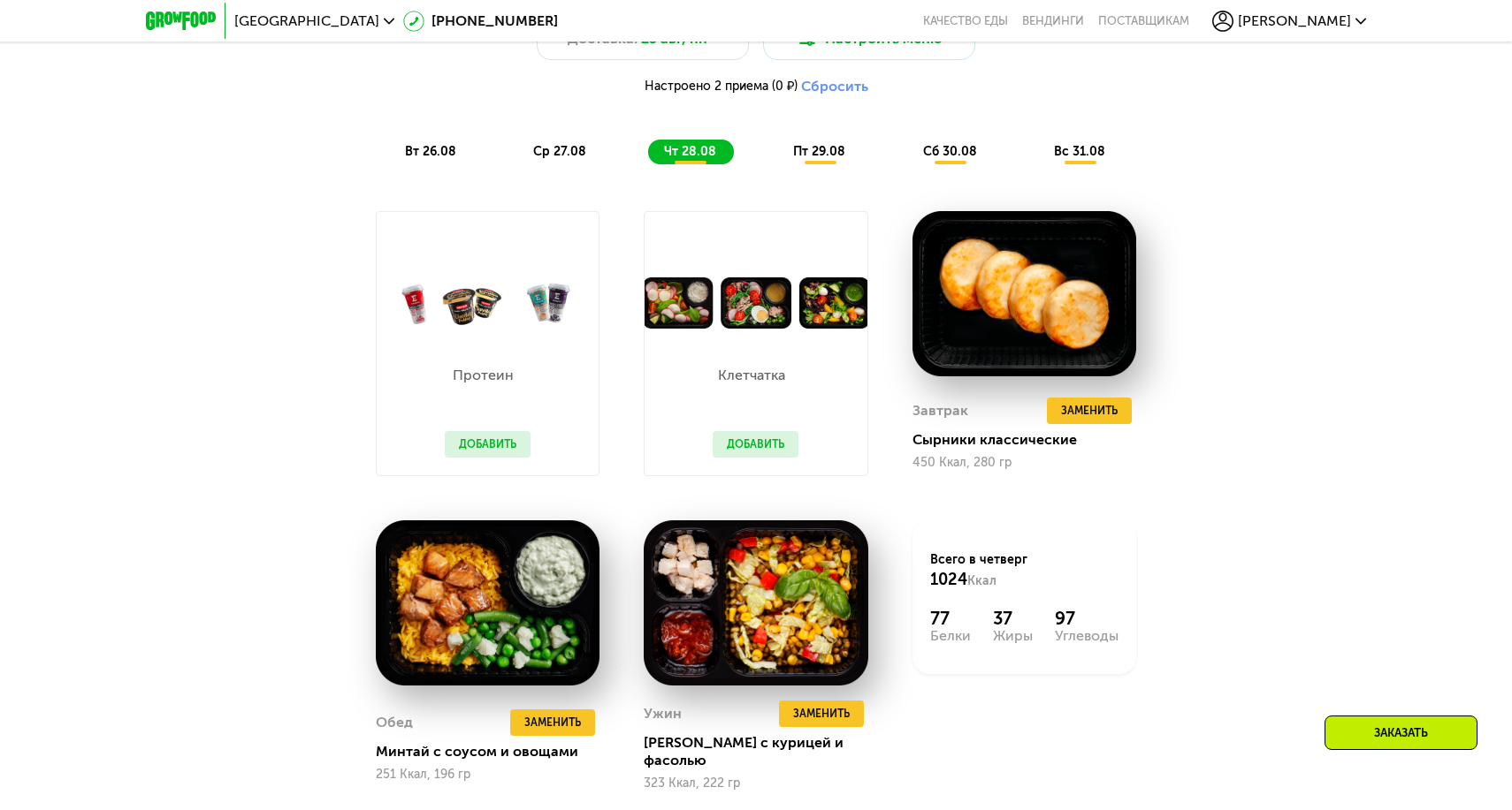
click at [518, 159] on div "вт 26.08" at bounding box center [561, 151] width 87 height 25
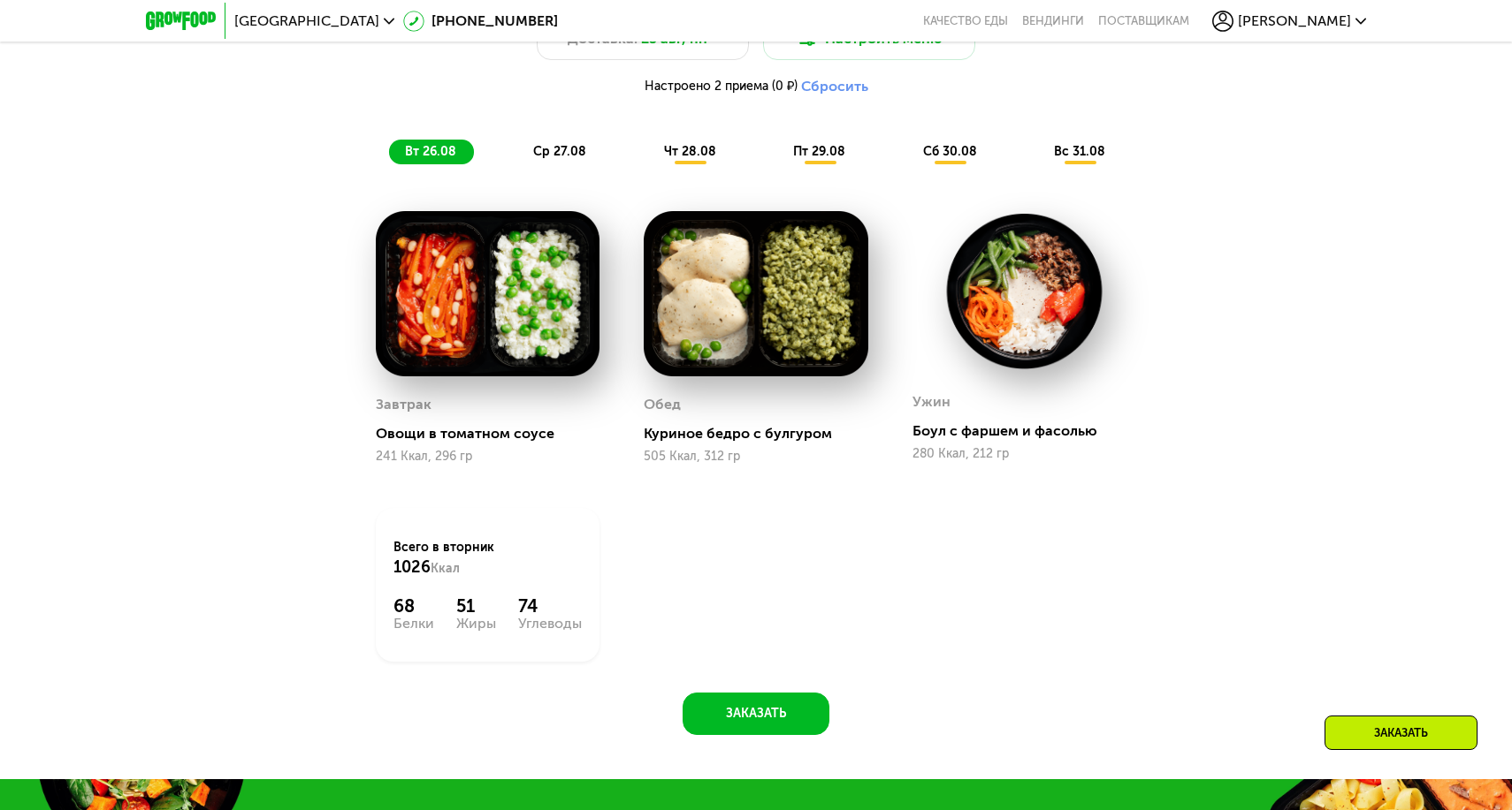
click at [547, 152] on span "ср 27.08" at bounding box center [560, 151] width 53 height 15
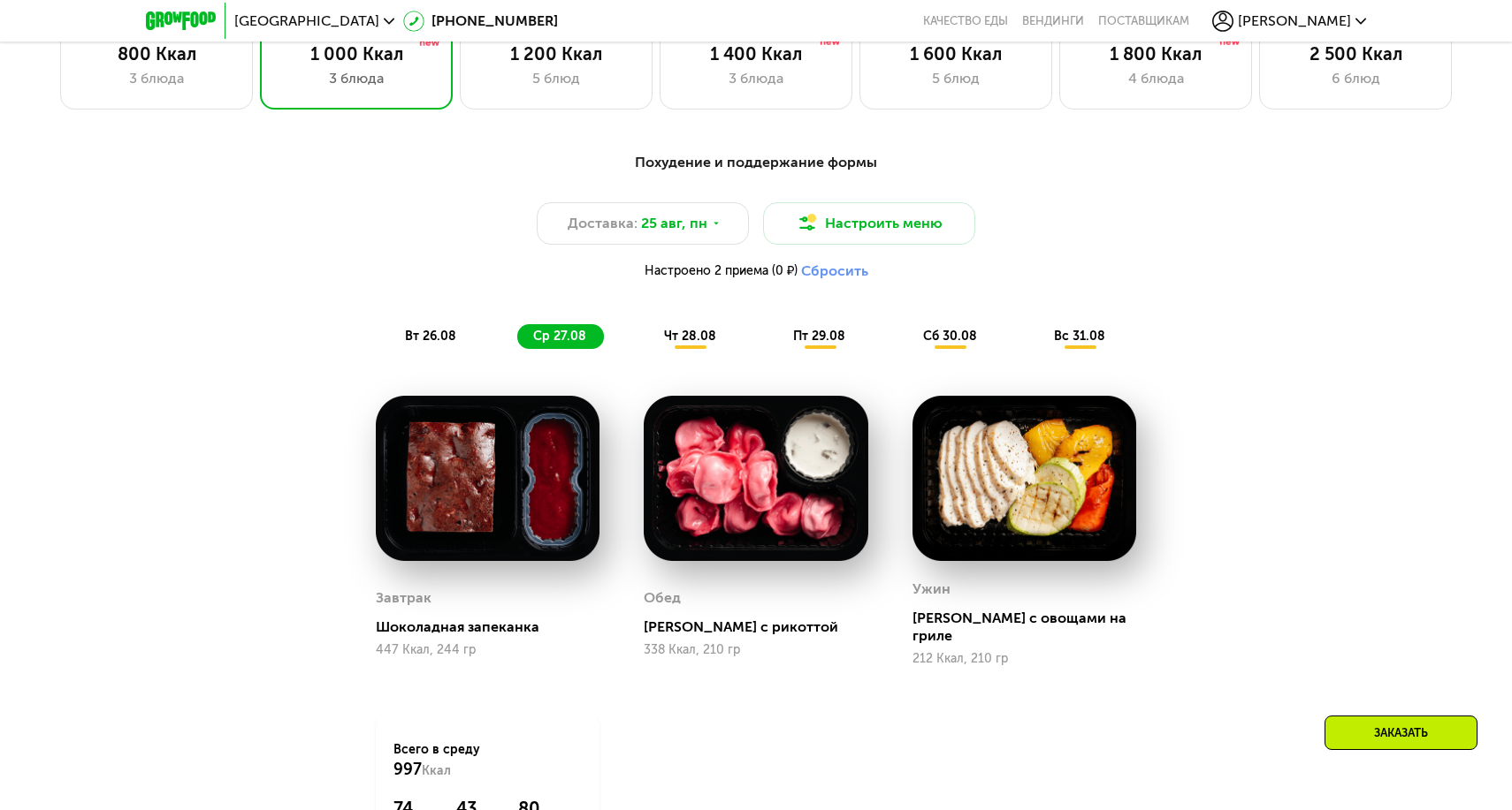
scroll to position [947, 0]
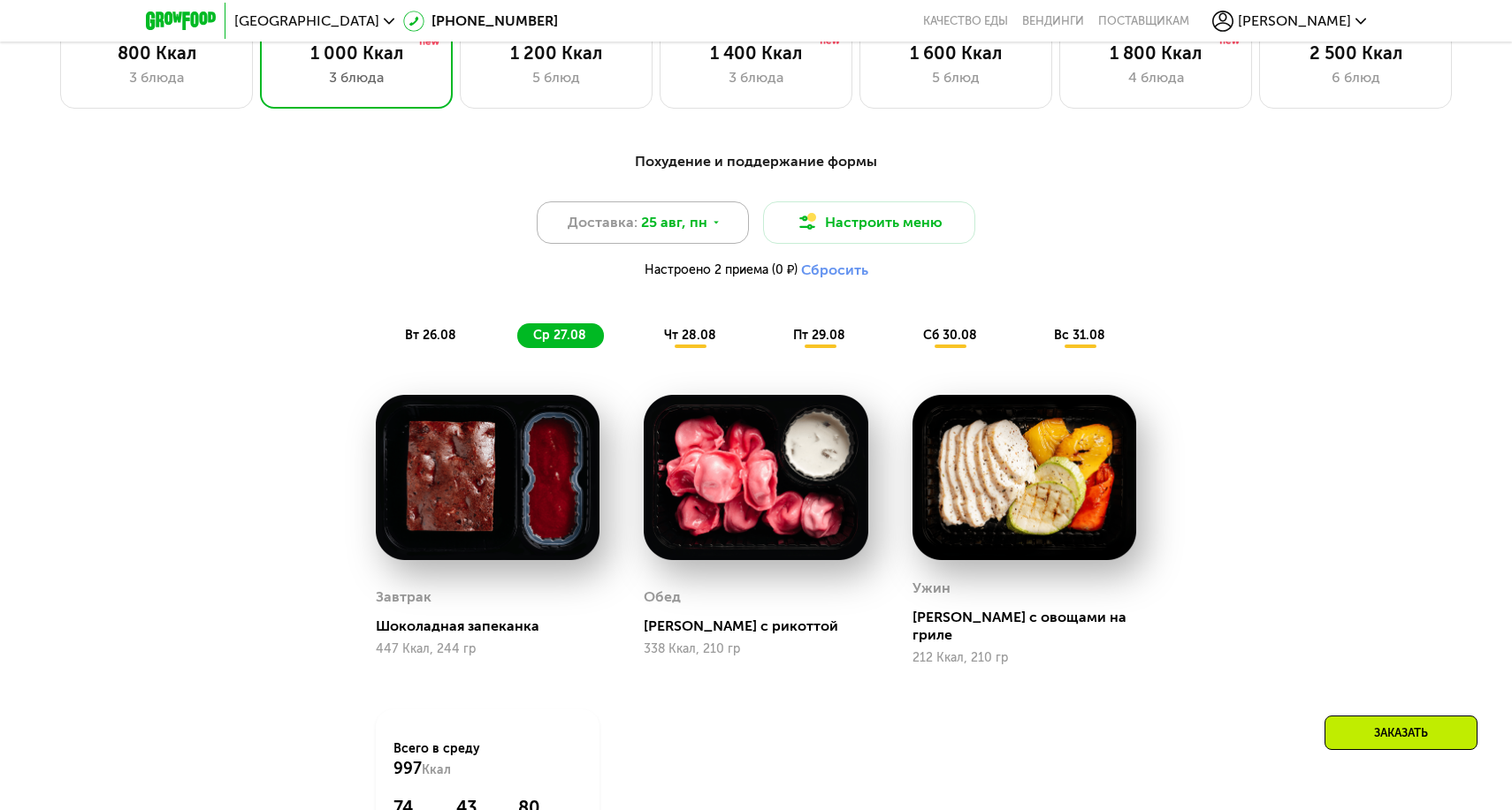
click at [660, 207] on div "Доставка: [DATE]" at bounding box center [642, 223] width 212 height 43
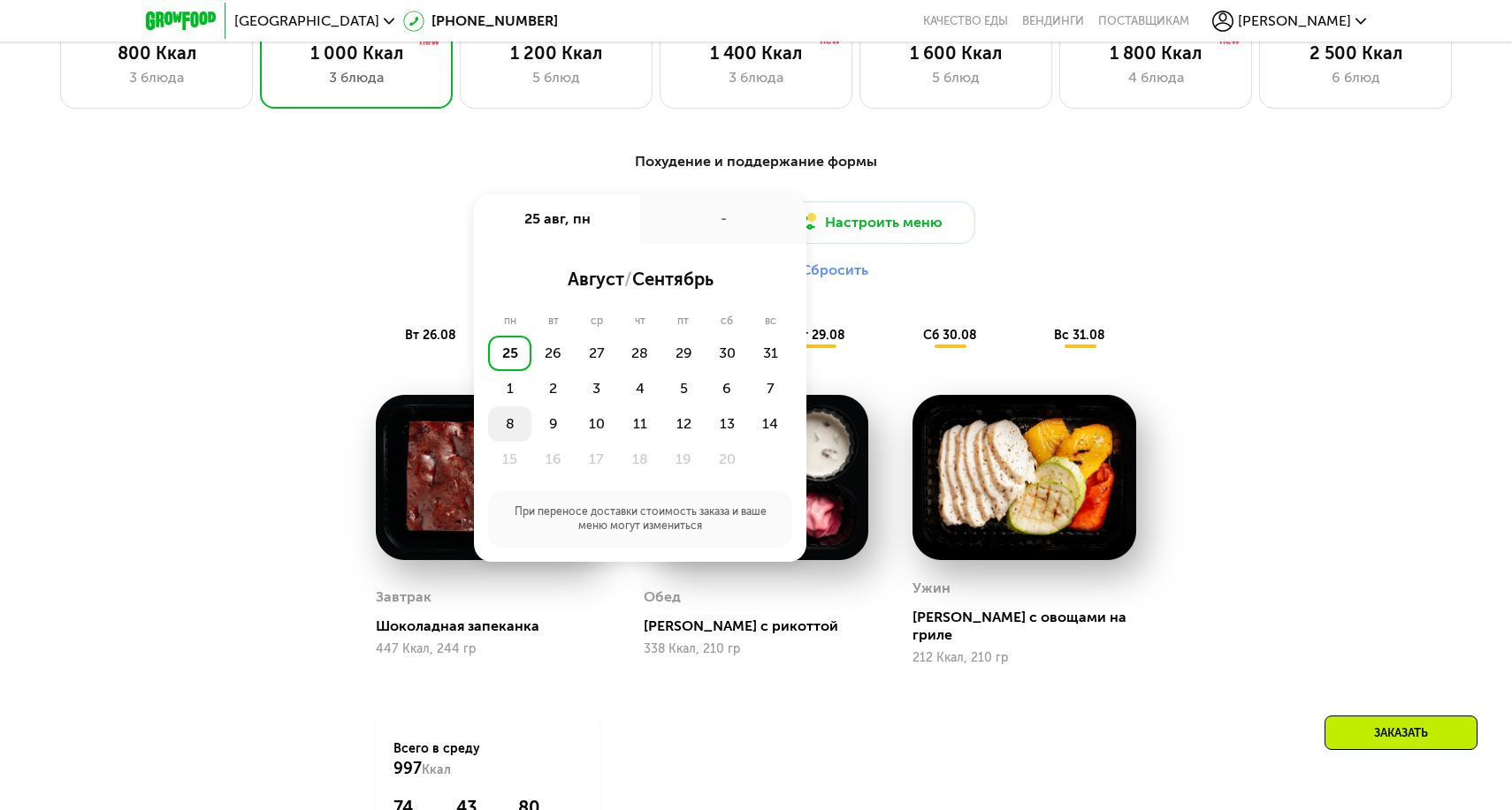
click at [531, 426] on div "8" at bounding box center [553, 424] width 44 height 36
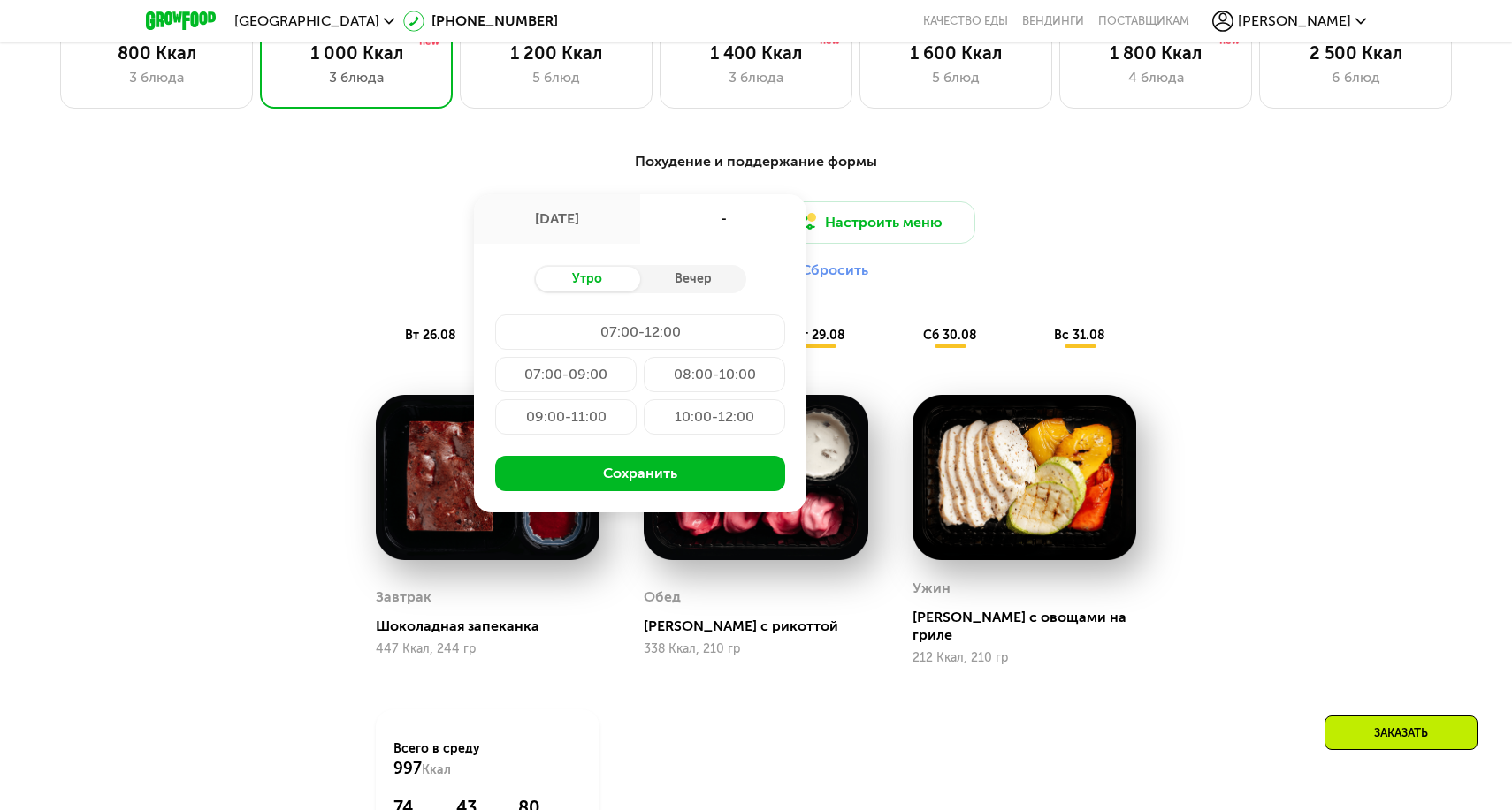
click at [636, 357] on div "07:00-12:00" at bounding box center [565, 375] width 142 height 36
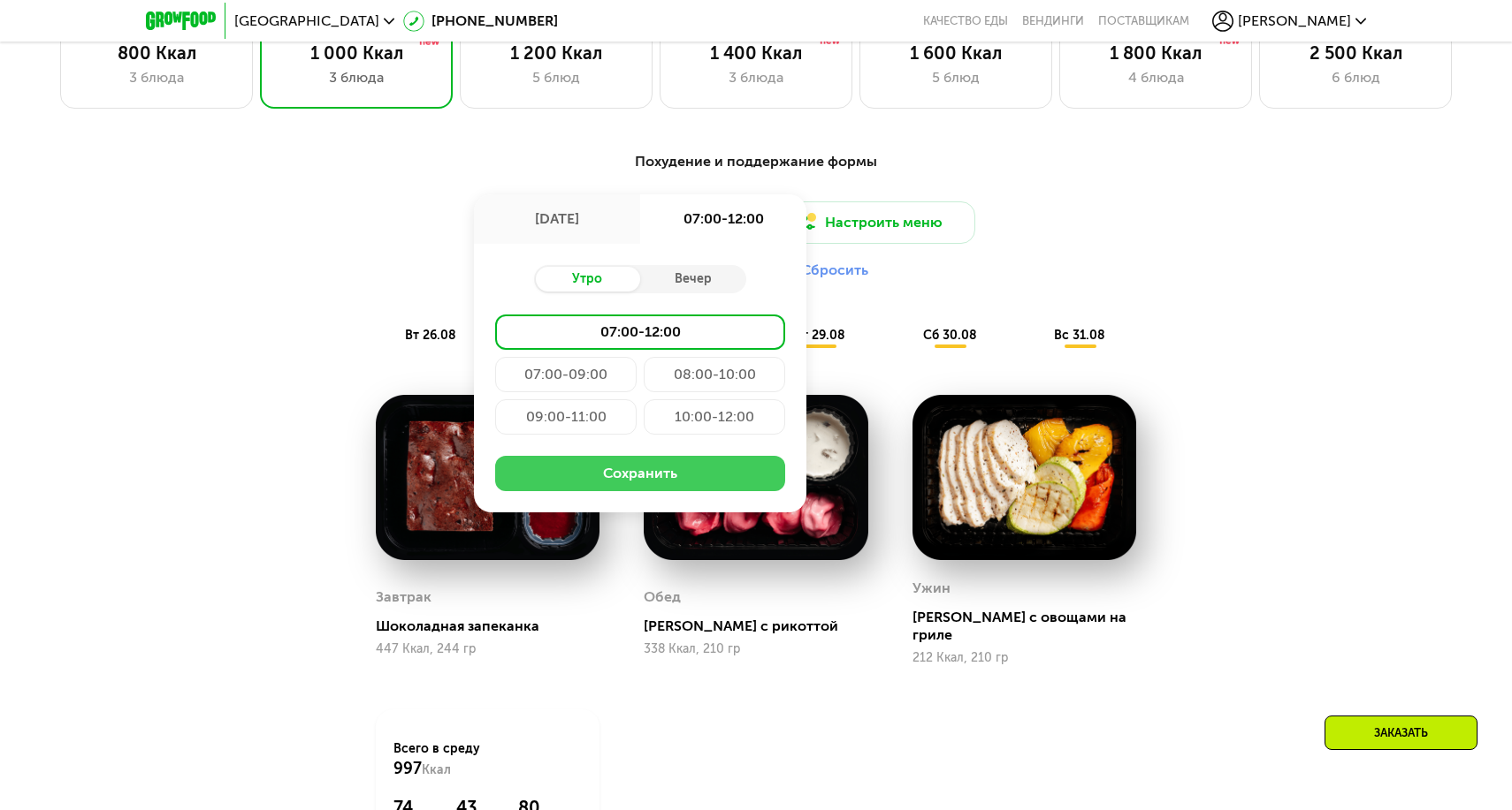
click at [622, 469] on button "Сохранить" at bounding box center [639, 474] width 290 height 36
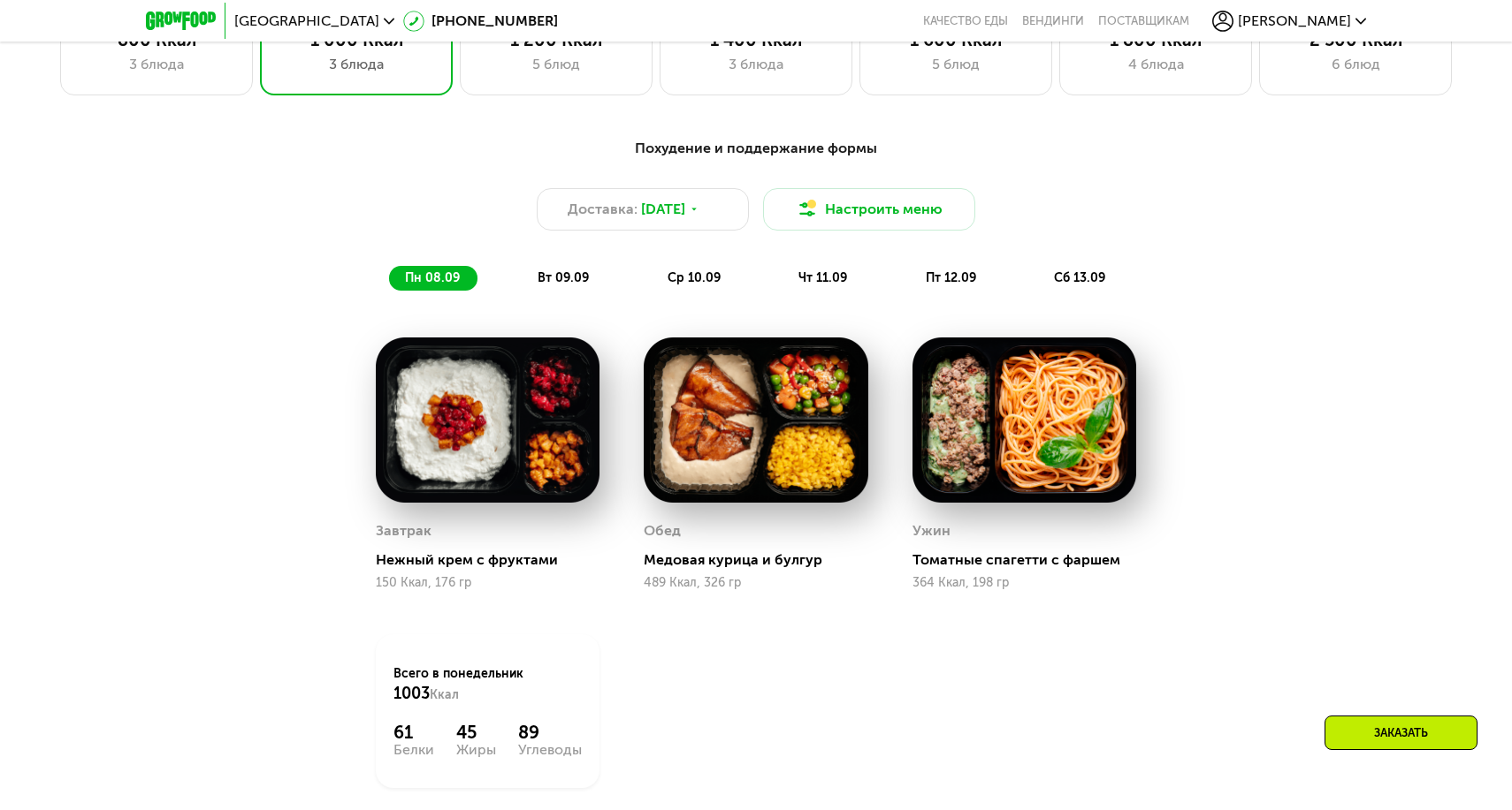
scroll to position [965, 0]
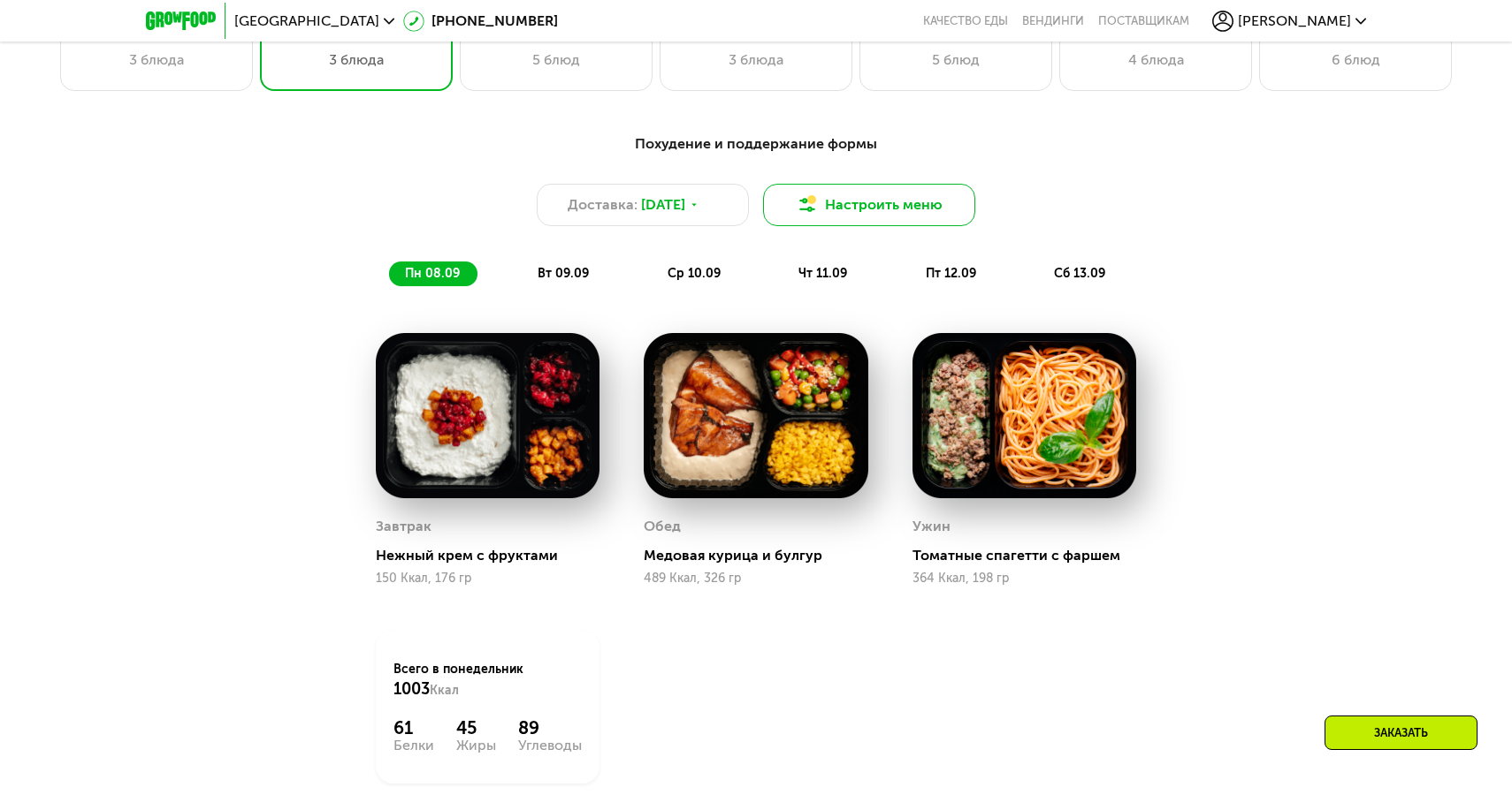
click at [889, 195] on button "Настроить меню" at bounding box center [869, 205] width 212 height 43
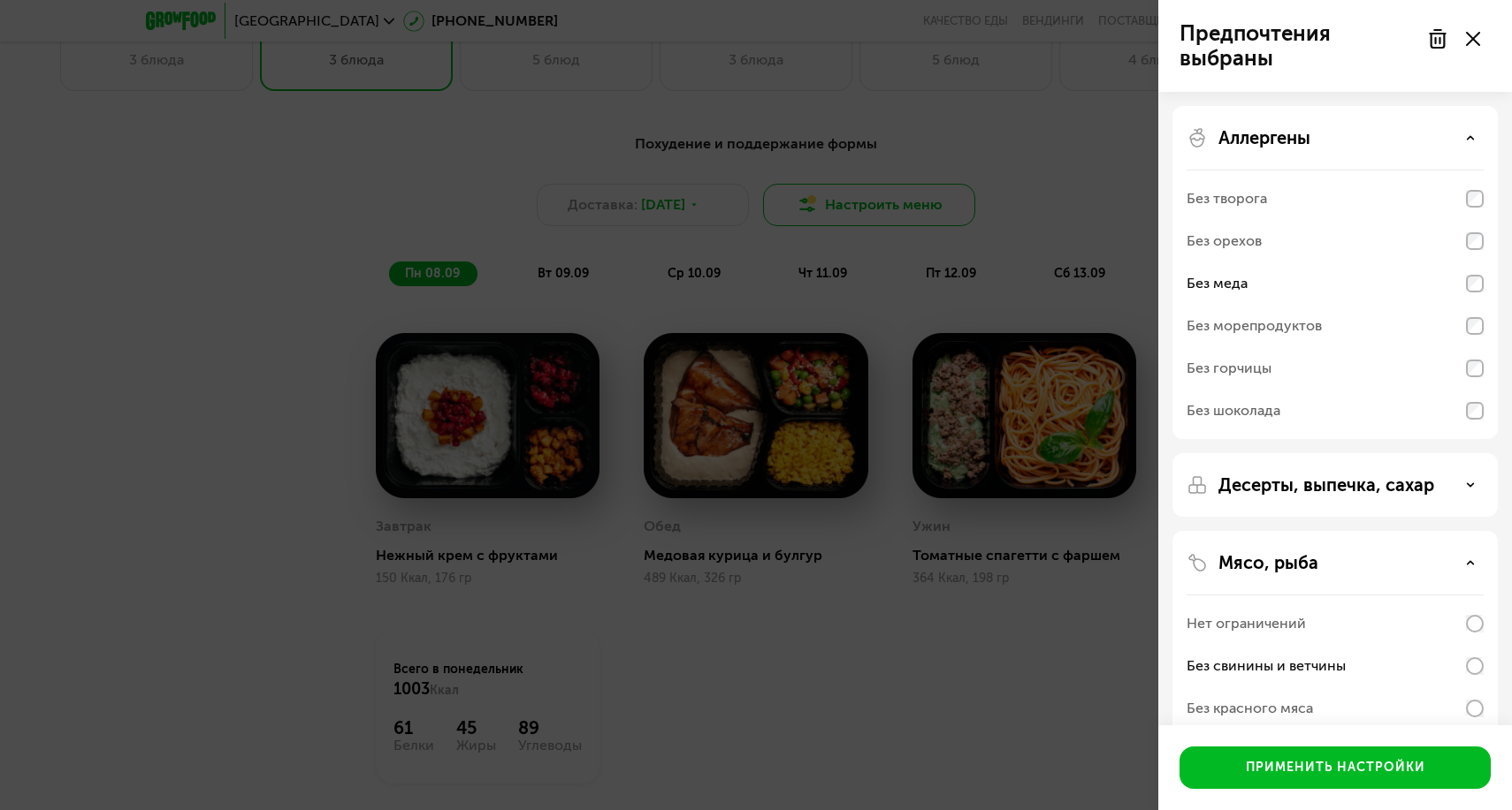
click at [889, 195] on div "Предпочтения выбраны Аллергены Без творога Без орехов Без меда Без морепродукто…" at bounding box center [756, 405] width 1512 height 810
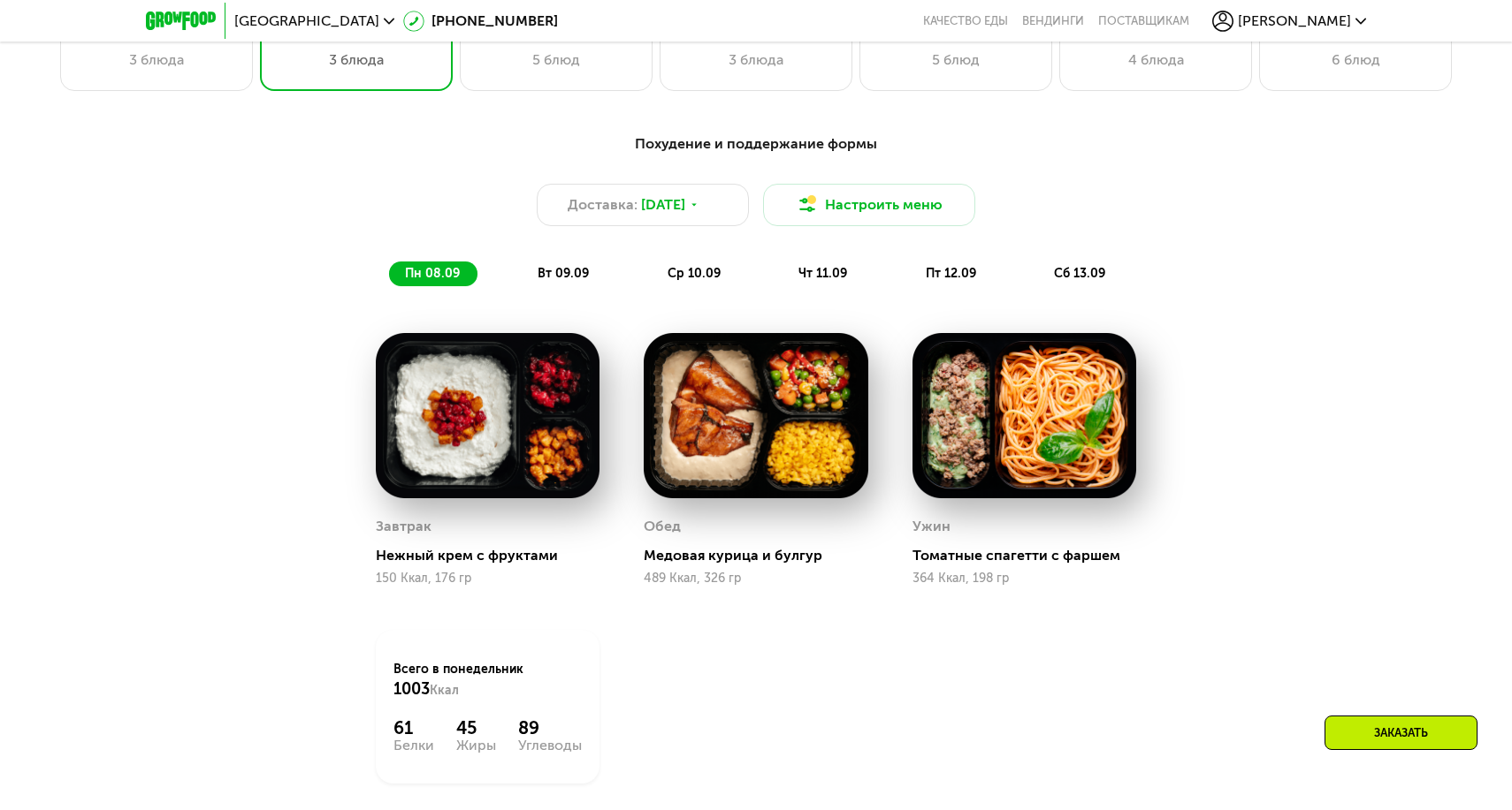
click at [725, 444] on img at bounding box center [755, 415] width 224 height 165
click at [633, 200] on span "Доставка:" at bounding box center [603, 205] width 70 height 21
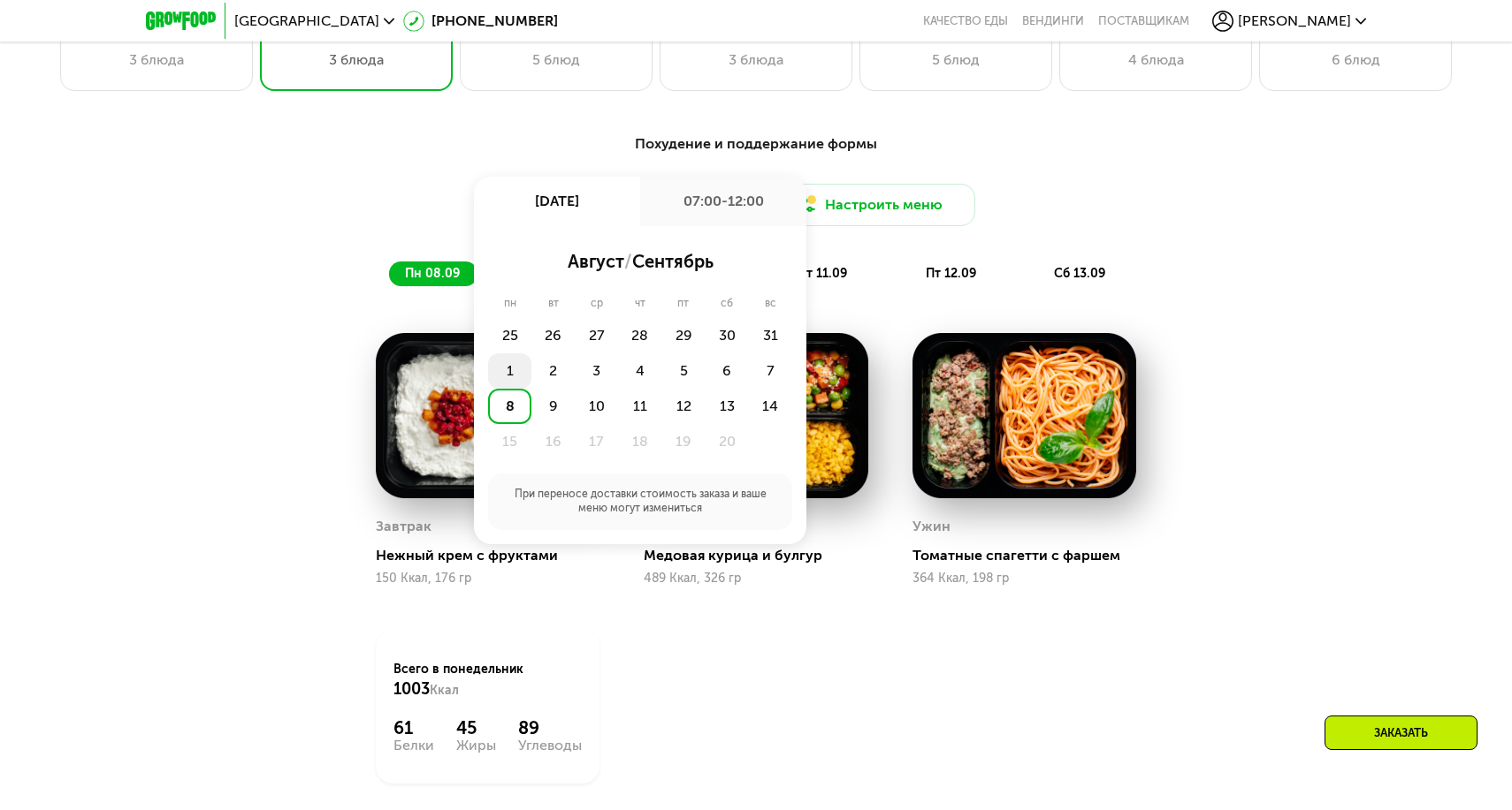
click at [531, 375] on div "1" at bounding box center [553, 371] width 44 height 36
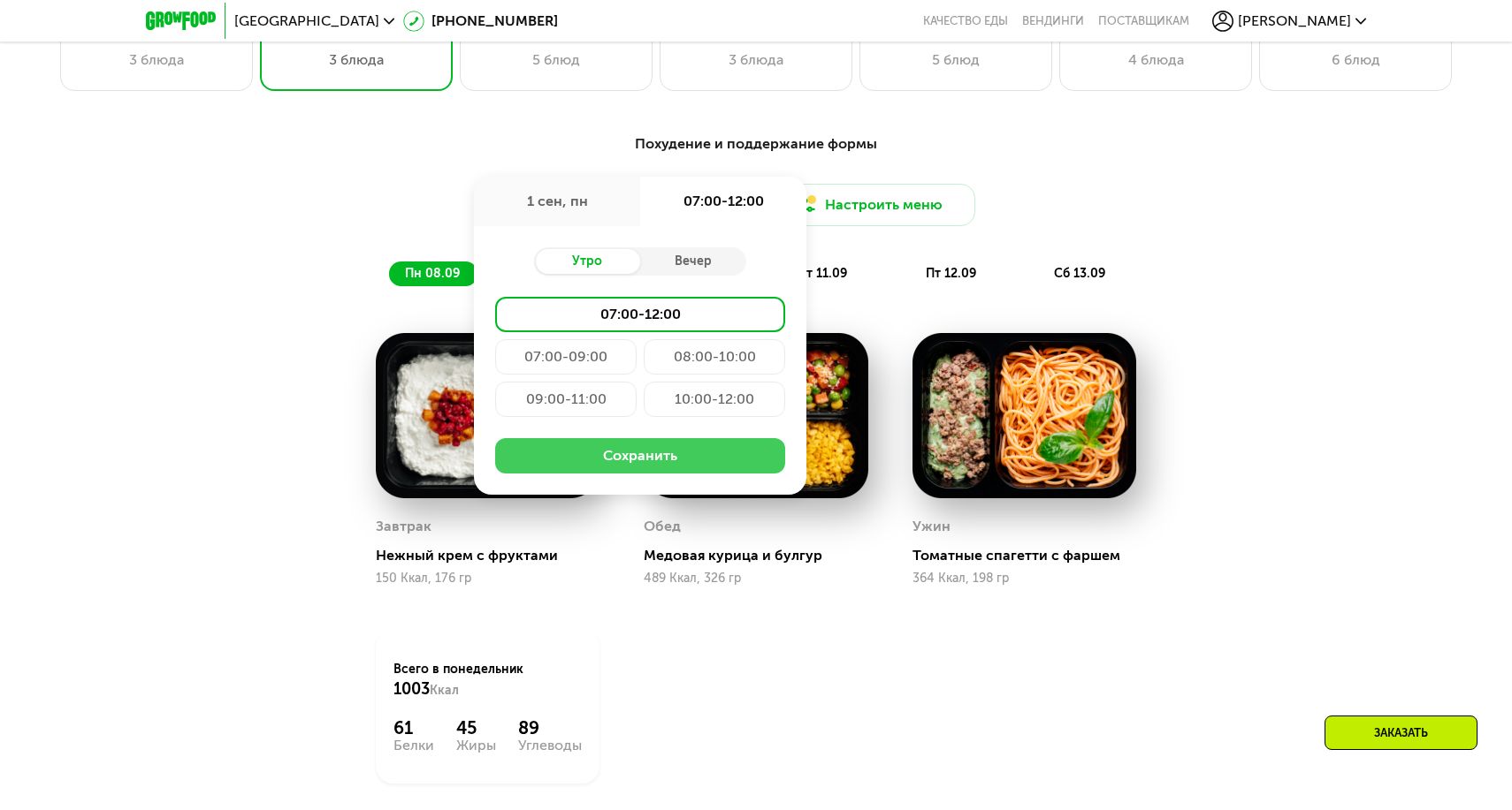
click at [612, 461] on button "Сохранить" at bounding box center [639, 456] width 290 height 36
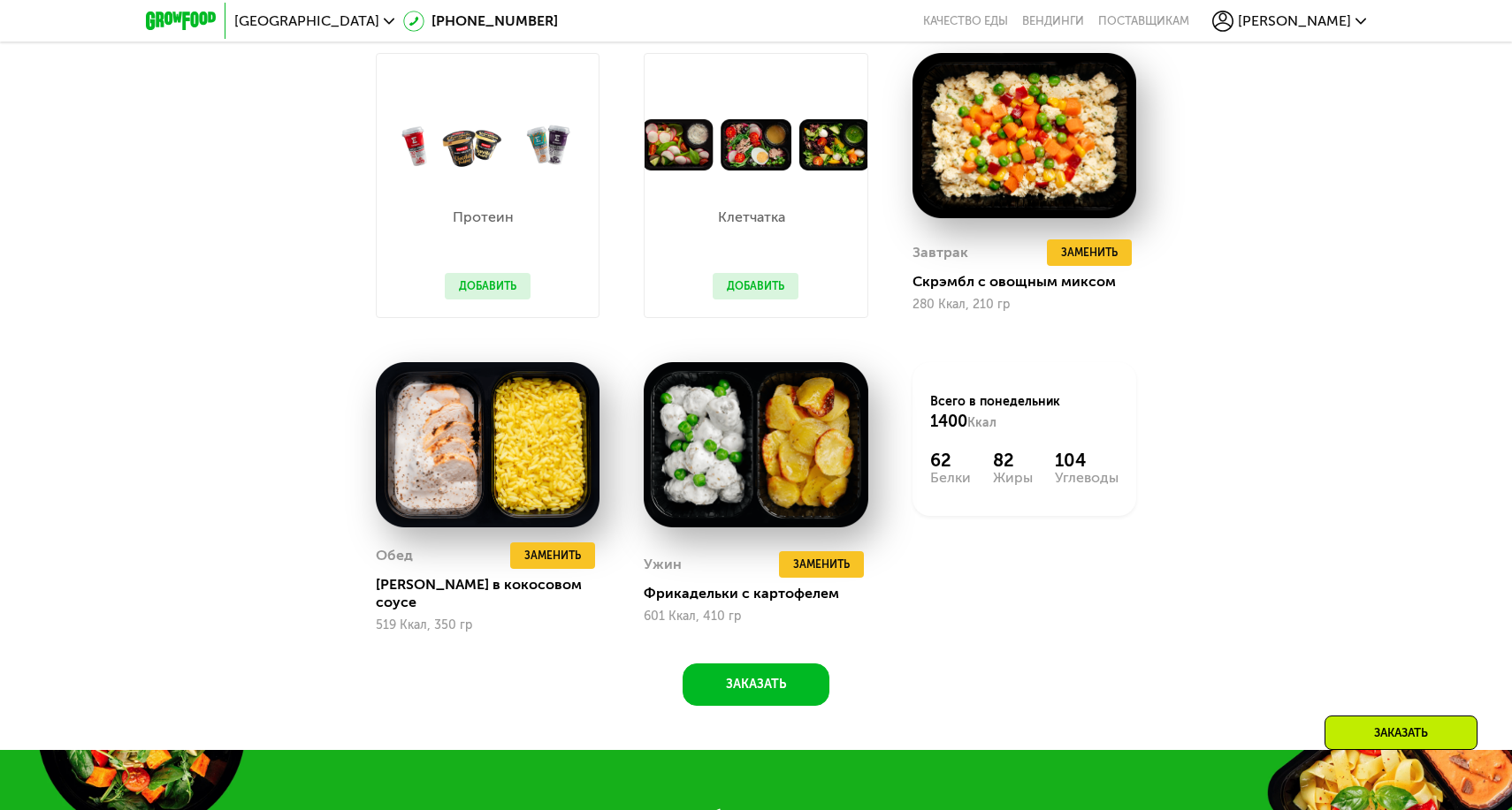
scroll to position [1291, 0]
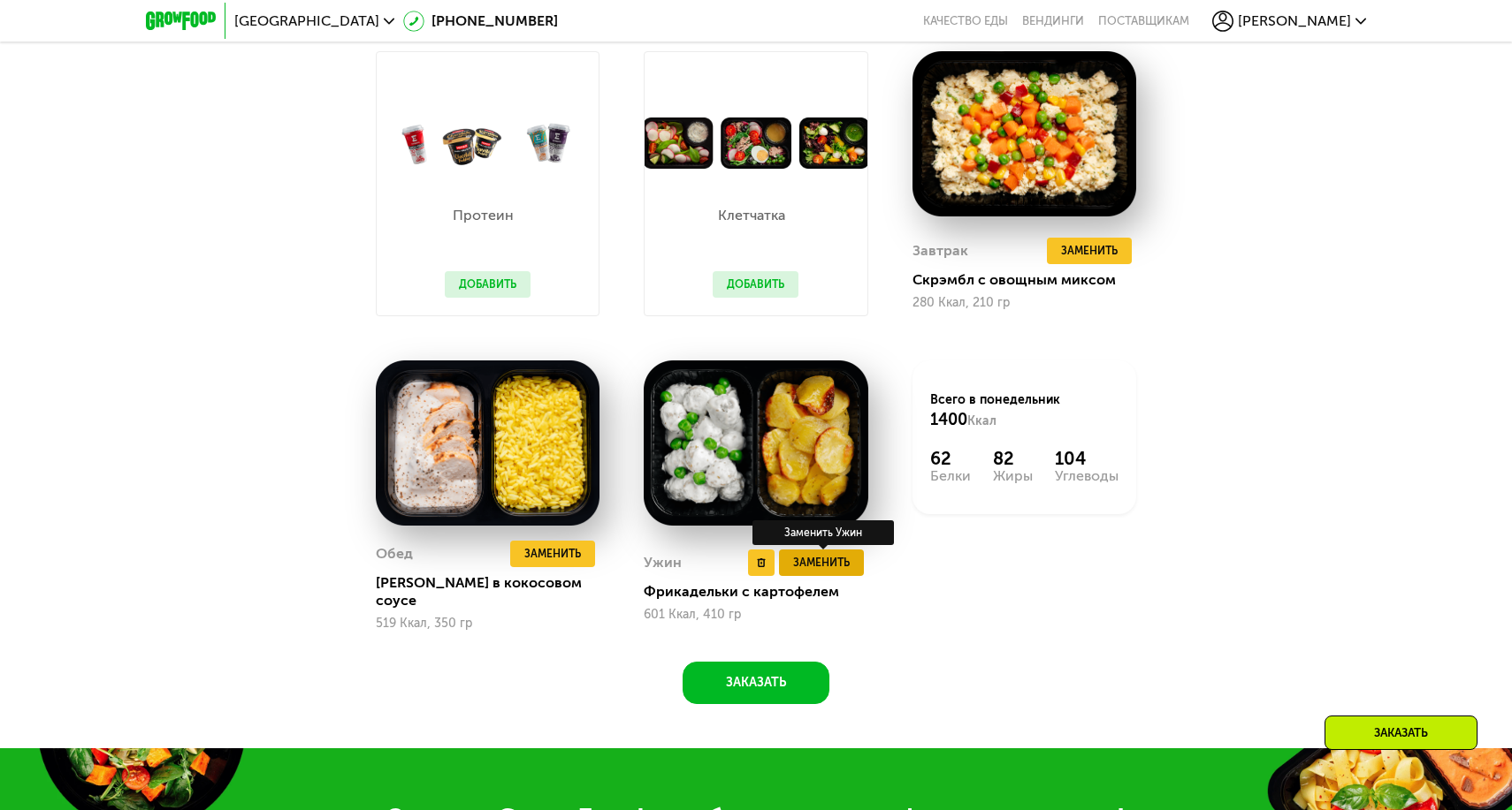
click at [834, 557] on span "Заменить" at bounding box center [820, 563] width 56 height 18
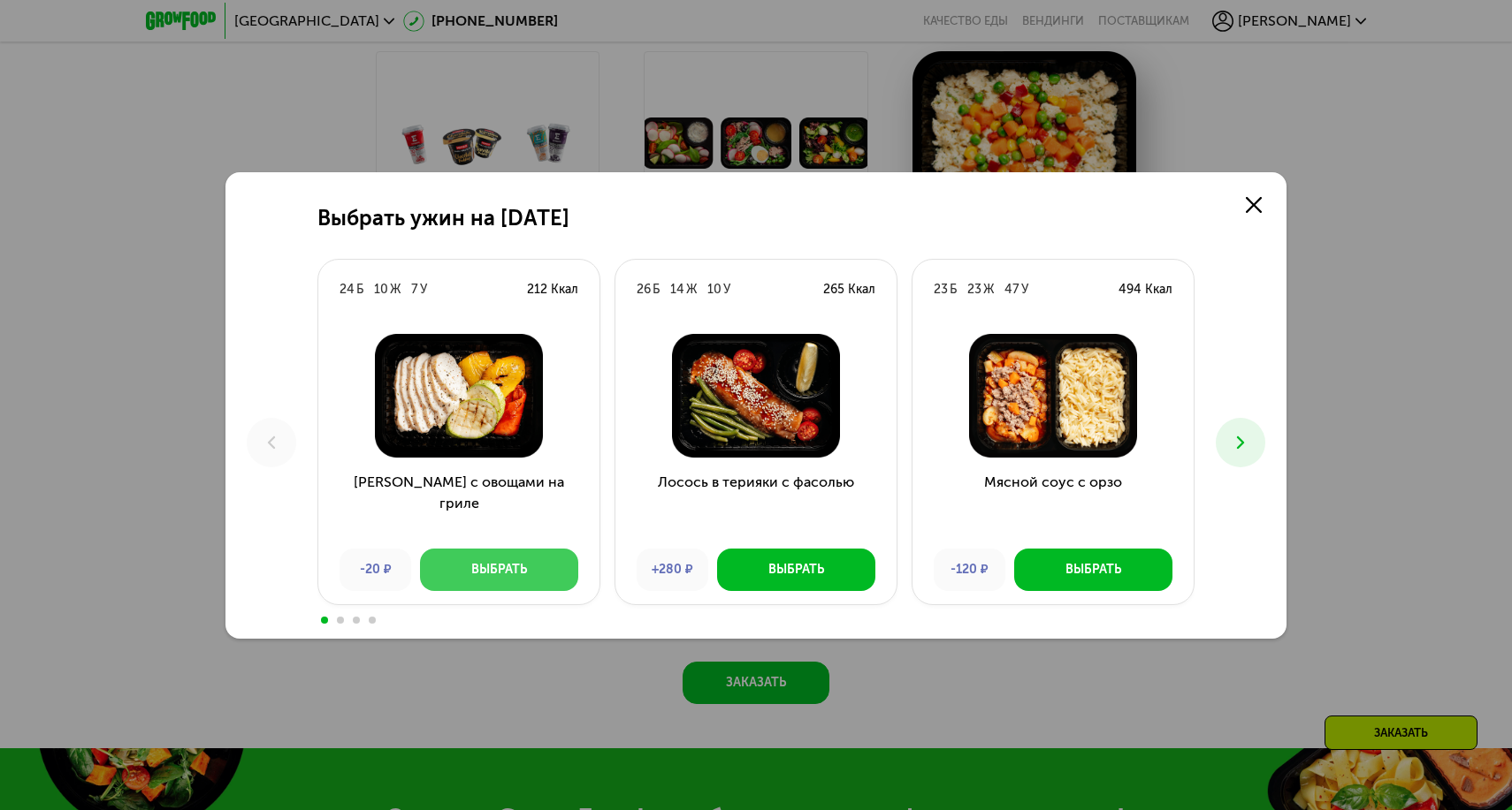
click at [475, 573] on div "Выбрать" at bounding box center [499, 570] width 55 height 18
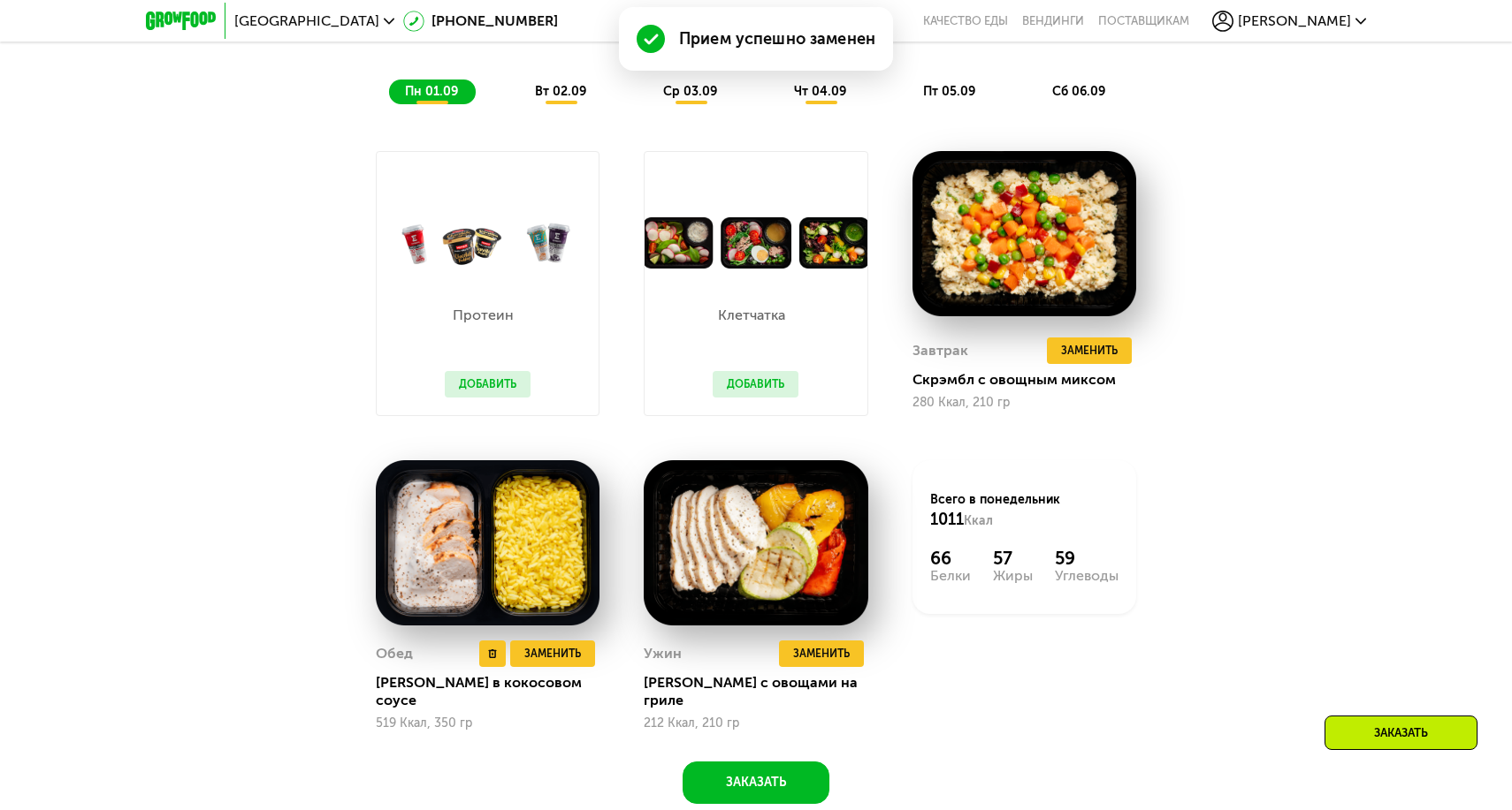
scroll to position [1184, 0]
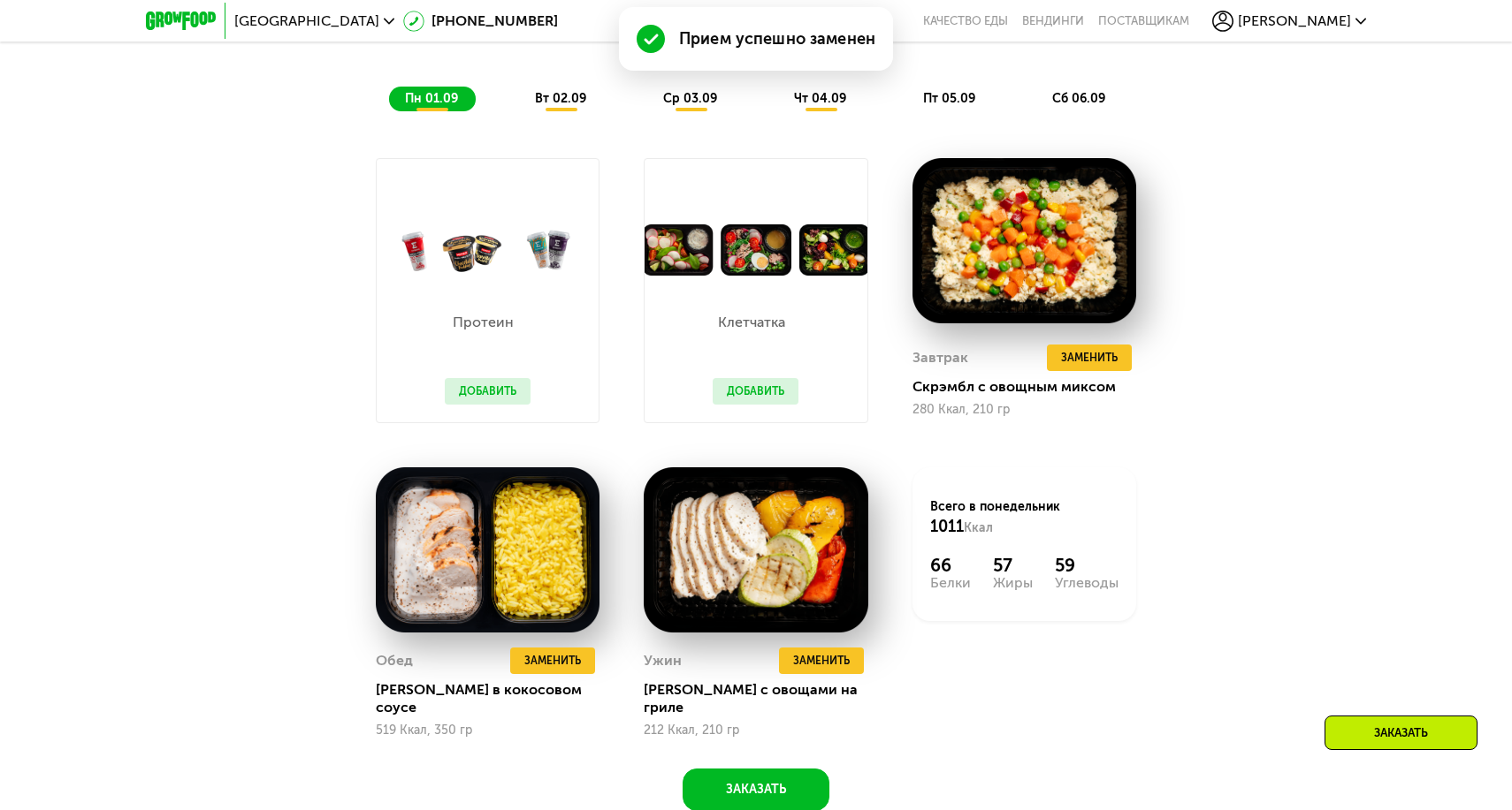
click at [647, 96] on div "вт 02.09" at bounding box center [691, 99] width 87 height 25
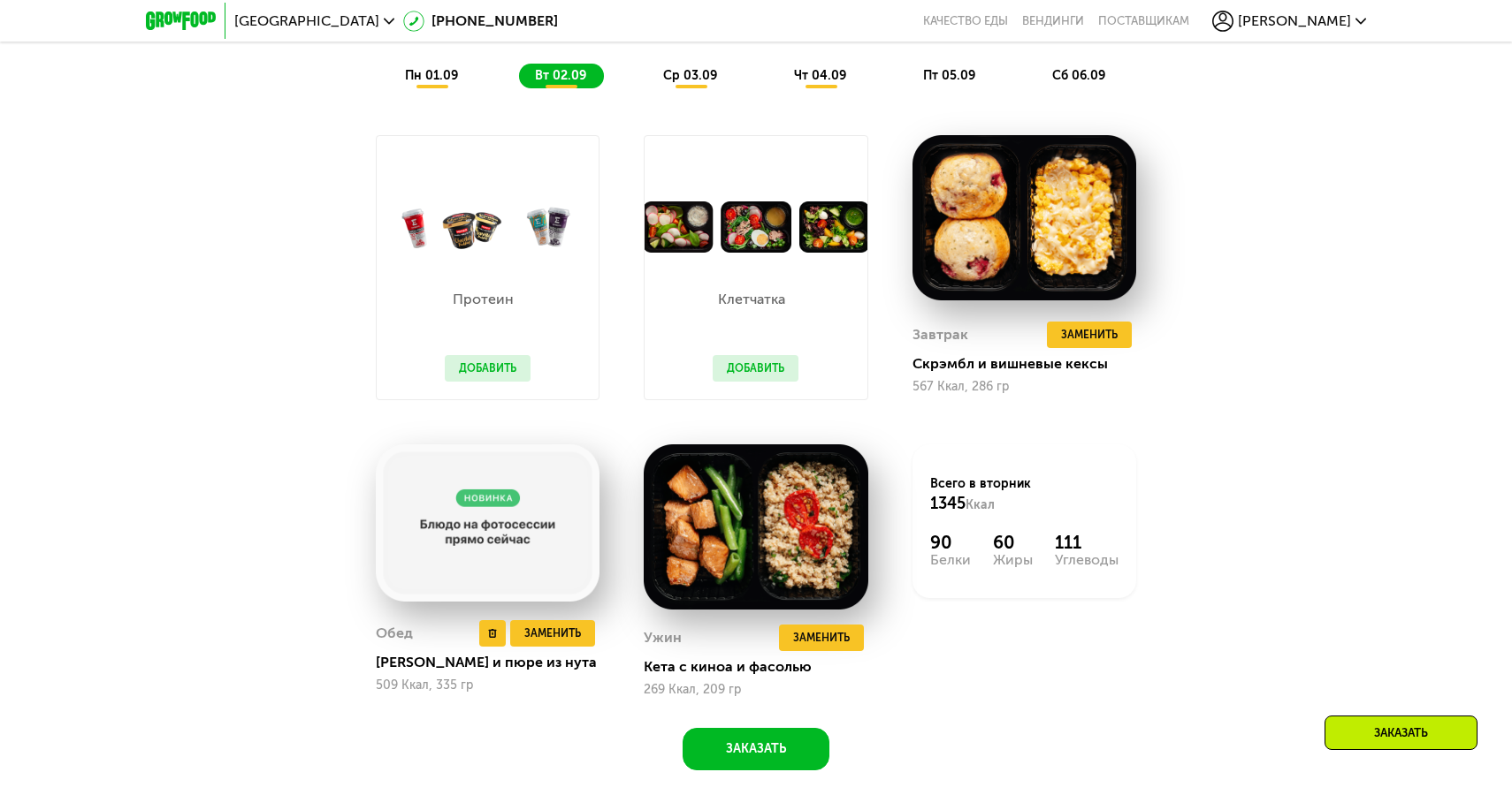
scroll to position [1191, 0]
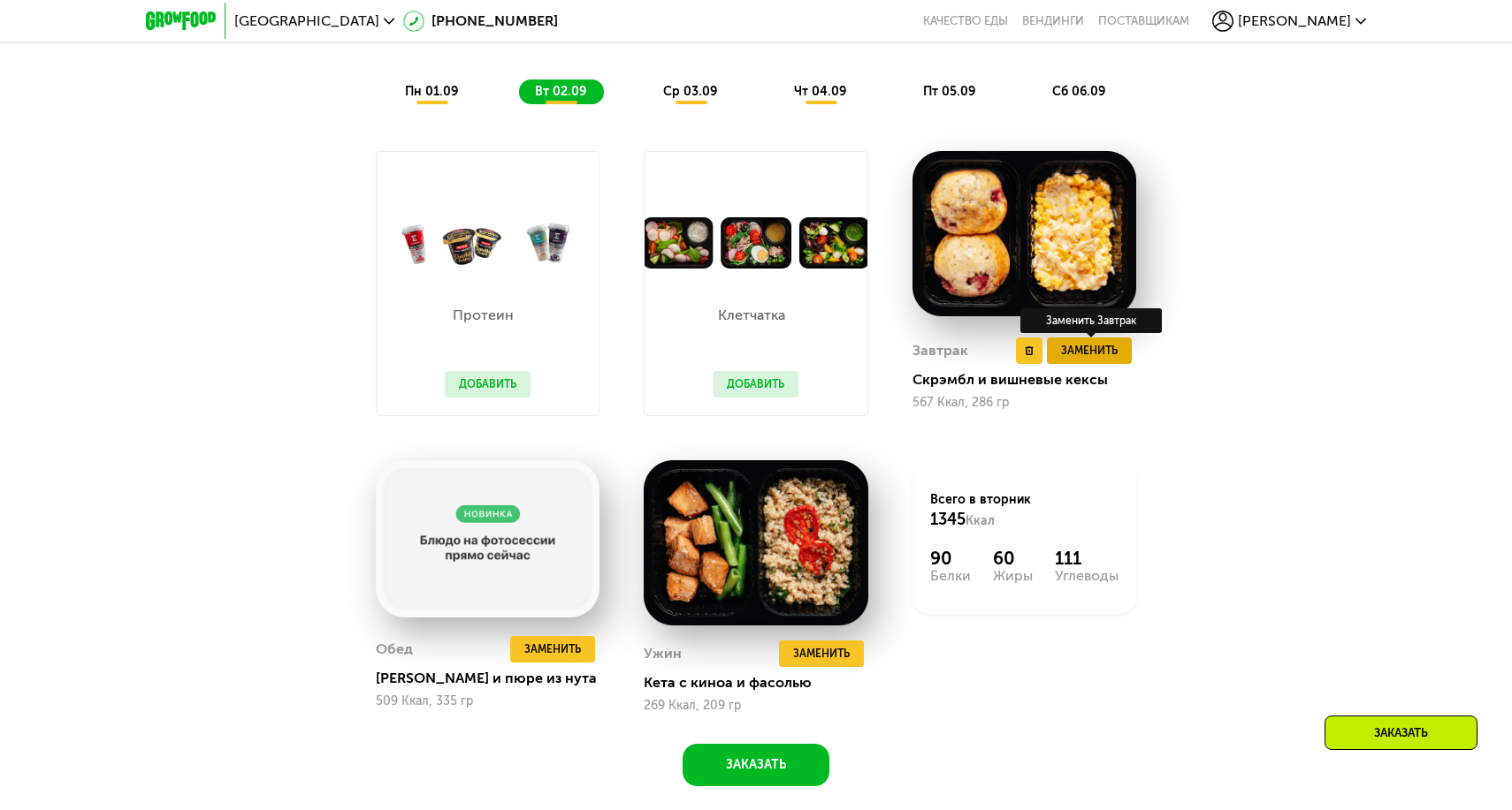
click at [1088, 355] on span "Заменить" at bounding box center [1088, 351] width 56 height 18
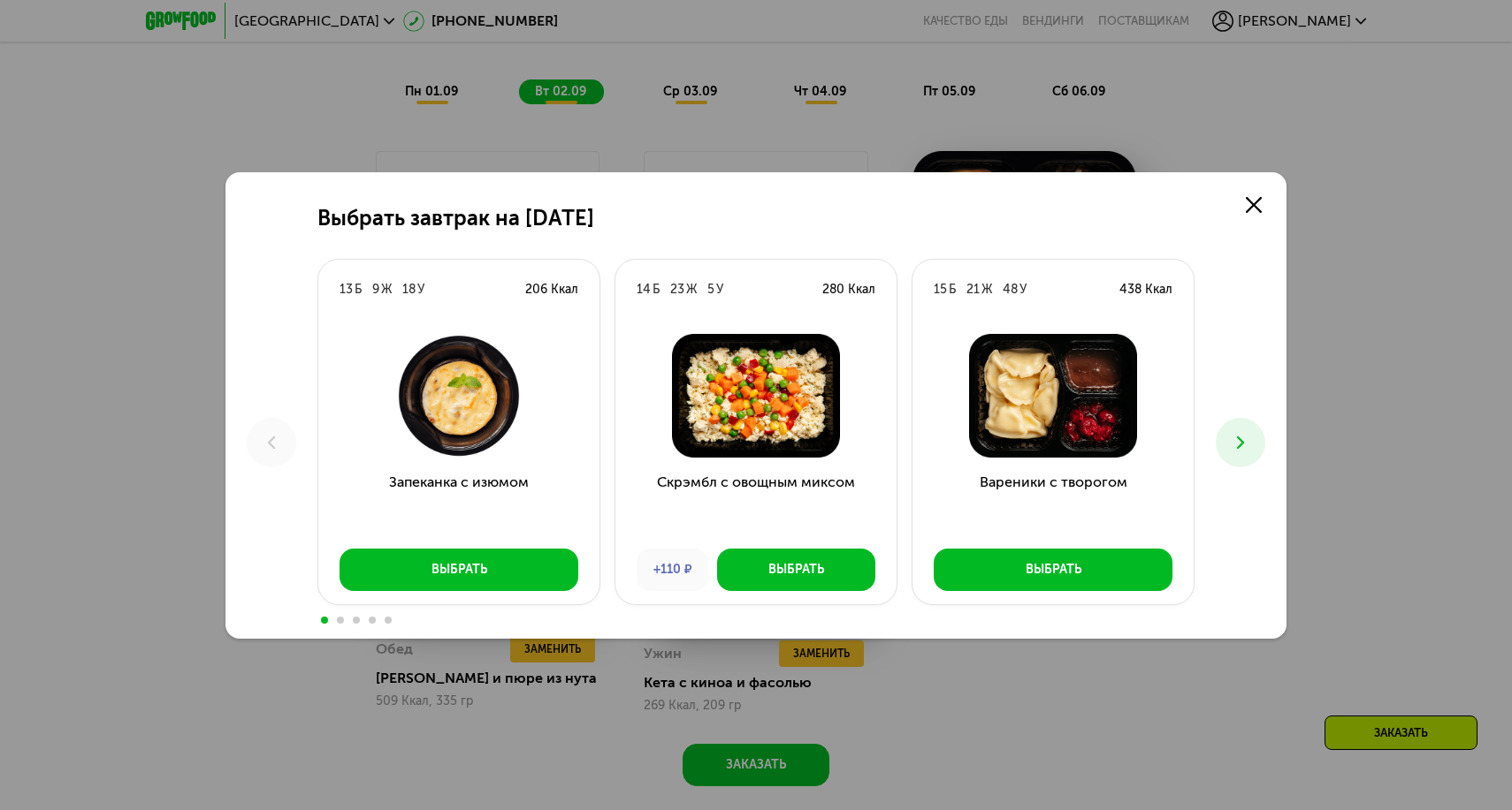
click at [1260, 448] on button at bounding box center [1241, 443] width 49 height 49
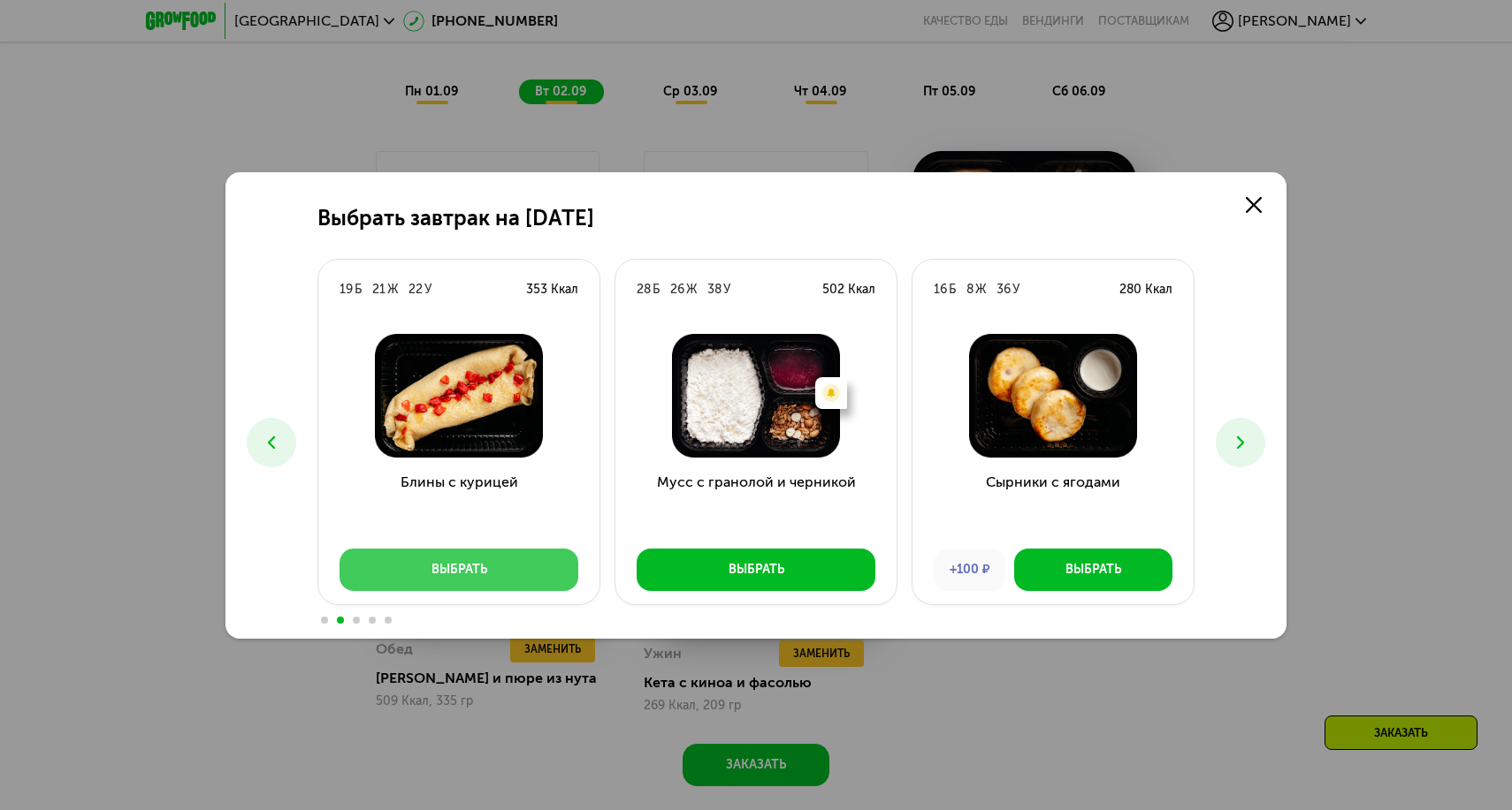
click at [534, 553] on button "Выбрать" at bounding box center [458, 570] width 238 height 43
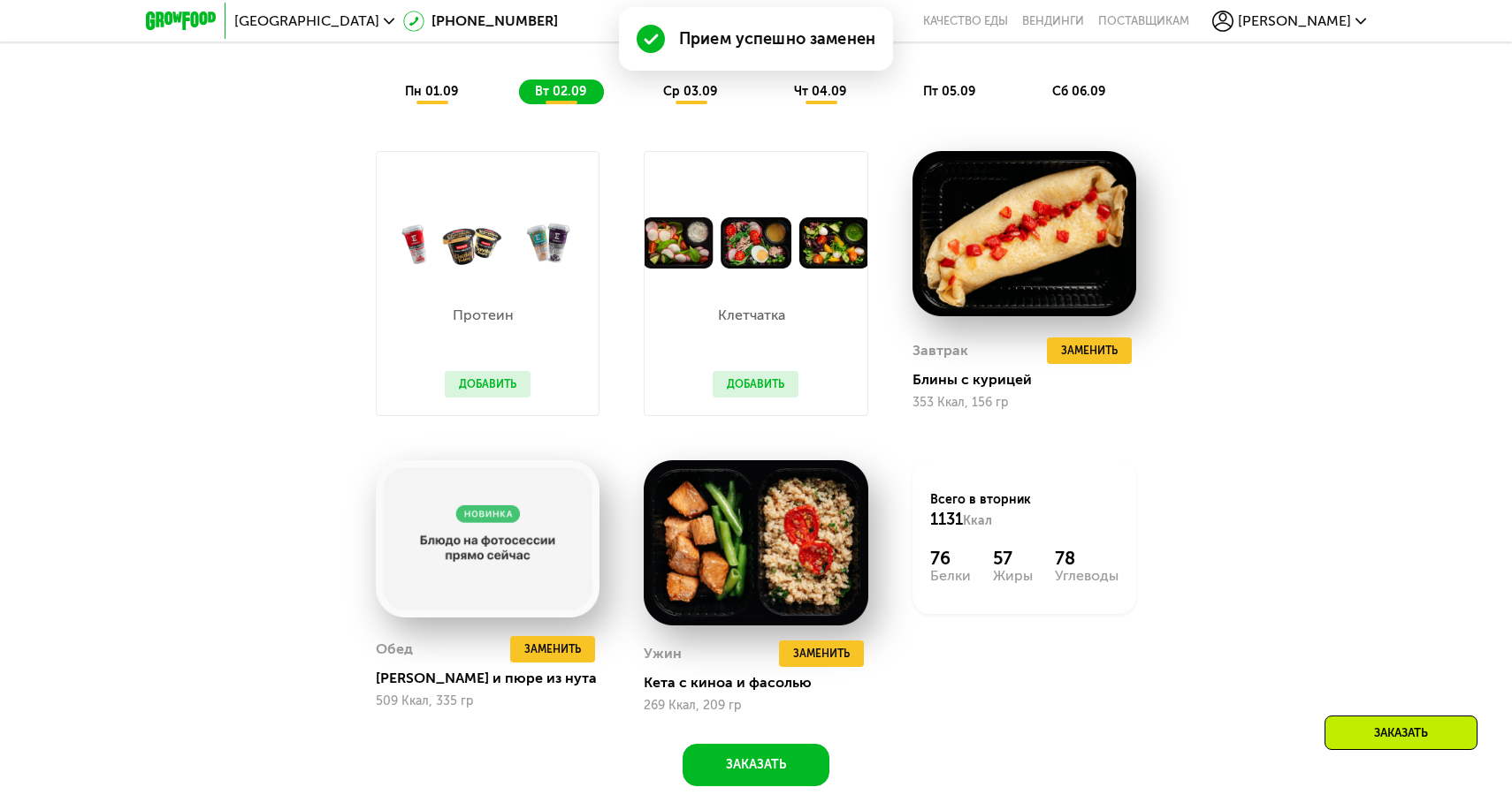
click at [701, 77] on div "Похудение и поддержание формы Доставка: [DATE] Настроить меню Настроены 8 прием…" at bounding box center [756, 5] width 1047 height 197
click at [701, 91] on span "ср 03.09" at bounding box center [690, 91] width 54 height 15
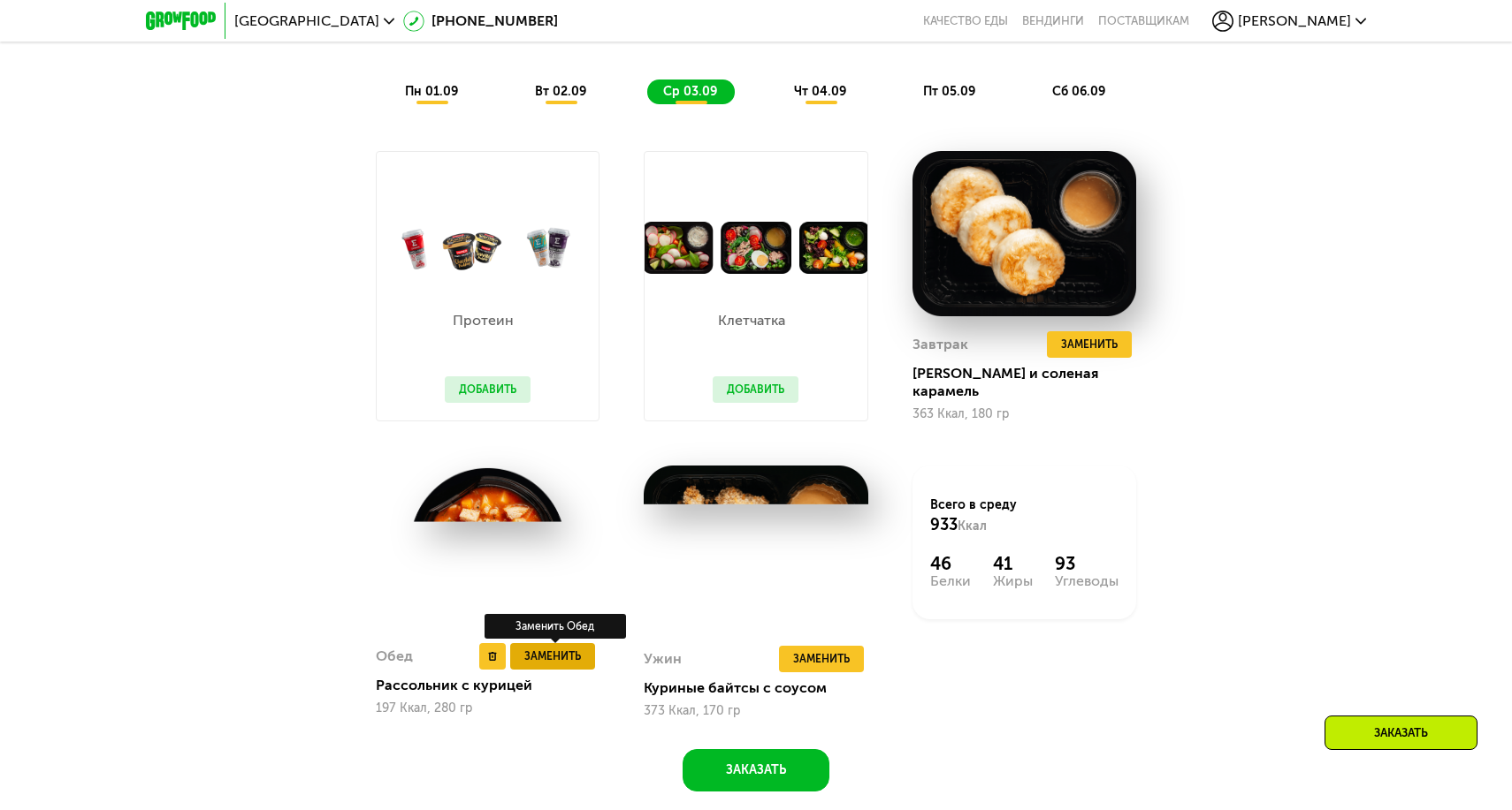
click at [550, 652] on span "Заменить" at bounding box center [552, 657] width 56 height 18
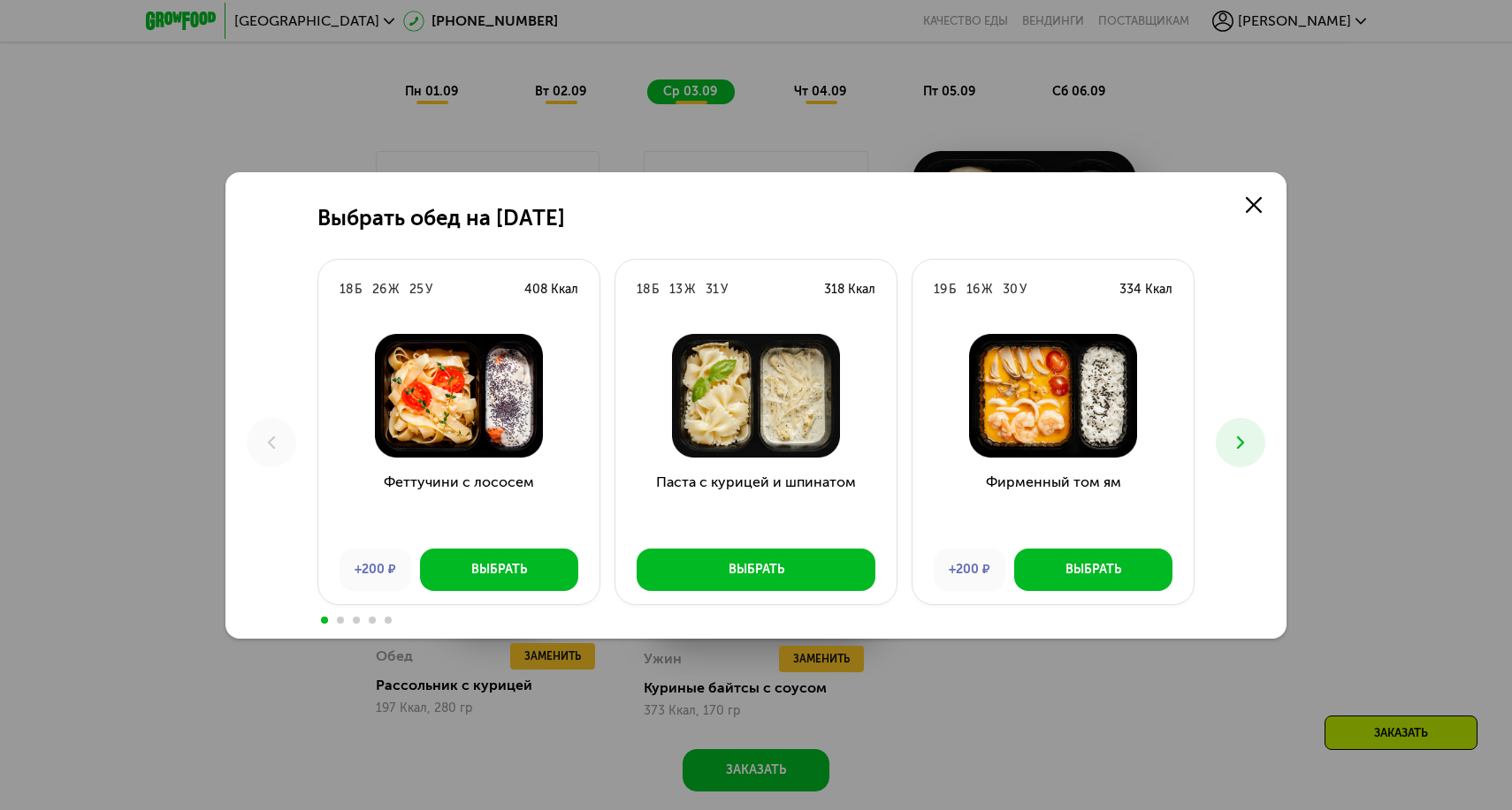
drag, startPoint x: 1065, startPoint y: 579, endPoint x: 1289, endPoint y: 433, distance: 267.4
click at [1289, 433] on div "Выбрать обед на [DATE] Б 26 Ж 25 У 408 Ккал Феттучини с лососем +200 ₽ Выбрать …" at bounding box center [756, 405] width 1512 height 810
click at [1262, 435] on button at bounding box center [1241, 443] width 49 height 49
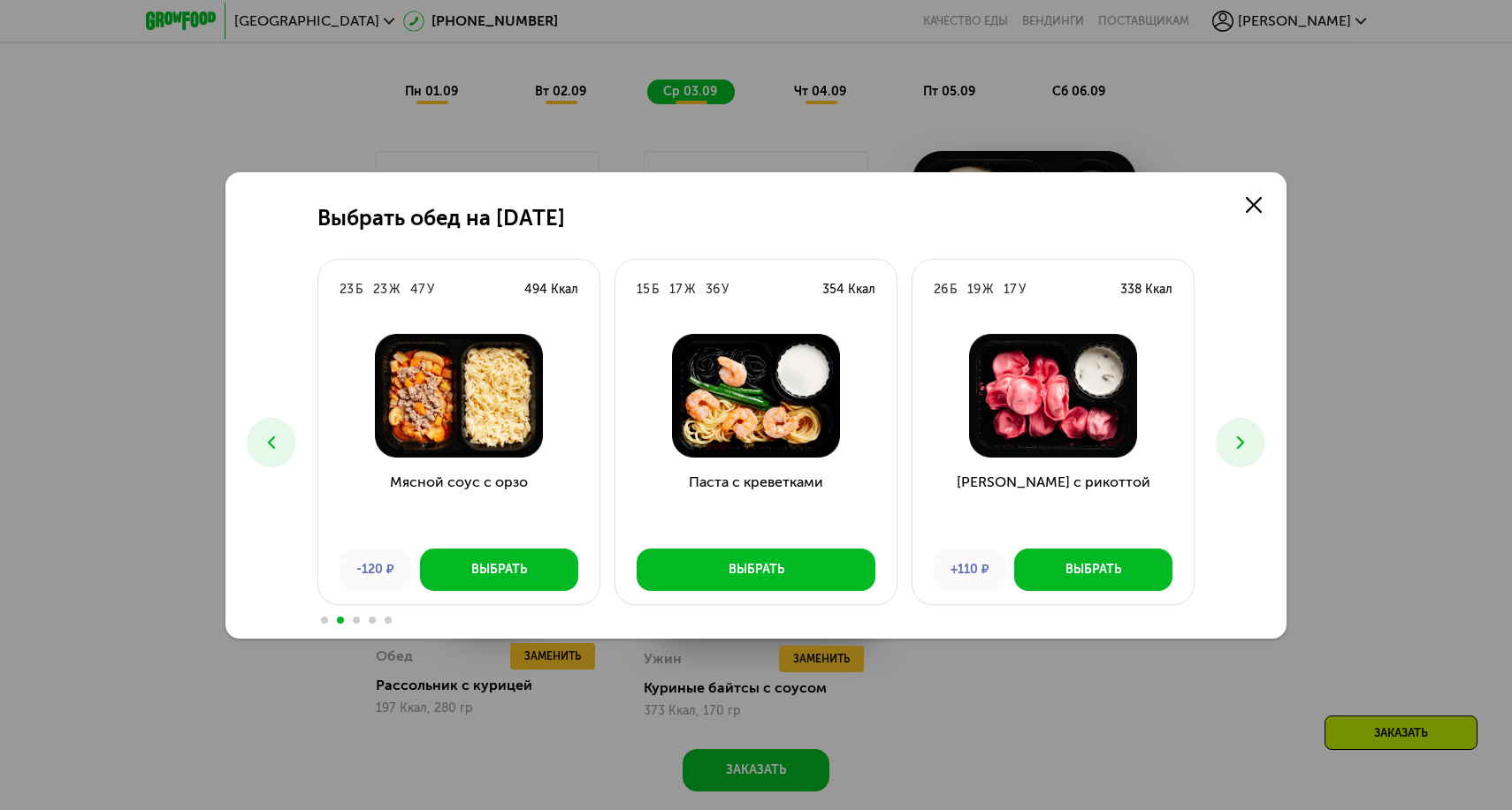
click at [1239, 440] on icon at bounding box center [1240, 442] width 21 height 21
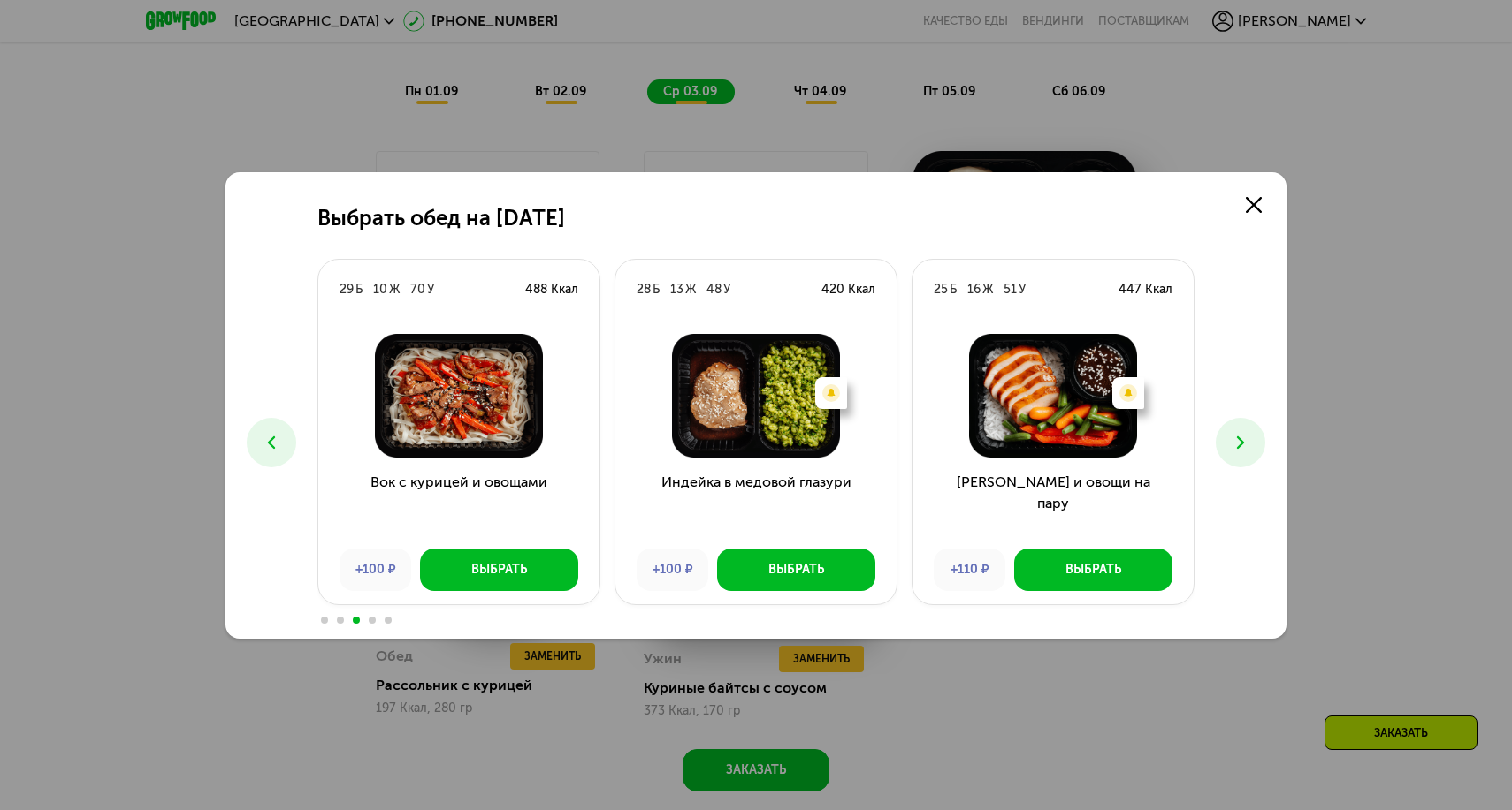
click at [270, 436] on icon at bounding box center [271, 442] width 21 height 21
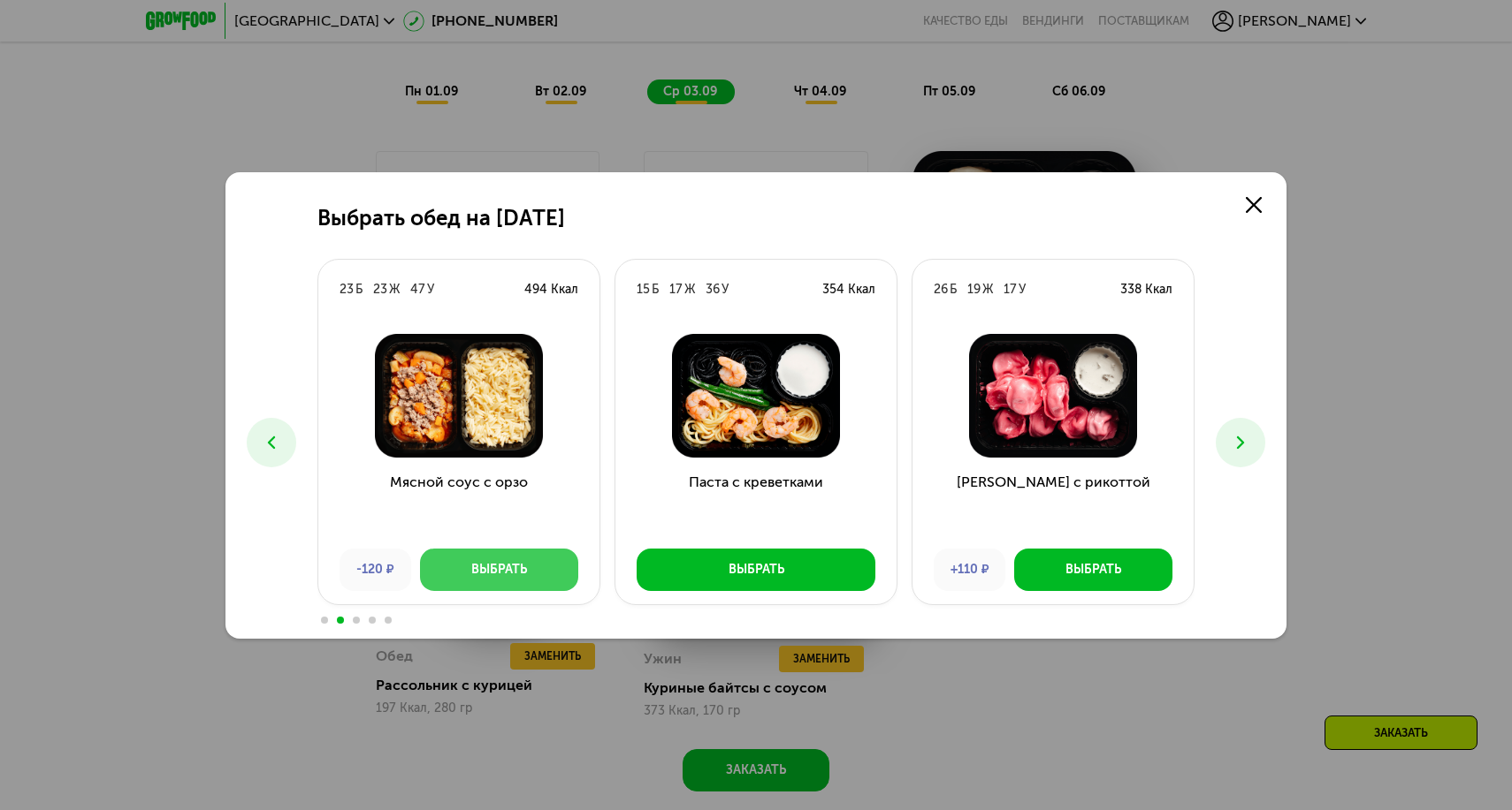
click at [502, 565] on div "Выбрать" at bounding box center [499, 570] width 55 height 18
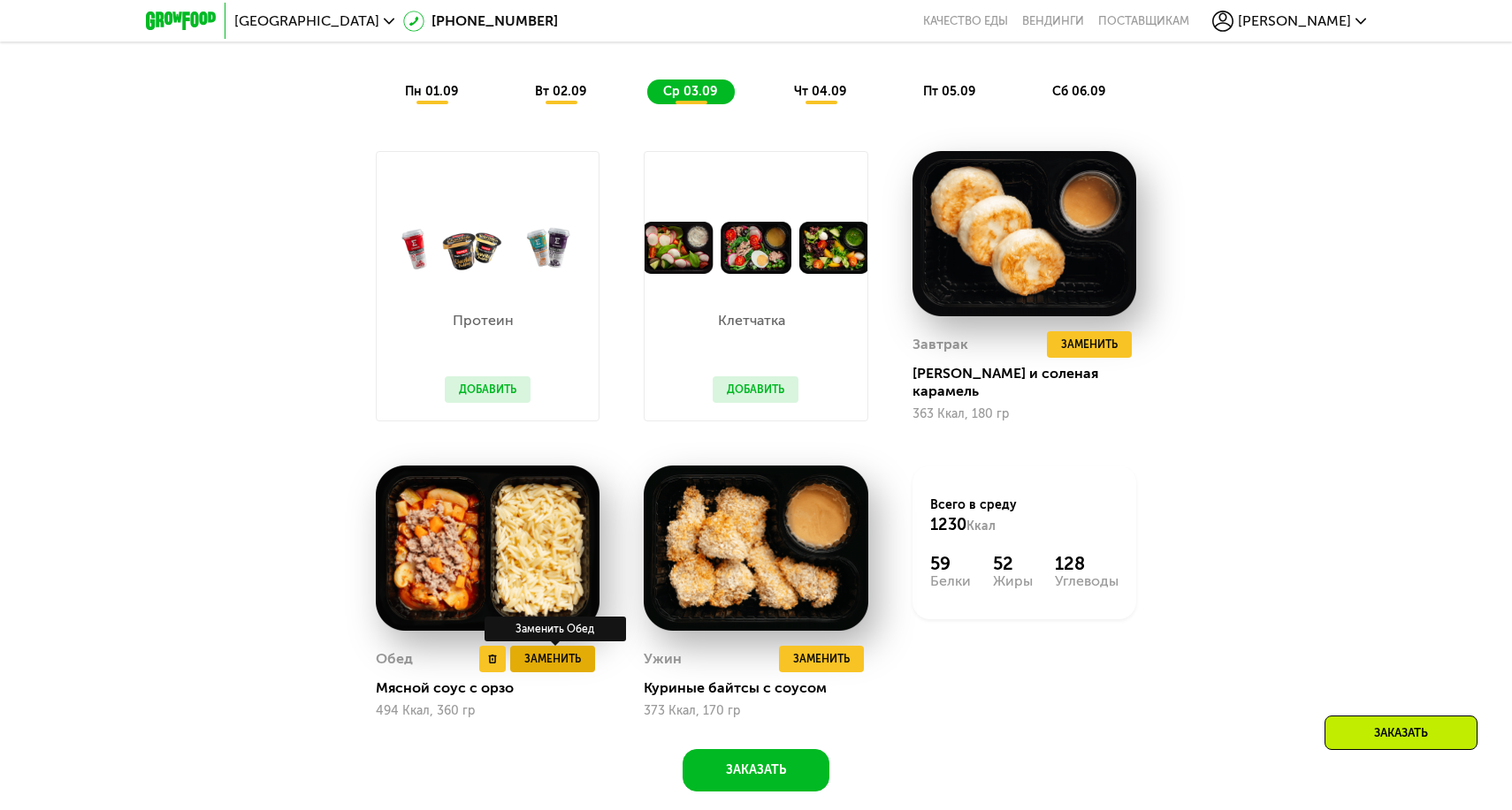
click at [573, 652] on span "Заменить" at bounding box center [552, 660] width 56 height 18
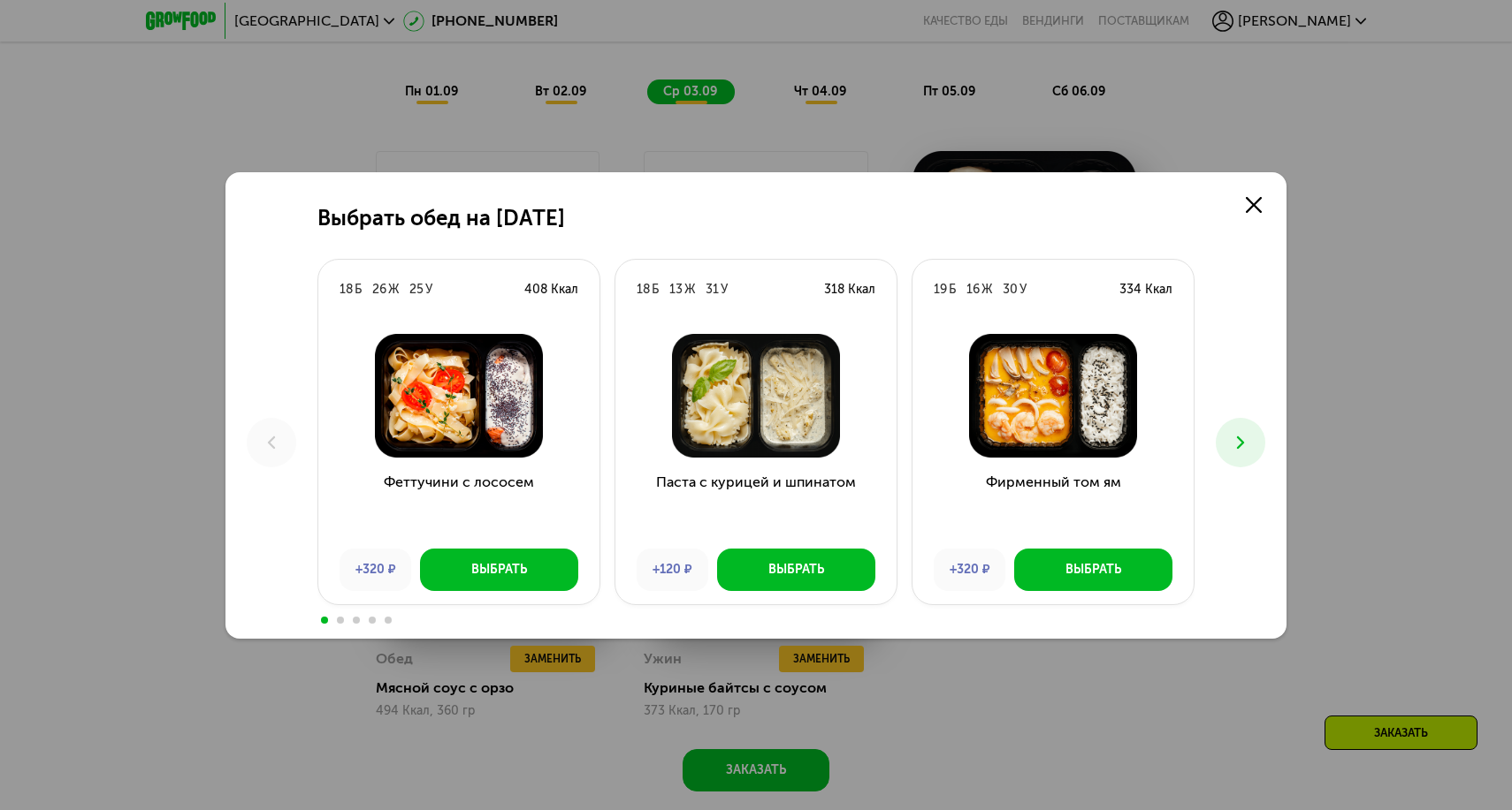
click at [1232, 454] on button at bounding box center [1241, 443] width 49 height 49
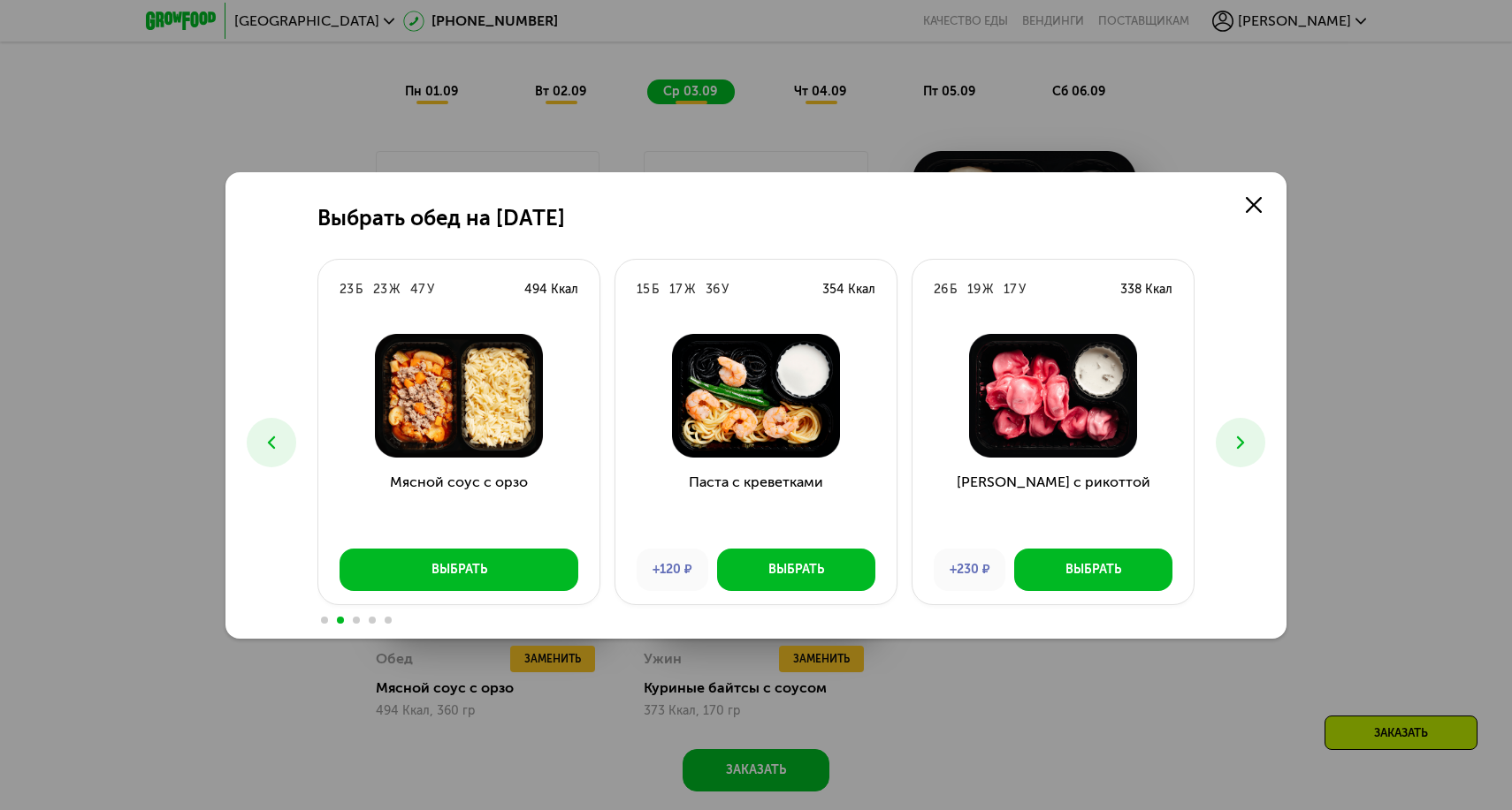
click at [1232, 454] on button at bounding box center [1241, 443] width 49 height 49
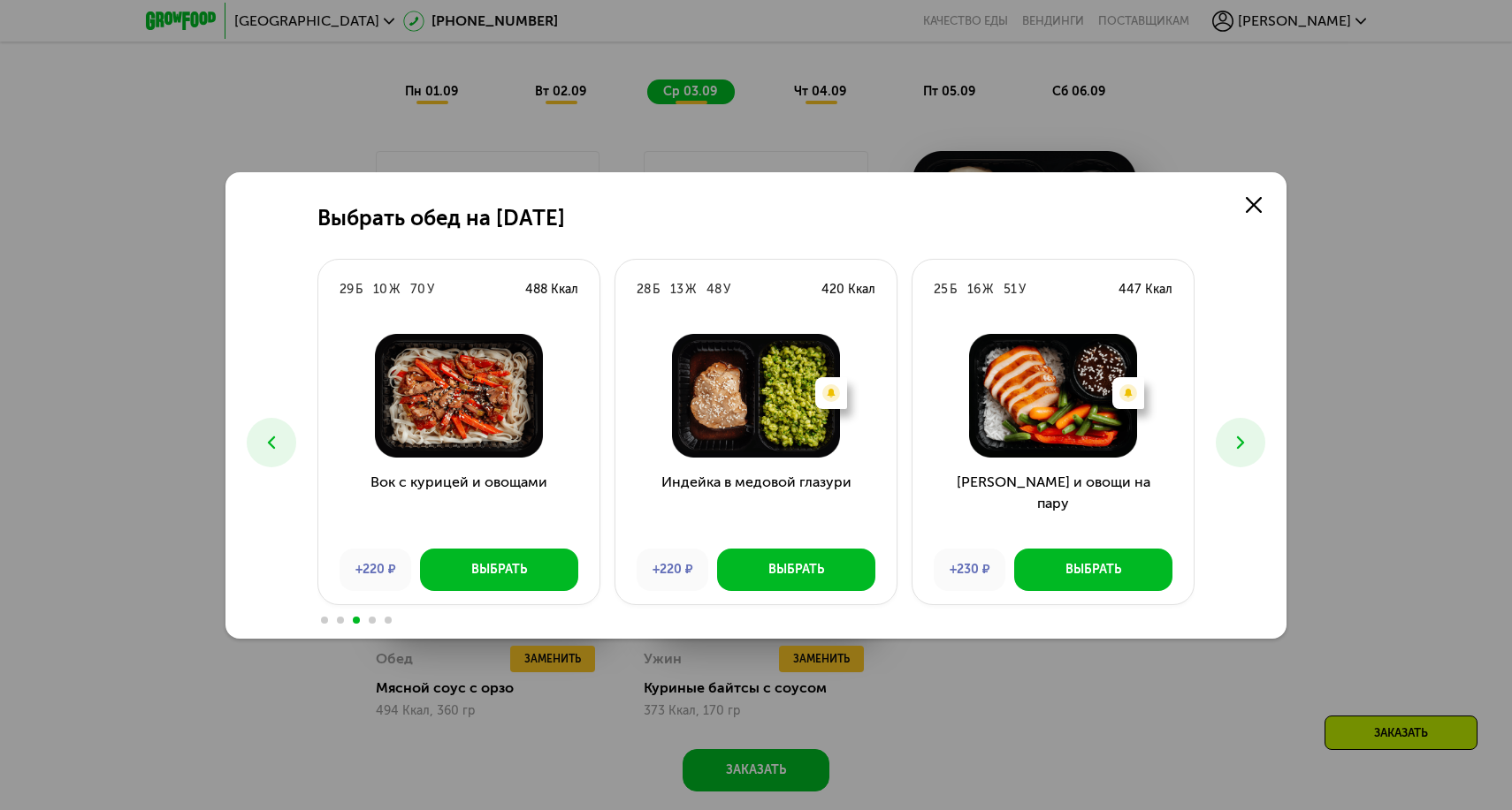
click at [1232, 454] on button at bounding box center [1241, 443] width 49 height 49
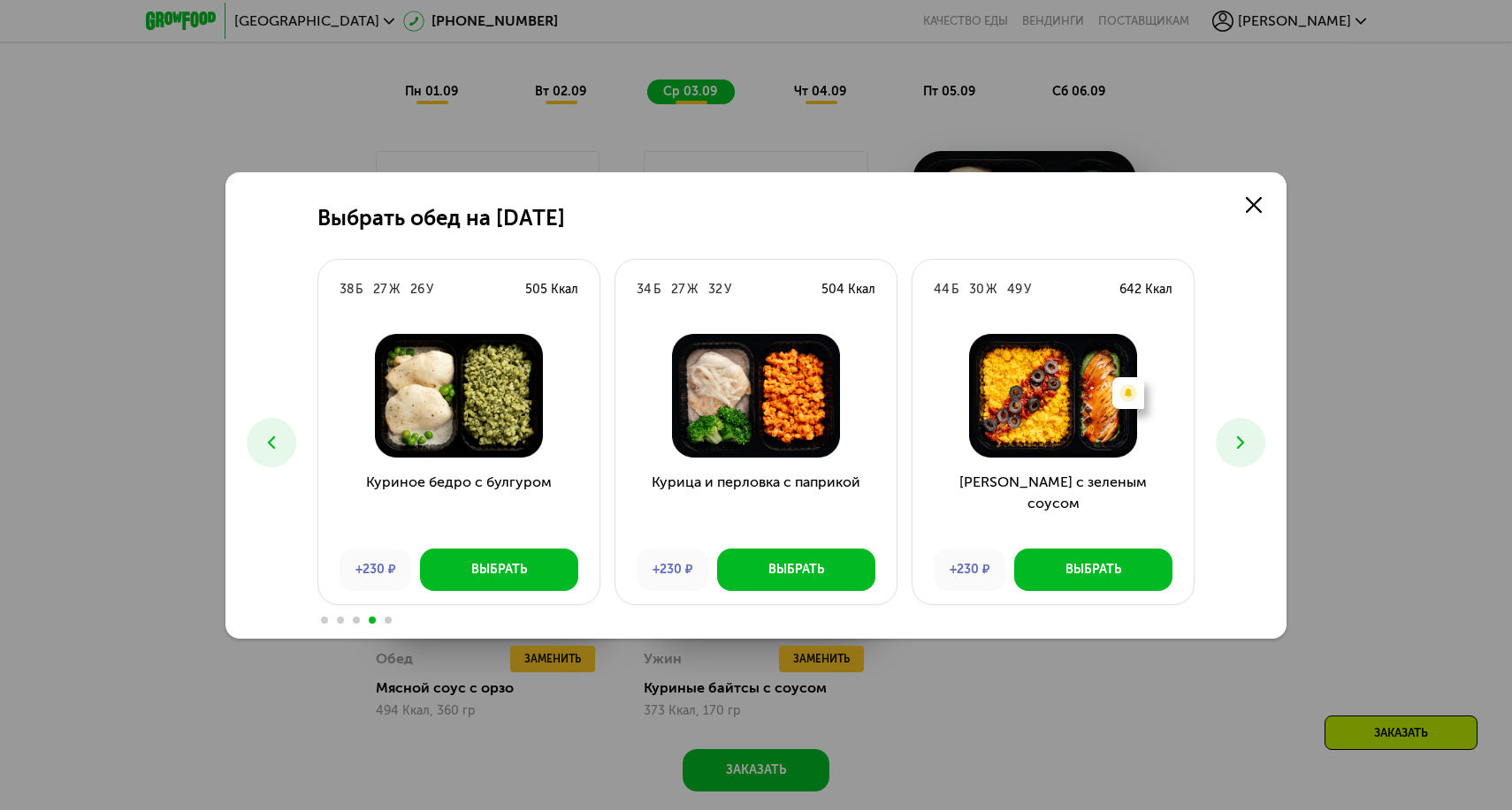
drag, startPoint x: 1232, startPoint y: 454, endPoint x: 1247, endPoint y: 431, distance: 27.5
click at [1248, 431] on button at bounding box center [1241, 443] width 49 height 49
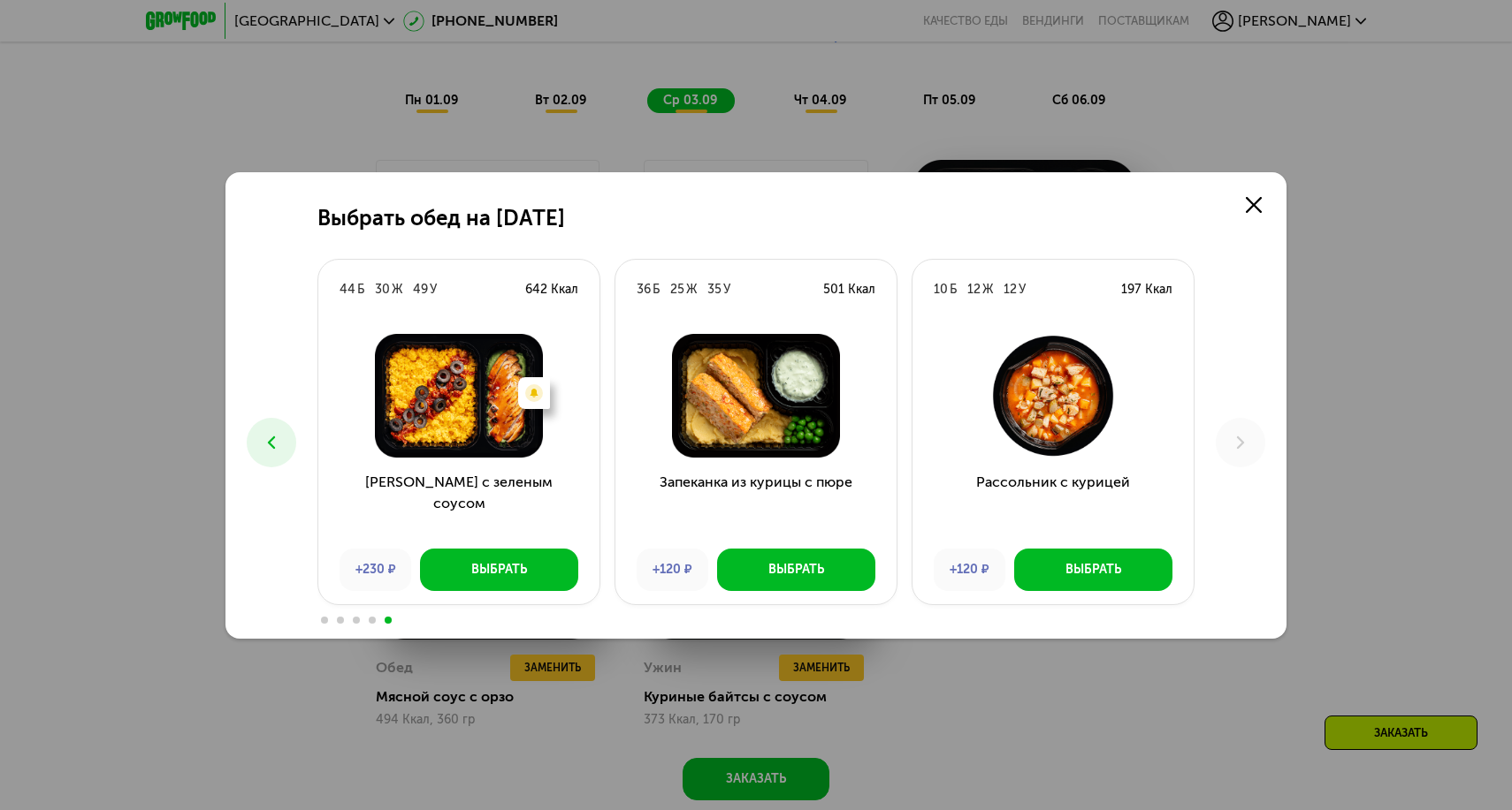
scroll to position [1177, 0]
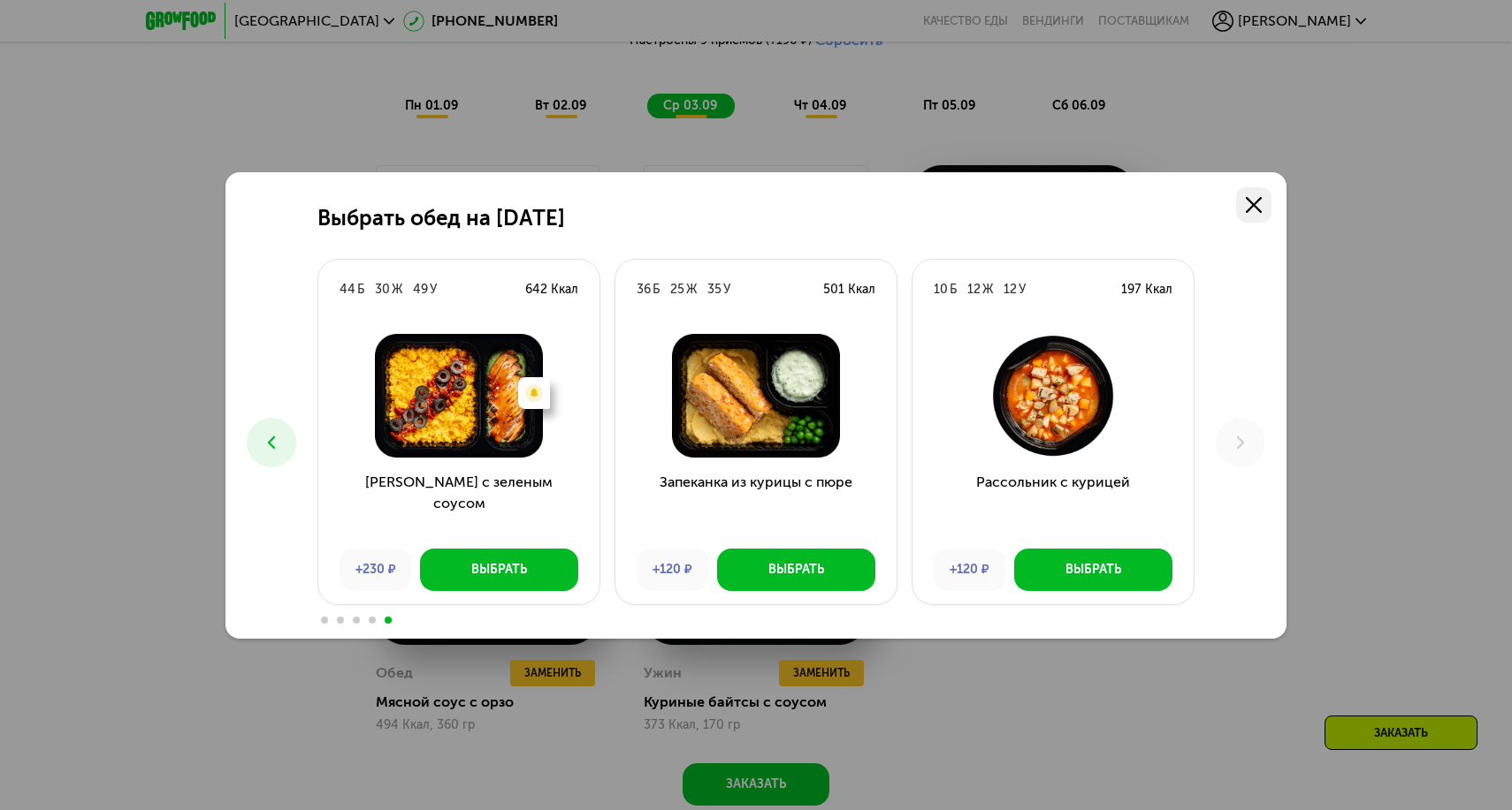
click at [1259, 195] on link at bounding box center [1254, 205] width 36 height 36
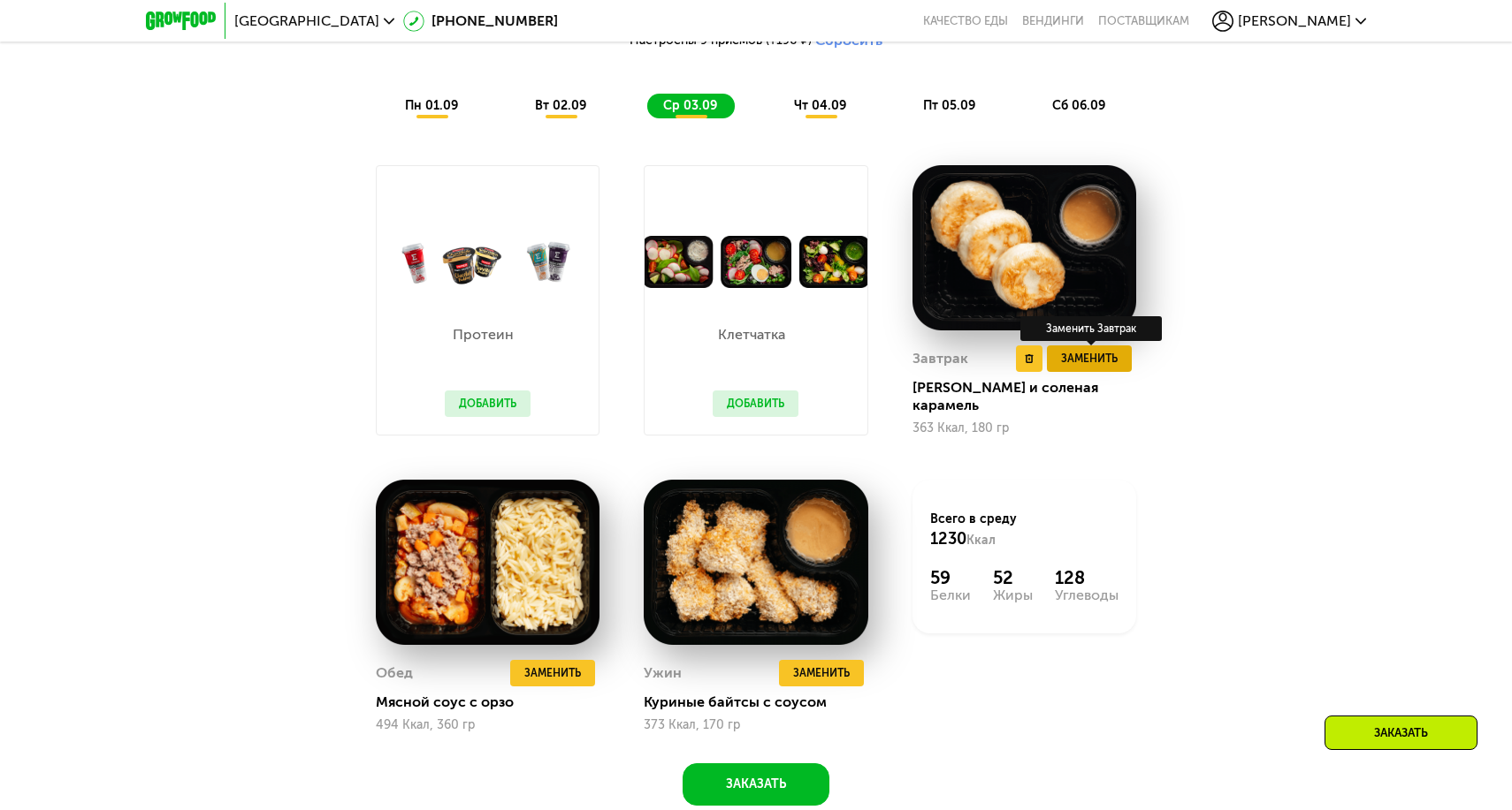
click at [1089, 368] on span "Заменить" at bounding box center [1088, 359] width 56 height 18
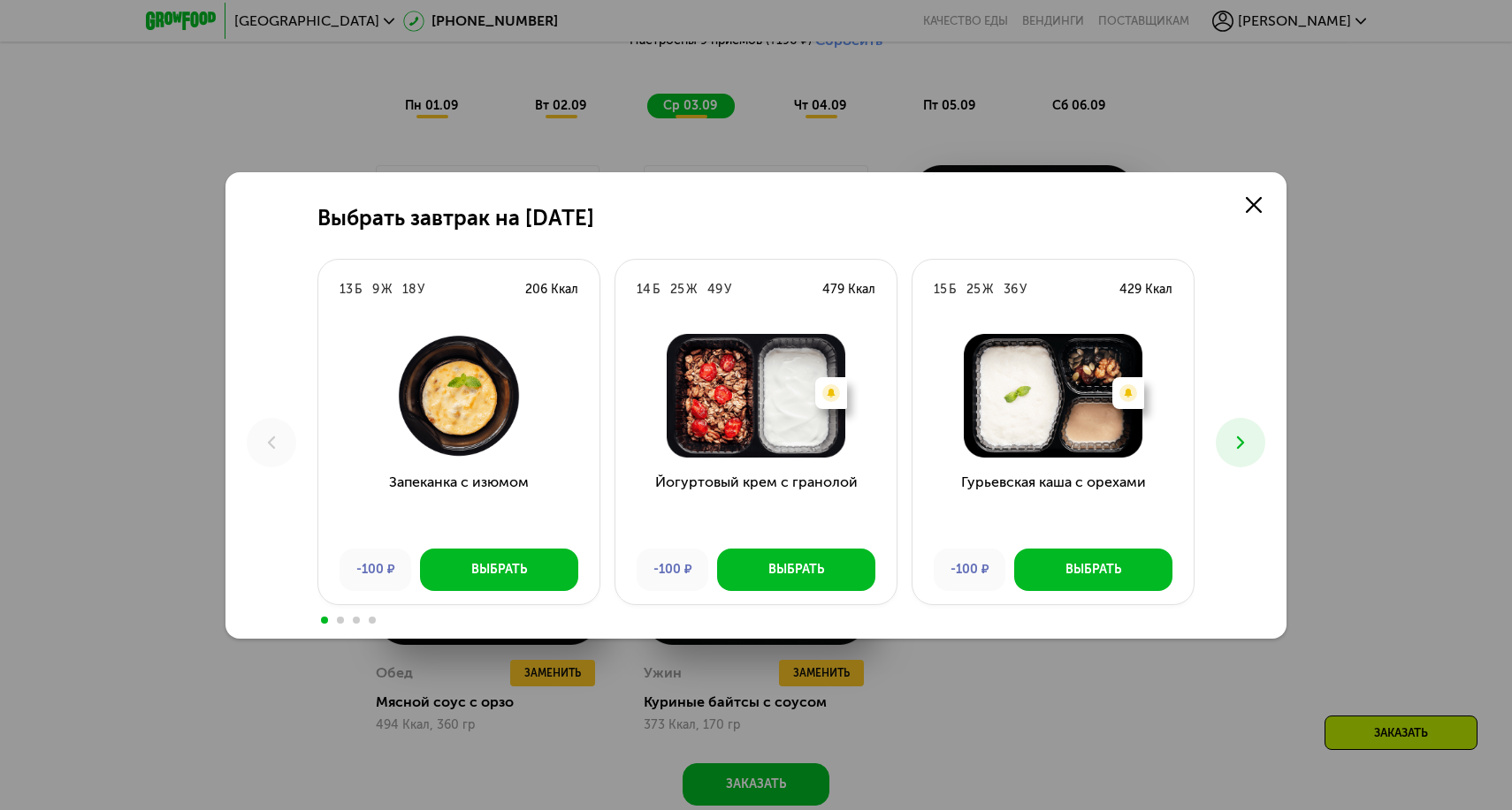
click at [1249, 449] on icon at bounding box center [1240, 442] width 21 height 21
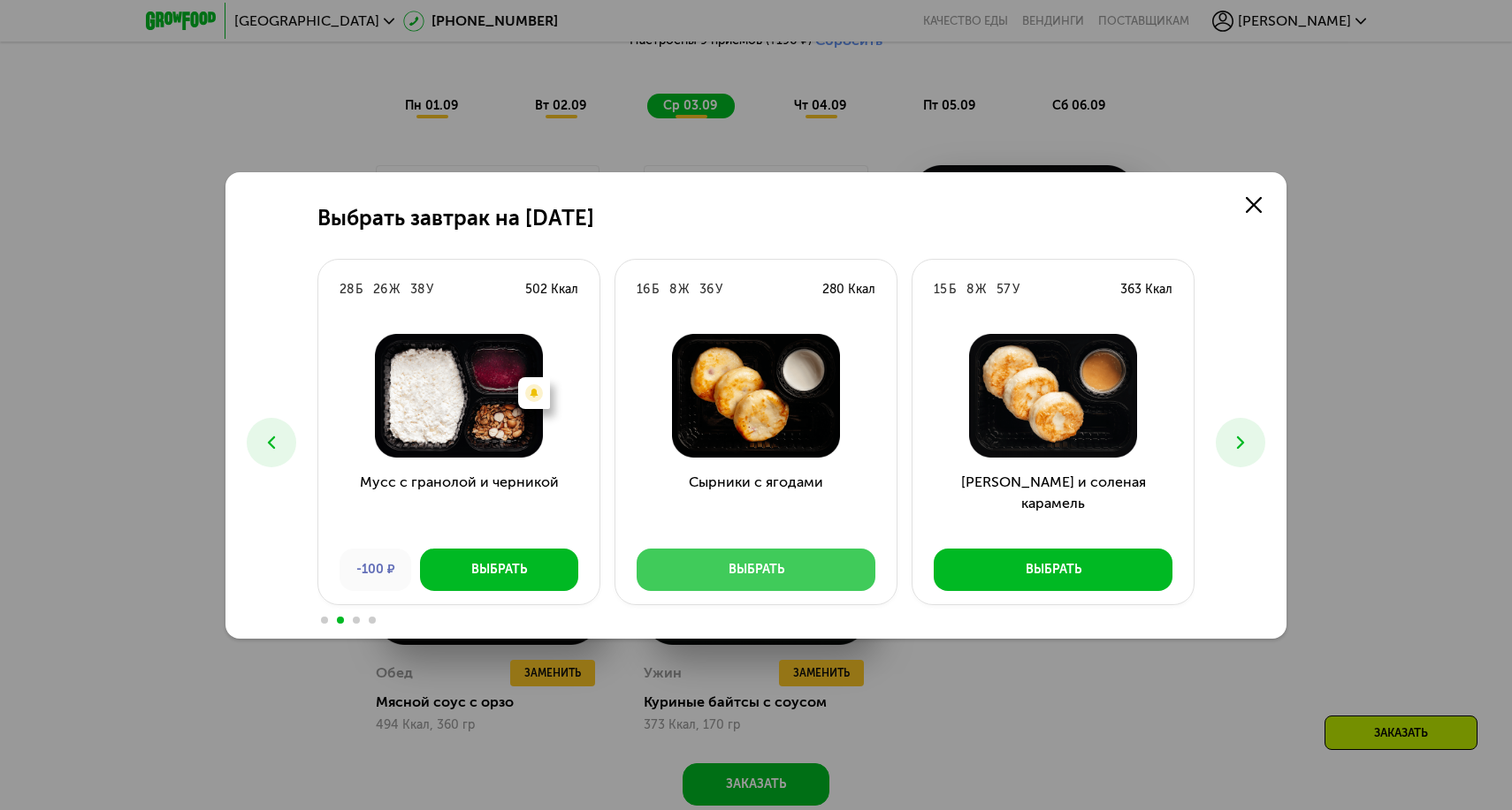
click at [785, 580] on button "Выбрать" at bounding box center [755, 570] width 238 height 43
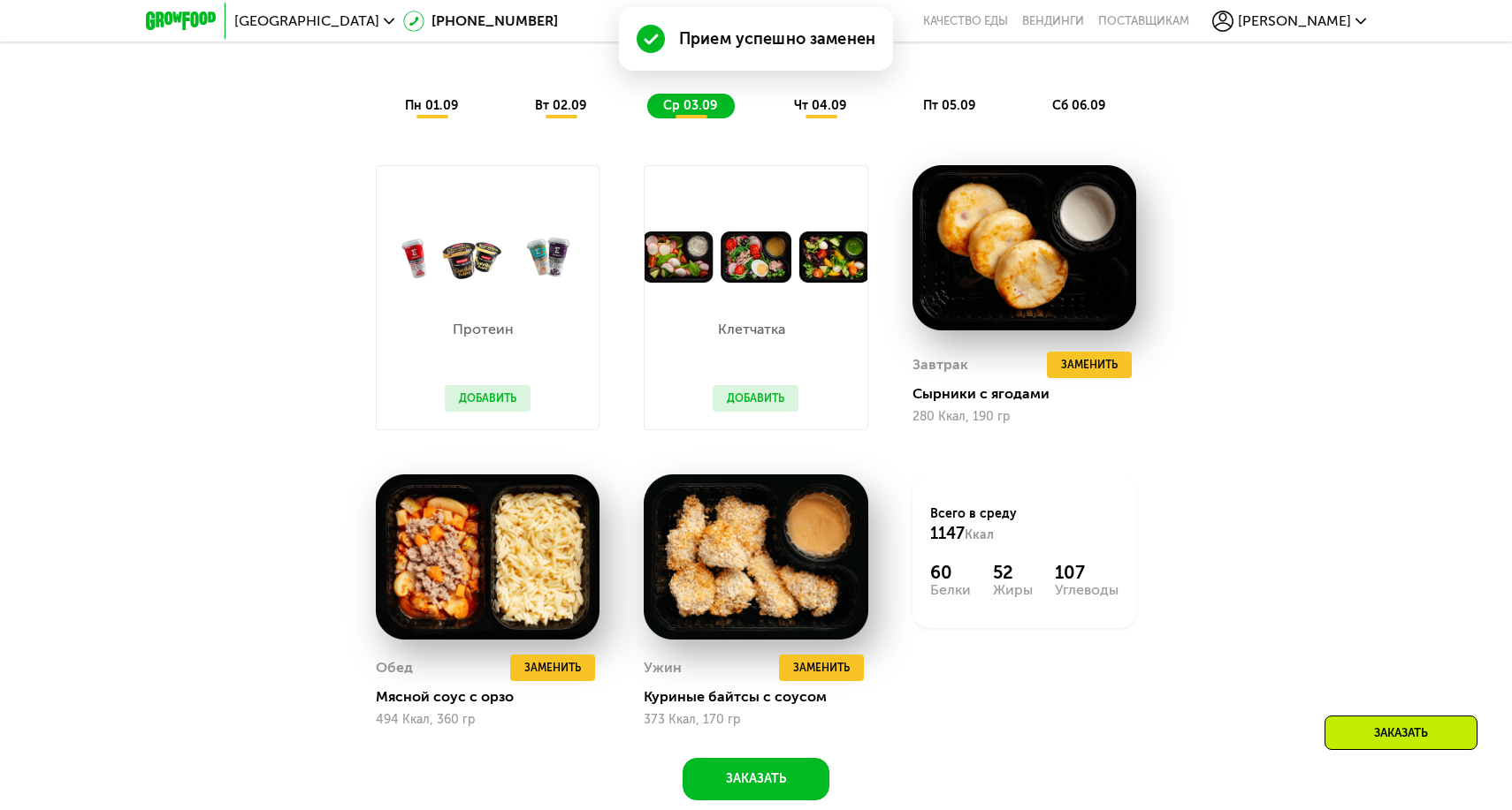
click at [825, 95] on div "чт 04.09" at bounding box center [820, 106] width 86 height 25
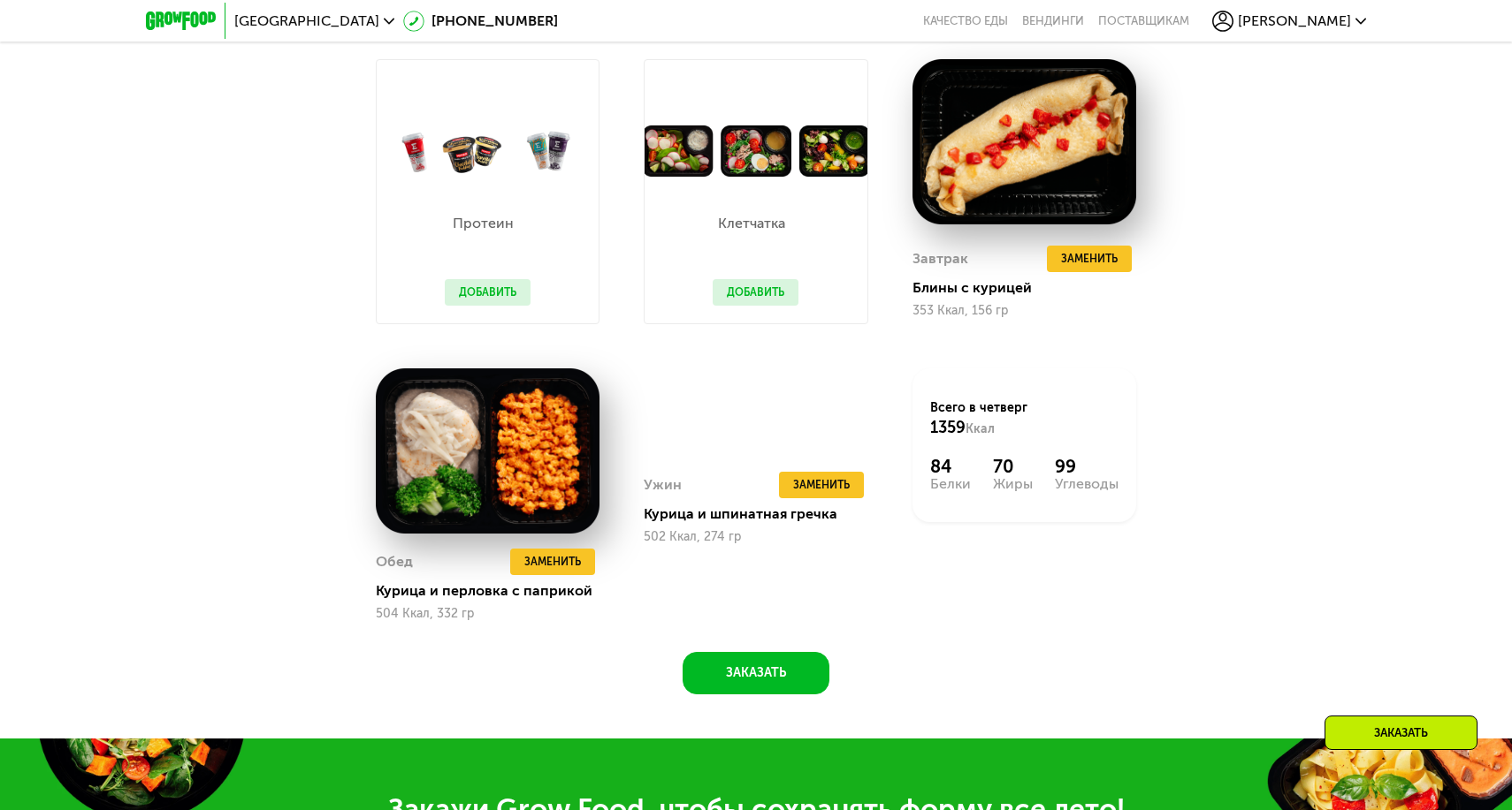
scroll to position [1283, 0]
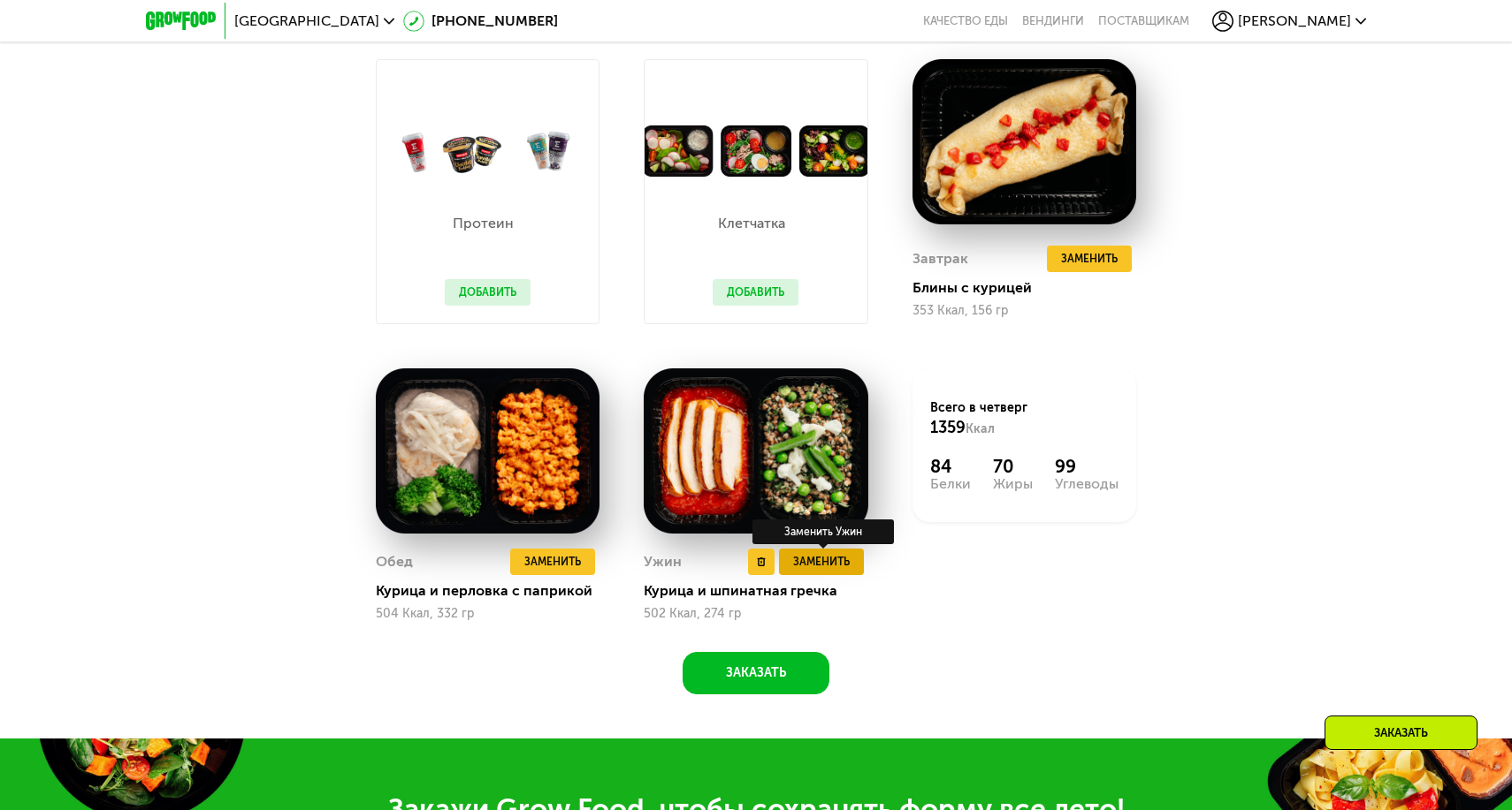
click at [858, 562] on button "Заменить" at bounding box center [821, 562] width 85 height 27
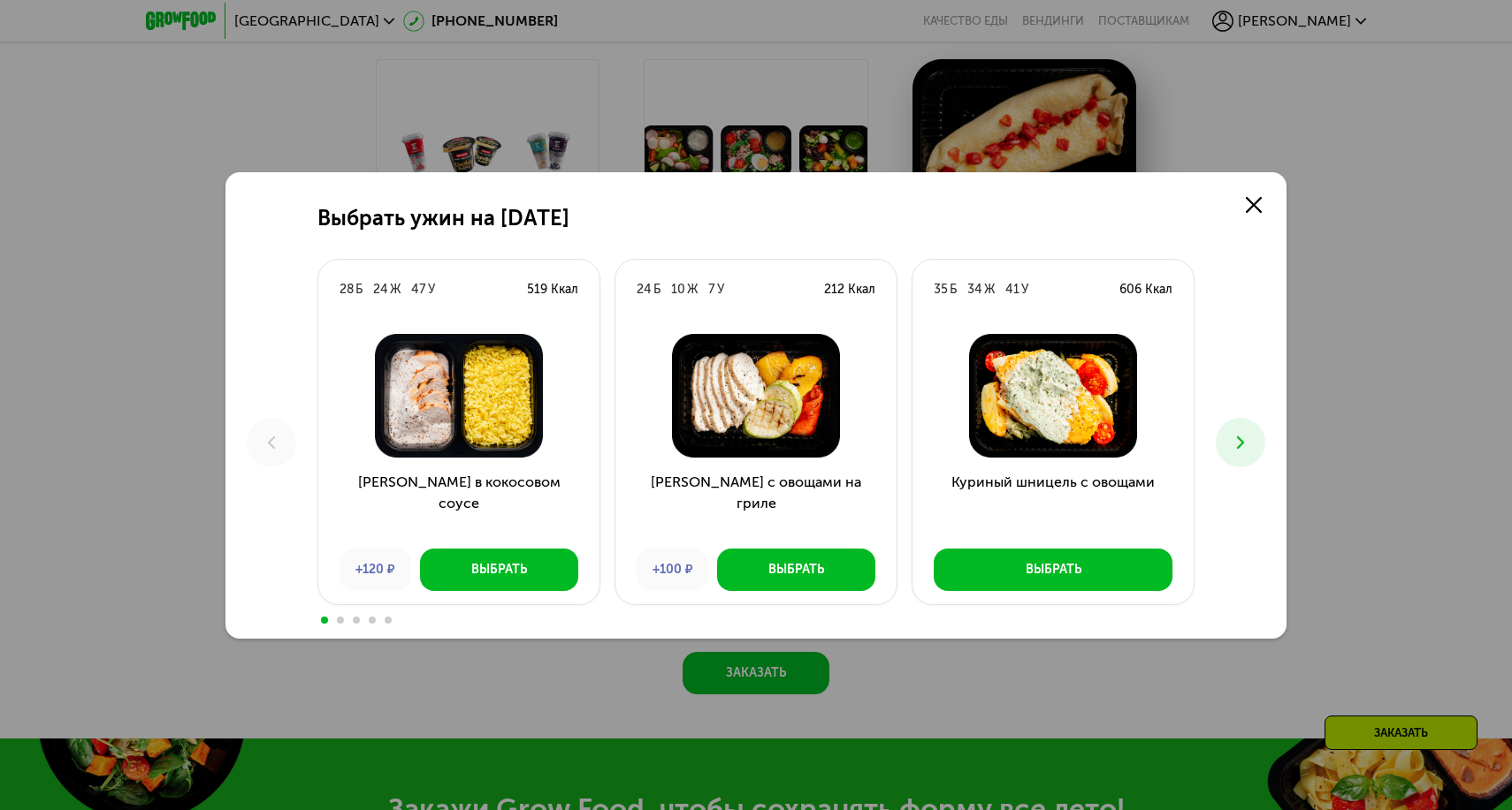
click at [1250, 441] on icon at bounding box center [1240, 442] width 21 height 21
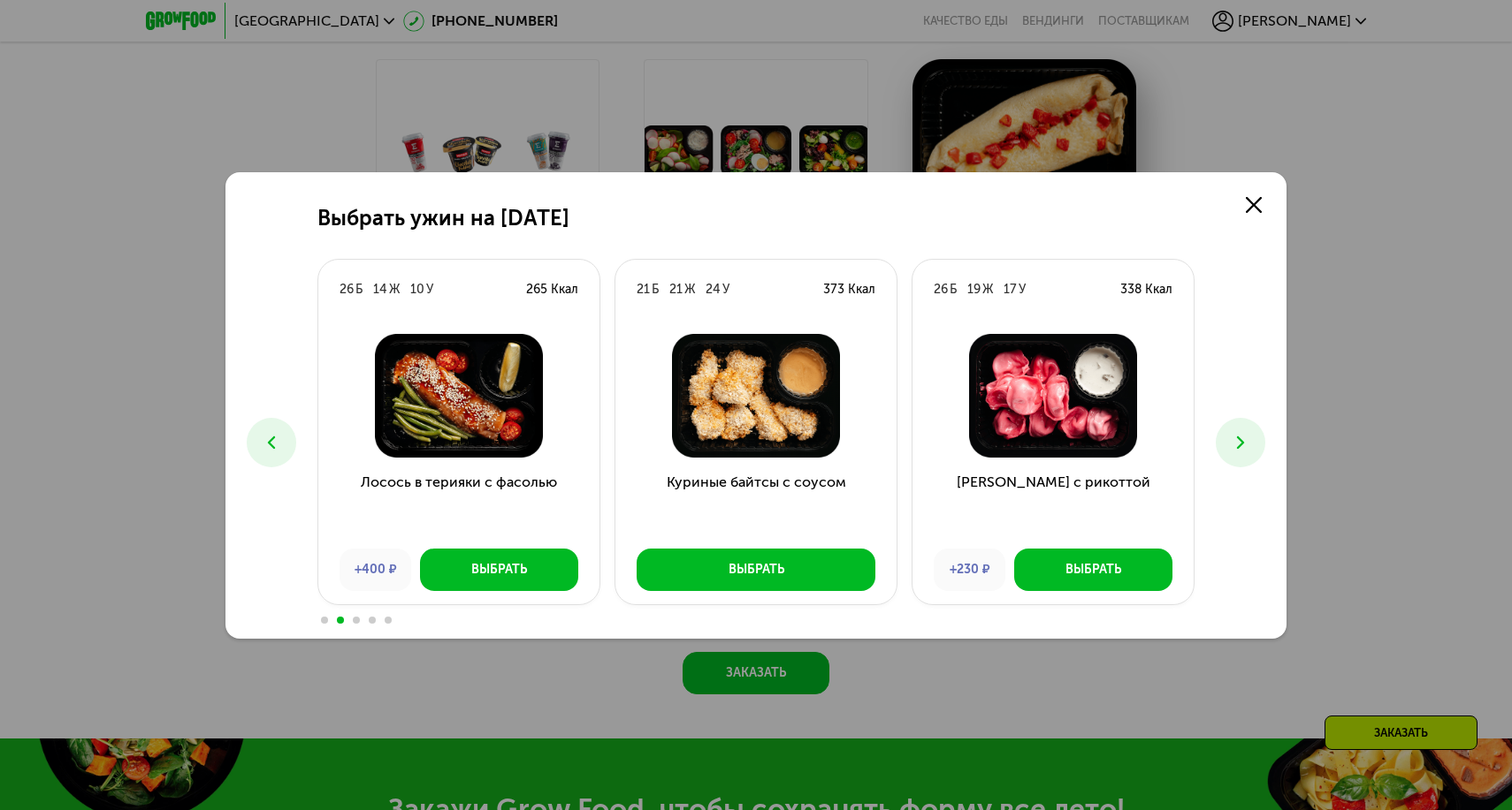
click at [1250, 441] on icon at bounding box center [1240, 442] width 21 height 21
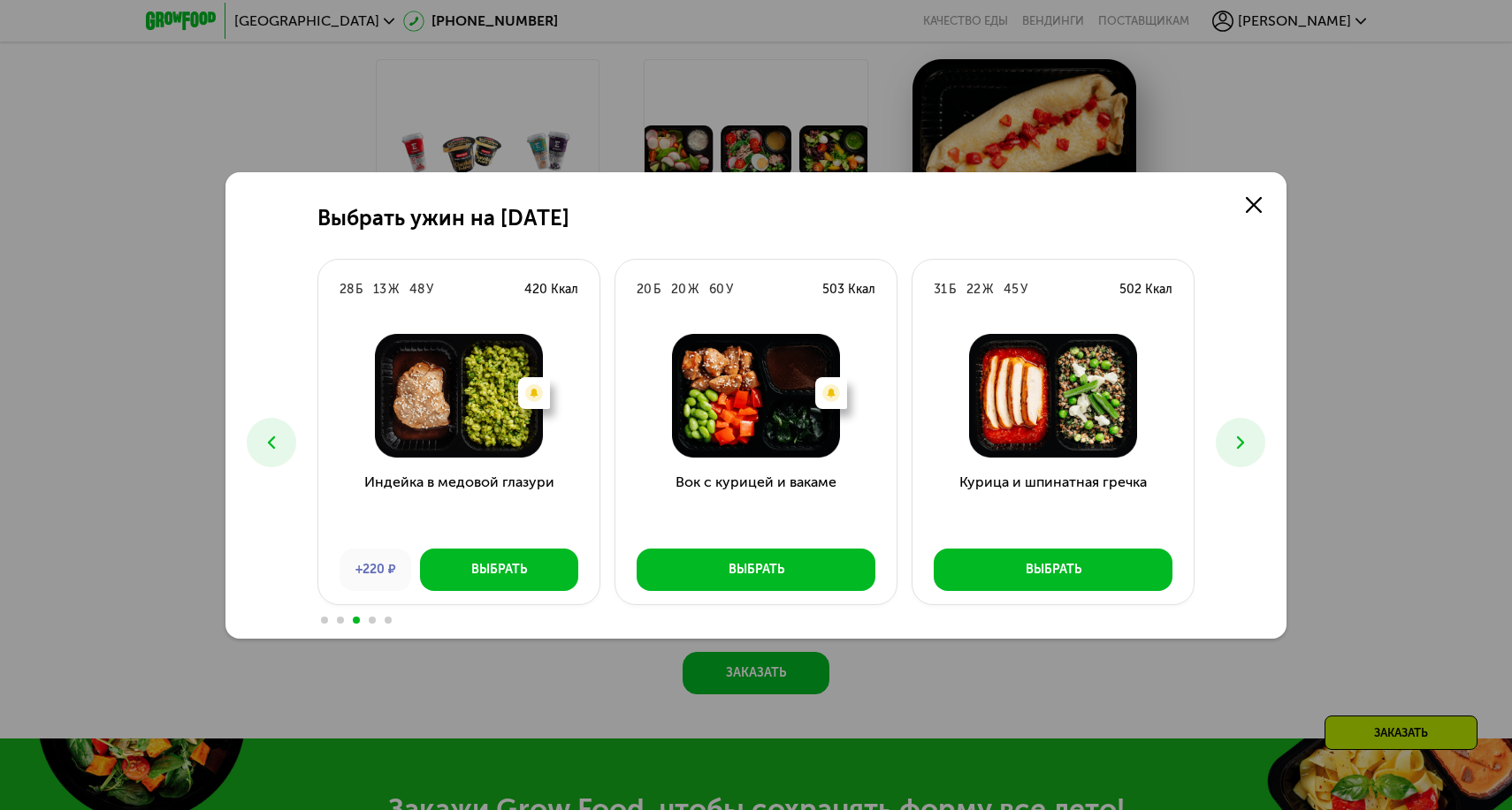
click at [1258, 437] on button at bounding box center [1241, 443] width 49 height 49
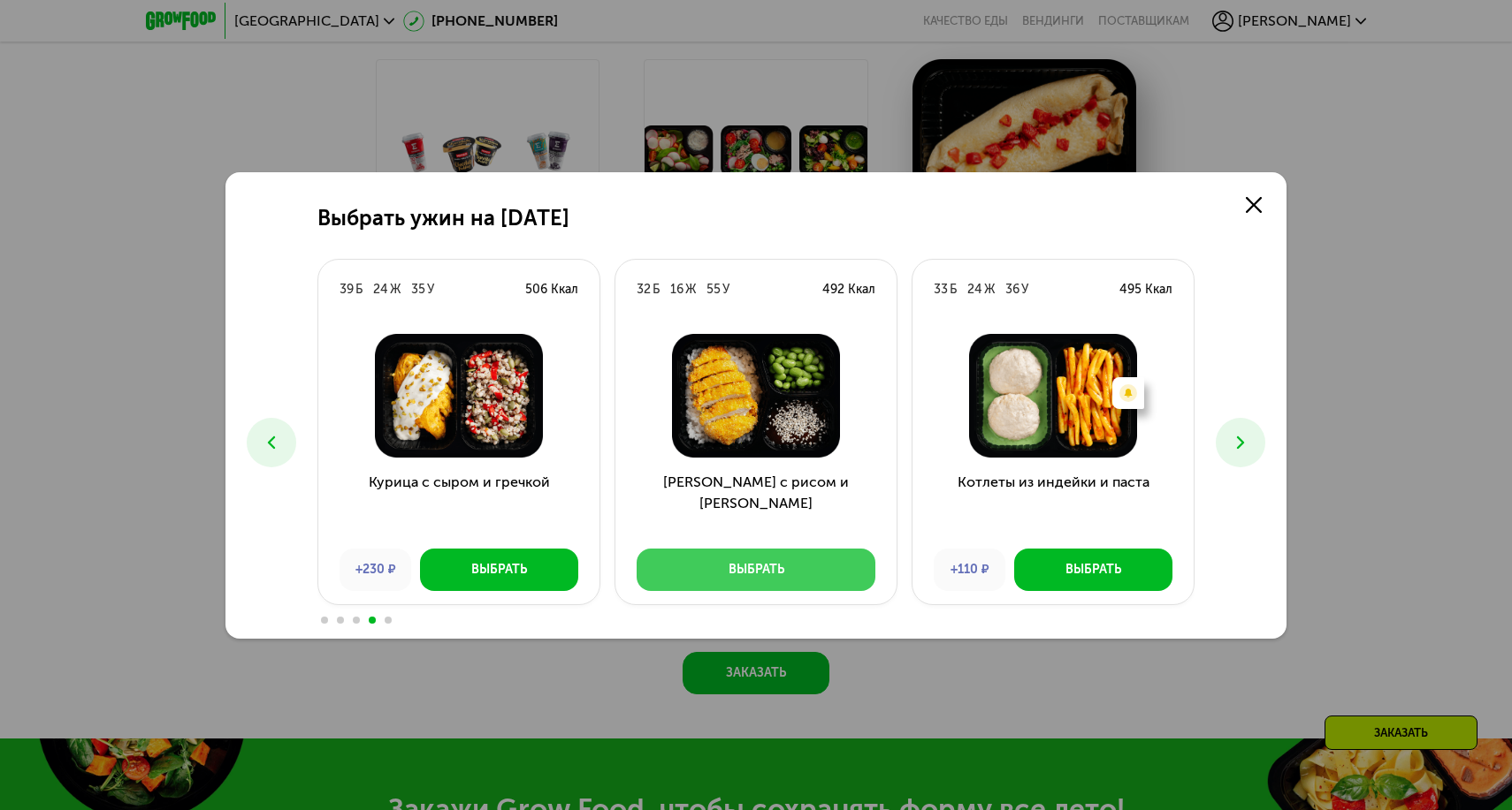
click at [833, 565] on button "Выбрать" at bounding box center [755, 570] width 238 height 43
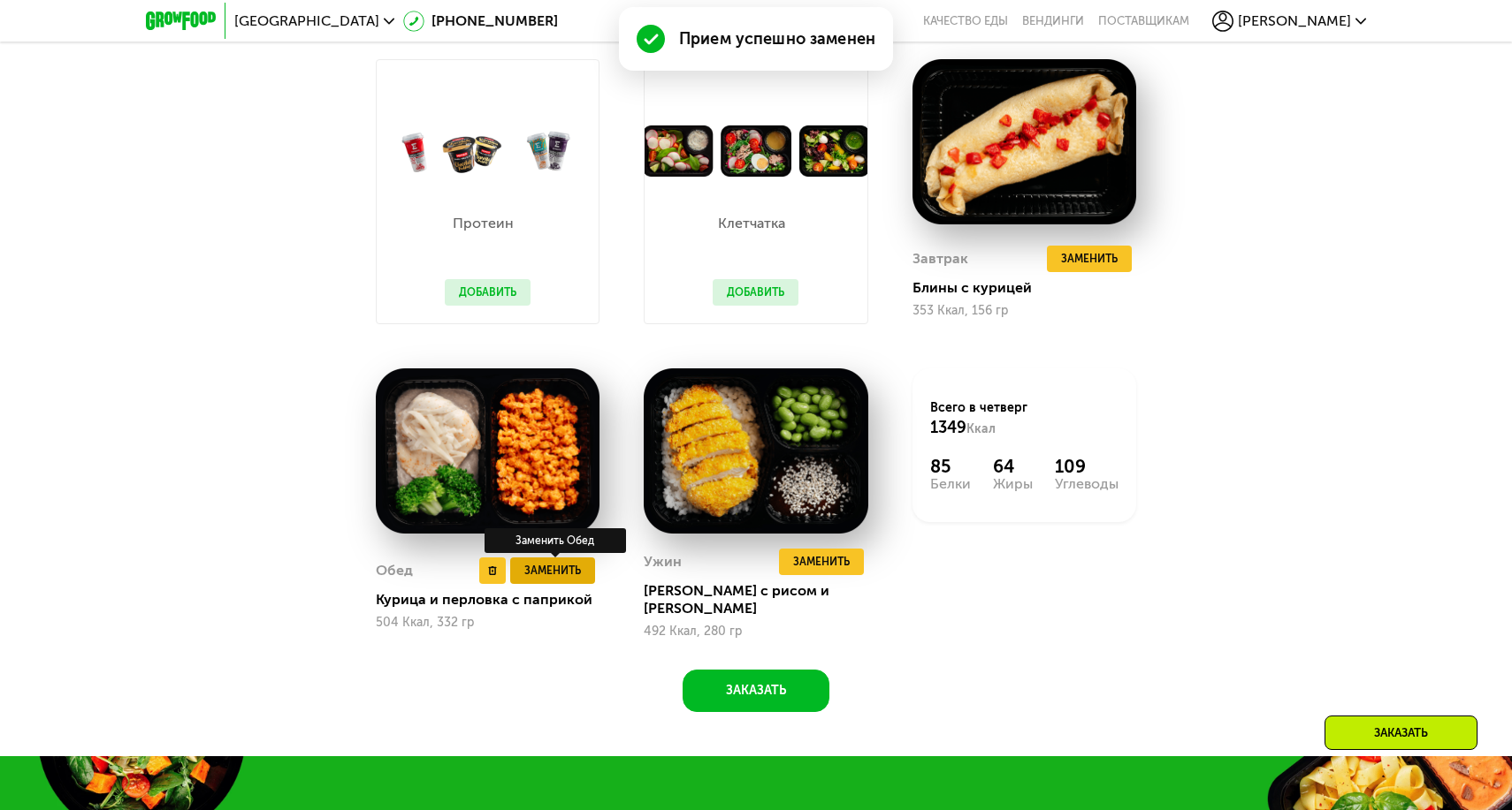
click at [556, 566] on span "Заменить" at bounding box center [552, 571] width 56 height 18
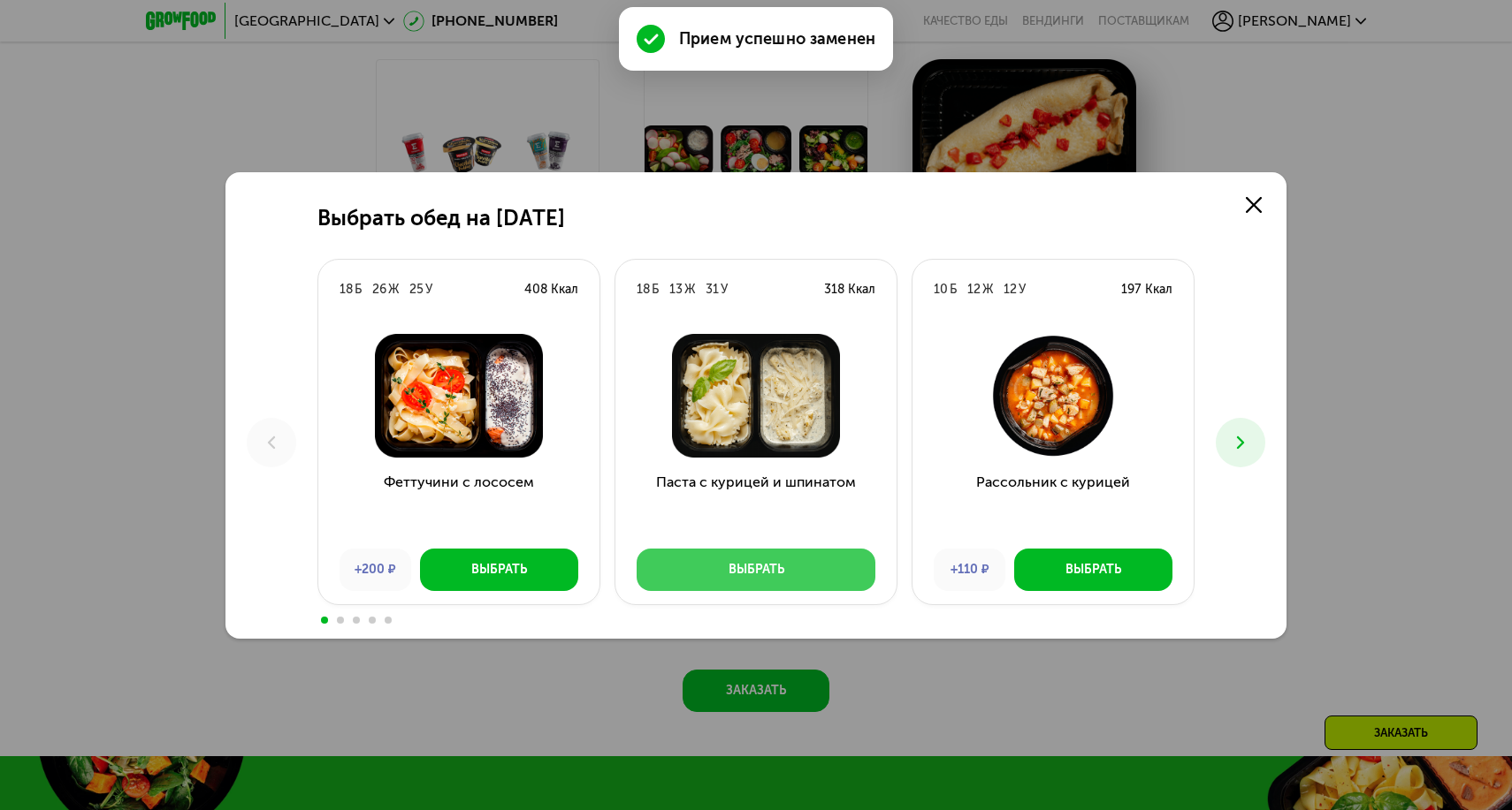
click at [786, 567] on button "Выбрать" at bounding box center [755, 570] width 238 height 43
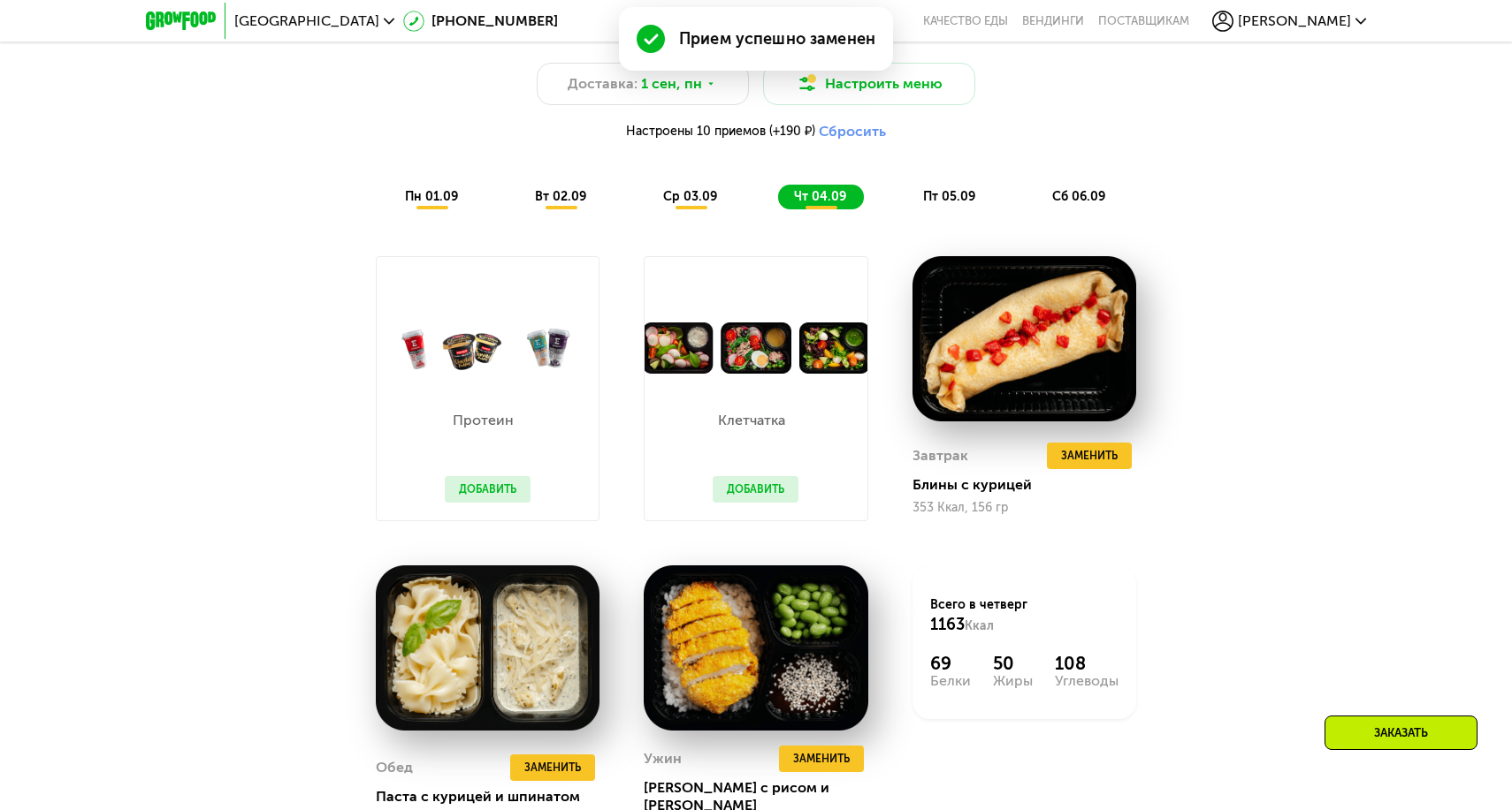
scroll to position [1079, 0]
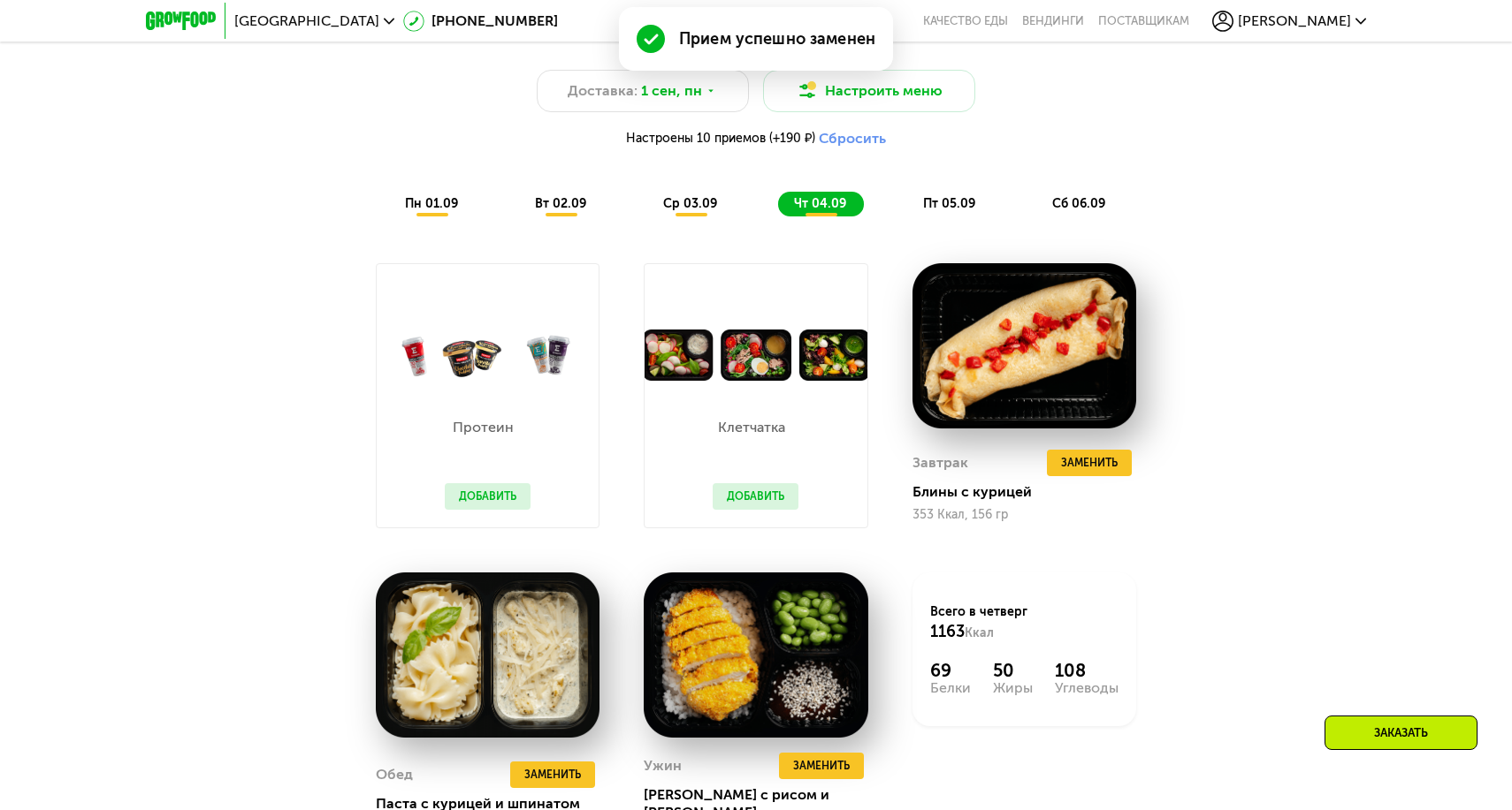
click at [947, 207] on span "пт 05.09" at bounding box center [949, 203] width 52 height 15
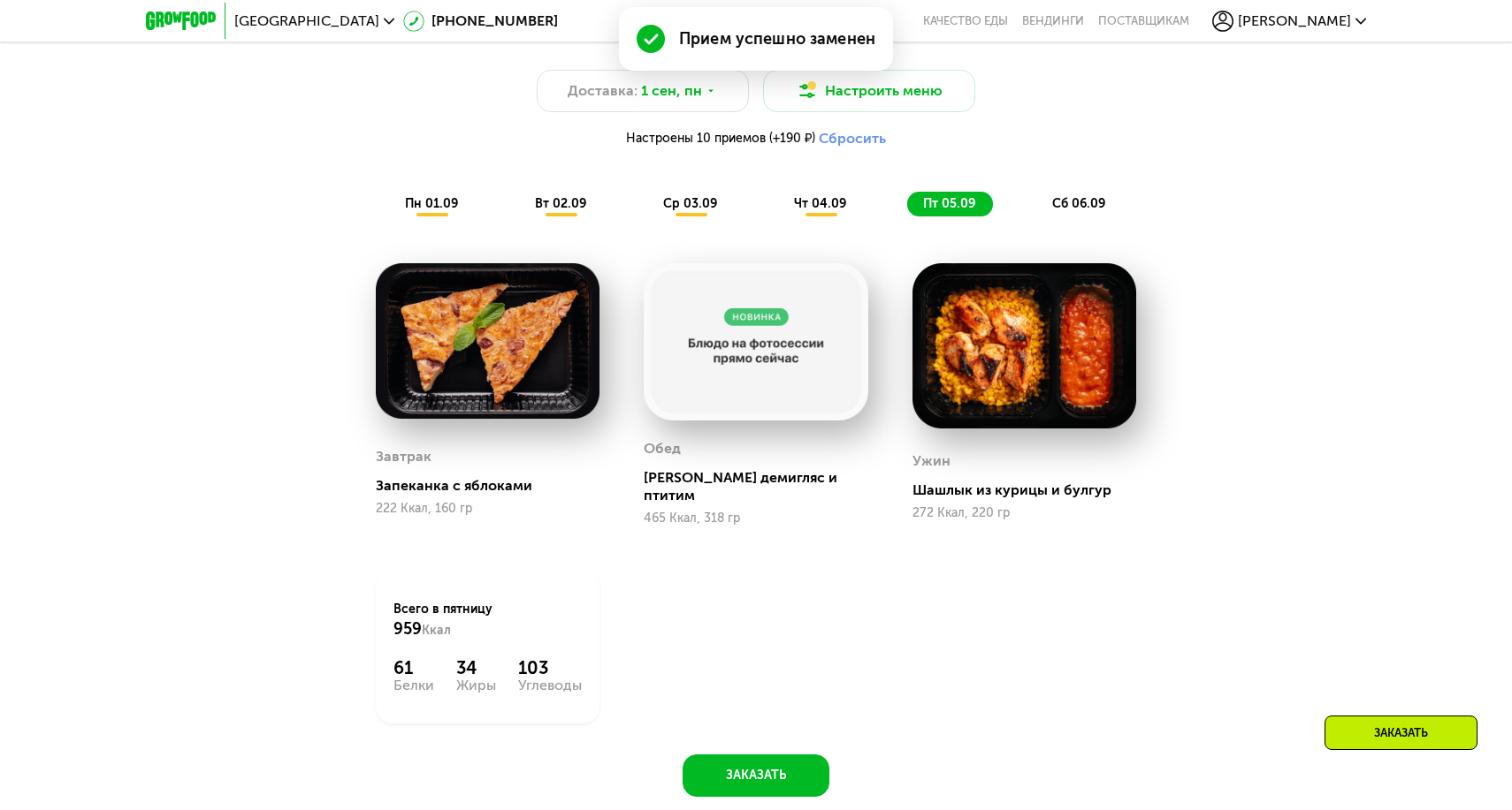
click at [1075, 180] on div "Похудение и поддержание формы Доставка: [DATE] Настроить меню Настроены 10 прие…" at bounding box center [756, 118] width 1047 height 197
click at [1075, 204] on span "сб 06.09" at bounding box center [1079, 203] width 53 height 15
